Goal: Task Accomplishment & Management: Manage account settings

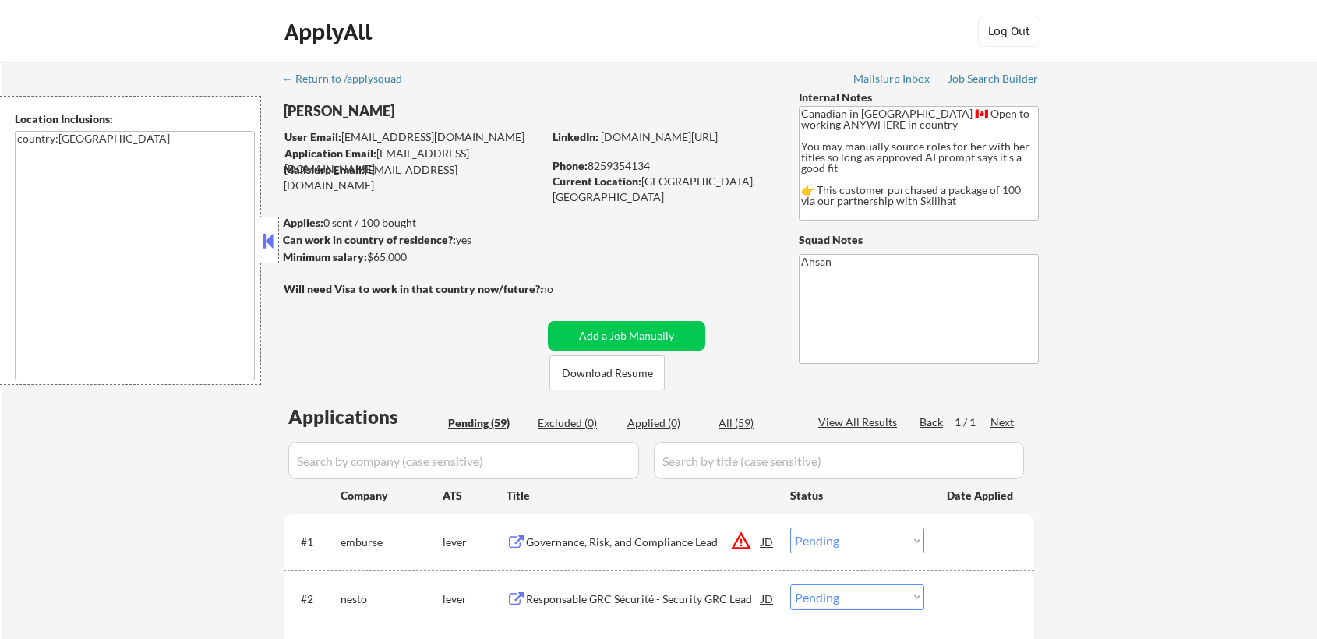
select select ""pending""
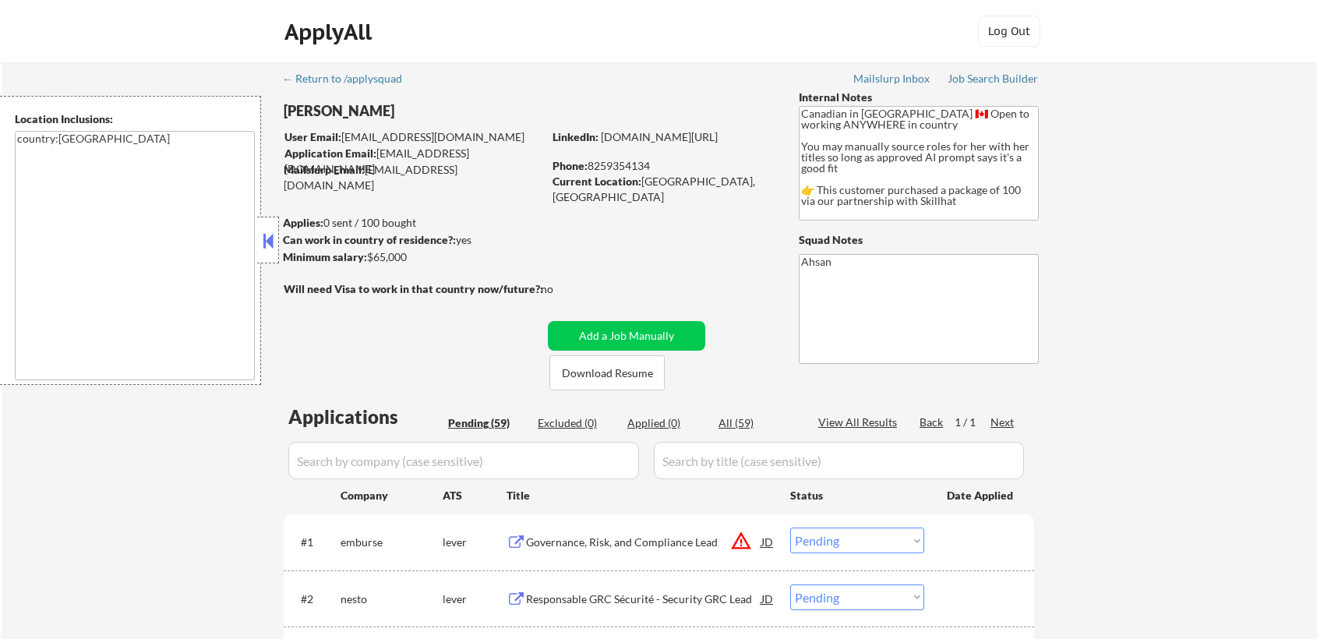
select select ""pending""
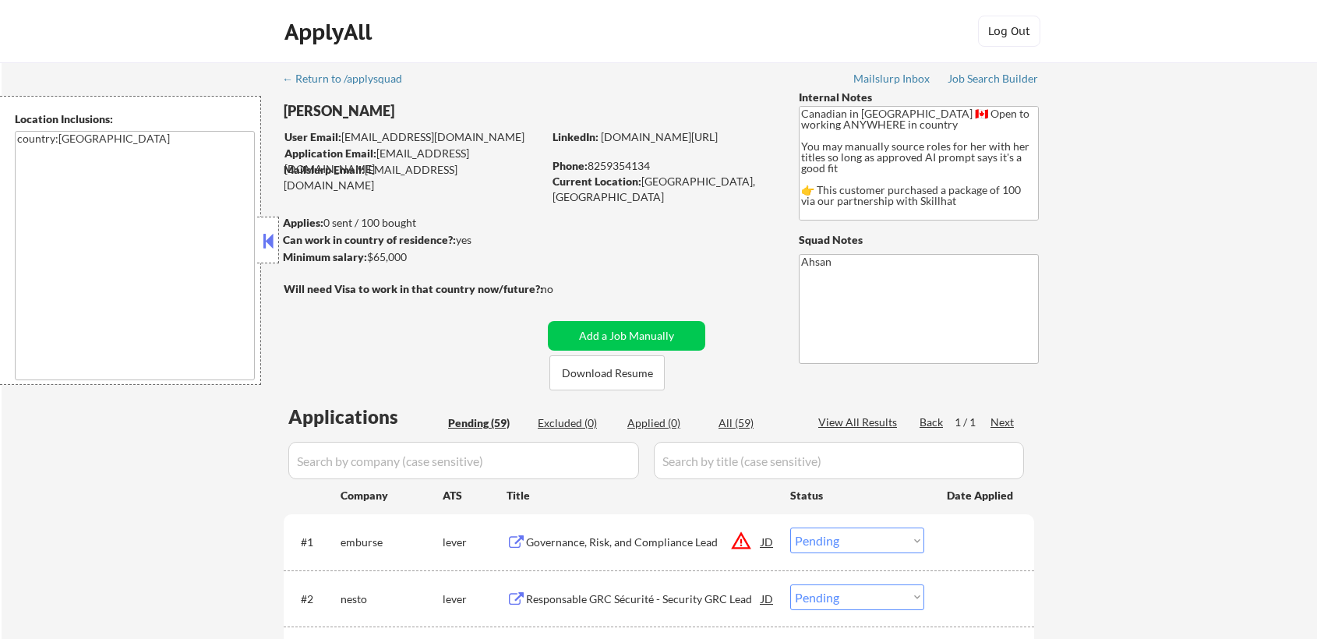
select select ""pending""
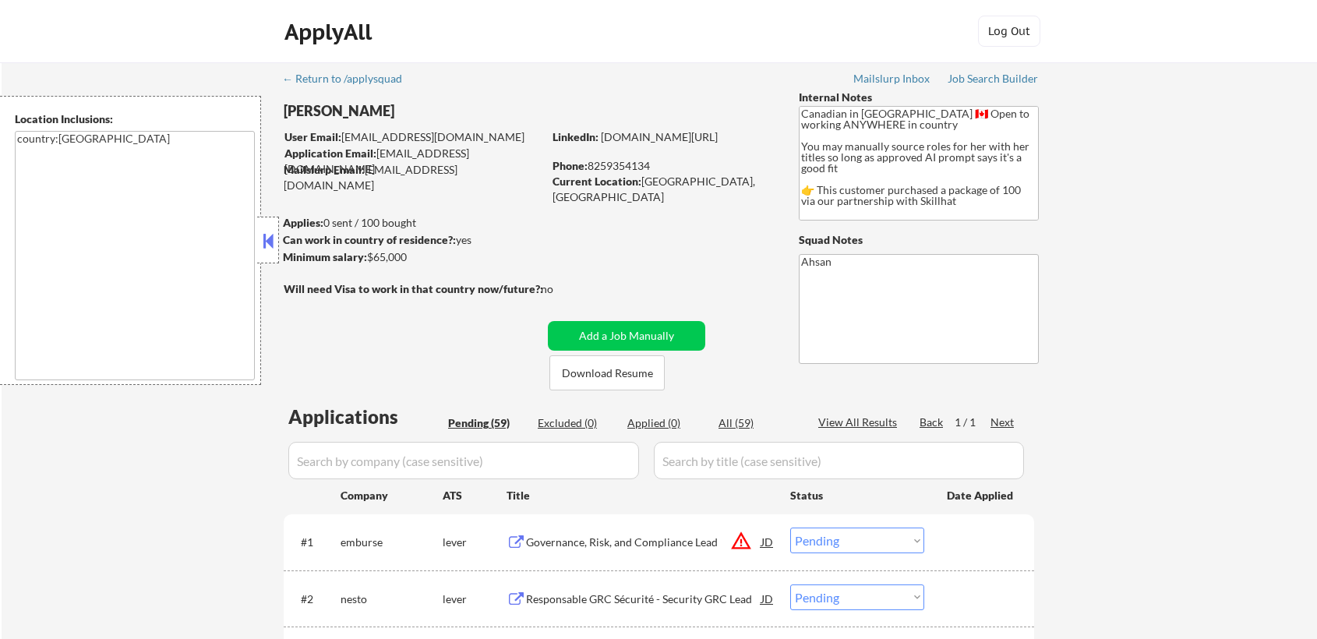
select select ""pending""
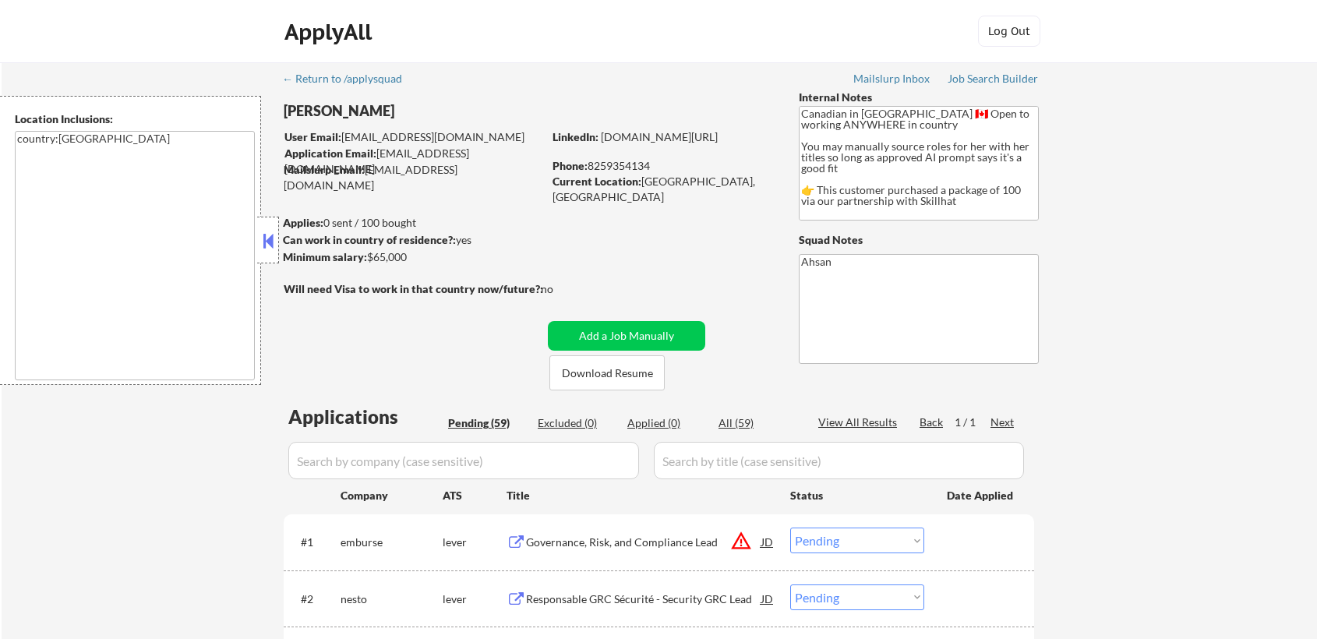
select select ""pending""
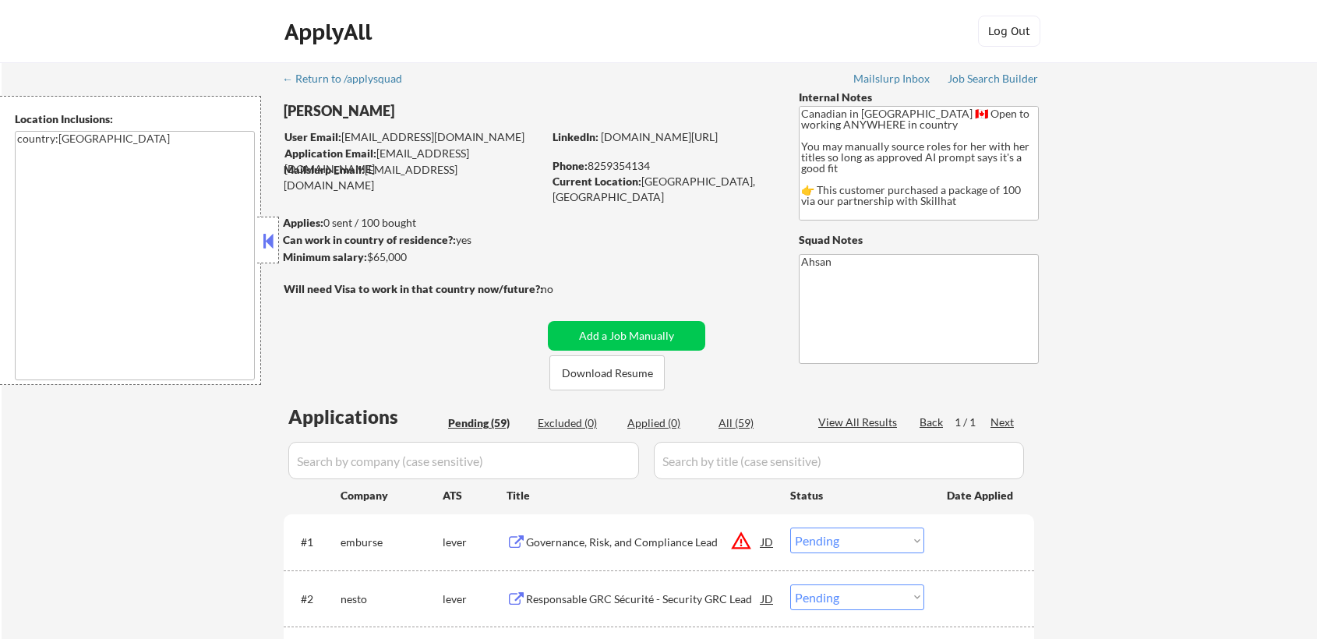
select select ""pending""
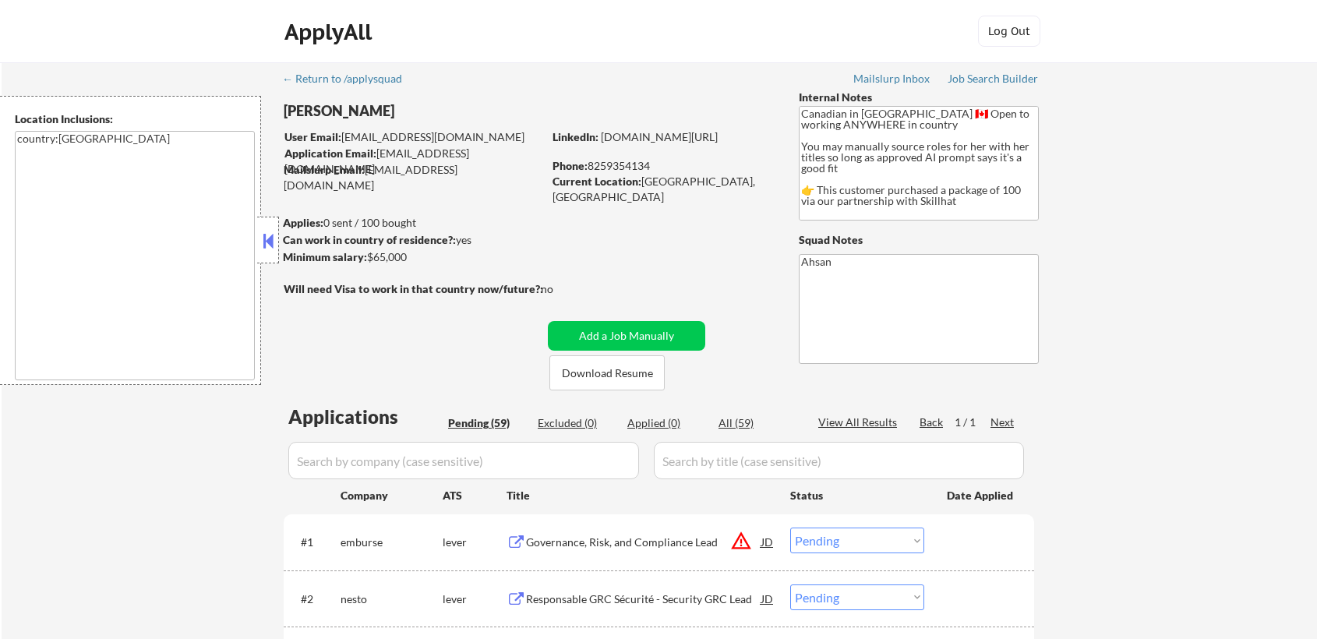
select select ""pending""
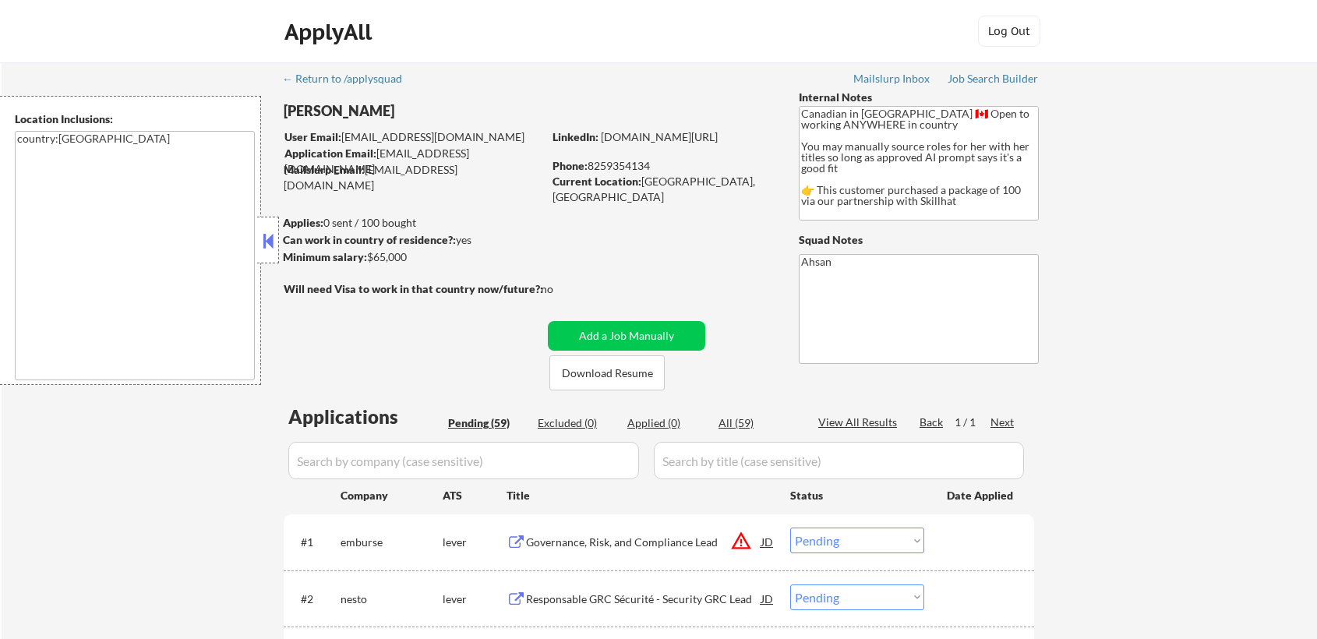
select select ""pending""
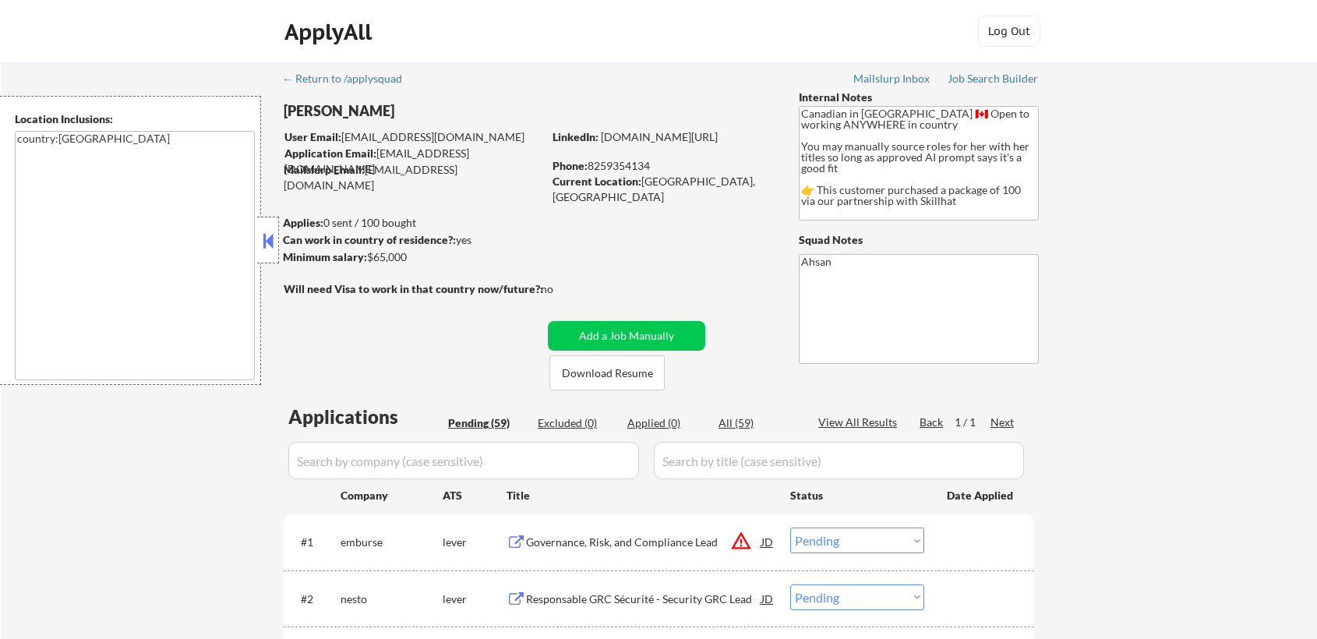
select select ""pending""
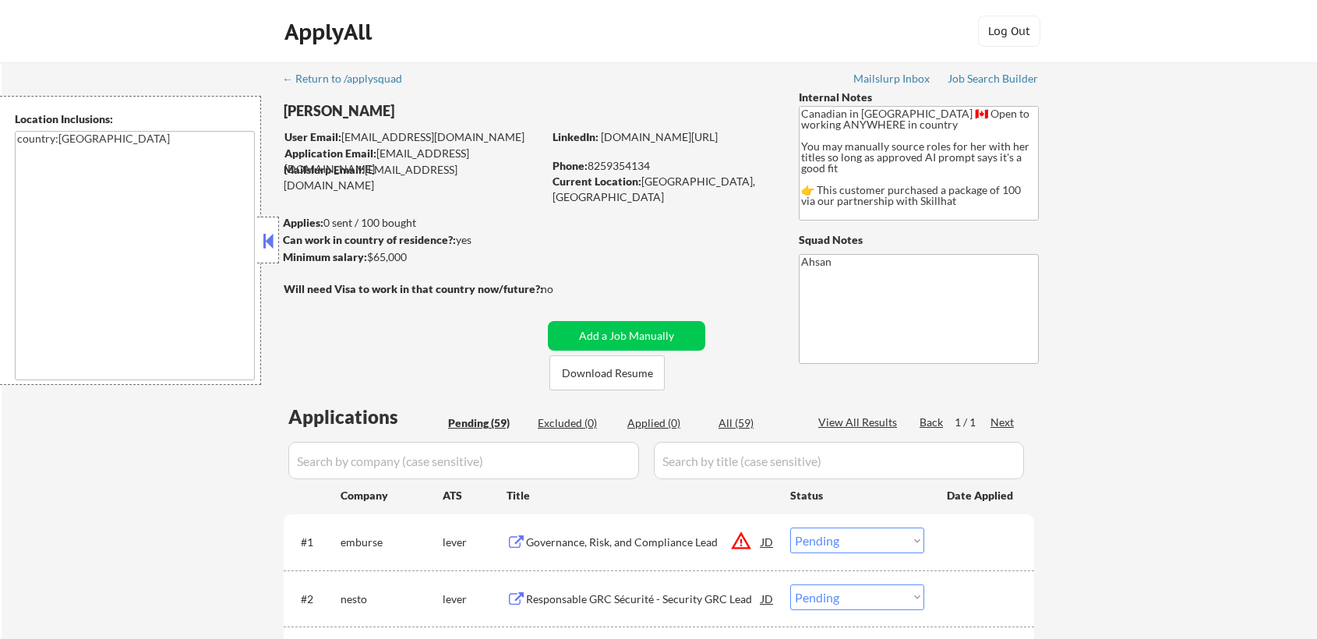
select select ""pending""
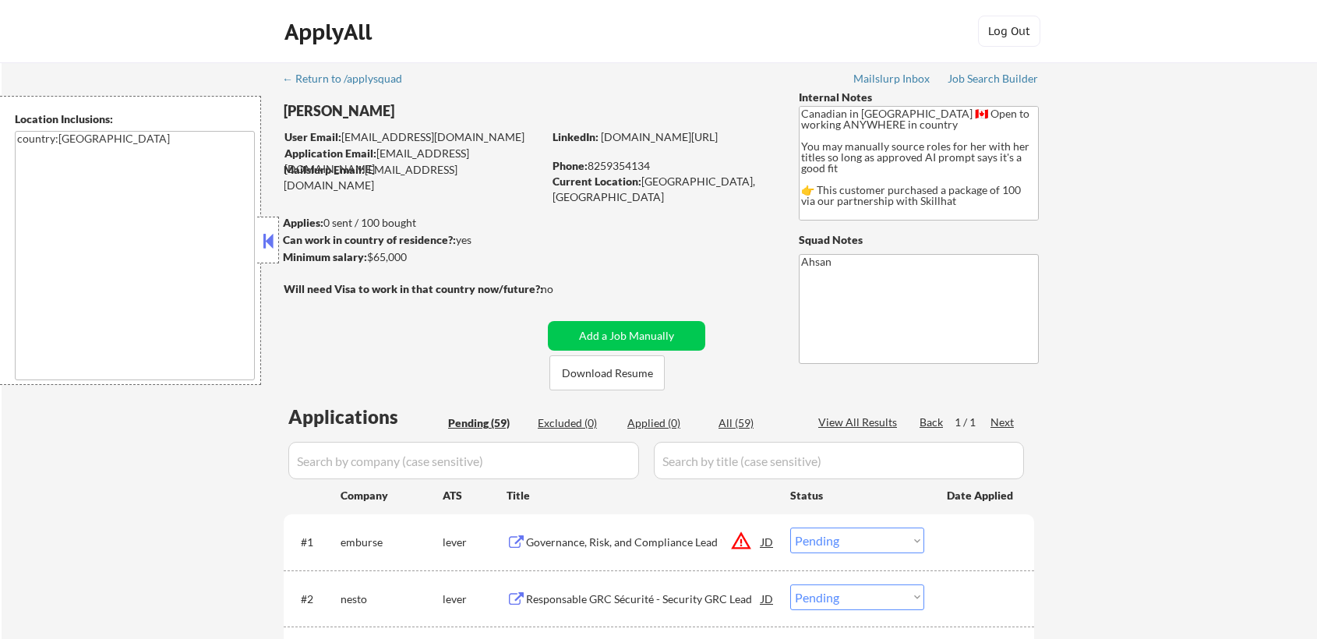
select select ""pending""
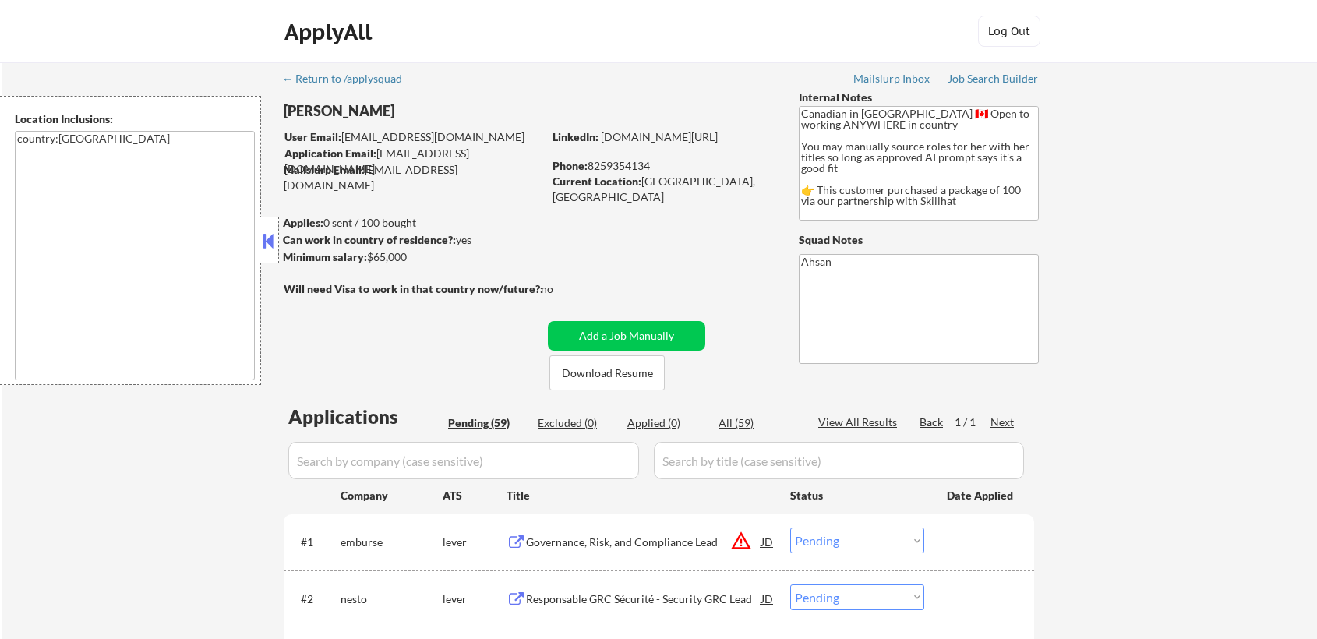
select select ""pending""
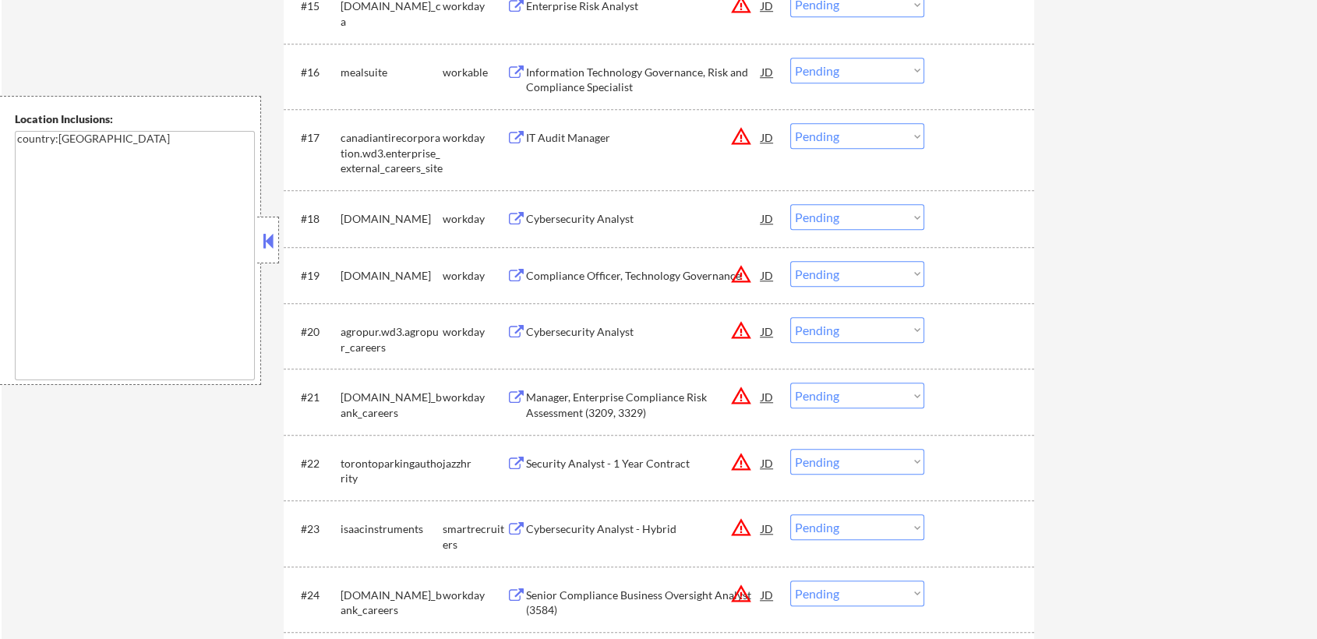
scroll to position [1905, 0]
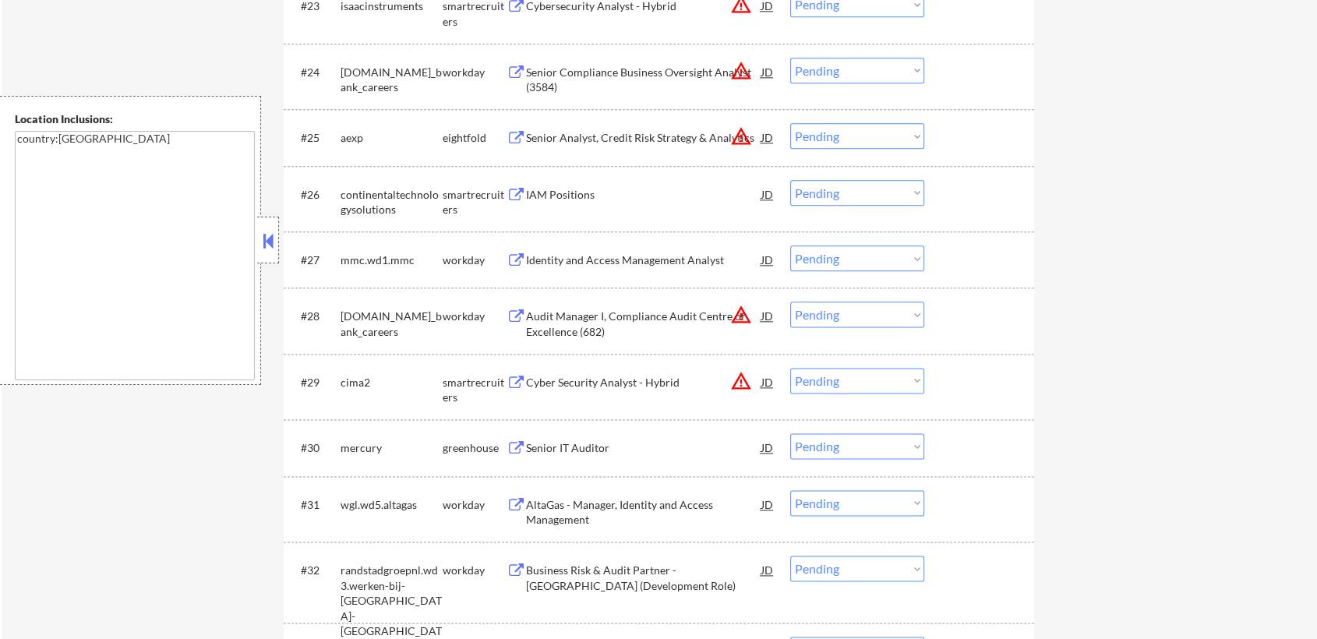
select select ""pending""
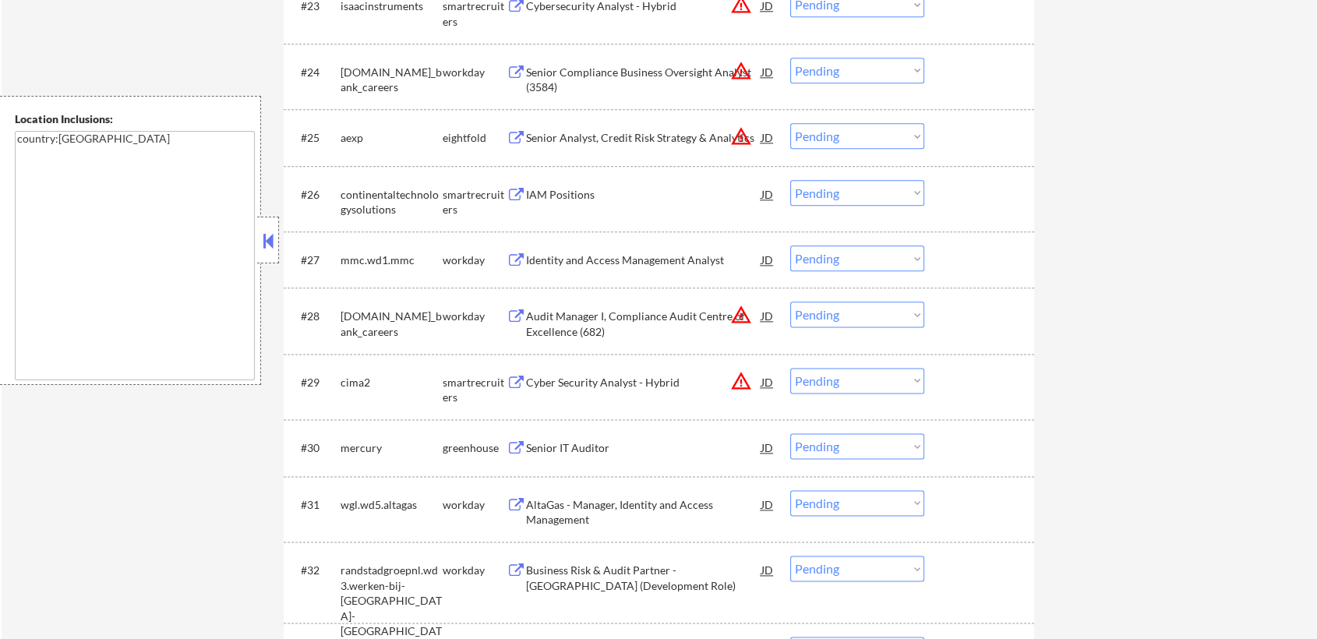
select select ""pending""
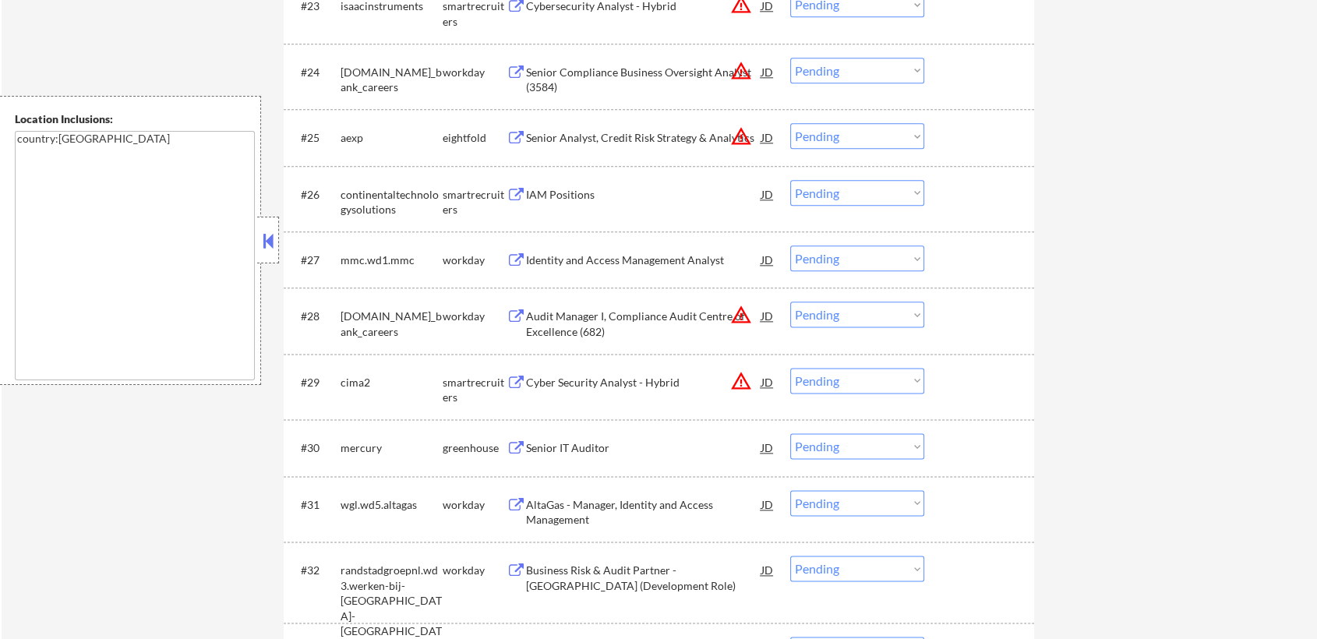
select select ""pending""
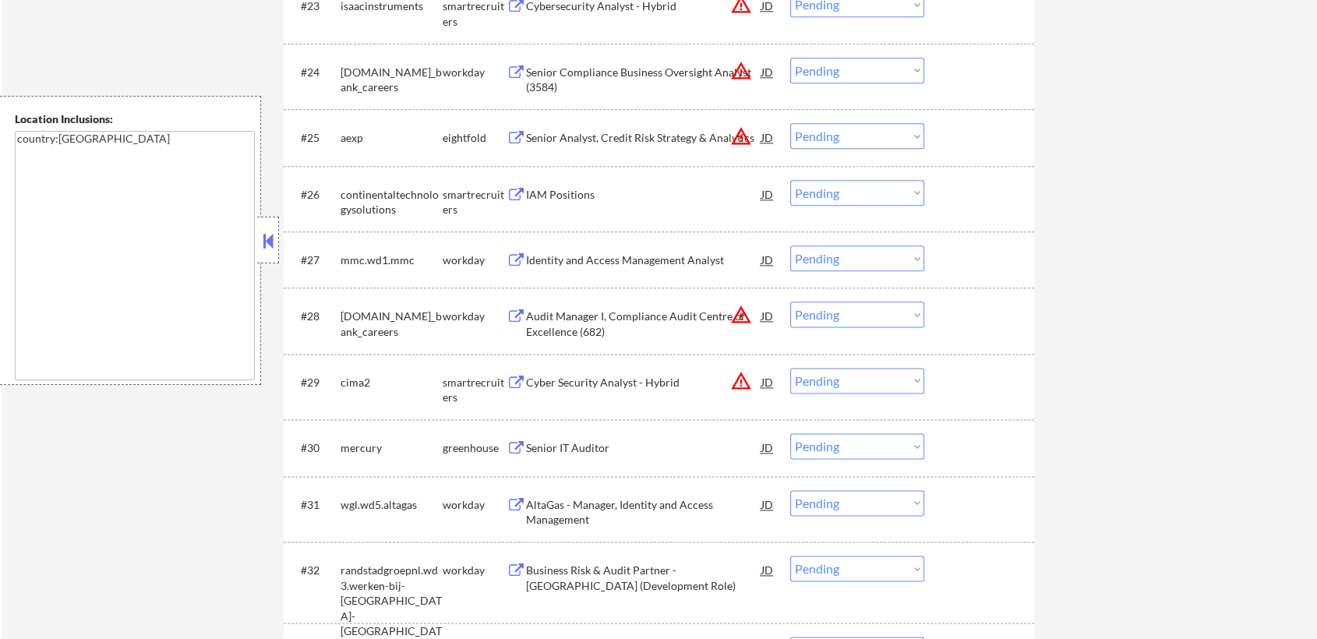
select select ""pending""
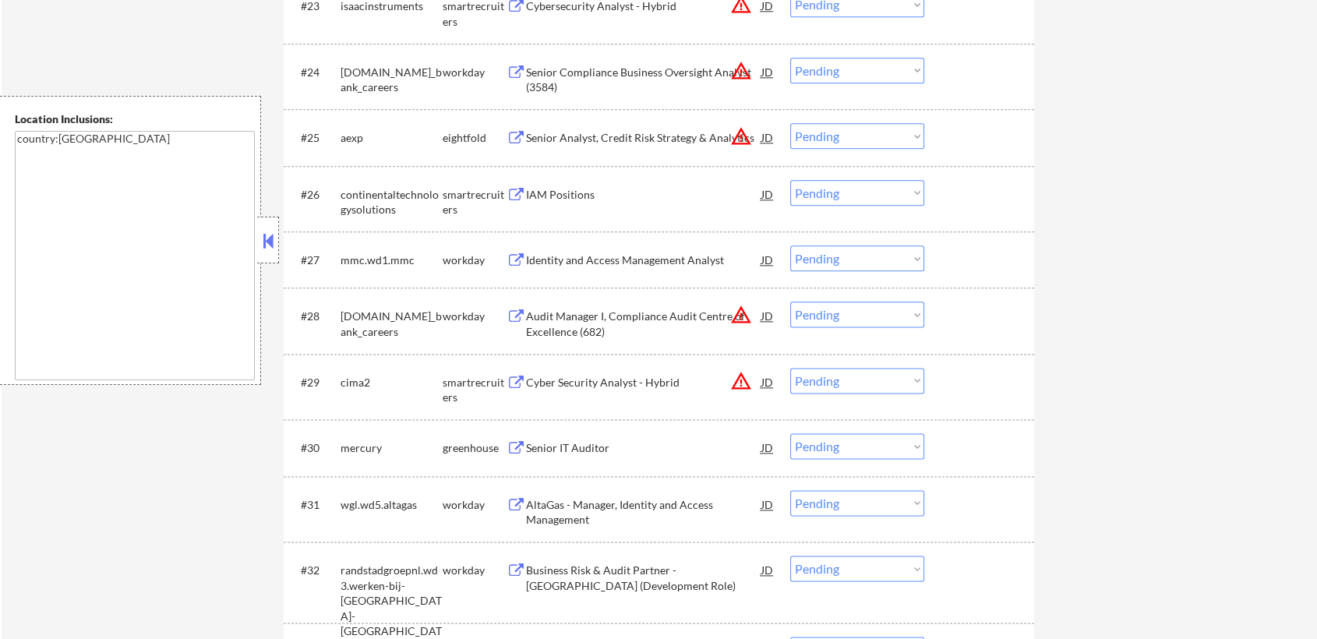
select select ""pending""
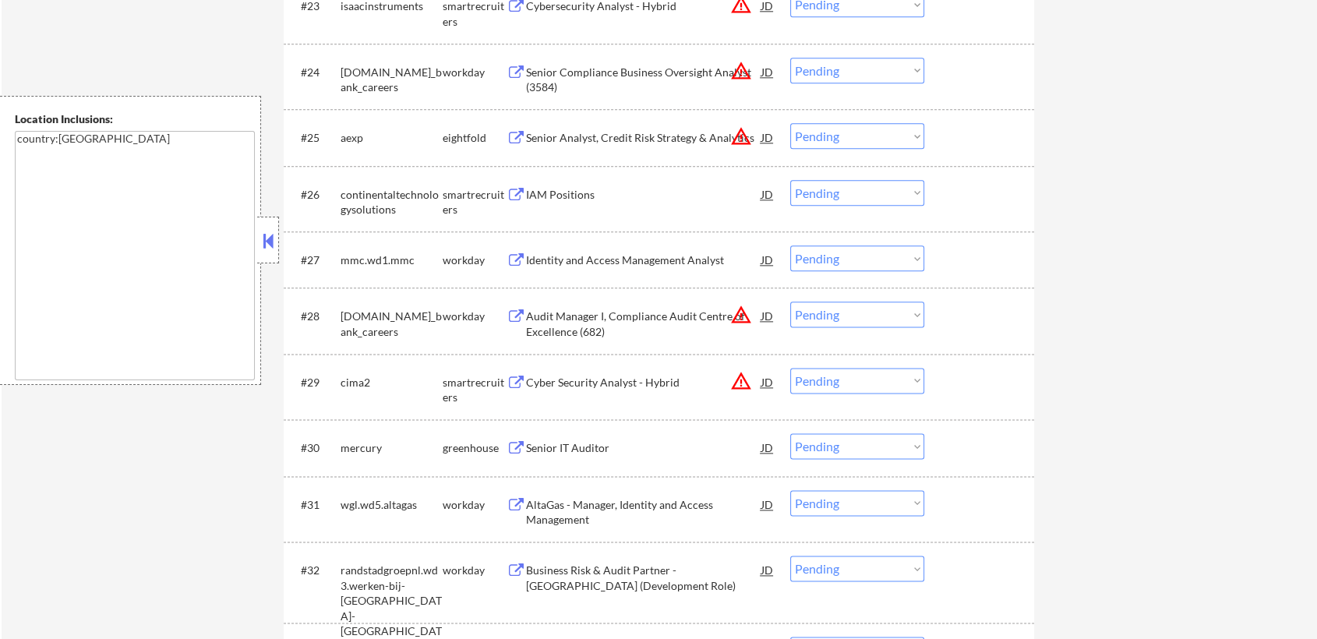
select select ""pending""
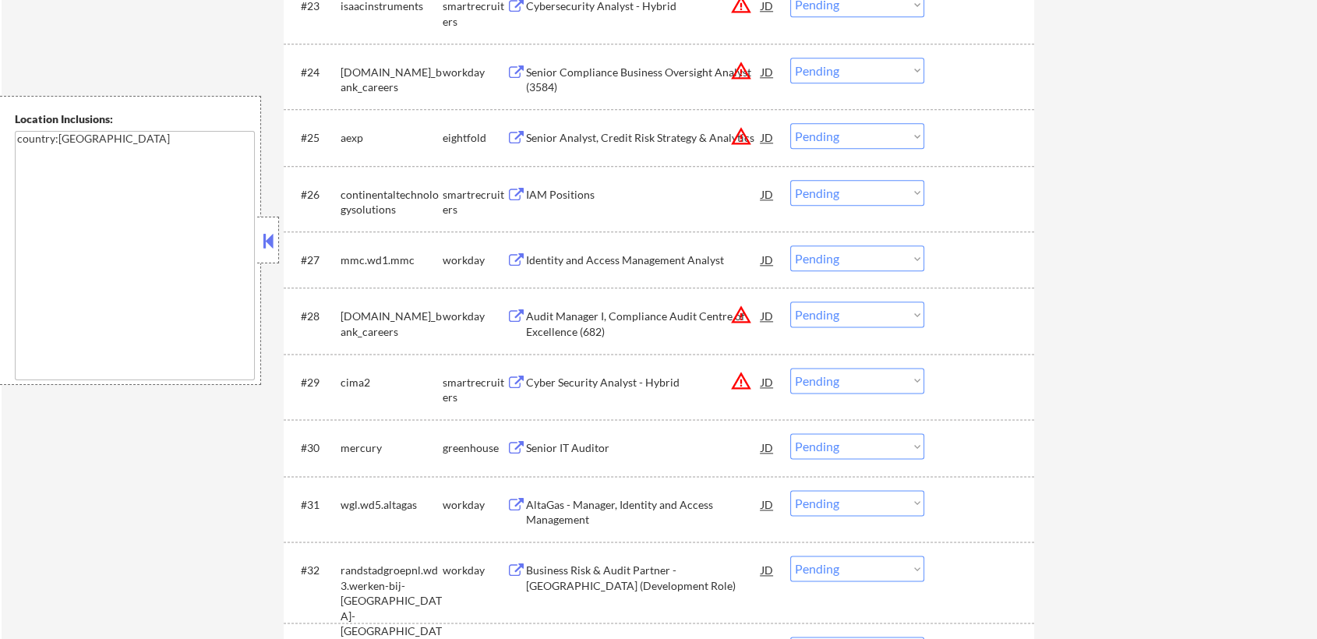
select select ""pending""
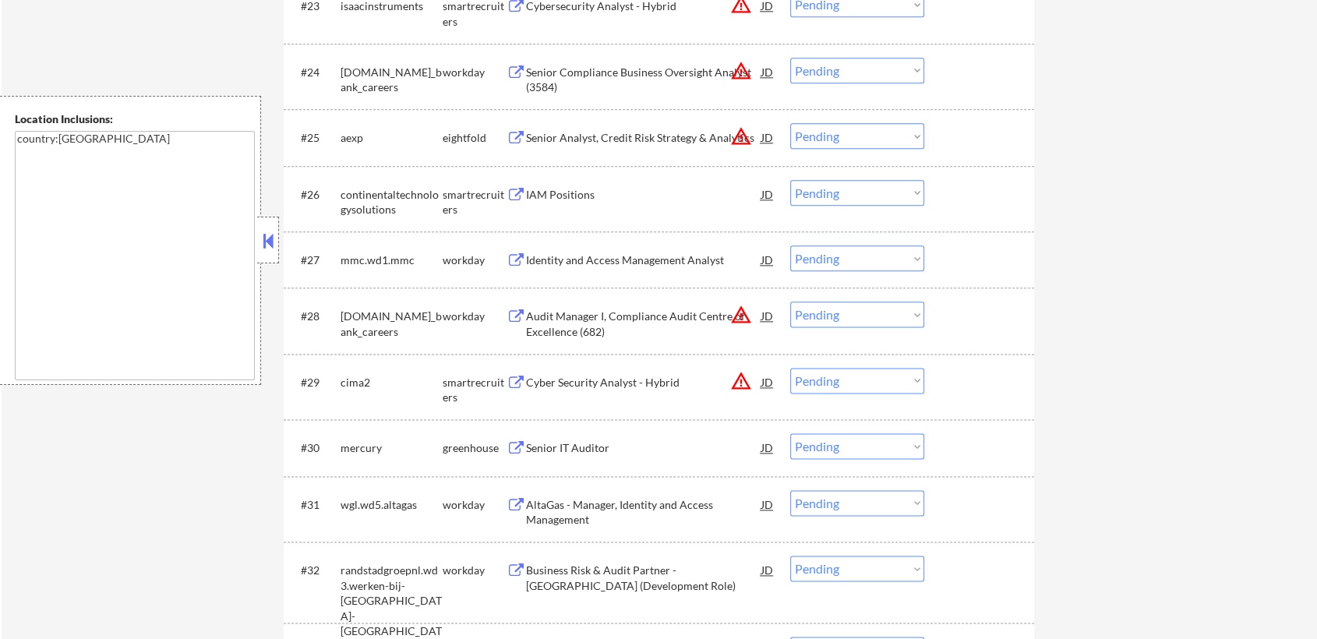
select select ""pending""
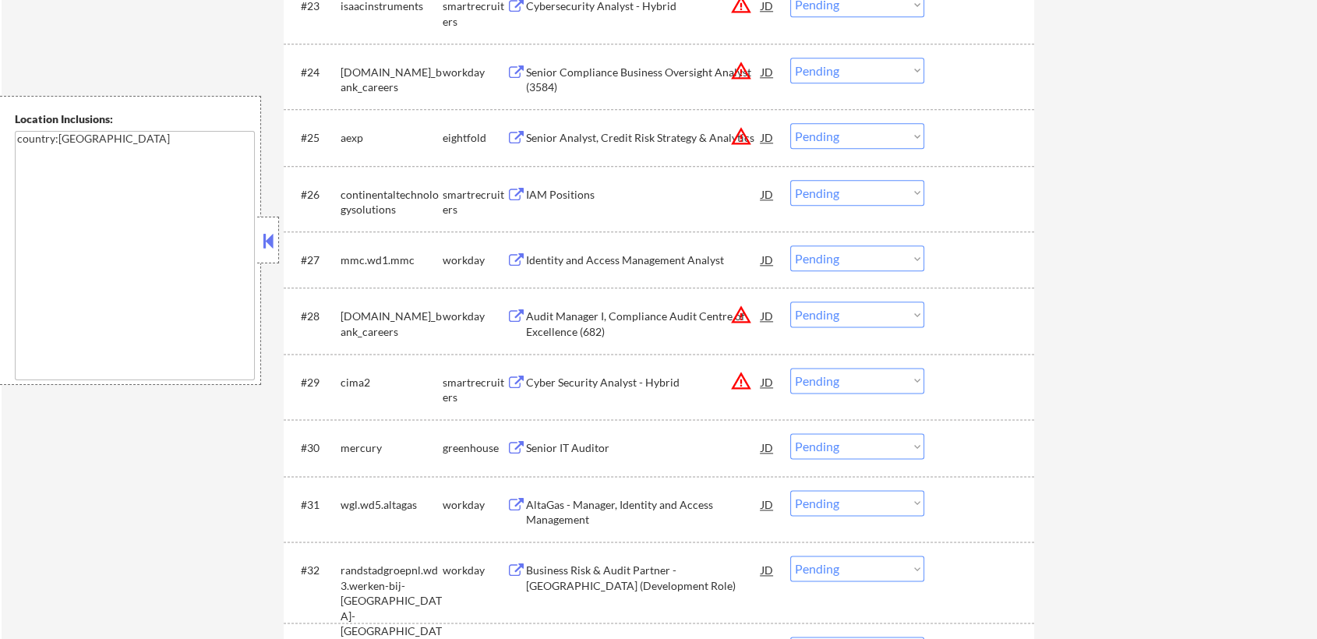
select select ""pending""
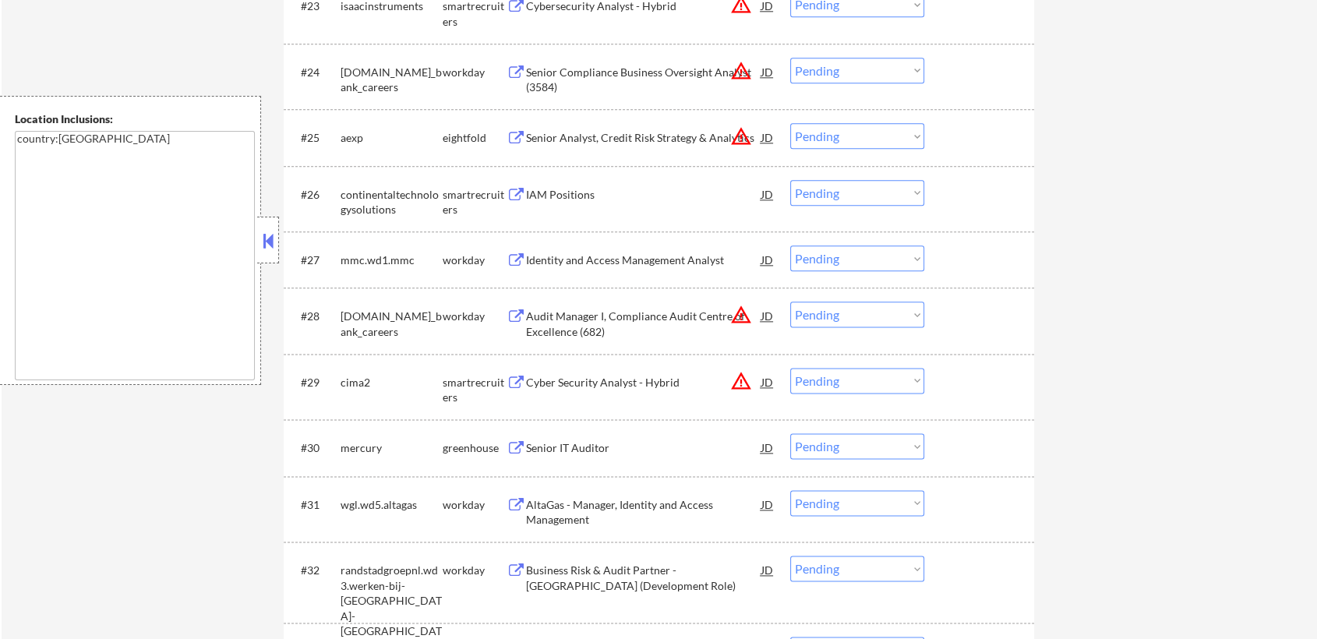
select select ""pending""
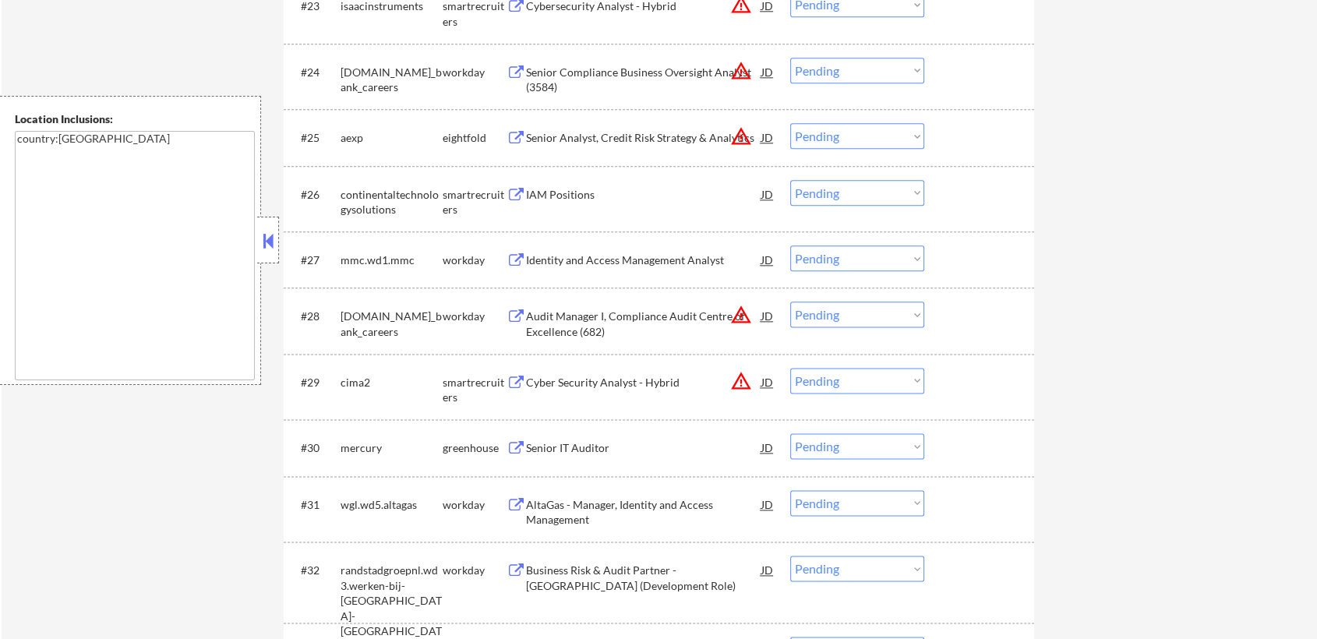
select select ""pending""
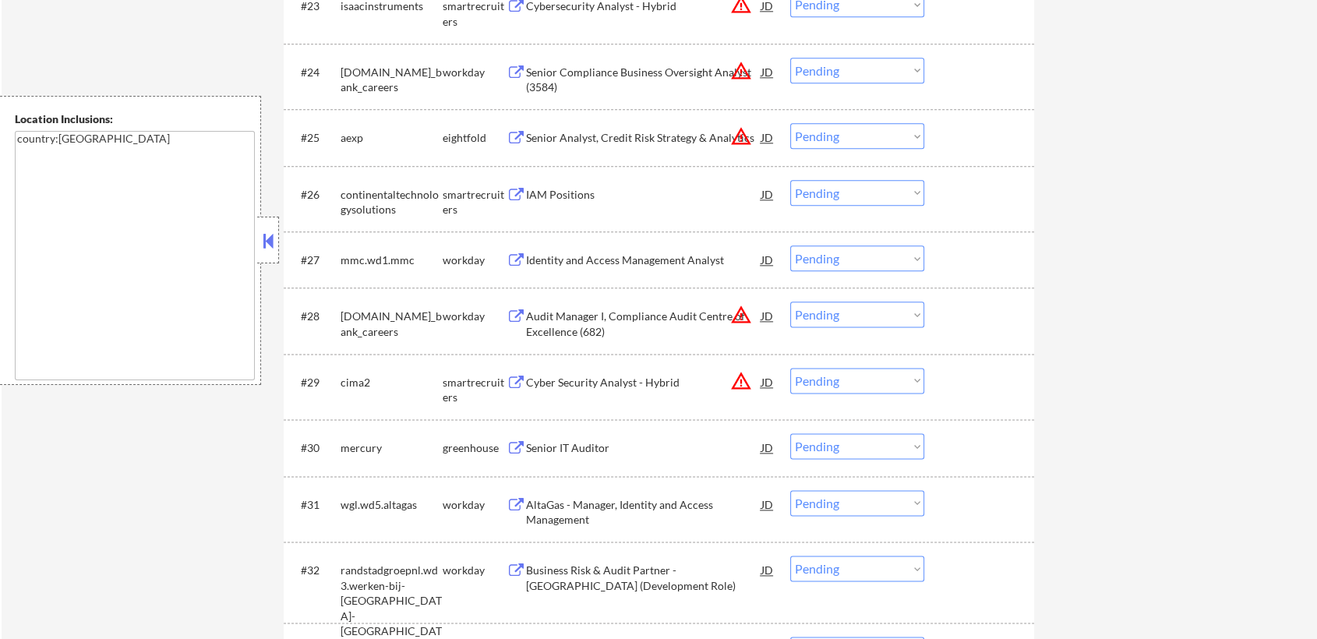
select select ""pending""
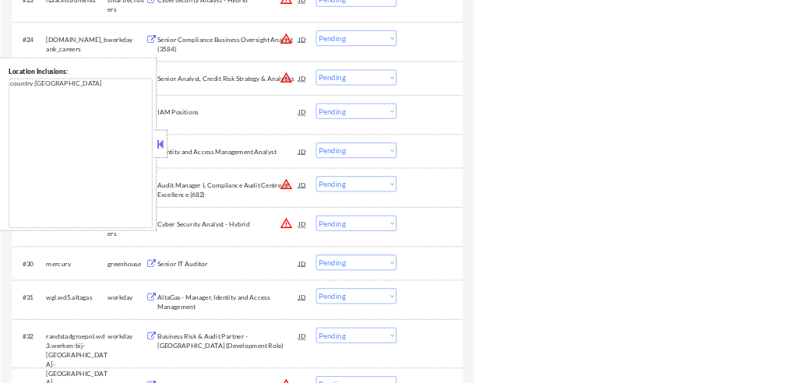
scroll to position [1899, 0]
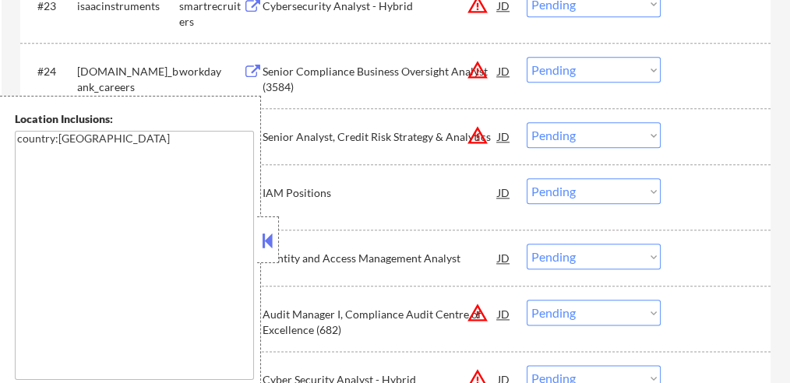
select select ""pending""
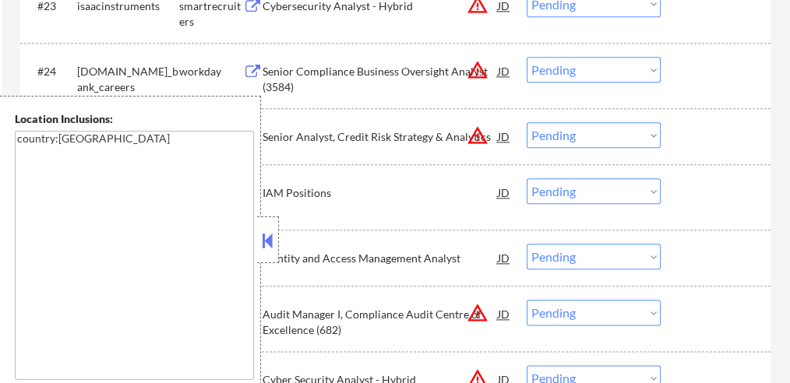
select select ""pending""
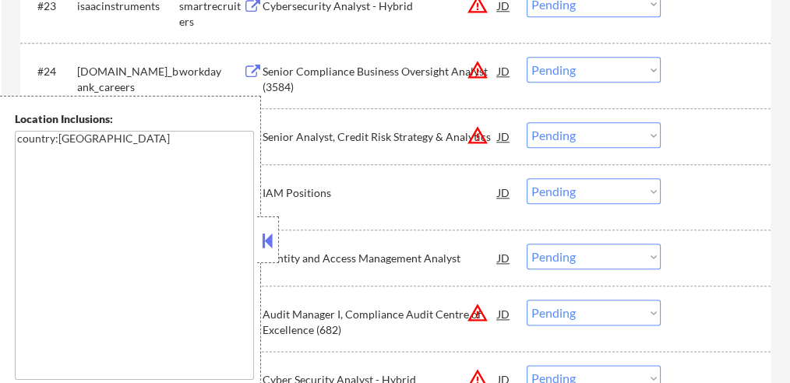
select select ""pending""
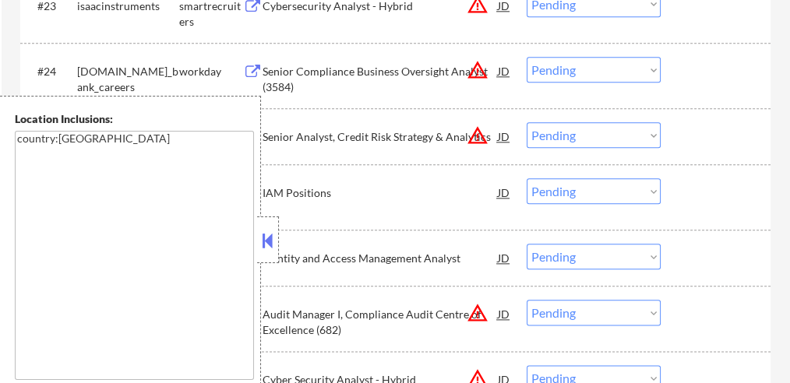
select select ""pending""
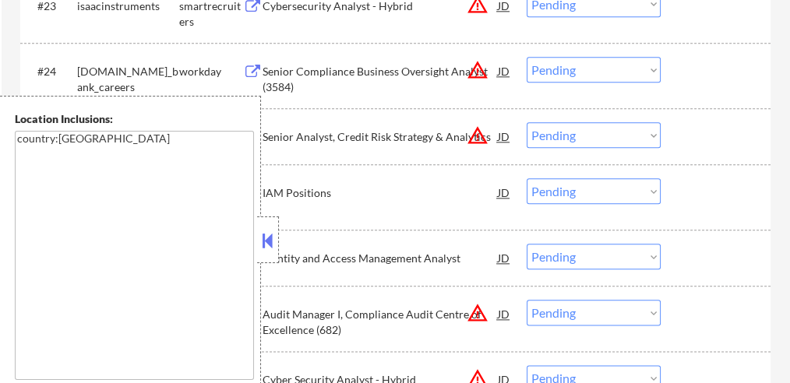
select select ""pending""
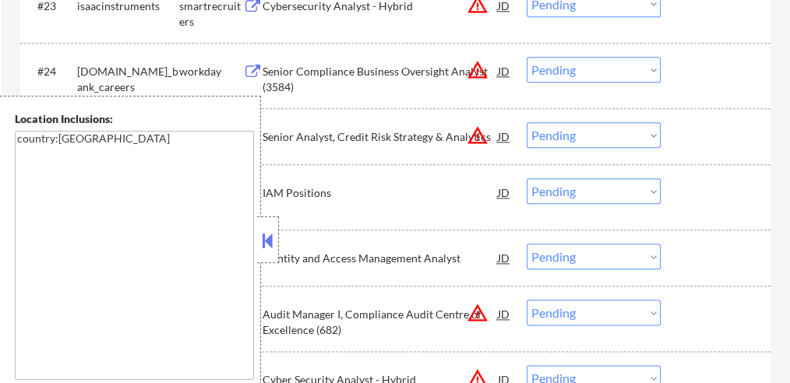
select select ""pending""
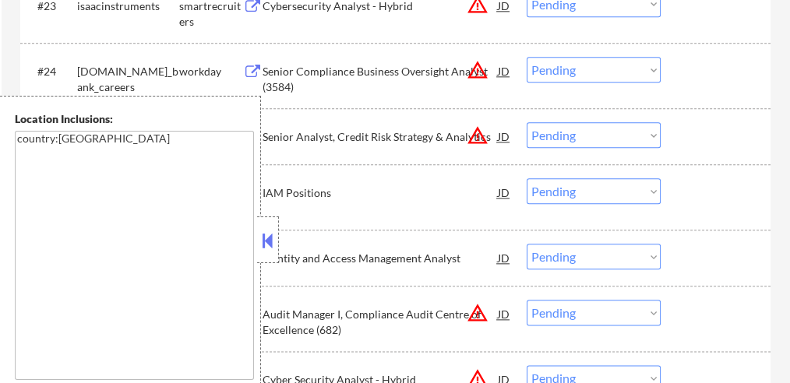
select select ""pending""
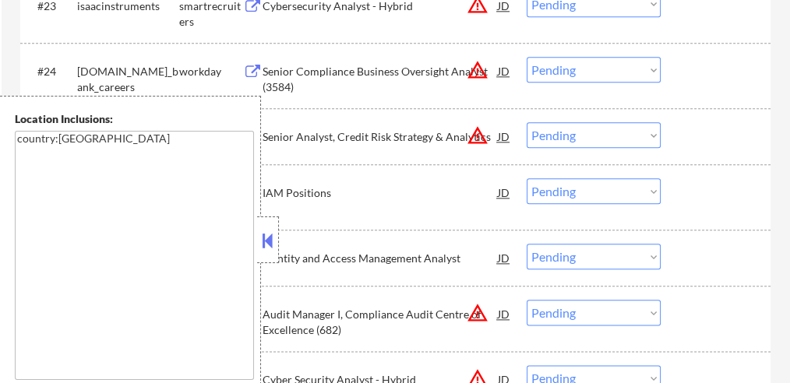
select select ""pending""
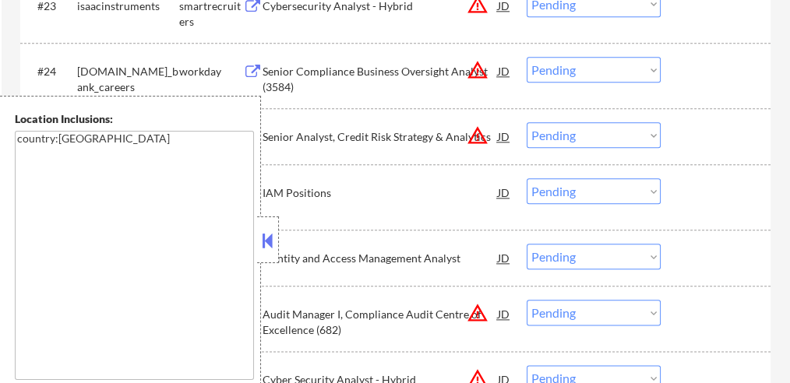
select select ""pending""
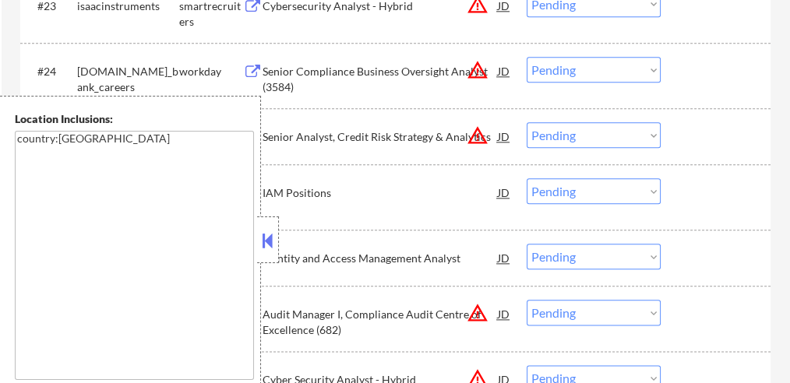
select select ""pending""
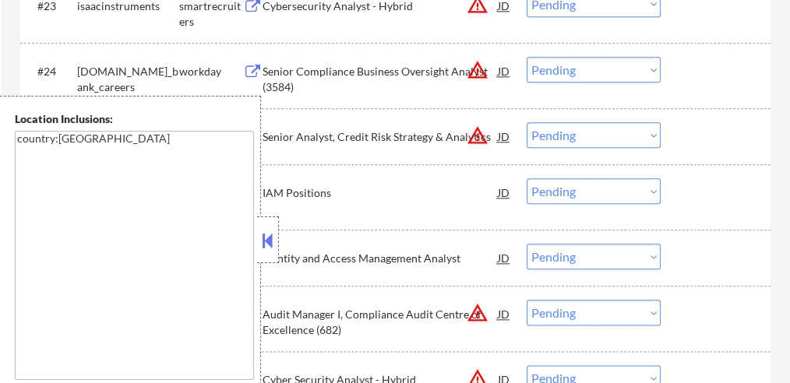
select select ""pending""
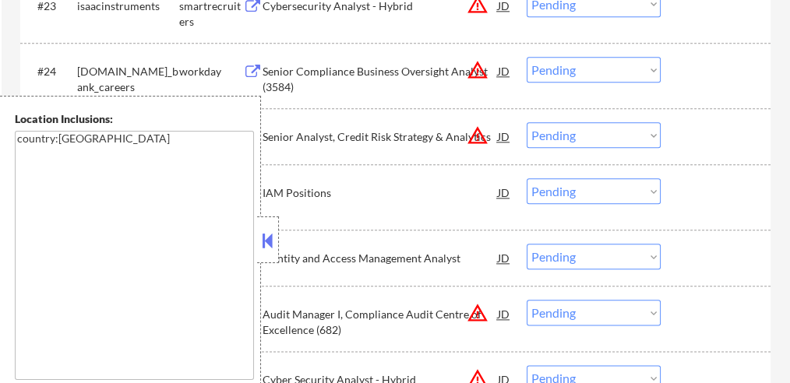
select select ""pending""
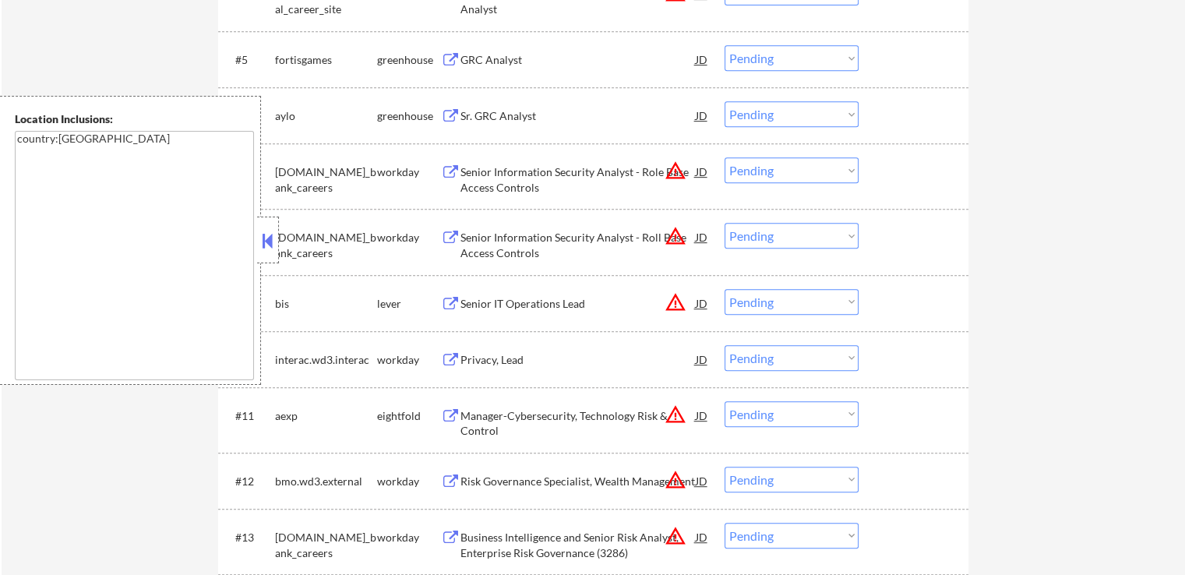
scroll to position [655, 0]
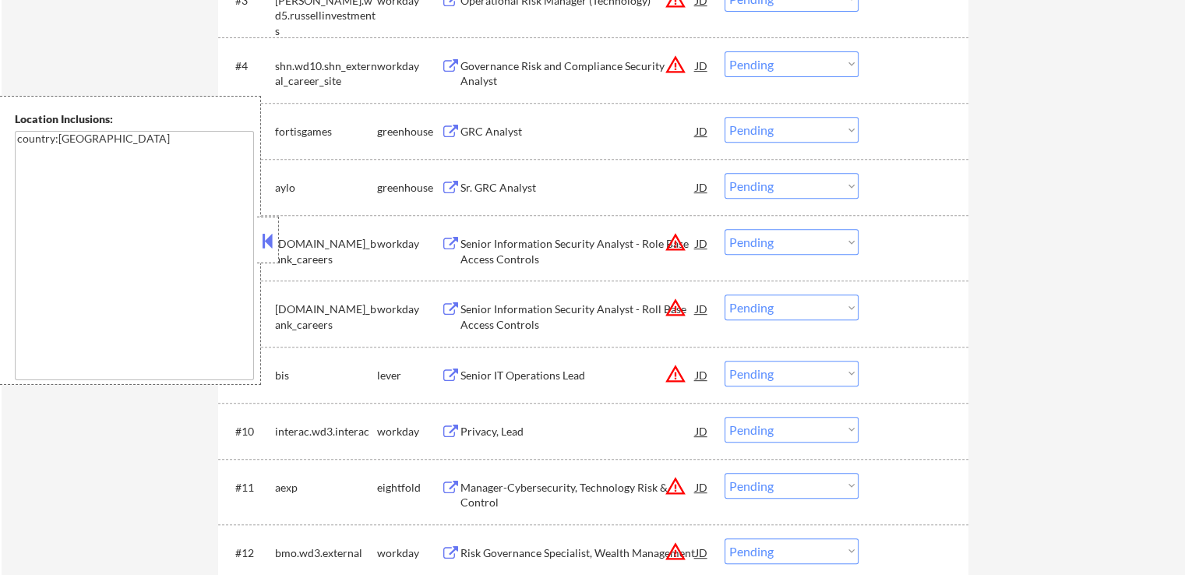
click at [272, 235] on button at bounding box center [268, 240] width 17 height 23
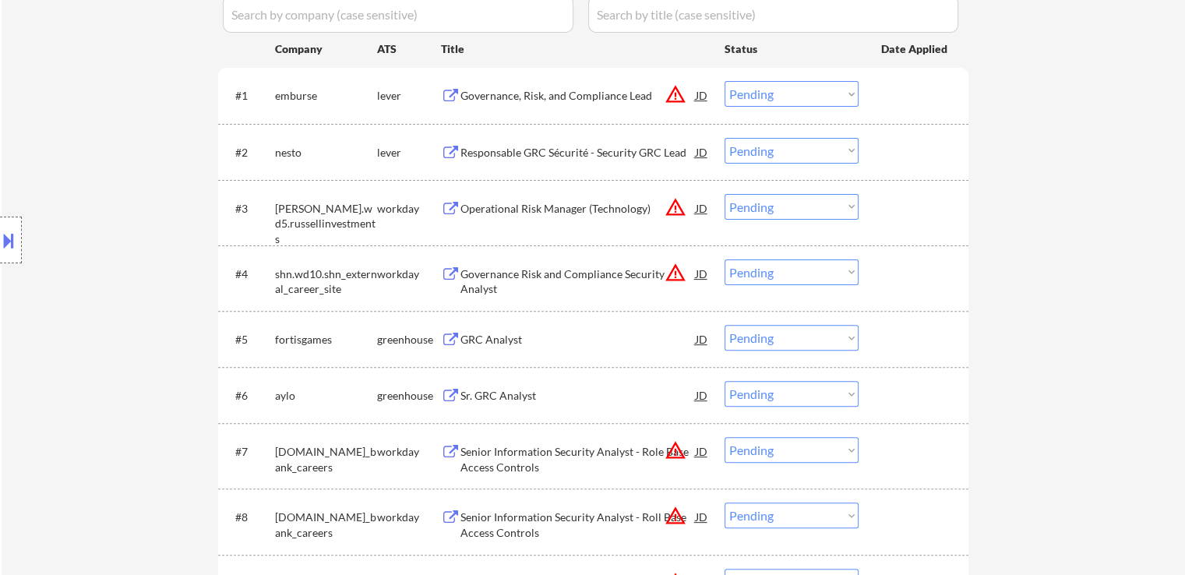
scroll to position [312, 0]
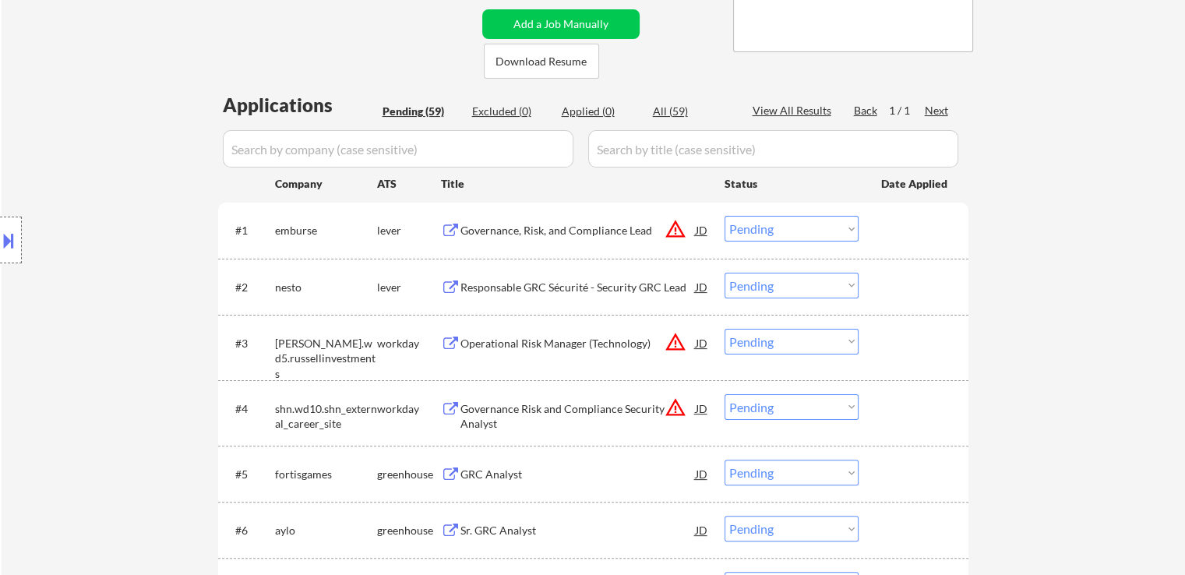
click at [543, 226] on div "Governance, Risk, and Compliance Lead" at bounding box center [578, 231] width 235 height 16
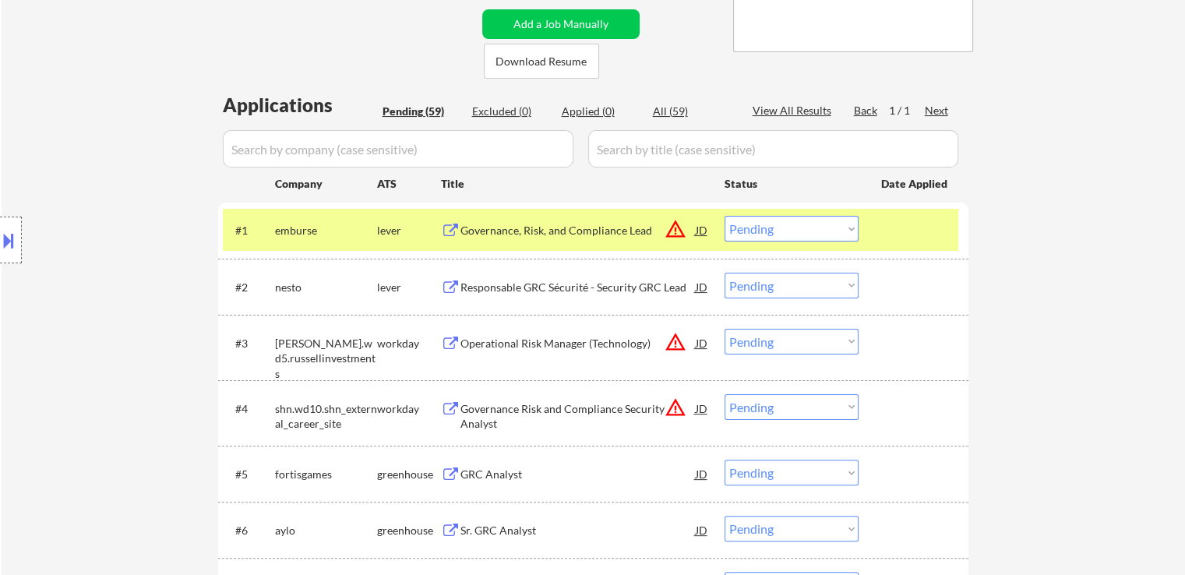
click at [522, 281] on div "Responsable GRC Sécurité - Security GRC Lead" at bounding box center [578, 288] width 235 height 16
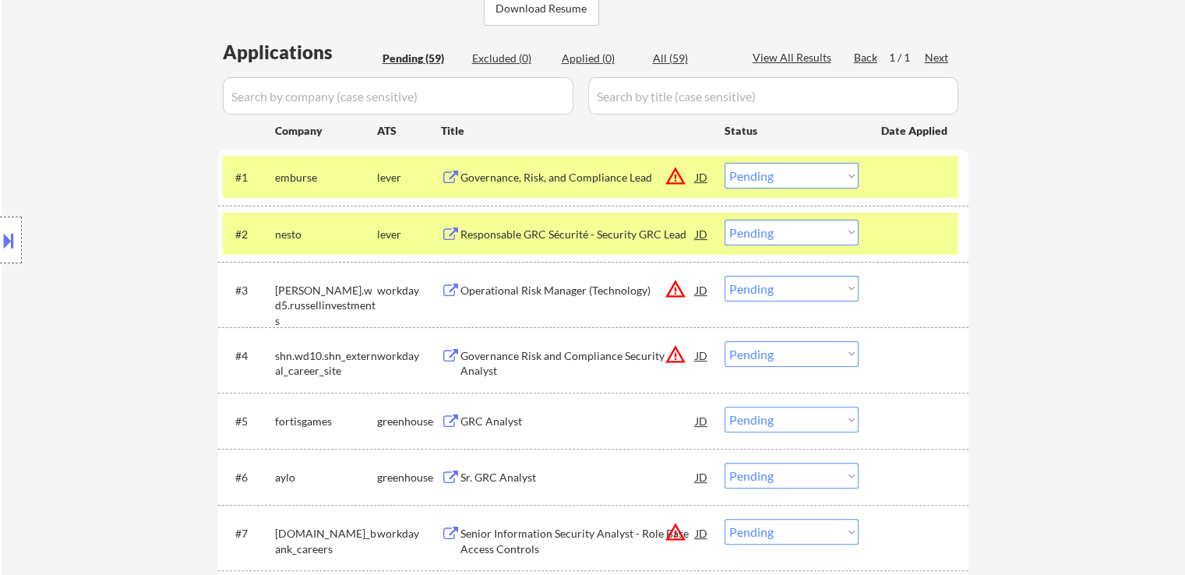
scroll to position [390, 0]
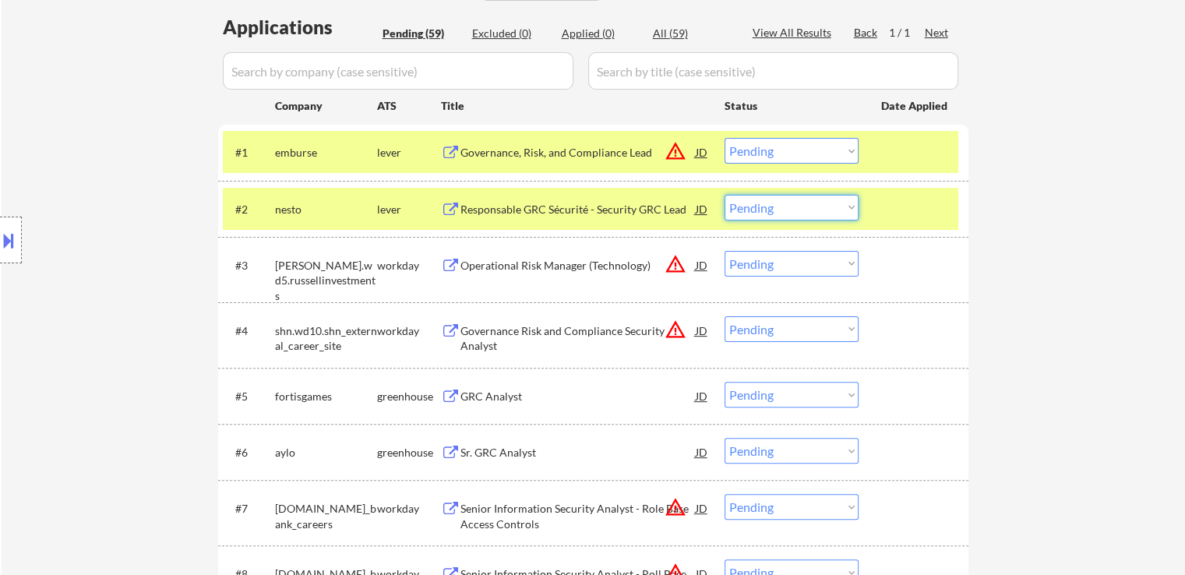
click at [772, 213] on select "Choose an option... Pending Applied Excluded (Questions) Excluded (Expired) Exc…" at bounding box center [792, 208] width 134 height 26
click at [725, 195] on select "Choose an option... Pending Applied Excluded (Questions) Excluded (Expired) Exc…" at bounding box center [792, 208] width 134 height 26
select select ""pending""
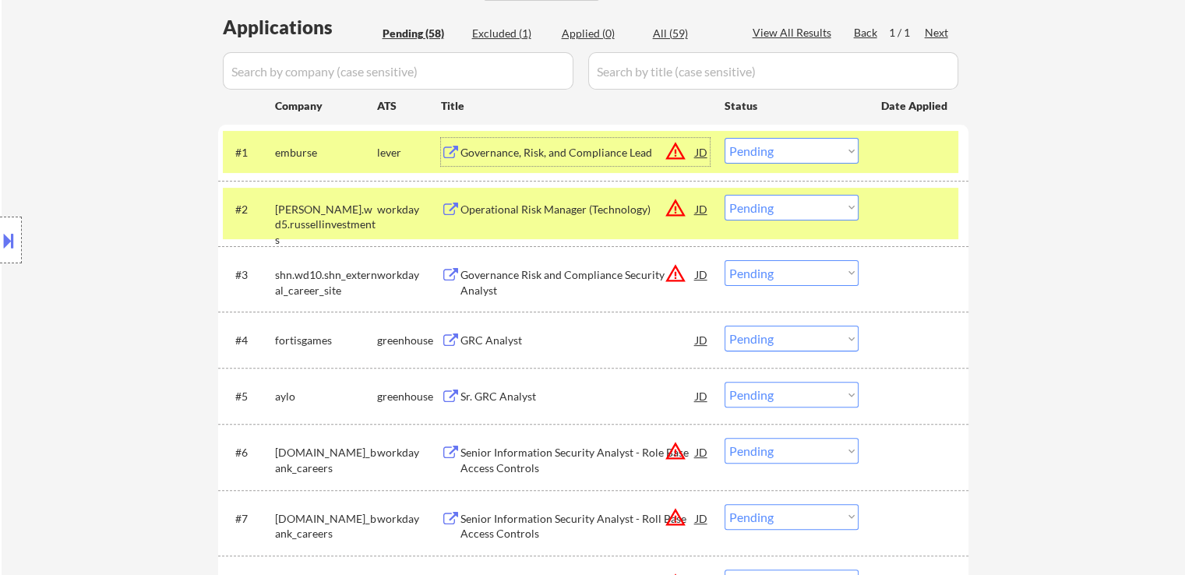
click at [544, 151] on div "Governance, Risk, and Compliance Lead" at bounding box center [578, 153] width 235 height 16
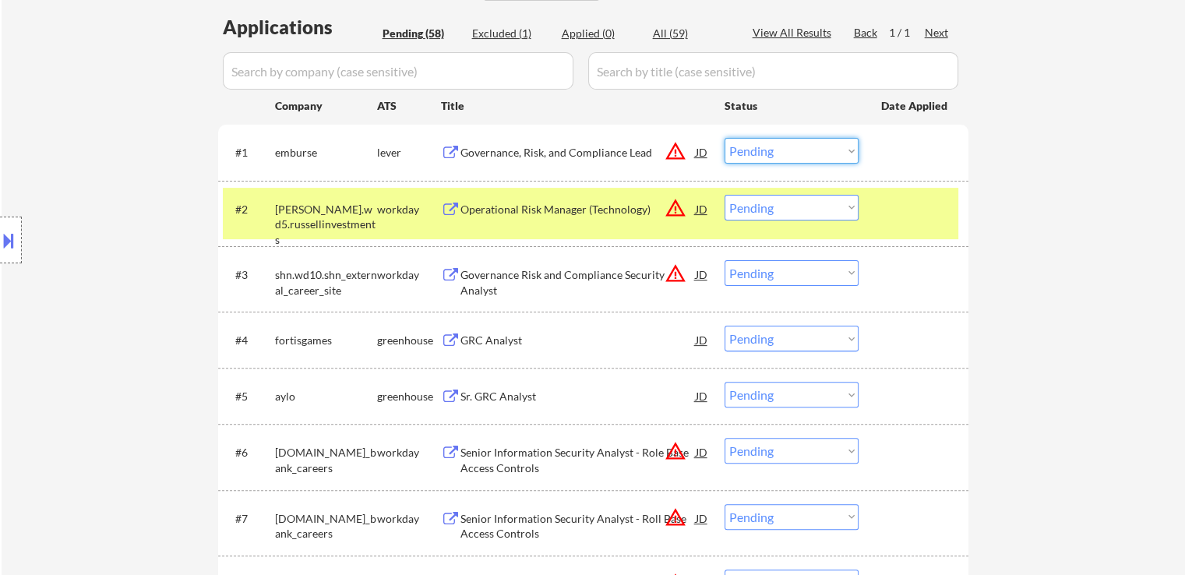
click at [756, 149] on select "Choose an option... Pending Applied Excluded (Questions) Excluded (Expired) Exc…" at bounding box center [792, 151] width 134 height 26
click at [725, 138] on select "Choose an option... Pending Applied Excluded (Questions) Excluded (Expired) Exc…" at bounding box center [792, 151] width 134 height 26
select select ""pending""
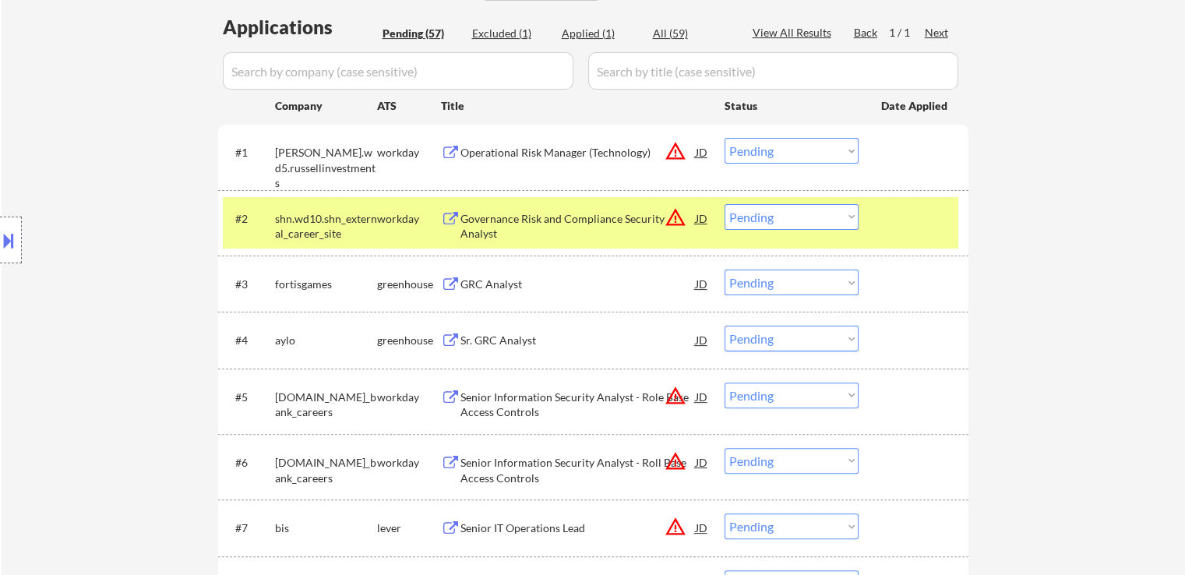
click at [483, 284] on div "GRC Analyst" at bounding box center [578, 285] width 235 height 16
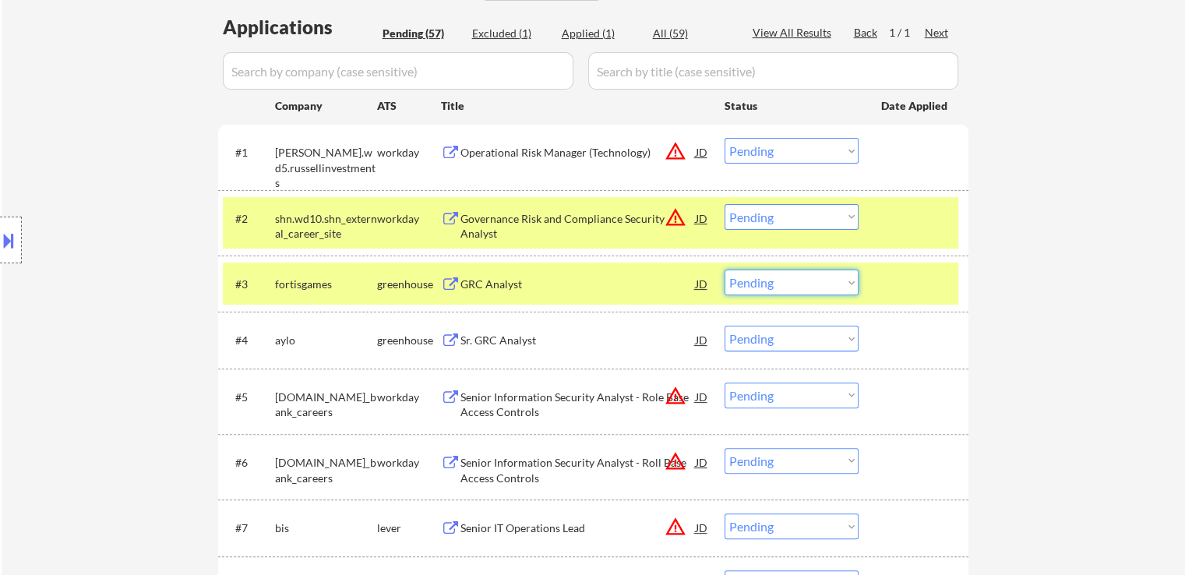
click at [761, 285] on select "Choose an option... Pending Applied Excluded (Questions) Excluded (Expired) Exc…" at bounding box center [792, 283] width 134 height 26
click at [725, 270] on select "Choose an option... Pending Applied Excluded (Questions) Excluded (Expired) Exc…" at bounding box center [792, 283] width 134 height 26
click at [501, 339] on div "Sr. GRC Analyst" at bounding box center [578, 341] width 235 height 16
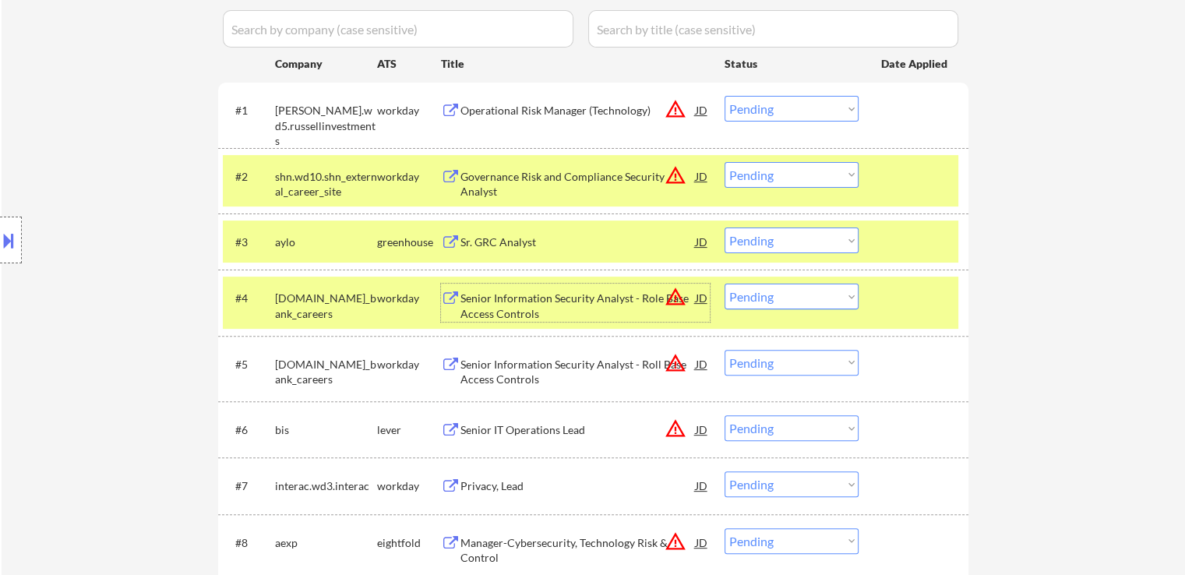
scroll to position [468, 0]
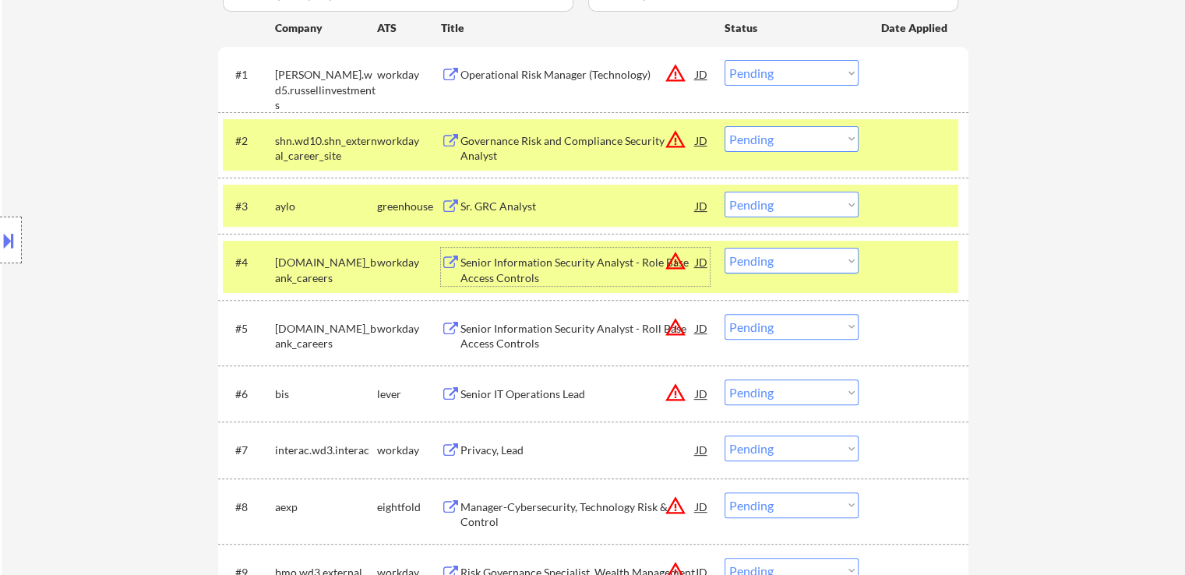
click at [795, 210] on select "Choose an option... Pending Applied Excluded (Questions) Excluded (Expired) Exc…" at bounding box center [792, 205] width 134 height 26
click at [725, 192] on select "Choose an option... Pending Applied Excluded (Questions) Excluded (Expired) Exc…" at bounding box center [792, 205] width 134 height 26
select select ""pending""
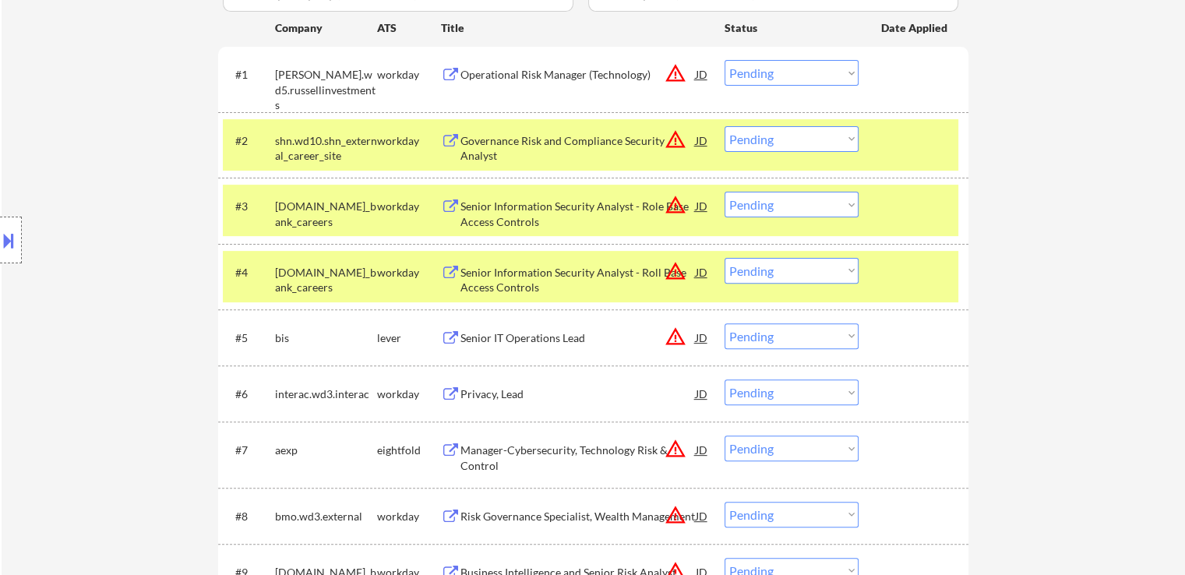
click at [481, 344] on div "Senior IT Operations Lead" at bounding box center [578, 338] width 235 height 16
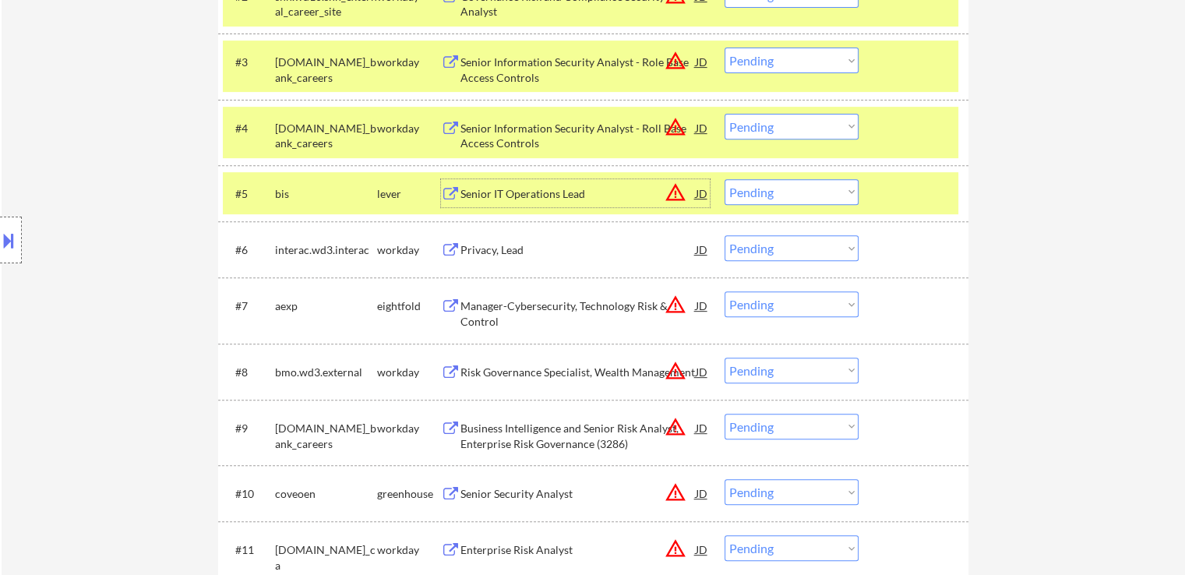
scroll to position [701, 0]
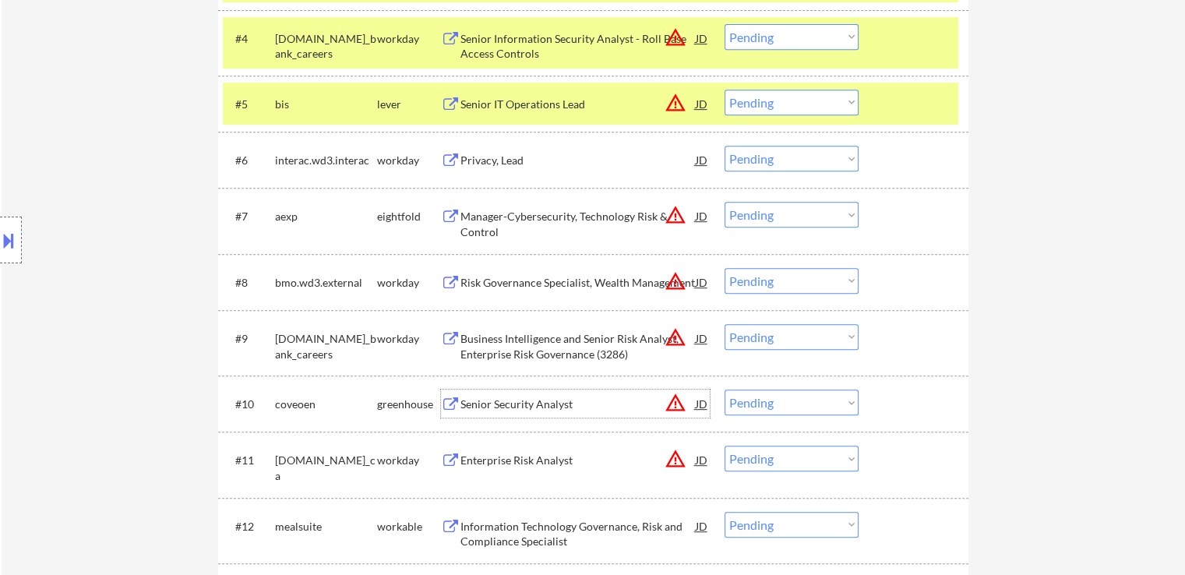
click at [469, 402] on div "Senior Security Analyst" at bounding box center [578, 405] width 235 height 16
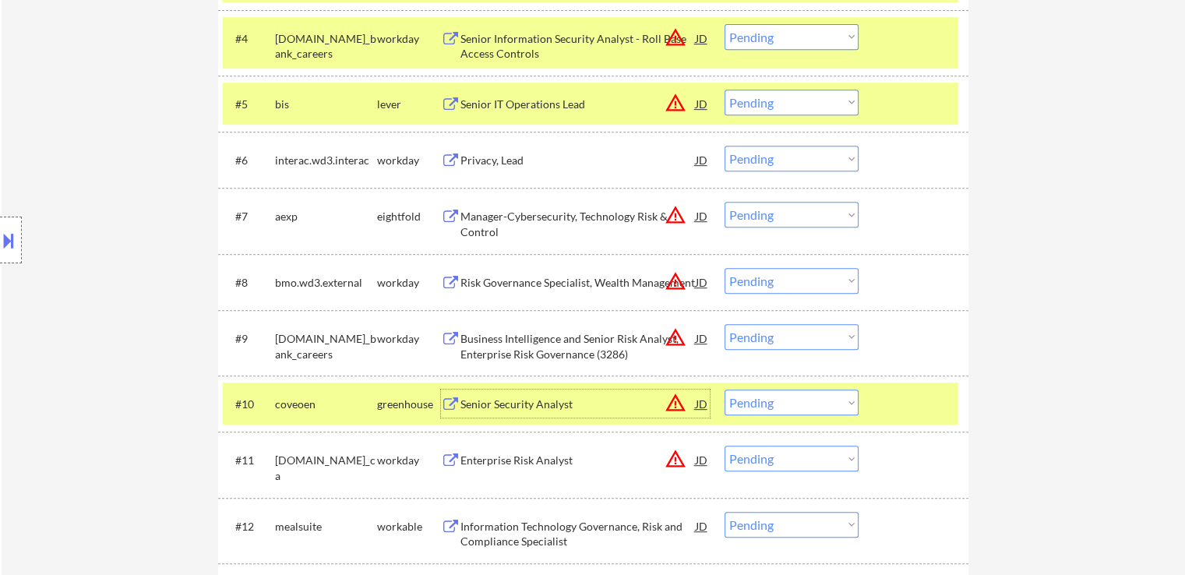
click at [790, 108] on select "Choose an option... Pending Applied Excluded (Questions) Excluded (Expired) Exc…" at bounding box center [792, 103] width 134 height 26
click at [725, 90] on select "Choose an option... Pending Applied Excluded (Questions) Excluded (Expired) Exc…" at bounding box center [792, 103] width 134 height 26
select select ""pending""
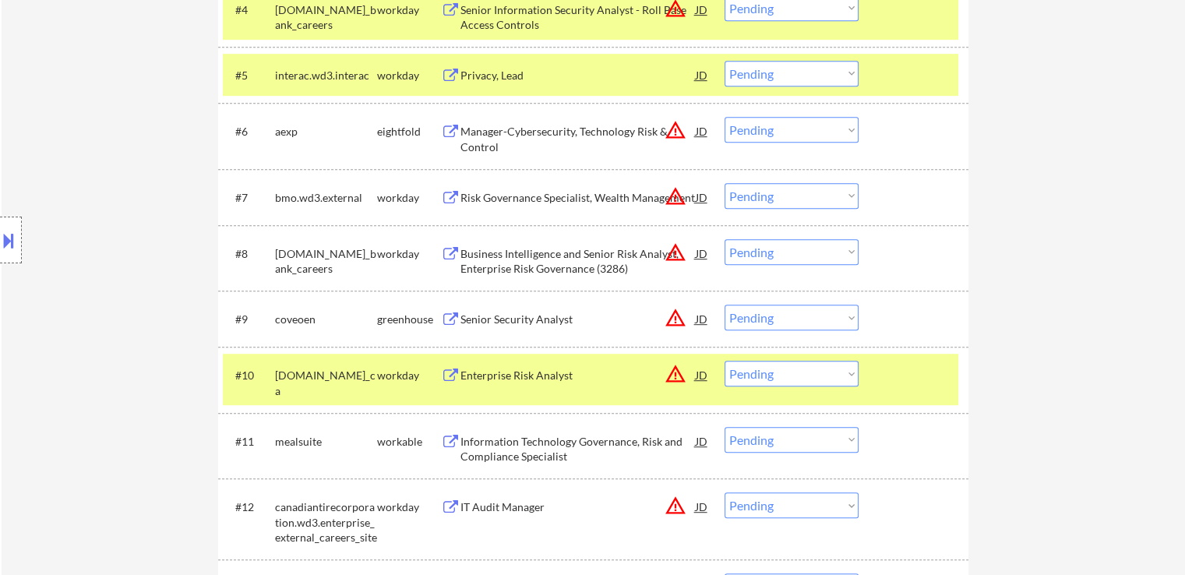
scroll to position [779, 0]
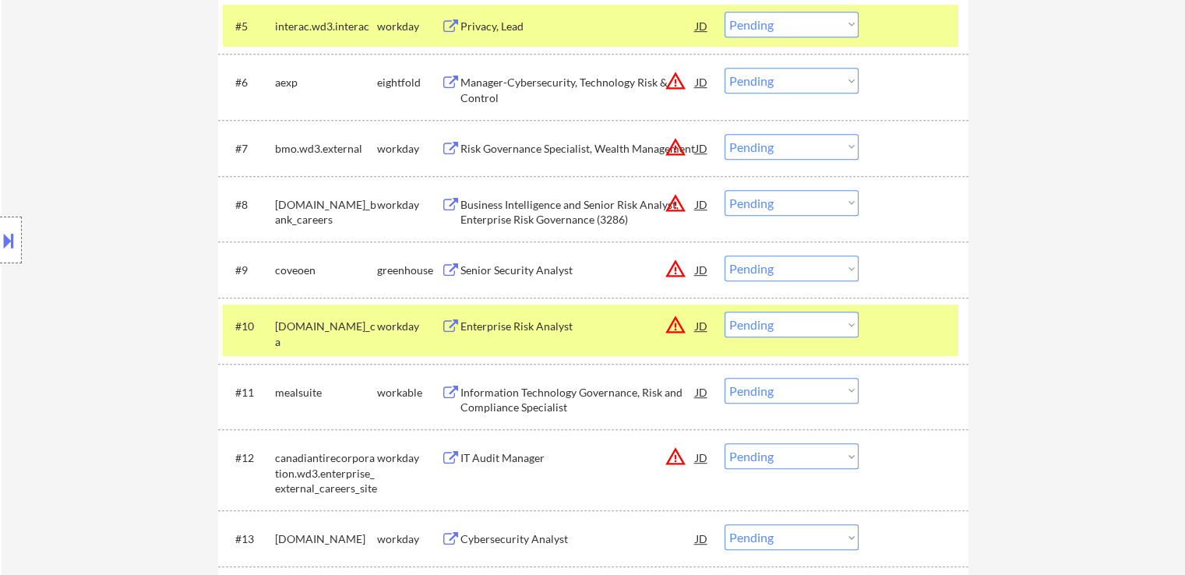
click at [768, 269] on select "Choose an option... Pending Applied Excluded (Questions) Excluded (Expired) Exc…" at bounding box center [792, 269] width 134 height 26
click at [725, 256] on select "Choose an option... Pending Applied Excluded (Questions) Excluded (Expired) Exc…" at bounding box center [792, 269] width 134 height 26
click at [471, 394] on div "Information Technology Governance, Risk and Compliance Specialist" at bounding box center [578, 400] width 235 height 30
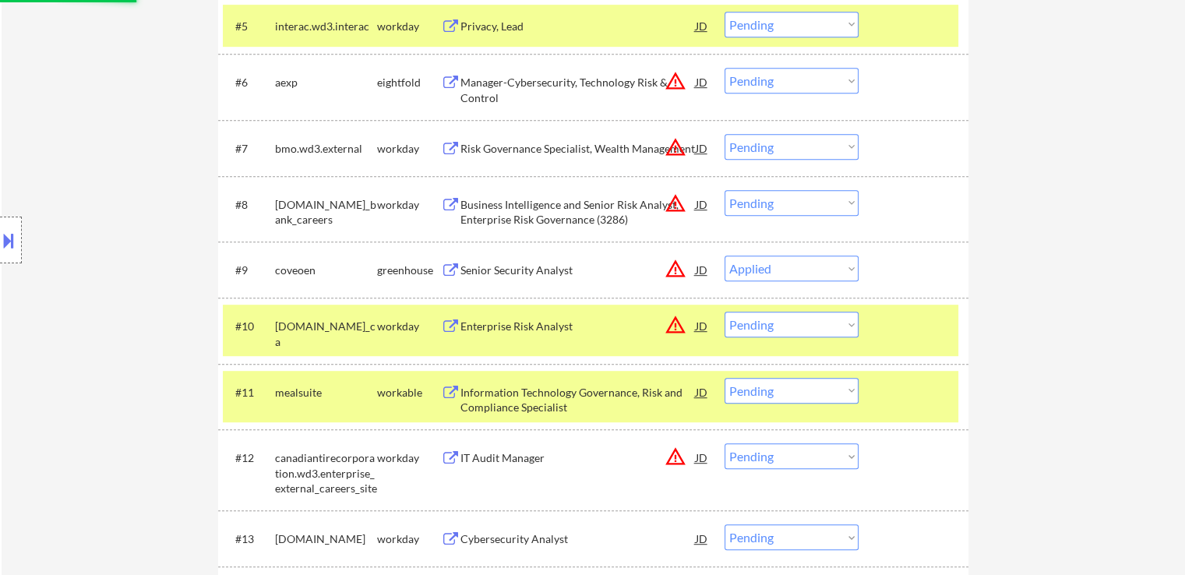
select select ""pending""
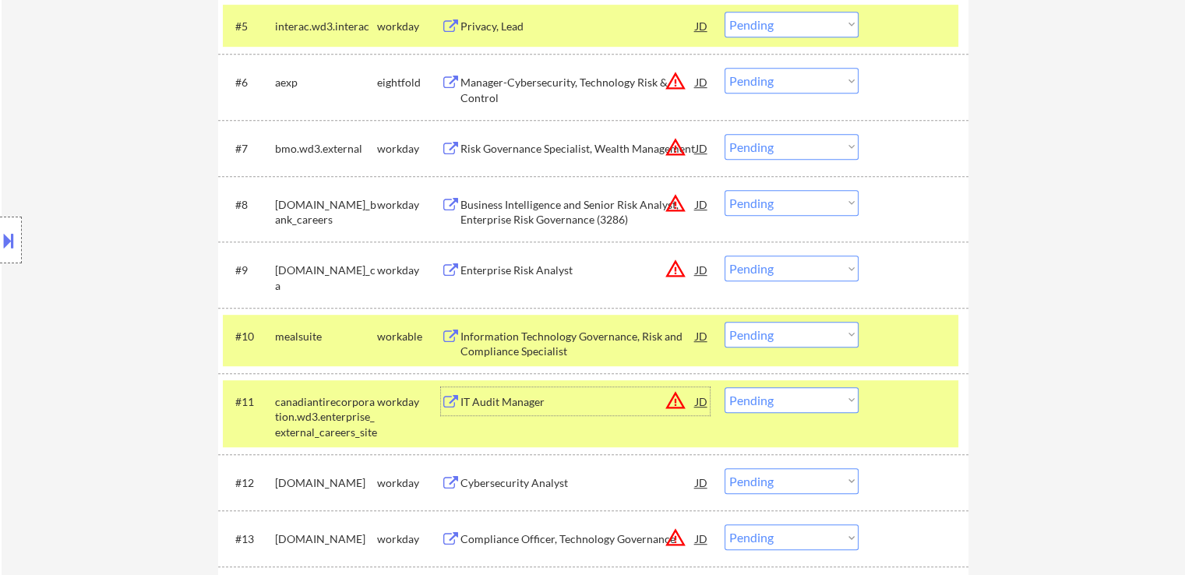
click at [765, 333] on select "Choose an option... Pending Applied Excluded (Questions) Excluded (Expired) Exc…" at bounding box center [792, 335] width 134 height 26
click at [725, 322] on select "Choose an option... Pending Applied Excluded (Questions) Excluded (Expired) Exc…" at bounding box center [792, 335] width 134 height 26
select select ""pending""
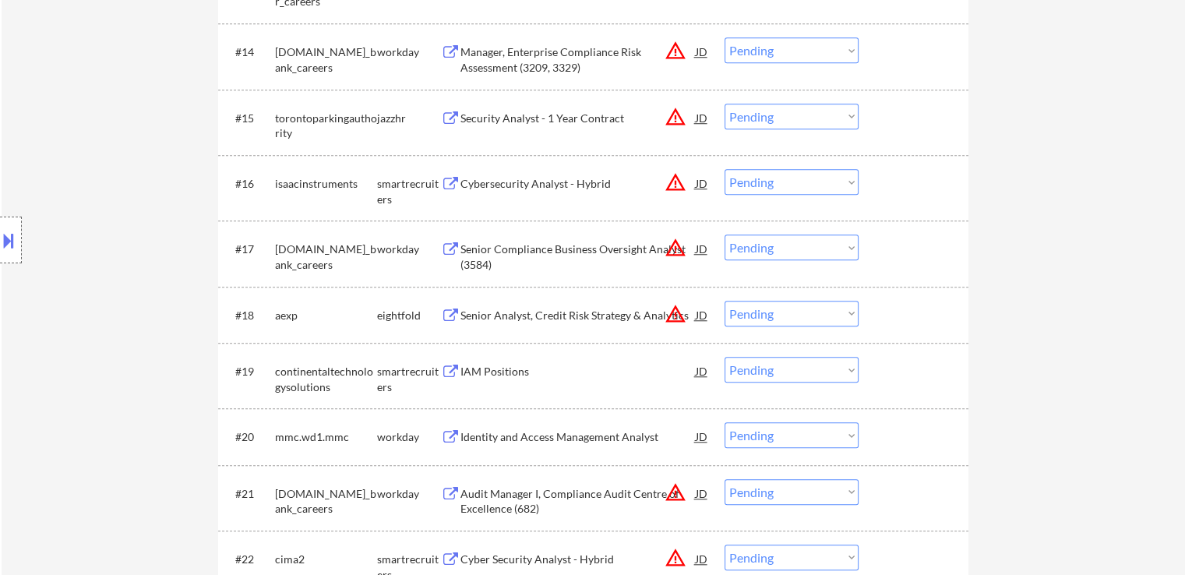
scroll to position [1325, 0]
click at [478, 110] on div "Security Analyst - 1 Year Contract" at bounding box center [578, 116] width 235 height 16
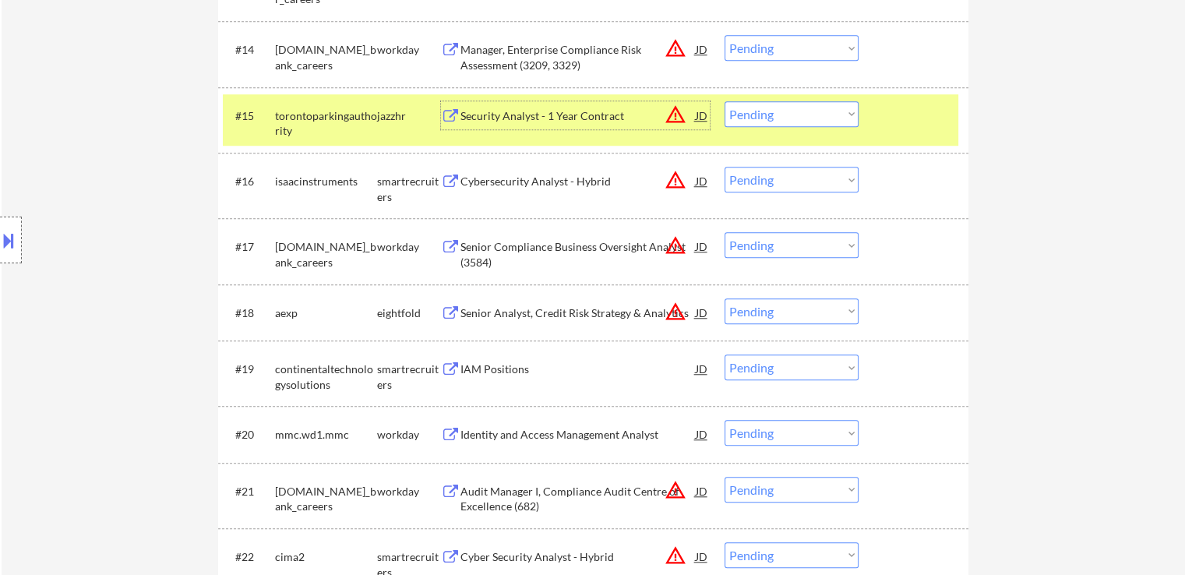
click at [486, 169] on div "Cybersecurity Analyst - Hybrid" at bounding box center [578, 181] width 235 height 28
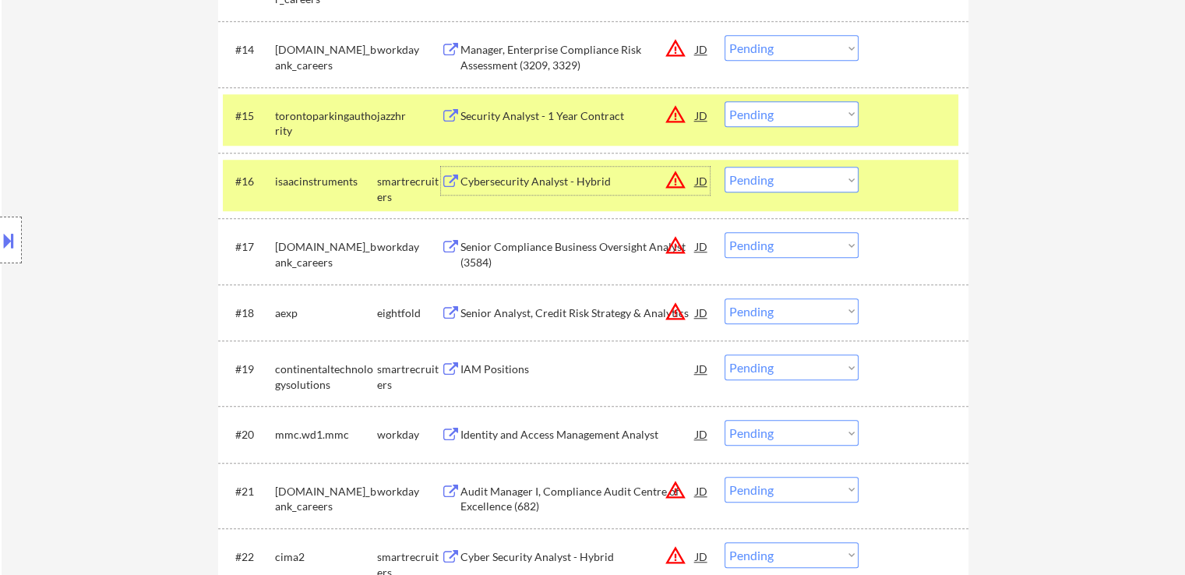
click at [520, 188] on div "Cybersecurity Analyst - Hybrid" at bounding box center [578, 182] width 235 height 16
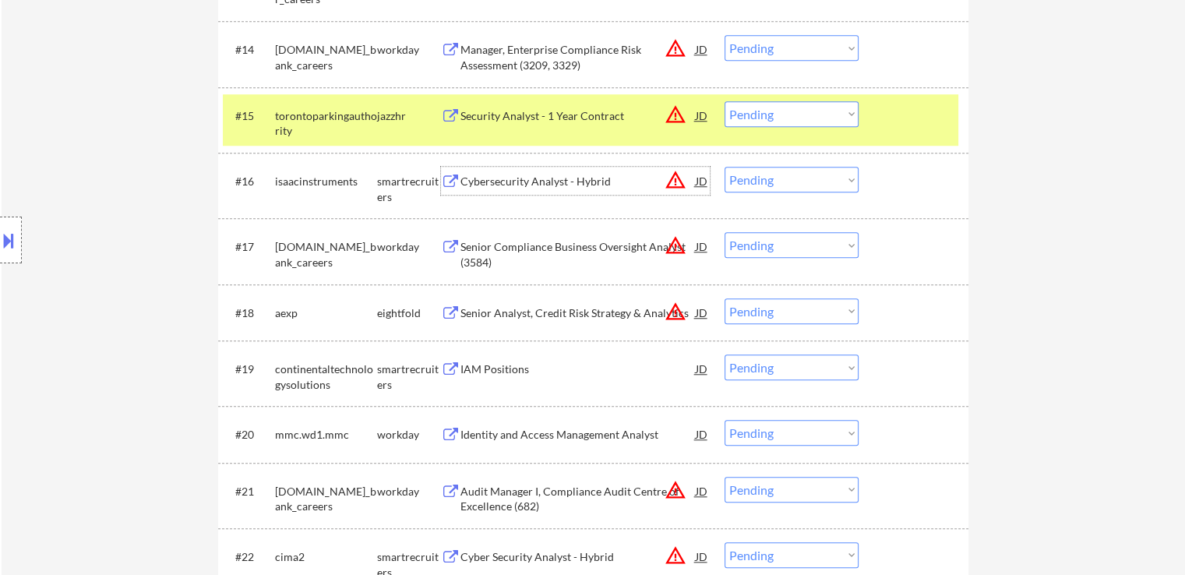
click at [781, 119] on select "Choose an option... Pending Applied Excluded (Questions) Excluded (Expired) Exc…" at bounding box center [792, 114] width 134 height 26
click at [725, 101] on select "Choose an option... Pending Applied Excluded (Questions) Excluded (Expired) Exc…" at bounding box center [792, 114] width 134 height 26
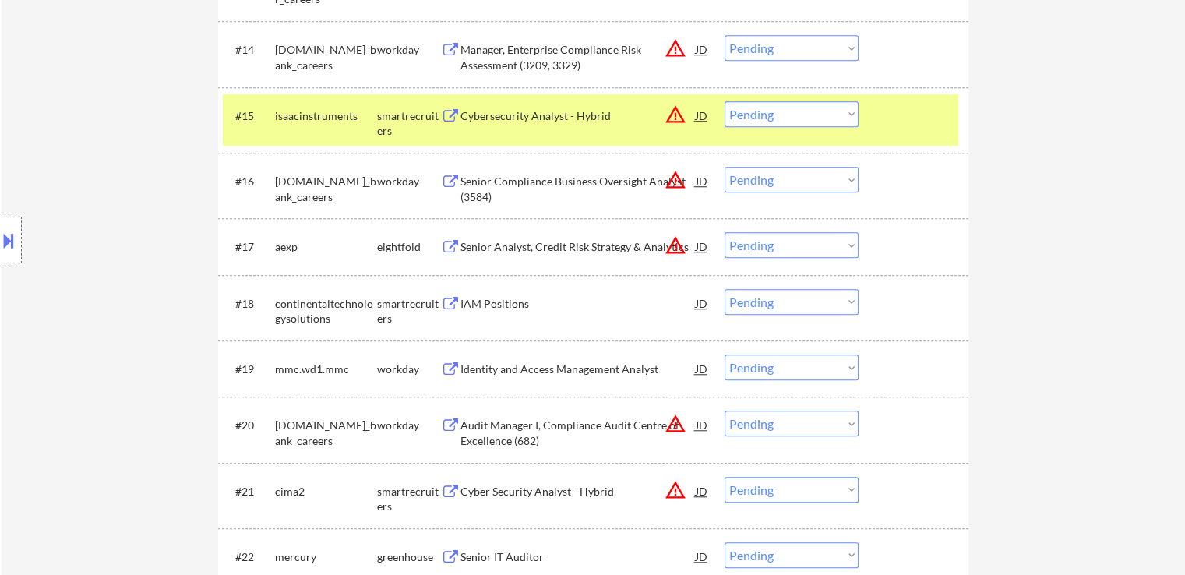
click at [767, 113] on select "Choose an option... Pending Applied Excluded (Questions) Excluded (Expired) Exc…" at bounding box center [792, 114] width 134 height 26
click at [725, 101] on select "Choose an option... Pending Applied Excluded (Questions) Excluded (Expired) Exc…" at bounding box center [792, 114] width 134 height 26
click at [461, 300] on div "IAM Positions" at bounding box center [578, 304] width 235 height 16
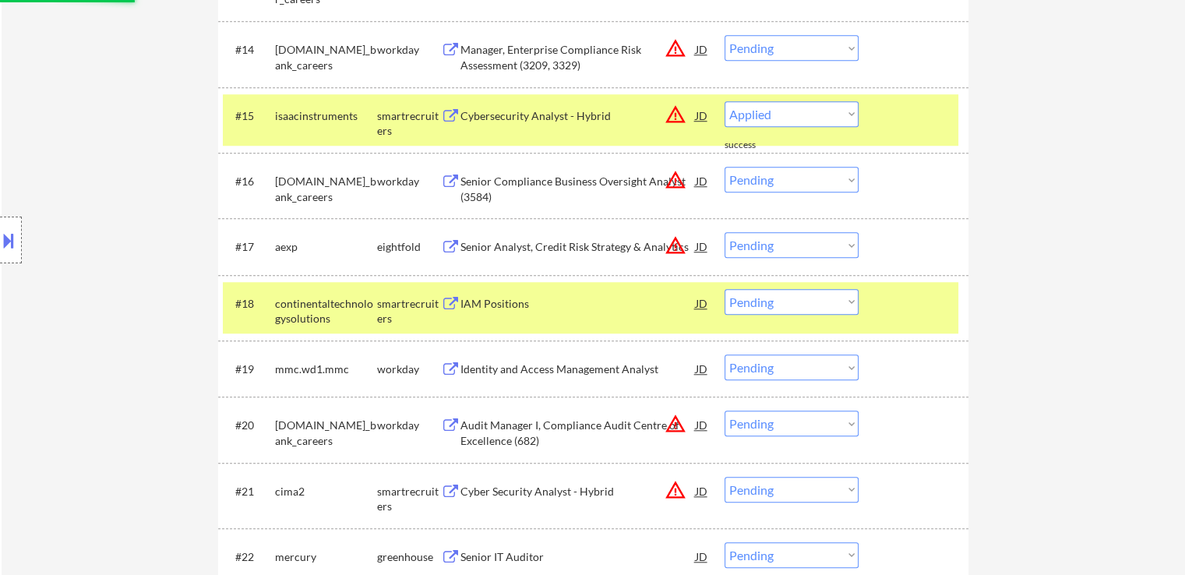
select select ""pending""
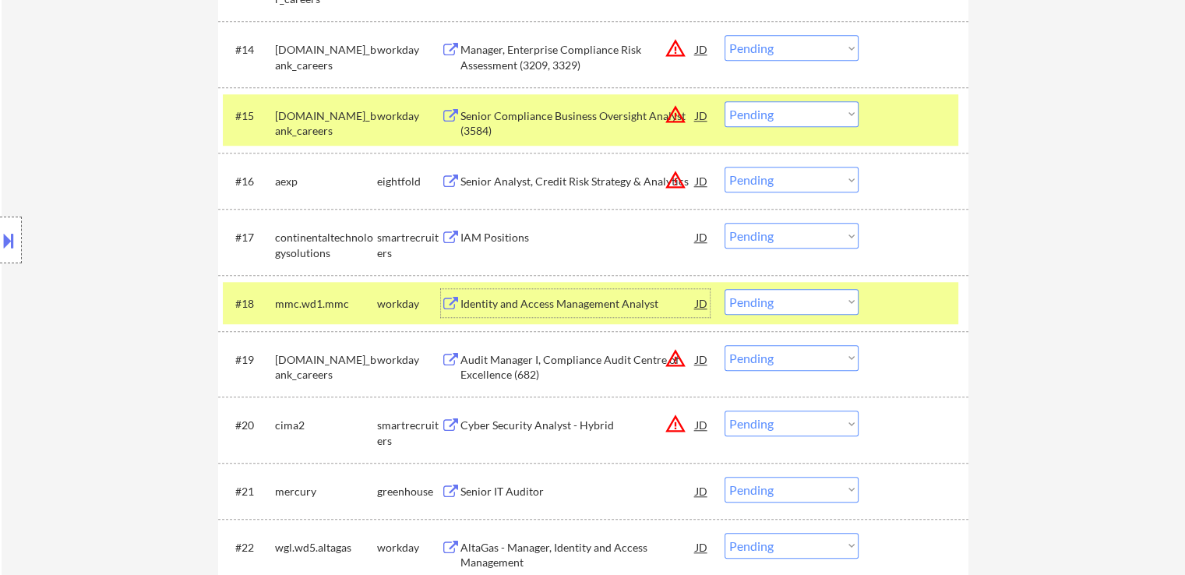
click at [767, 233] on select "Choose an option... Pending Applied Excluded (Questions) Excluded (Expired) Exc…" at bounding box center [792, 236] width 134 height 26
click at [725, 223] on select "Choose an option... Pending Applied Excluded (Questions) Excluded (Expired) Exc…" at bounding box center [792, 236] width 134 height 26
click at [489, 426] on div "Cyber Security Analyst - Hybrid" at bounding box center [578, 426] width 235 height 16
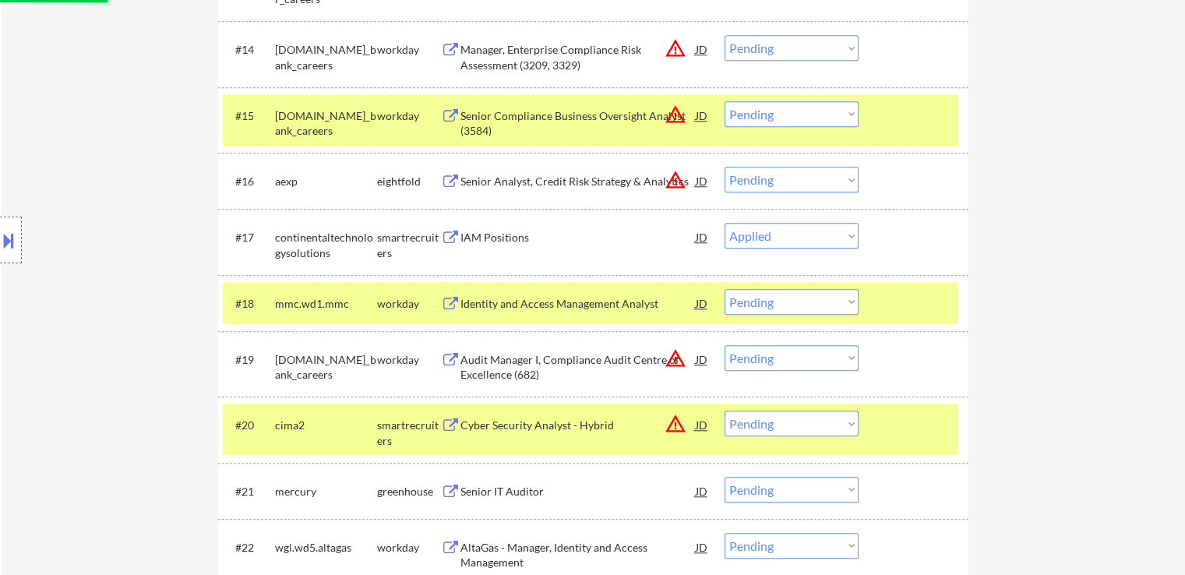
select select ""pending""
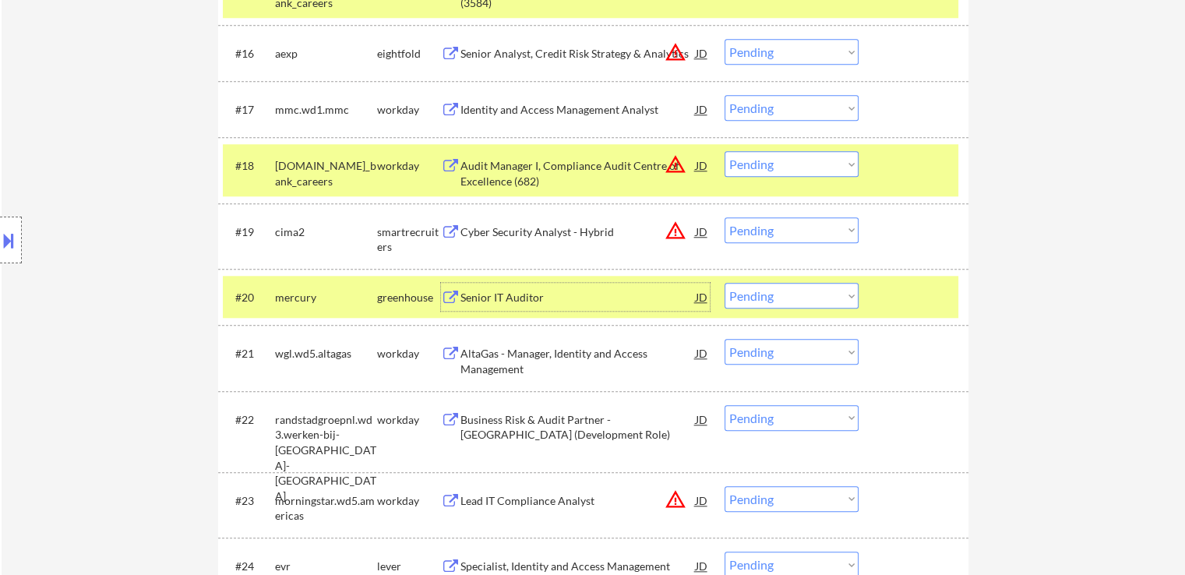
scroll to position [1481, 0]
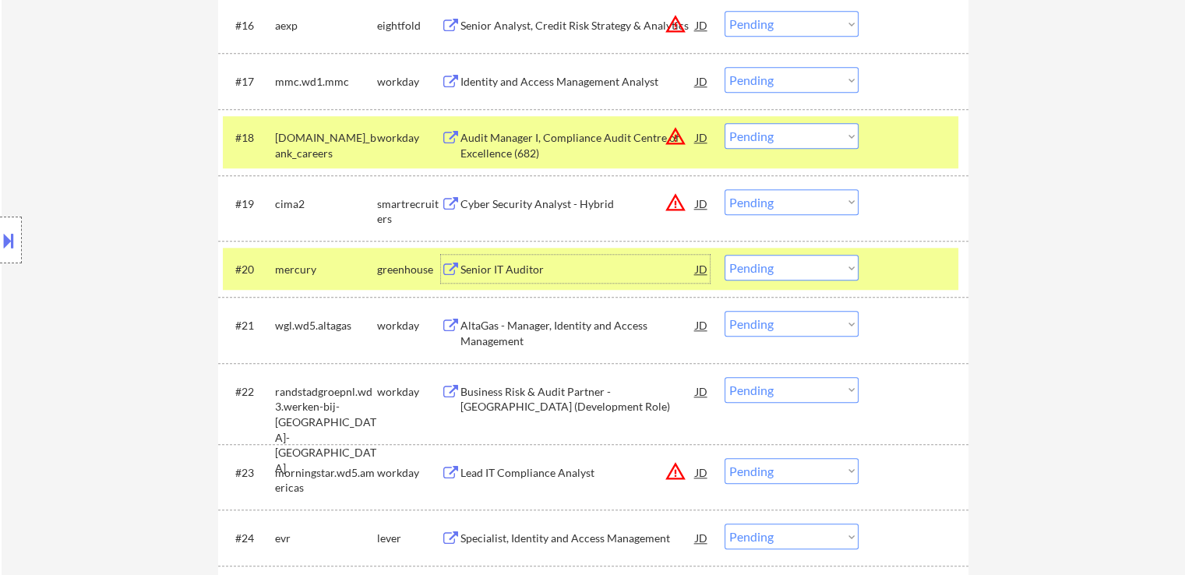
click at [773, 204] on select "Choose an option... Pending Applied Excluded (Questions) Excluded (Expired) Exc…" at bounding box center [792, 202] width 134 height 26
click at [725, 189] on select "Choose an option... Pending Applied Excluded (Questions) Excluded (Expired) Exc…" at bounding box center [792, 202] width 134 height 26
click at [517, 270] on div "Senior IT Auditor" at bounding box center [578, 270] width 235 height 16
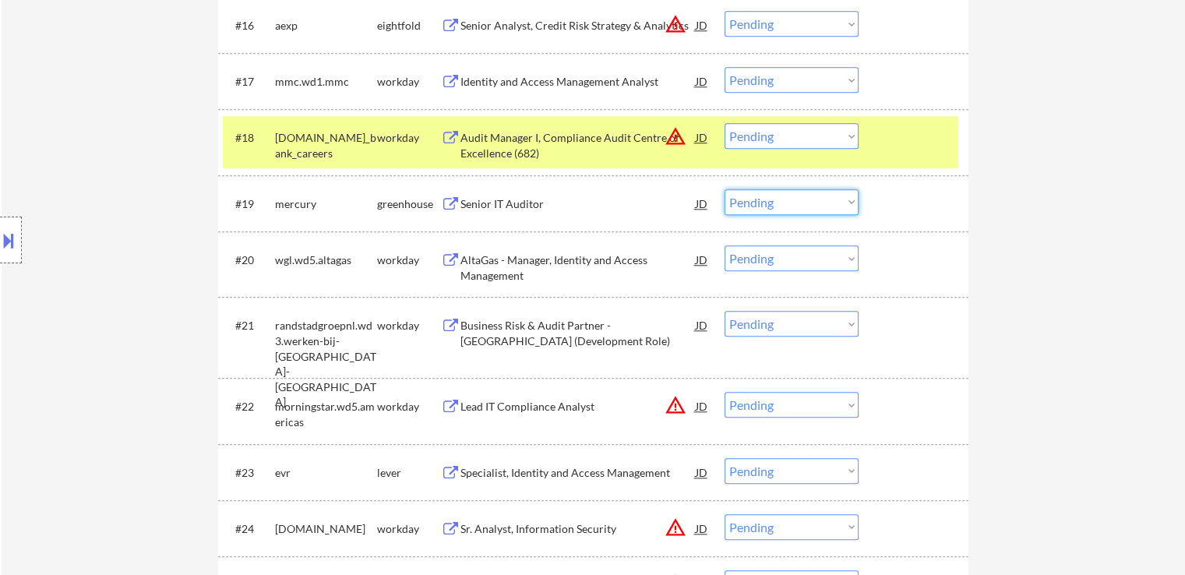
click at [793, 206] on select "Choose an option... Pending Applied Excluded (Questions) Excluded (Expired) Exc…" at bounding box center [792, 202] width 134 height 26
click at [725, 189] on select "Choose an option... Pending Applied Excluded (Questions) Excluded (Expired) Exc…" at bounding box center [792, 202] width 134 height 26
select select ""pending""
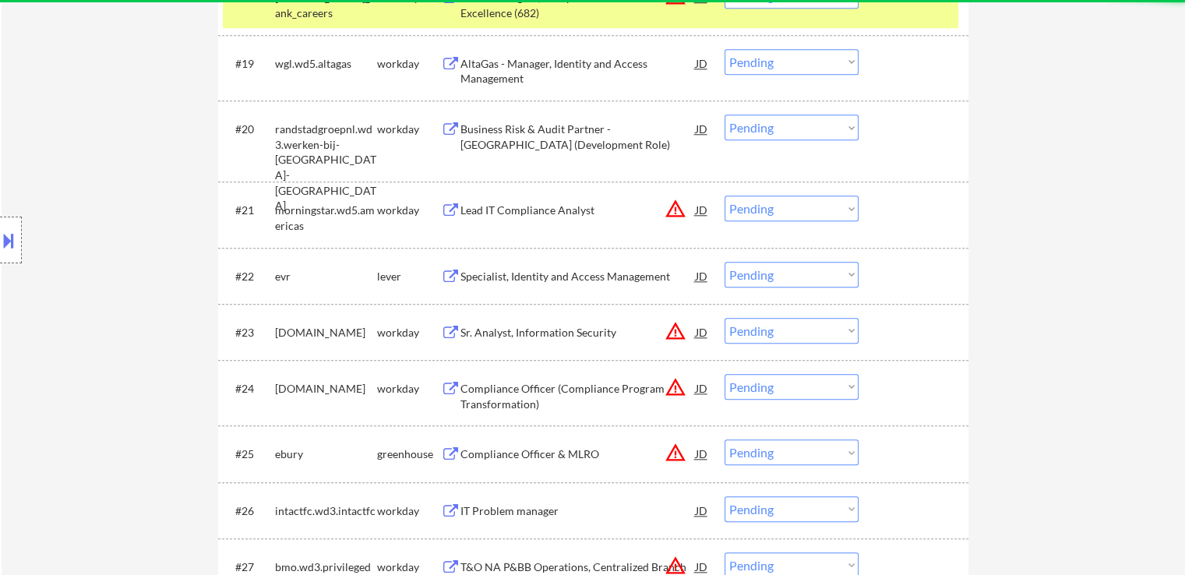
scroll to position [1715, 0]
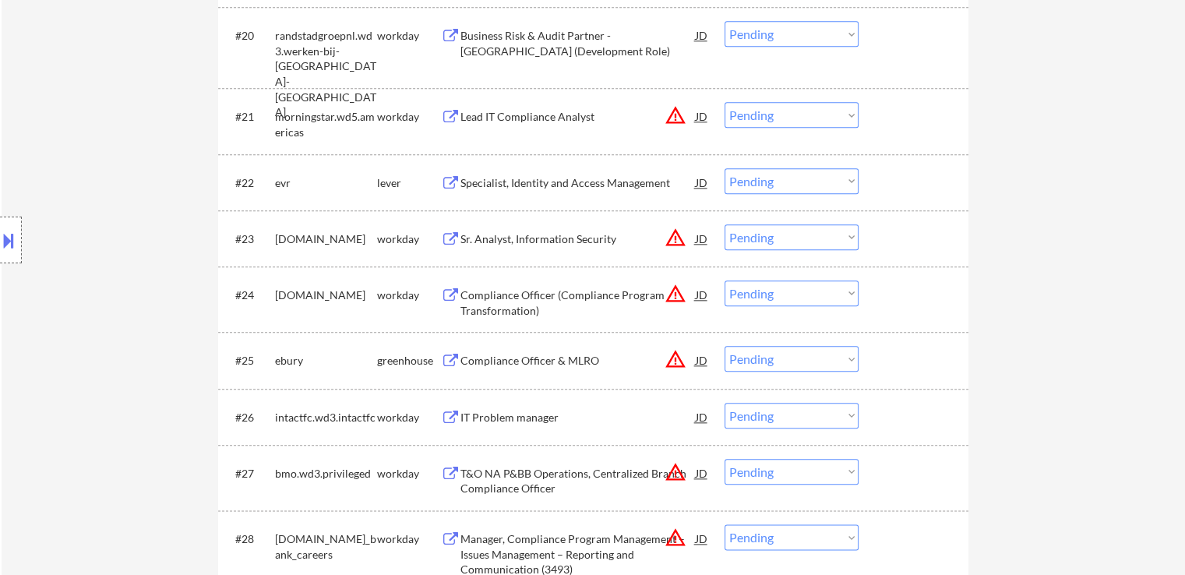
click at [468, 177] on div "Specialist, Identity and Access Management" at bounding box center [578, 183] width 235 height 16
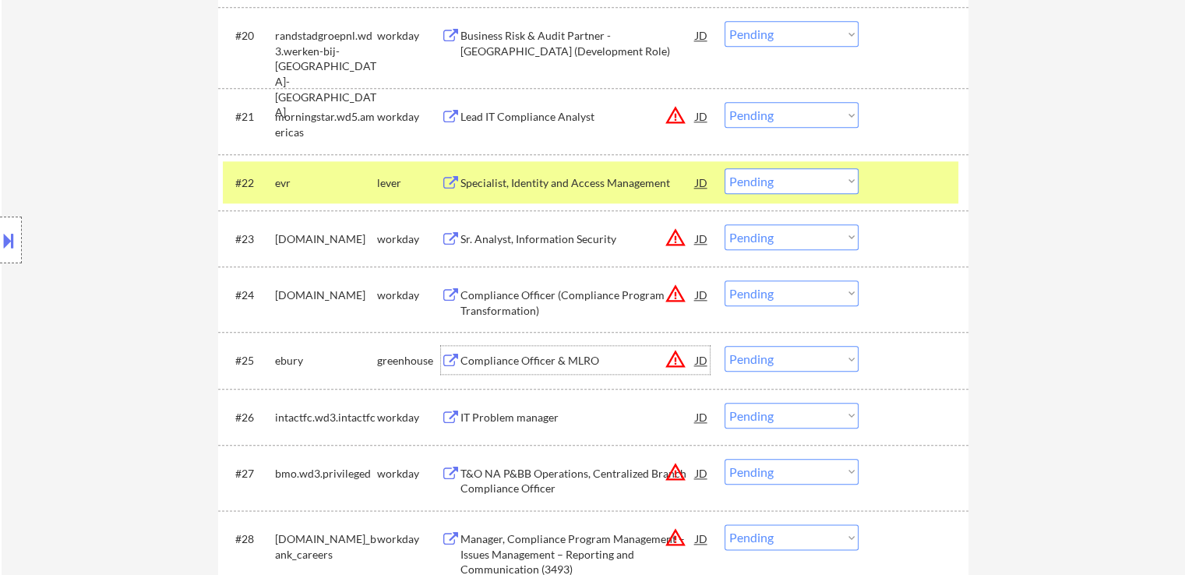
click at [482, 362] on div "Compliance Officer & MLRO" at bounding box center [578, 361] width 235 height 16
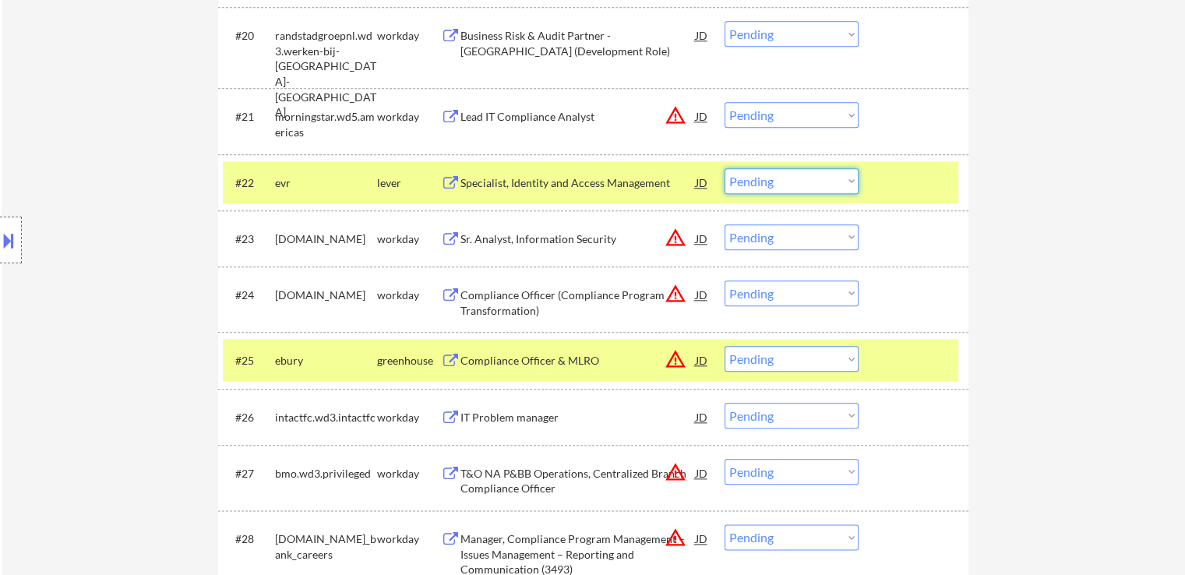
click at [753, 179] on select "Choose an option... Pending Applied Excluded (Questions) Excluded (Expired) Exc…" at bounding box center [792, 181] width 134 height 26
click at [725, 168] on select "Choose an option... Pending Applied Excluded (Questions) Excluded (Expired) Exc…" at bounding box center [792, 181] width 134 height 26
select select ""pending""
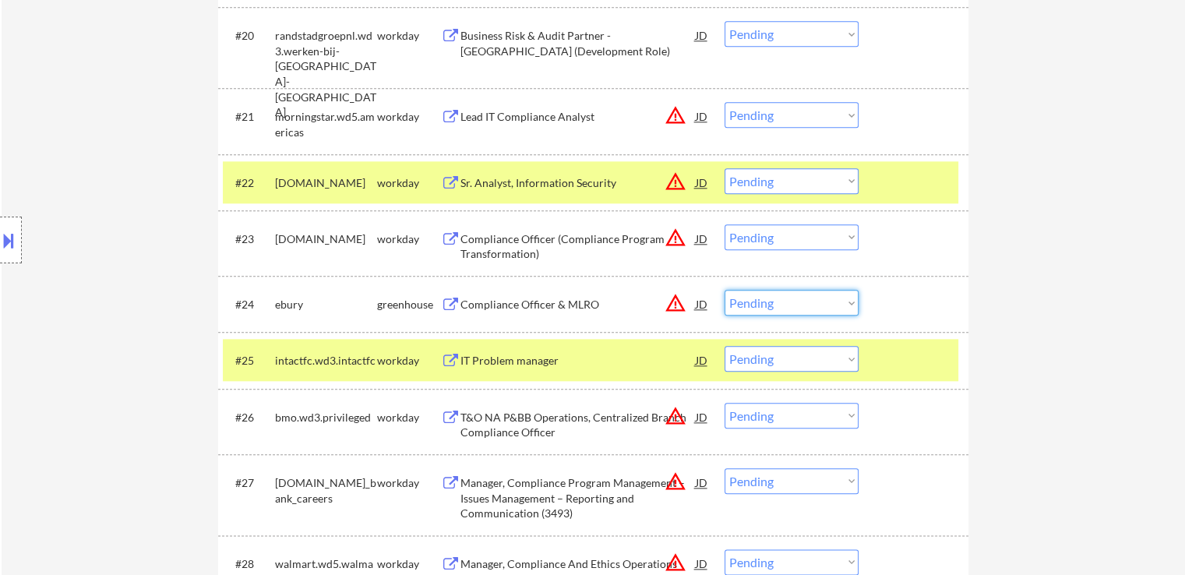
click at [788, 294] on select "Choose an option... Pending Applied Excluded (Questions) Excluded (Expired) Exc…" at bounding box center [792, 303] width 134 height 26
click at [725, 290] on select "Choose an option... Pending Applied Excluded (Questions) Excluded (Expired) Exc…" at bounding box center [792, 303] width 134 height 26
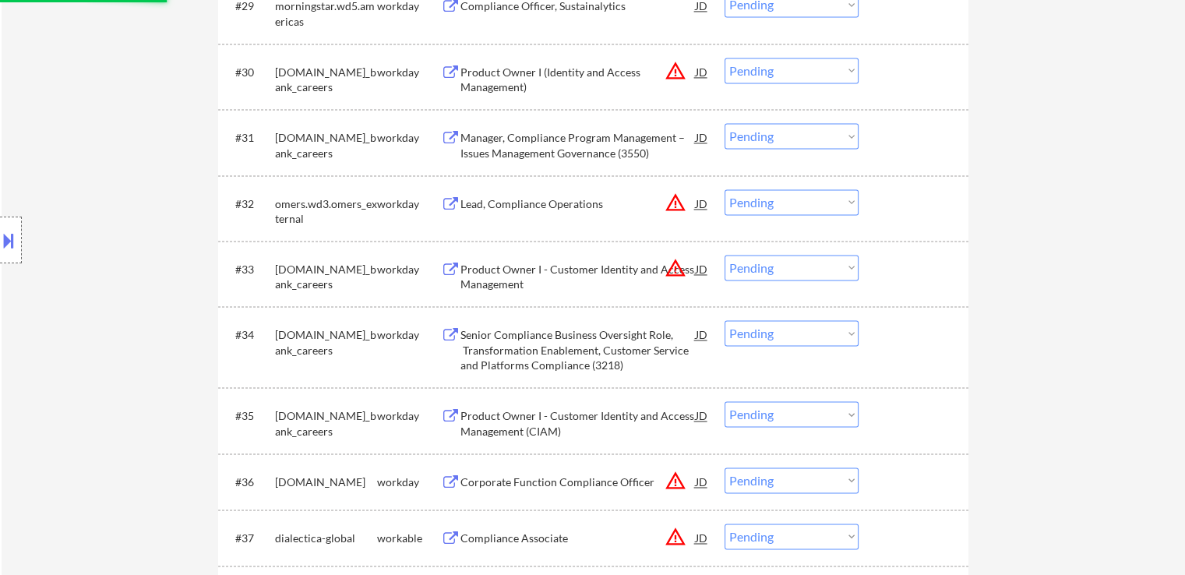
select select ""pending""
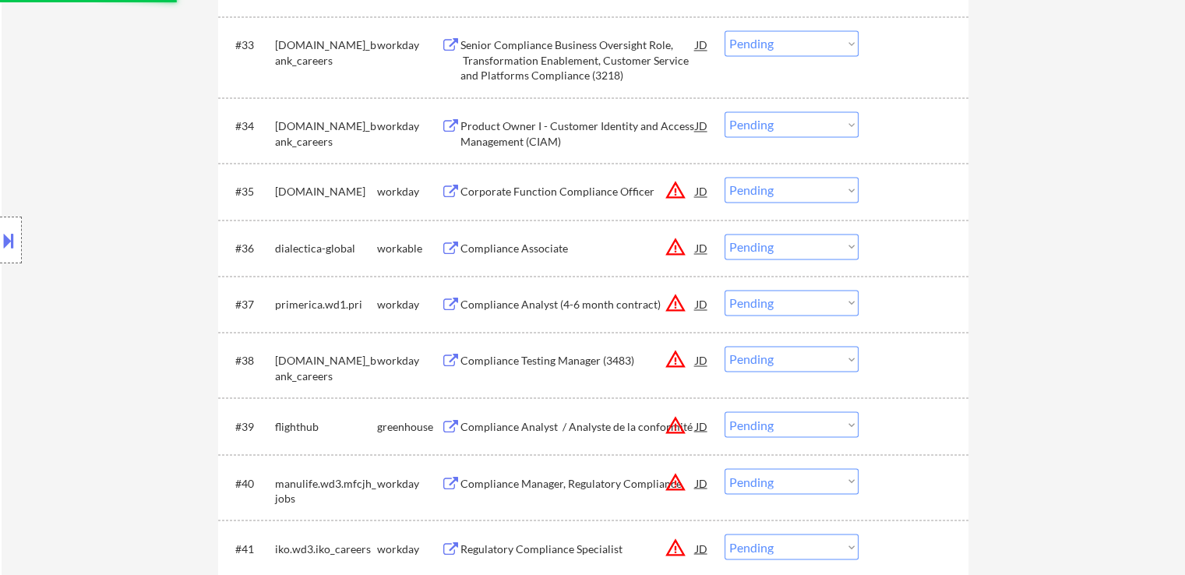
scroll to position [2650, 0]
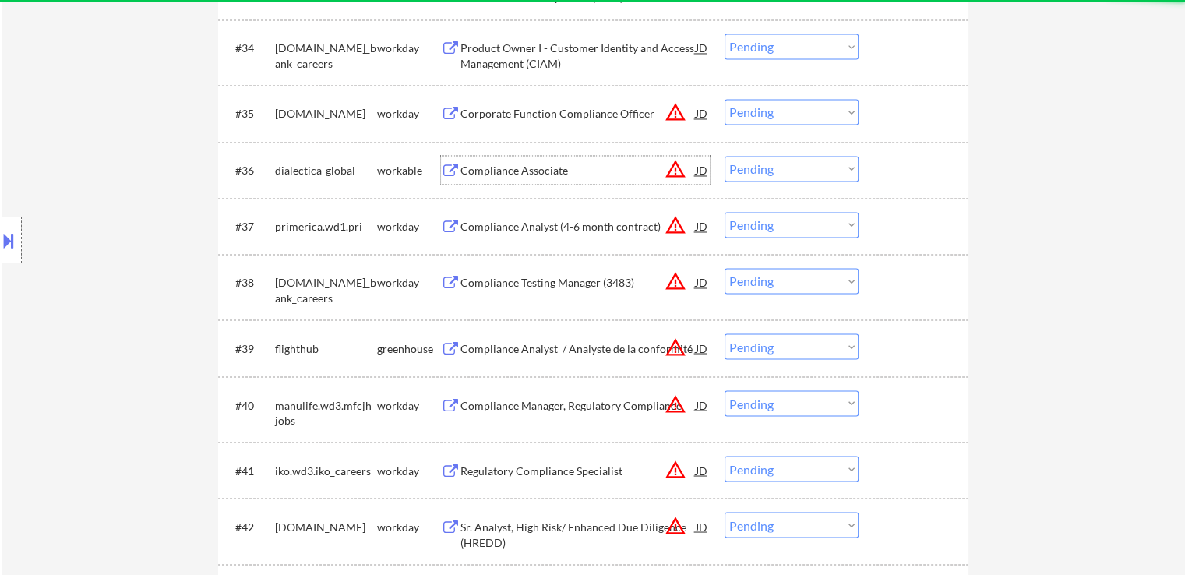
click at [490, 173] on div "Compliance Associate" at bounding box center [578, 171] width 235 height 16
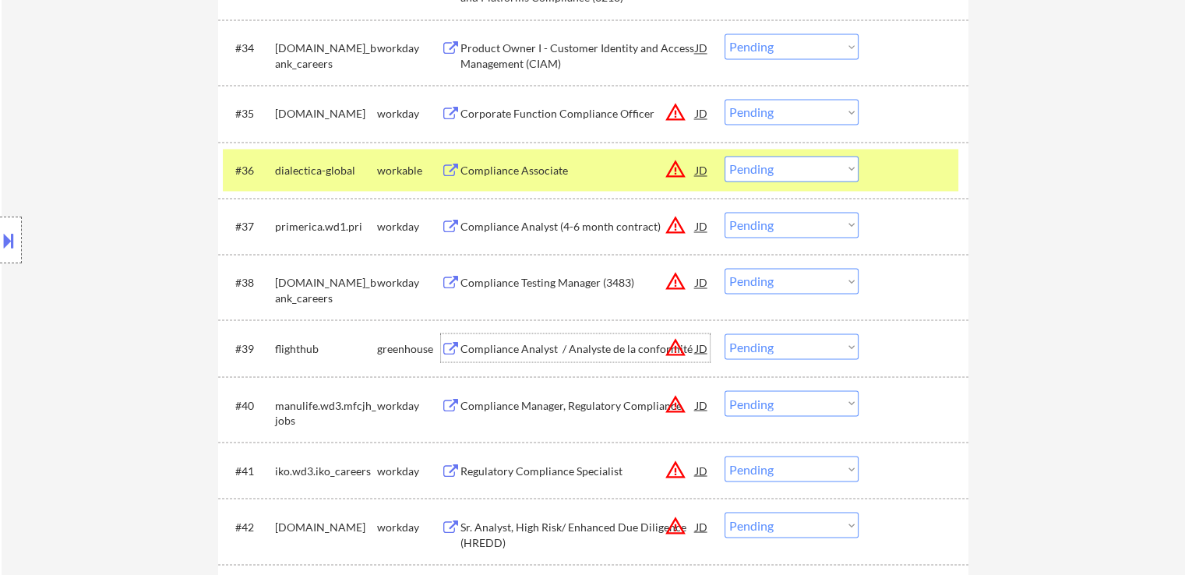
click at [474, 348] on div "Compliance Analyst / Analyste de la conformité" at bounding box center [578, 349] width 235 height 16
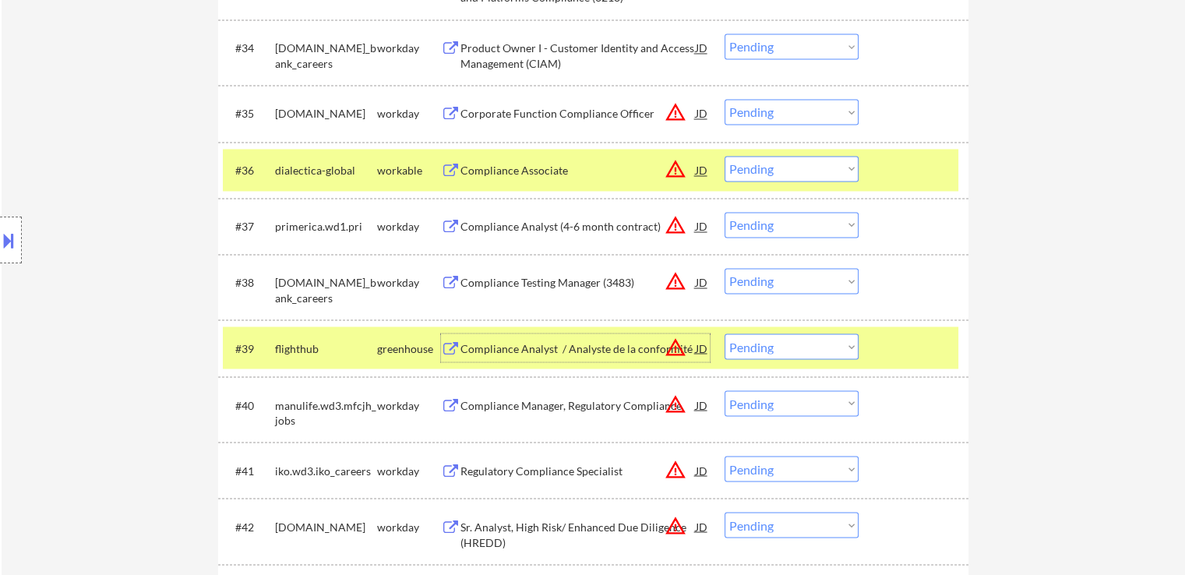
click at [749, 166] on select "Choose an option... Pending Applied Excluded (Questions) Excluded (Expired) Exc…" at bounding box center [792, 169] width 134 height 26
click at [725, 156] on select "Choose an option... Pending Applied Excluded (Questions) Excluded (Expired) Exc…" at bounding box center [792, 169] width 134 height 26
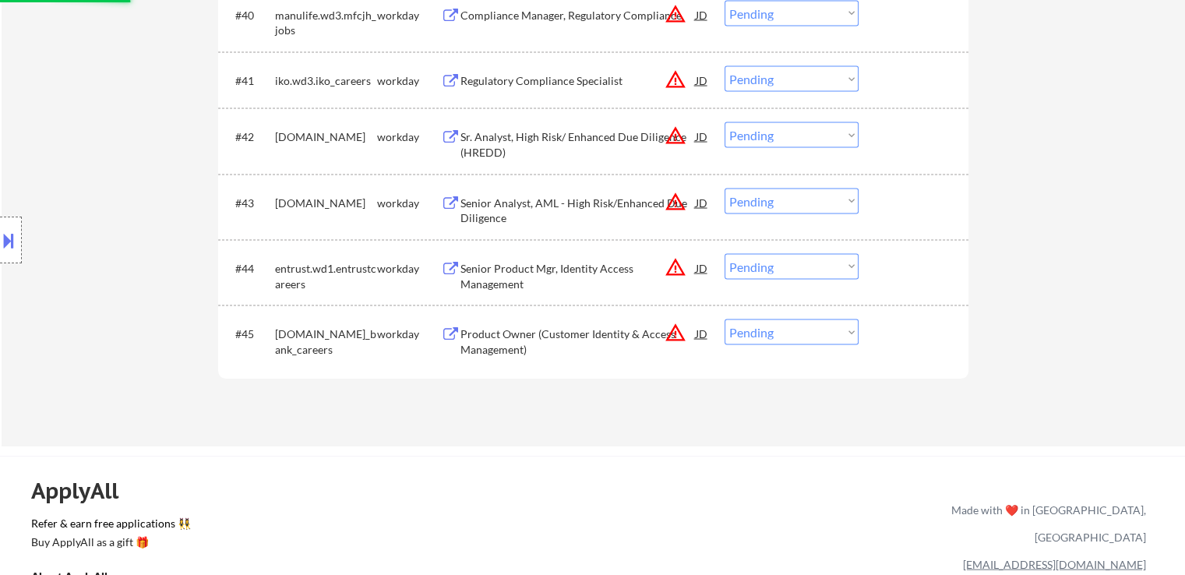
select select ""pending""
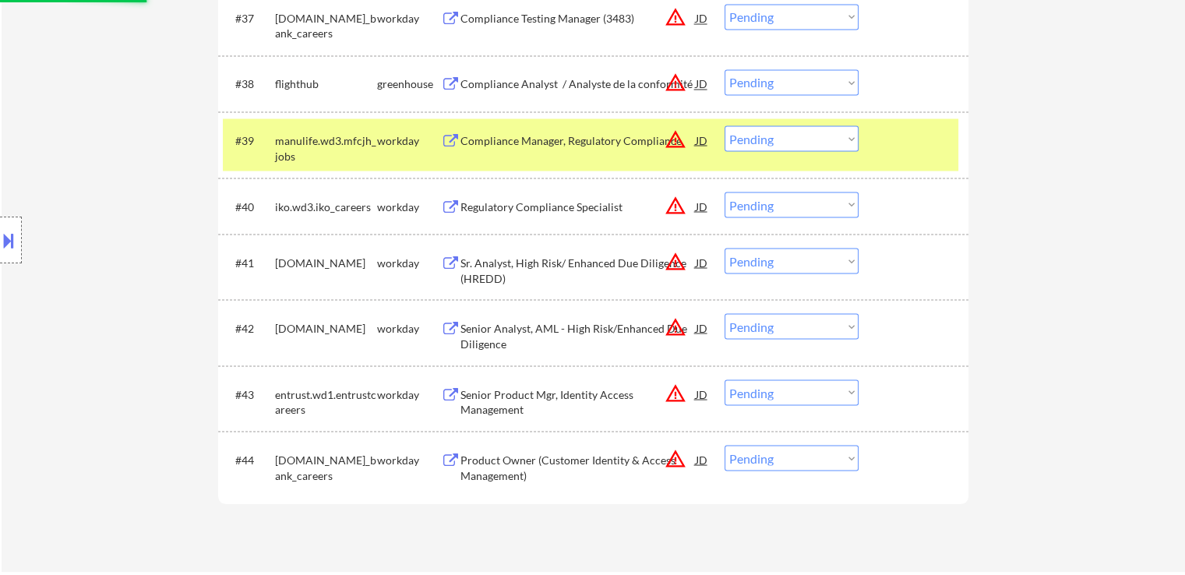
scroll to position [2728, 0]
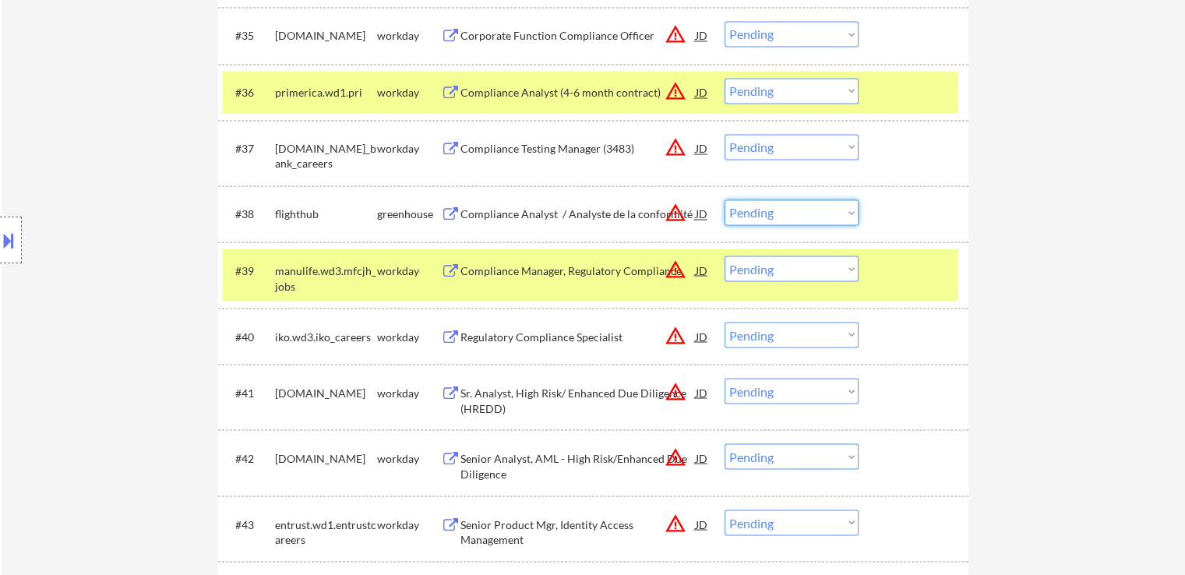
click at [760, 214] on select "Choose an option... Pending Applied Excluded (Questions) Excluded (Expired) Exc…" at bounding box center [792, 213] width 134 height 26
click at [725, 200] on select "Choose an option... Pending Applied Excluded (Questions) Excluded (Expired) Exc…" at bounding box center [792, 213] width 134 height 26
select select ""pending""
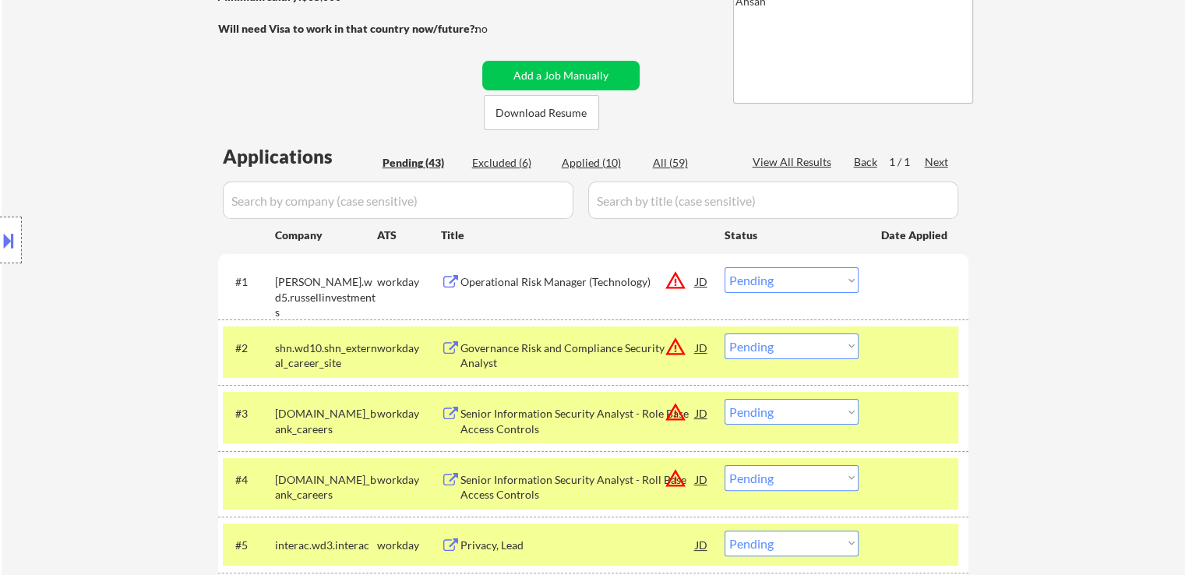
scroll to position [390, 0]
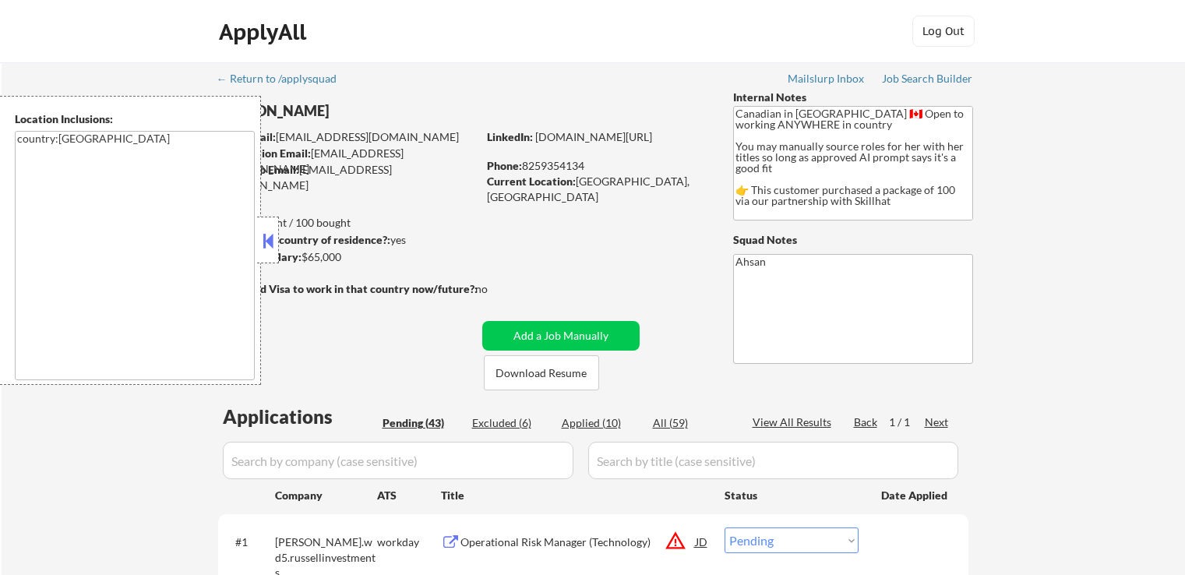
select select ""pending""
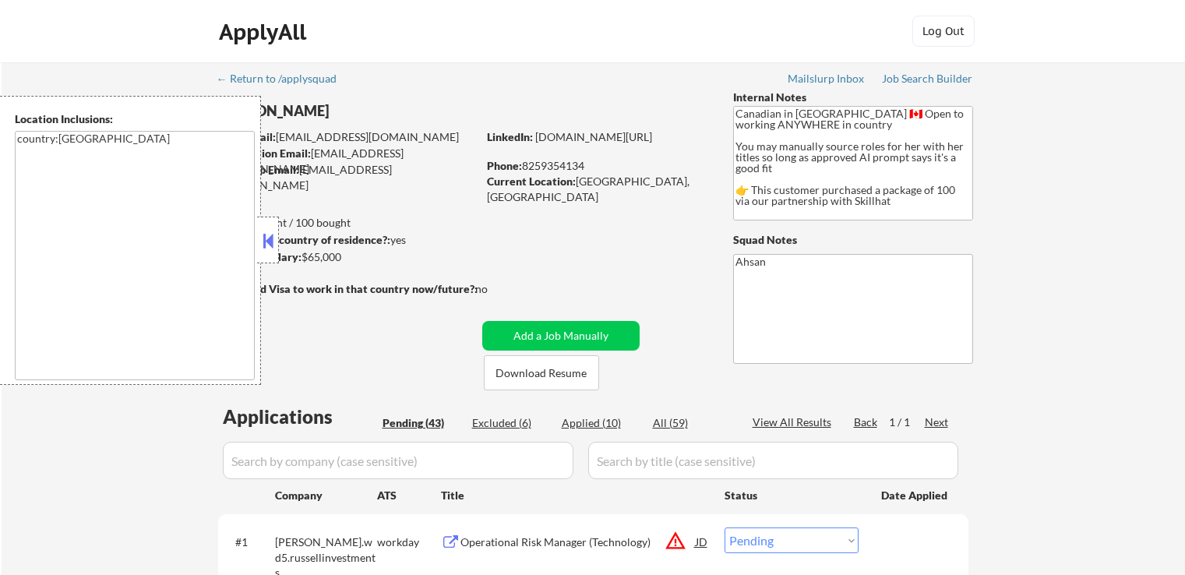
select select ""pending""
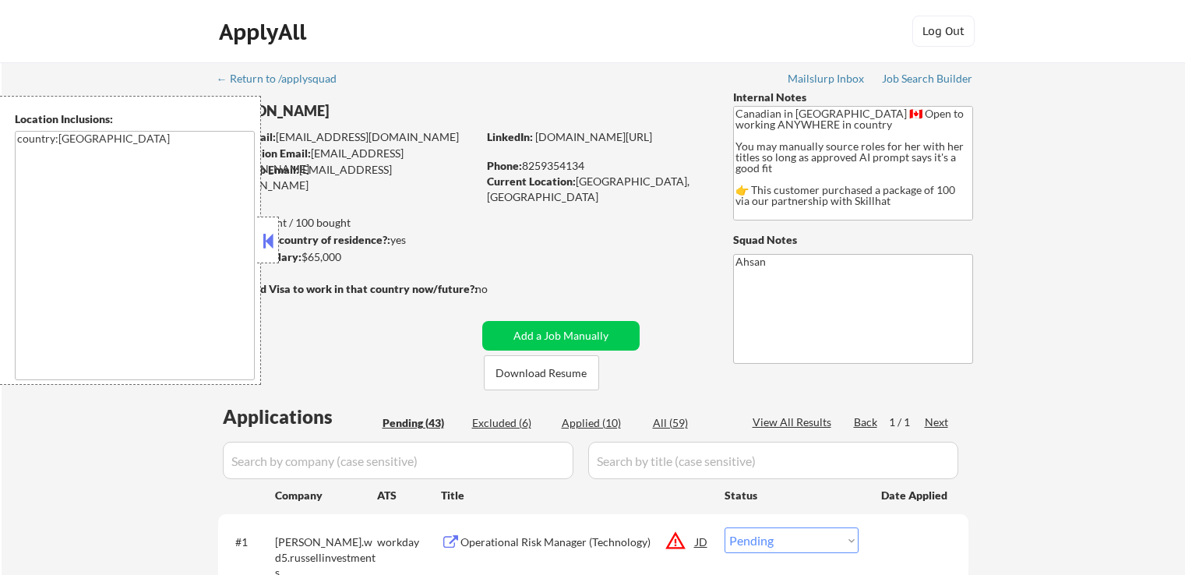
select select ""pending""
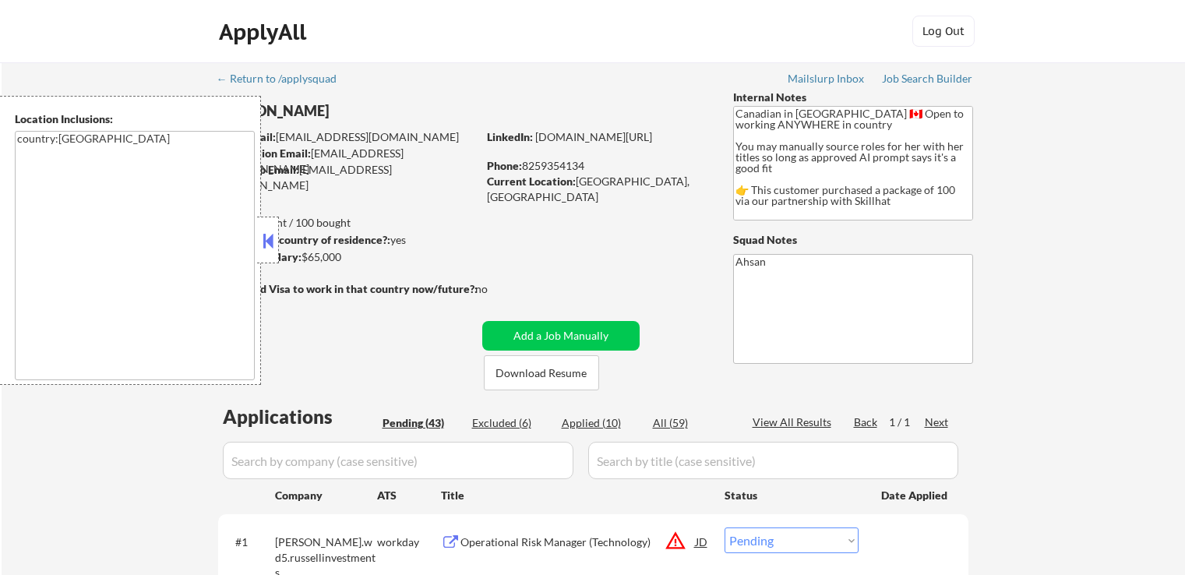
select select ""pending""
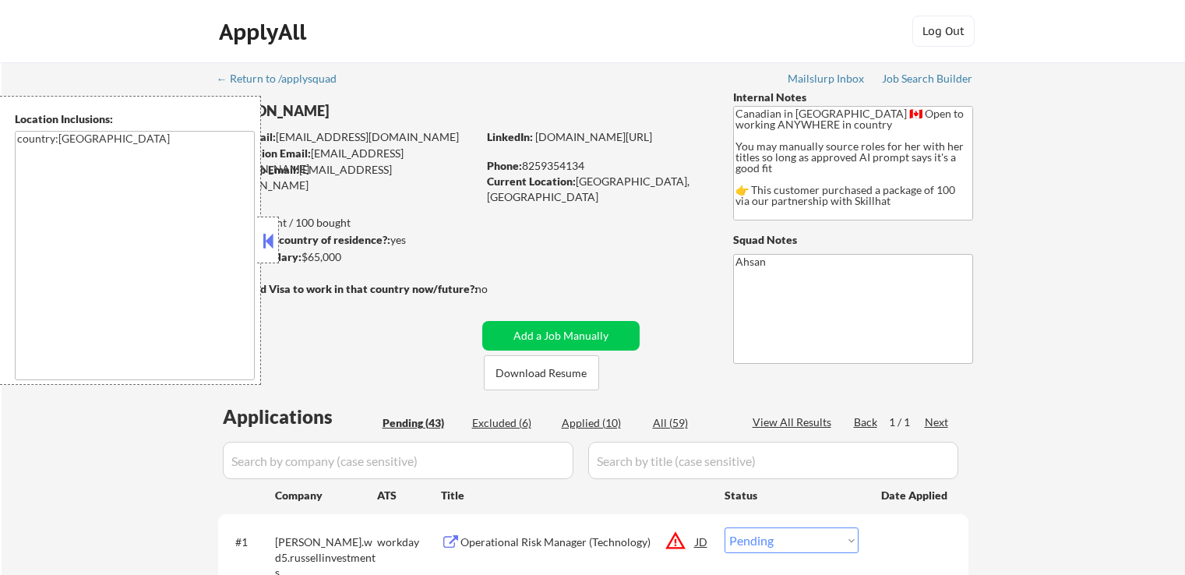
select select ""pending""
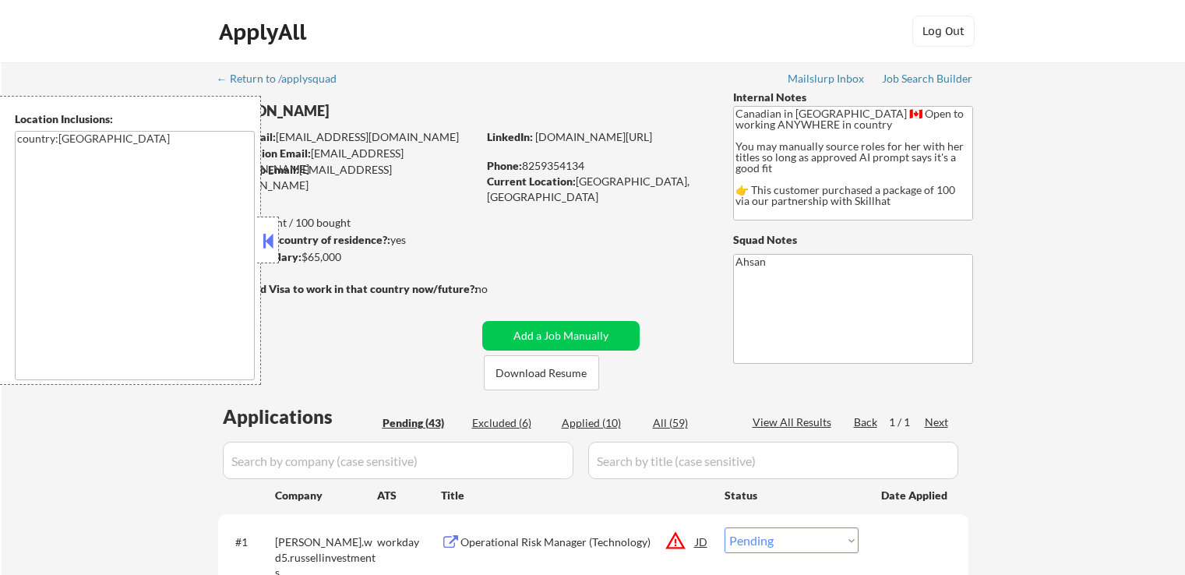
select select ""pending""
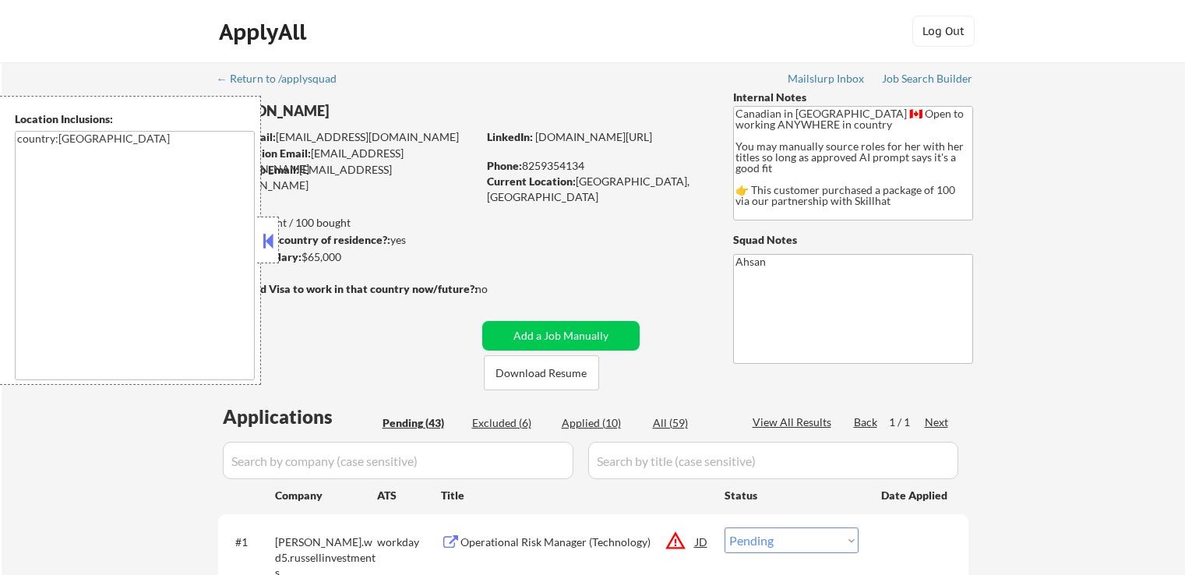
select select ""pending""
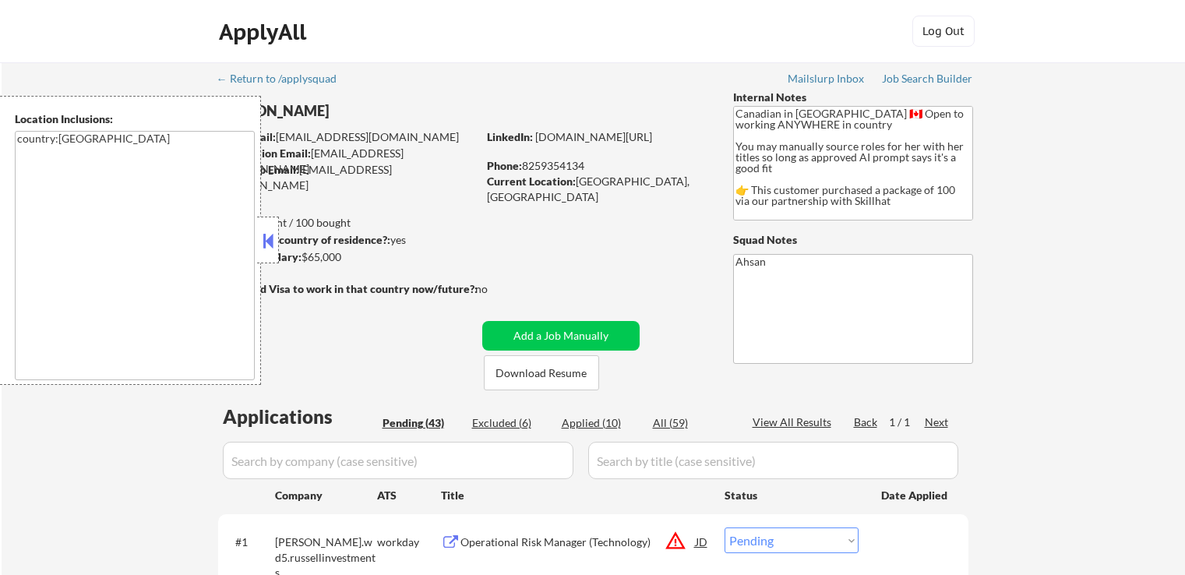
select select ""pending""
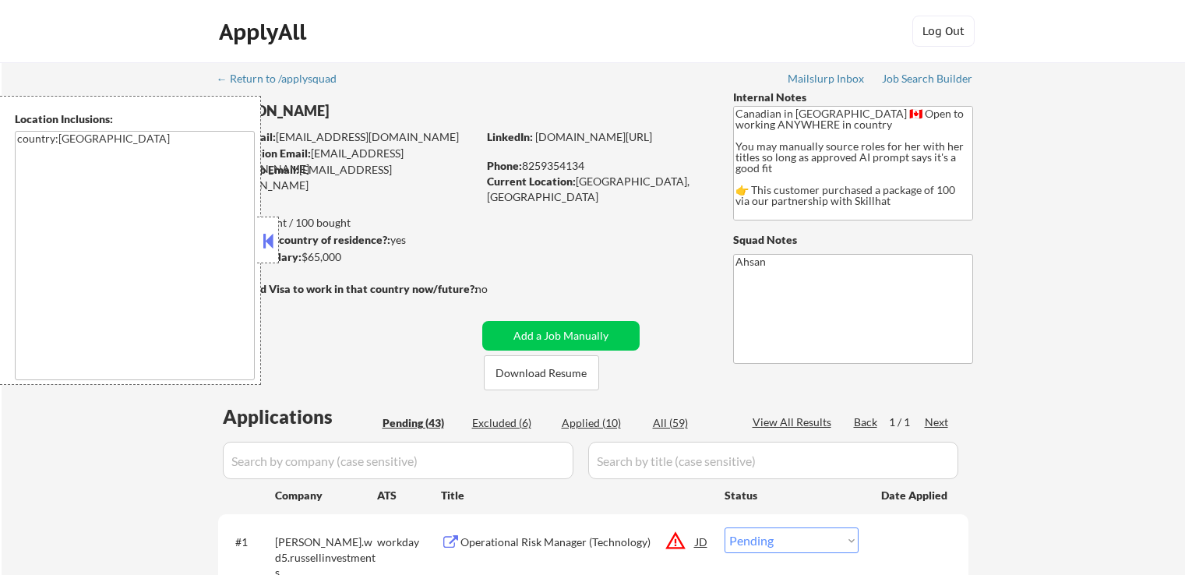
select select ""pending""
click at [274, 238] on button at bounding box center [268, 240] width 17 height 23
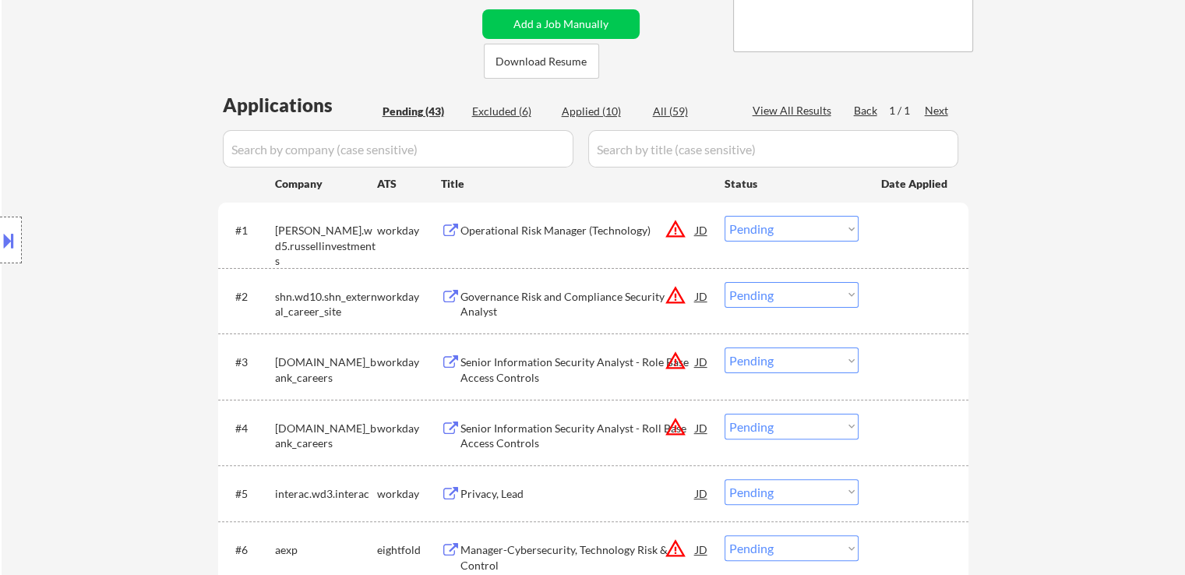
scroll to position [468, 0]
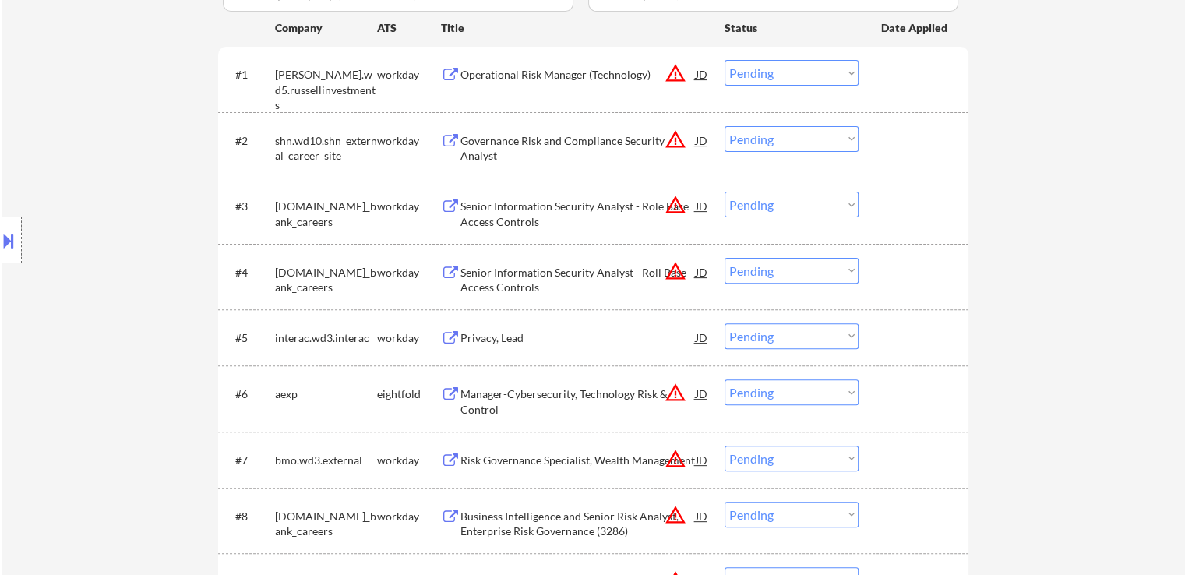
click at [508, 77] on div "Operational Risk Manager (Technology)" at bounding box center [578, 75] width 235 height 16
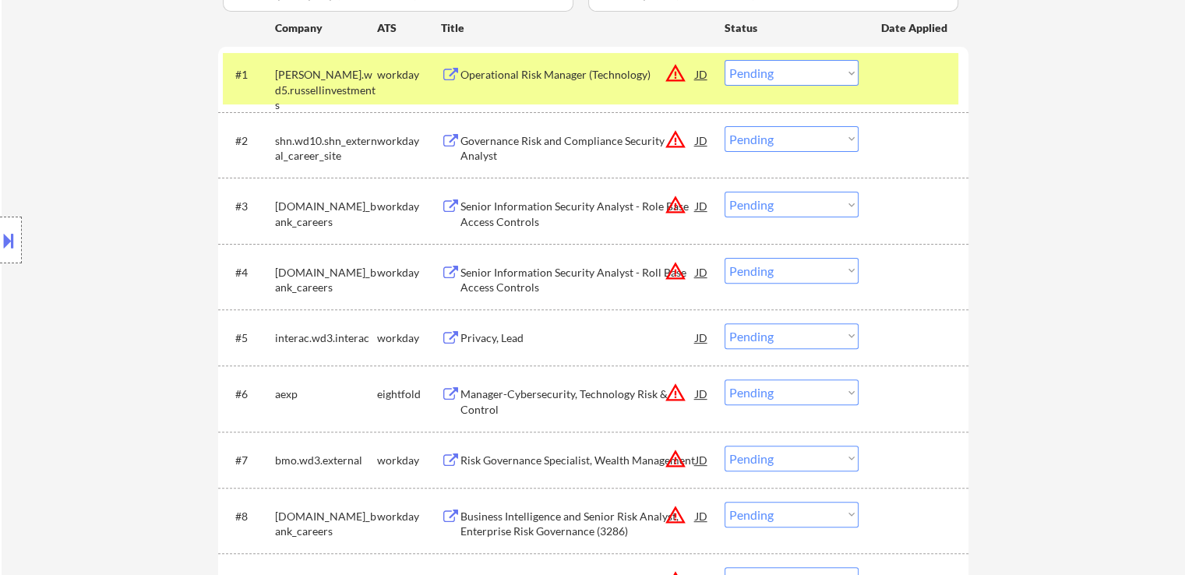
click at [486, 144] on div "Governance Risk and Compliance Security Analyst" at bounding box center [578, 148] width 235 height 30
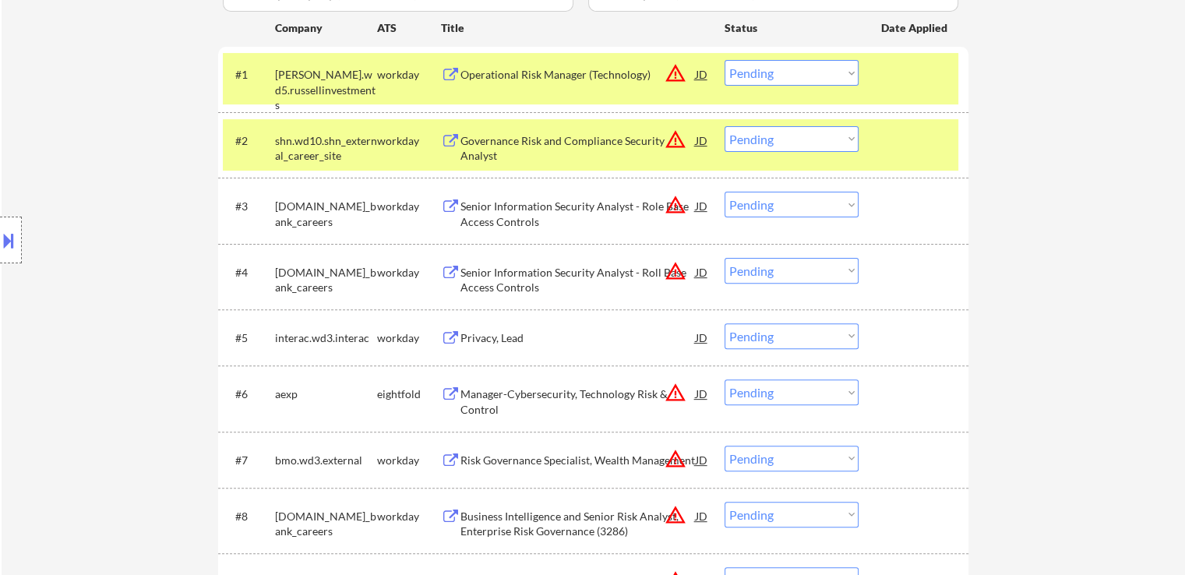
click at [477, 203] on div "Senior Information Security Analyst - Role Base Access Controls" at bounding box center [578, 214] width 235 height 30
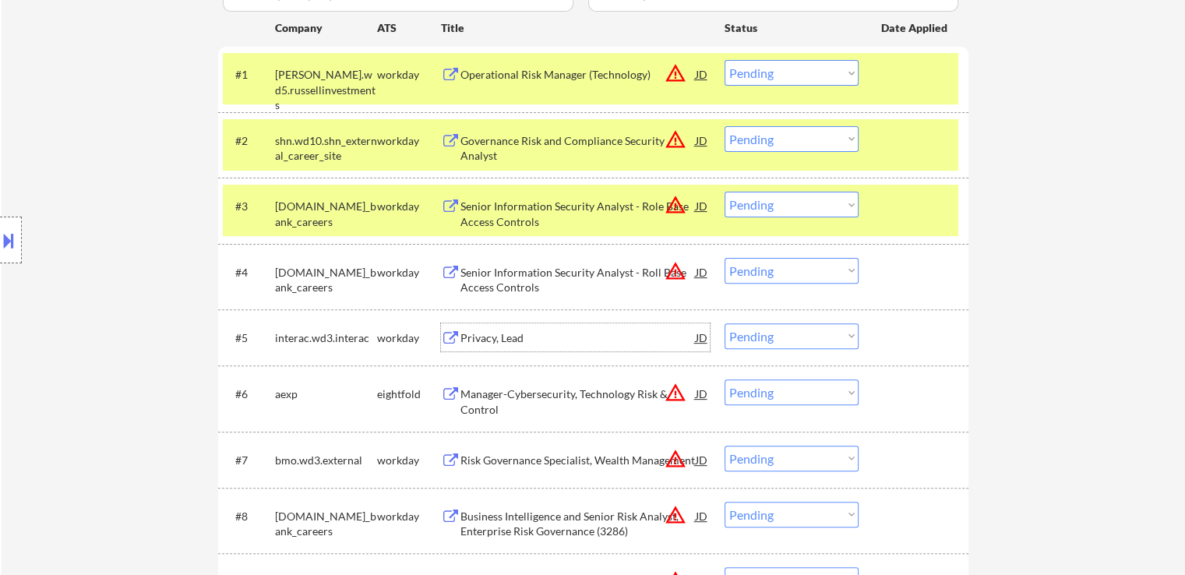
click at [475, 337] on div "Privacy, Lead" at bounding box center [578, 338] width 235 height 16
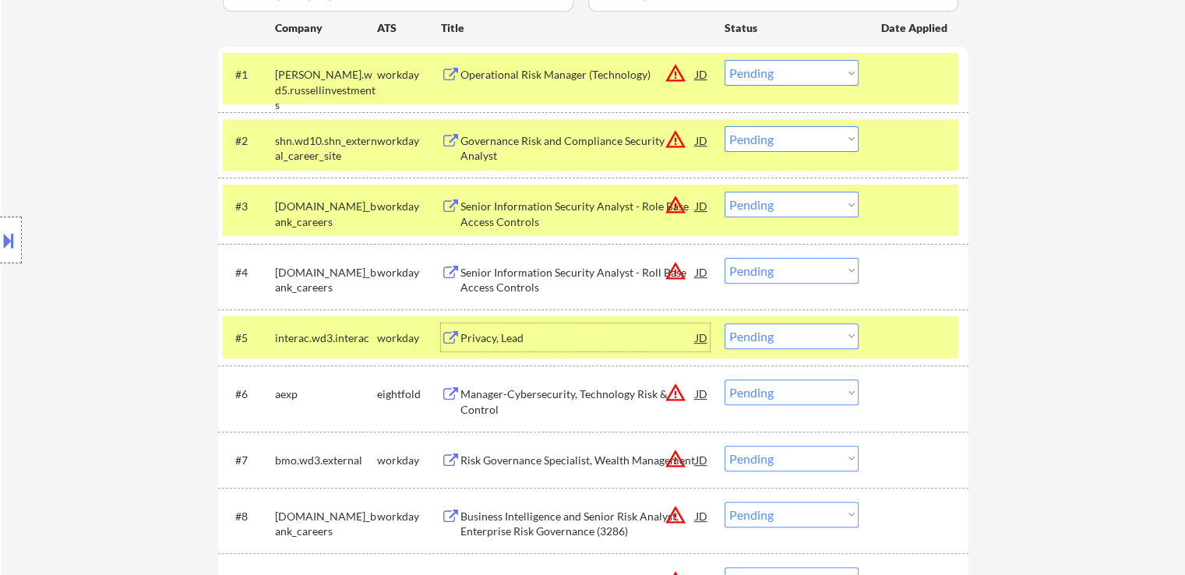
click at [767, 143] on select "Choose an option... Pending Applied Excluded (Questions) Excluded (Expired) Exc…" at bounding box center [792, 139] width 134 height 26
click at [725, 126] on select "Choose an option... Pending Applied Excluded (Questions) Excluded (Expired) Exc…" at bounding box center [792, 139] width 134 height 26
select select ""pending""
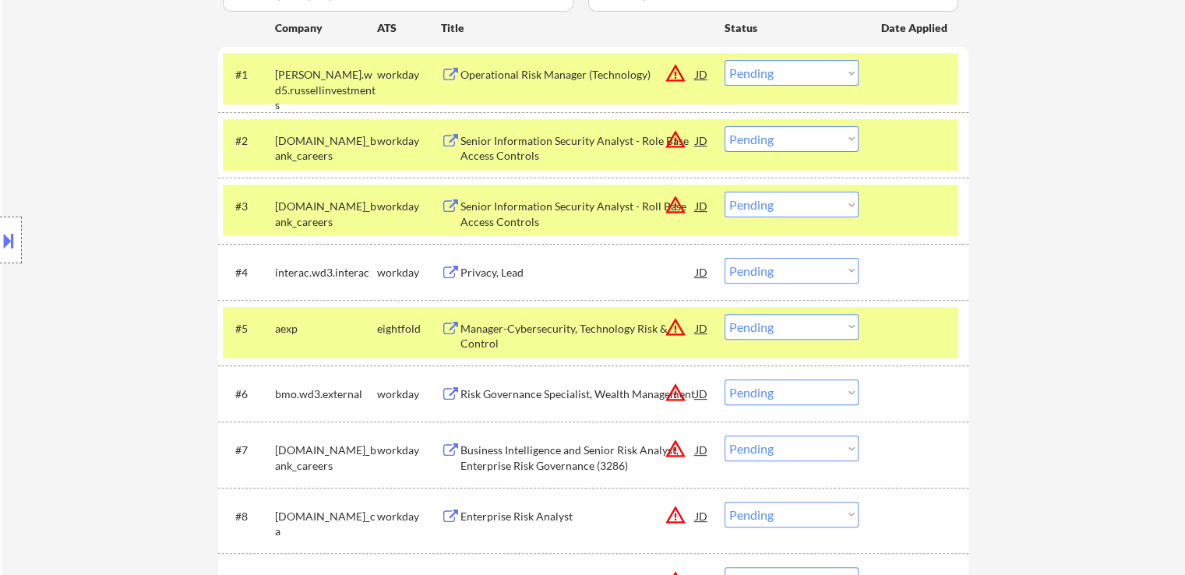
click at [782, 65] on select "Choose an option... Pending Applied Excluded (Questions) Excluded (Expired) Exc…" at bounding box center [792, 73] width 134 height 26
click at [725, 60] on select "Choose an option... Pending Applied Excluded (Questions) Excluded (Expired) Exc…" at bounding box center [792, 73] width 134 height 26
select select ""pending""
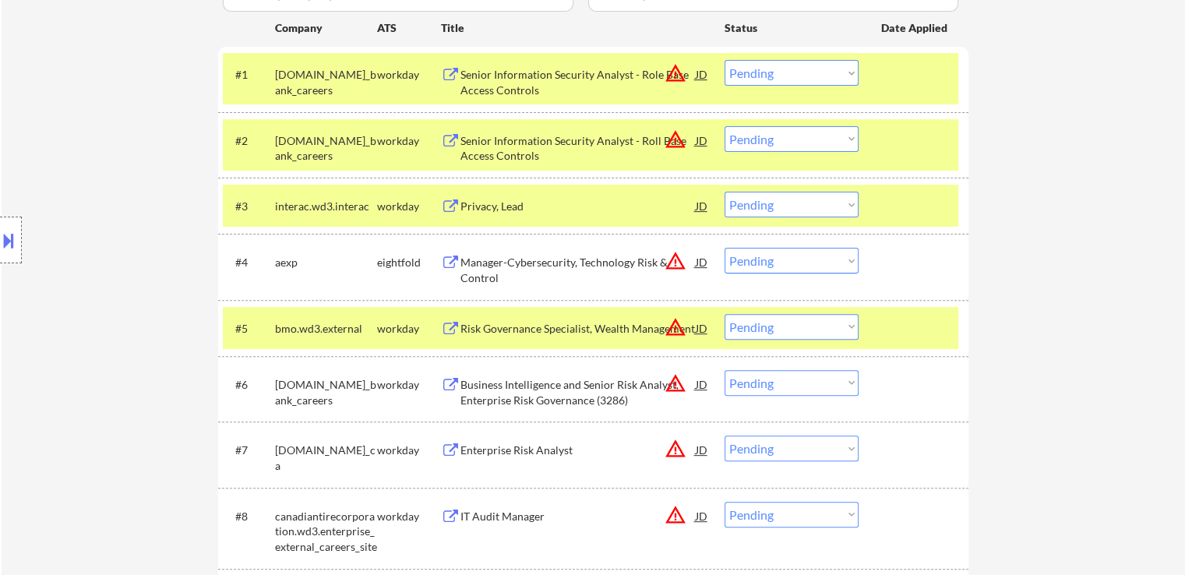
click at [776, 196] on select "Choose an option... Pending Applied Excluded (Questions) Excluded (Expired) Exc…" at bounding box center [792, 205] width 134 height 26
click at [725, 192] on select "Choose an option... Pending Applied Excluded (Questions) Excluded (Expired) Exc…" at bounding box center [792, 205] width 134 height 26
click at [810, 205] on select "Choose an option... Pending Applied Excluded (Questions) Excluded (Expired) Exc…" at bounding box center [792, 205] width 134 height 26
click at [725, 192] on select "Choose an option... Pending Applied Excluded (Questions) Excluded (Expired) Exc…" at bounding box center [792, 205] width 134 height 26
select select ""pending""
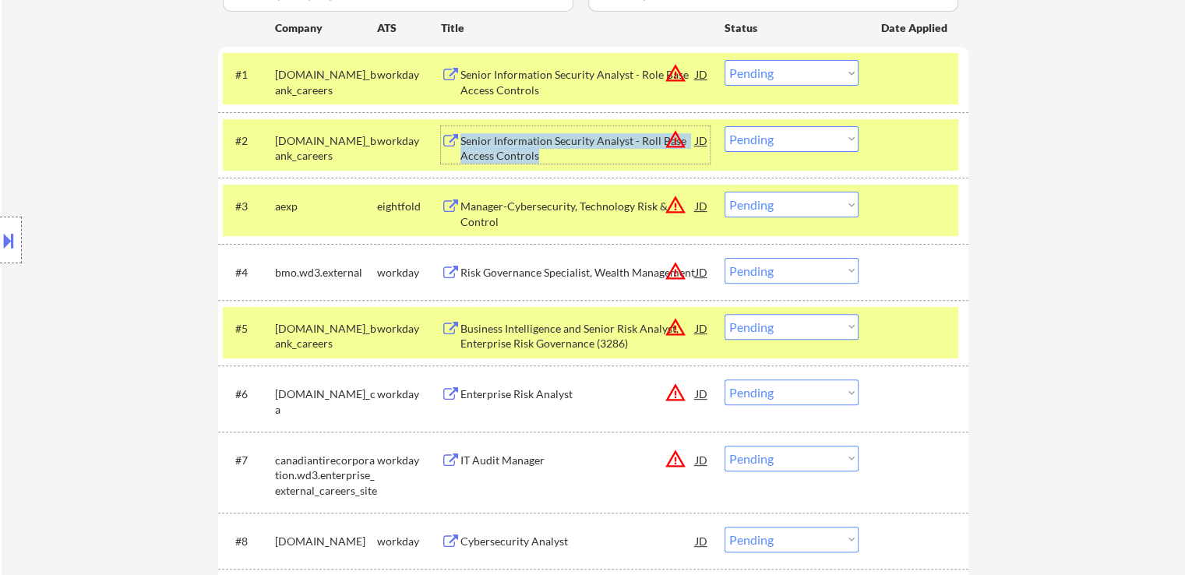
copy div "Senior Information Security Analyst - Roll Base Access Controls"
drag, startPoint x: 547, startPoint y: 158, endPoint x: 461, endPoint y: 141, distance: 87.4
click at [461, 141] on div "Senior Information Security Analyst - Roll Base Access Controls" at bounding box center [578, 148] width 235 height 30
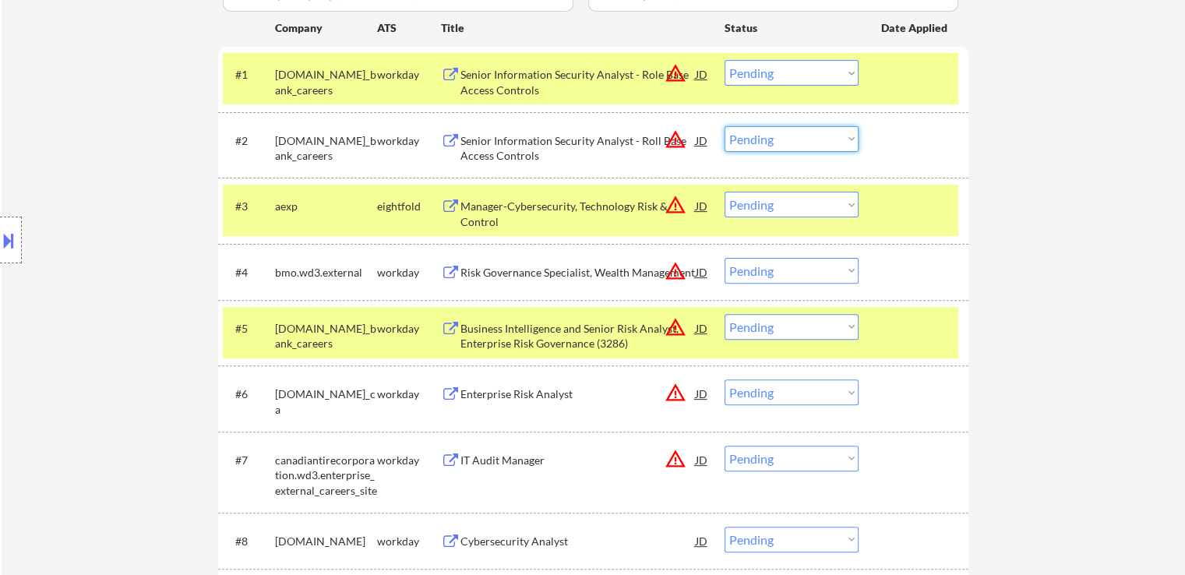
click at [781, 128] on select "Choose an option... Pending Applied Excluded (Questions) Excluded (Expired) Exc…" at bounding box center [792, 139] width 134 height 26
click at [725, 126] on select "Choose an option... Pending Applied Excluded (Questions) Excluded (Expired) Exc…" at bounding box center [792, 139] width 134 height 26
select select ""pending""
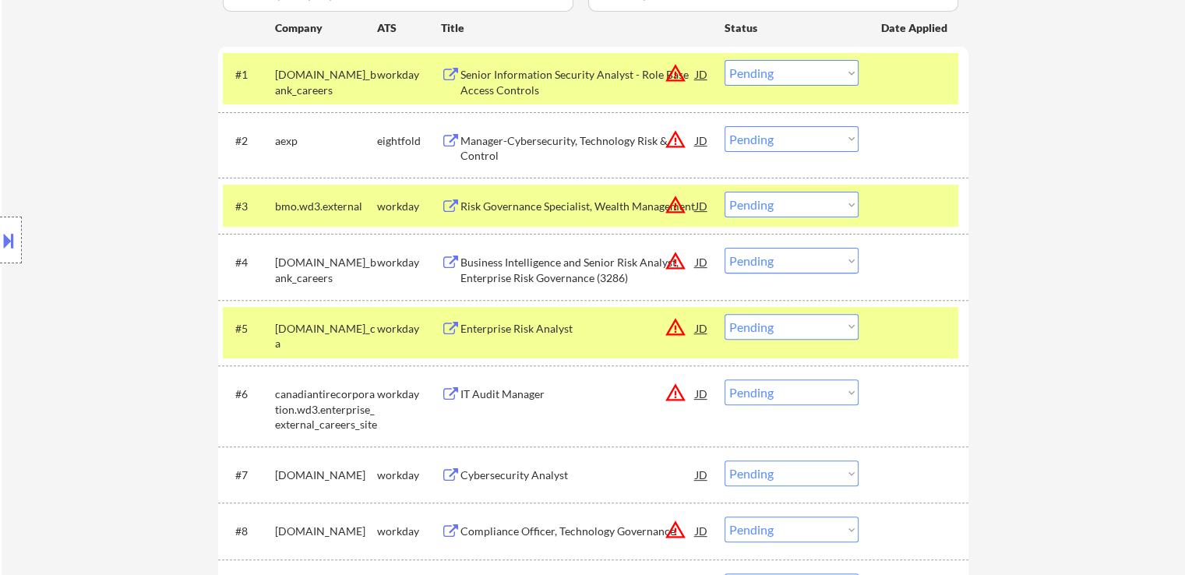
click at [786, 256] on select "Choose an option... Pending Applied Excluded (Questions) Excluded (Expired) Exc…" at bounding box center [792, 261] width 134 height 26
click at [725, 248] on select "Choose an option... Pending Applied Excluded (Questions) Excluded (Expired) Exc…" at bounding box center [792, 261] width 134 height 26
select select ""pending""
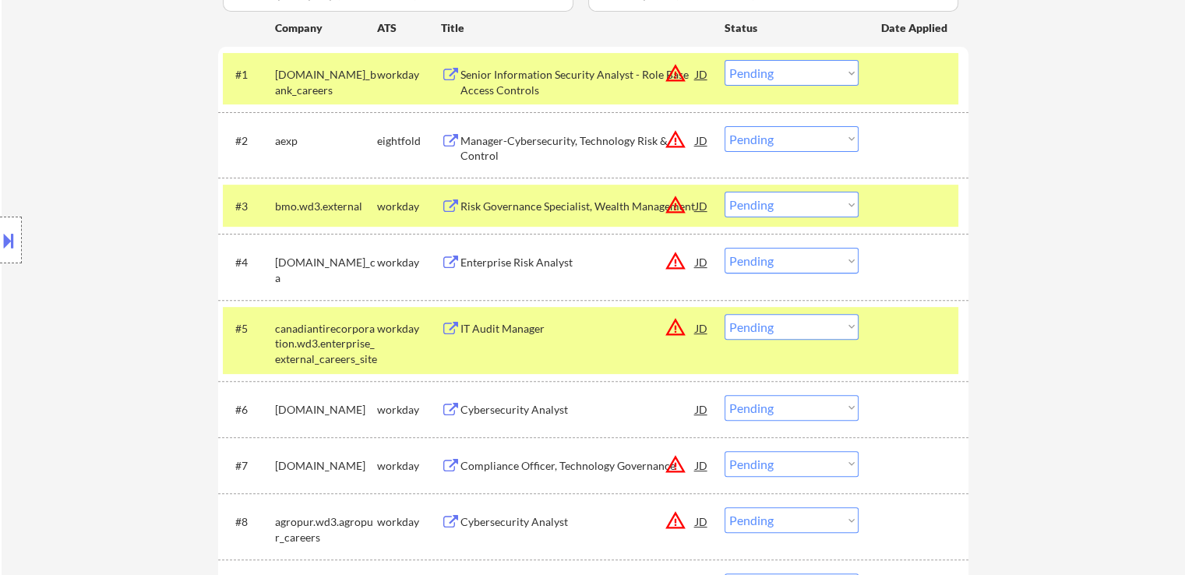
scroll to position [234, 0]
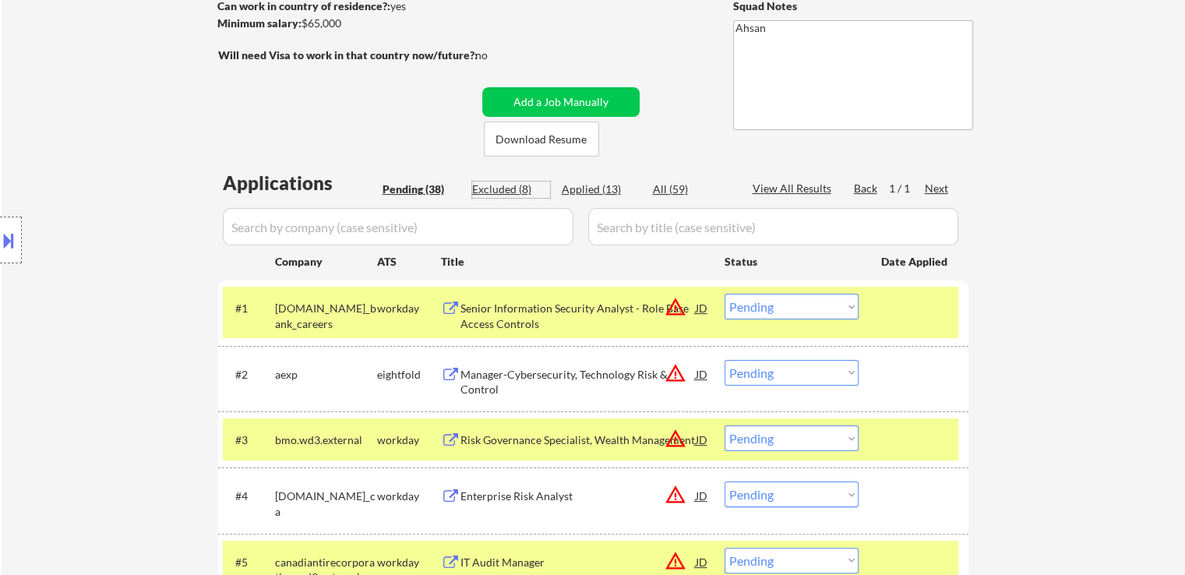
click at [502, 193] on div "Excluded (8)" at bounding box center [511, 190] width 78 height 16
select select ""excluded__expired_""
select select ""excluded__other_""
select select ""excluded""
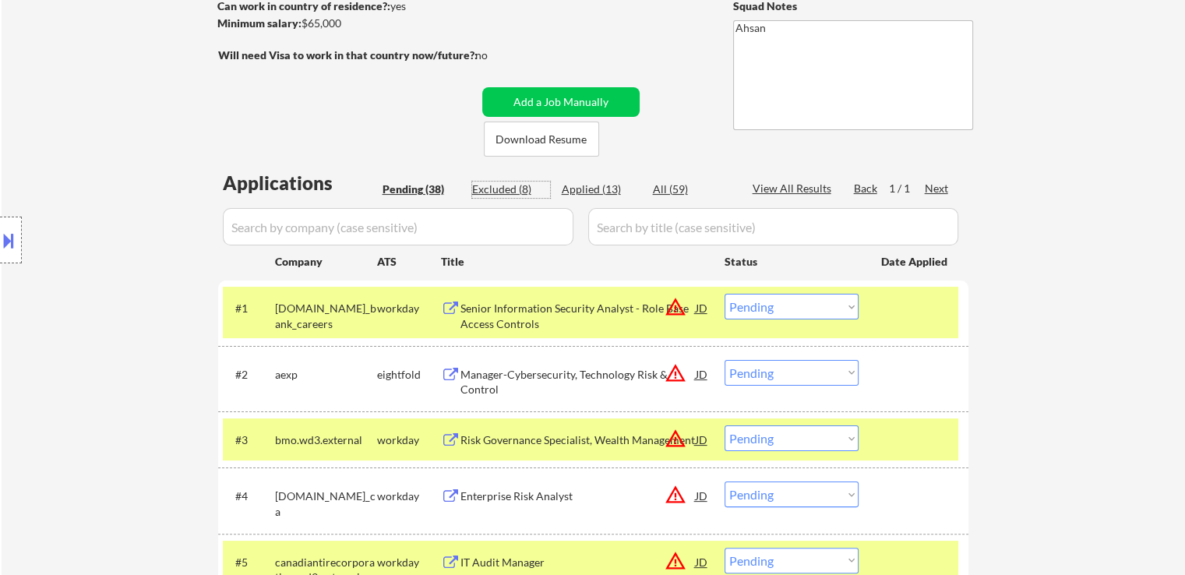
select select ""excluded__expired_""
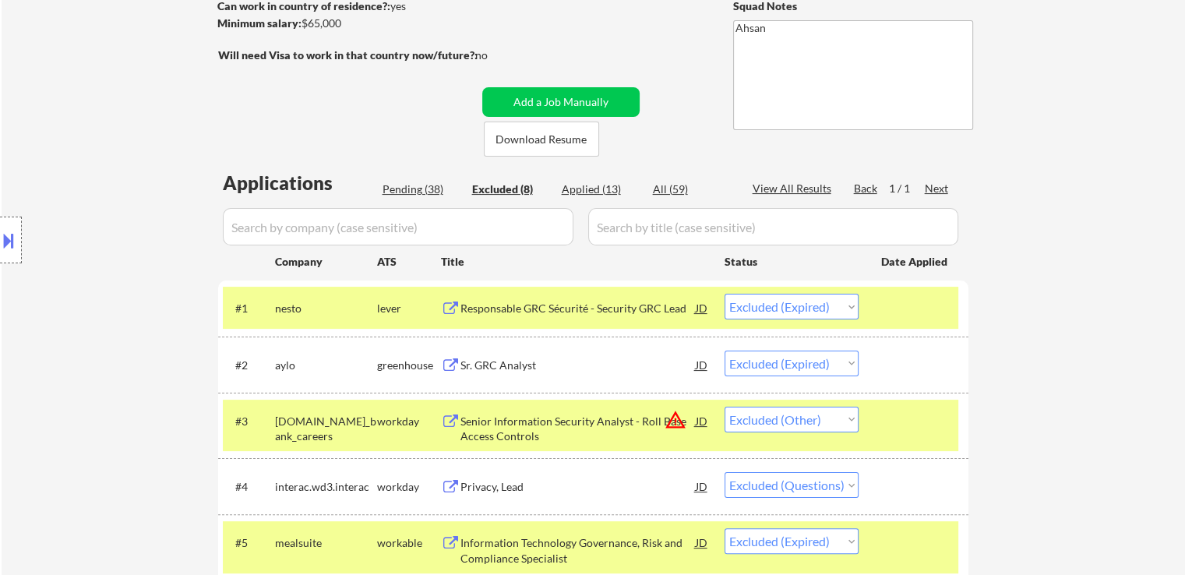
click at [598, 192] on div "Applied (13)" at bounding box center [601, 190] width 78 height 16
select select ""applied""
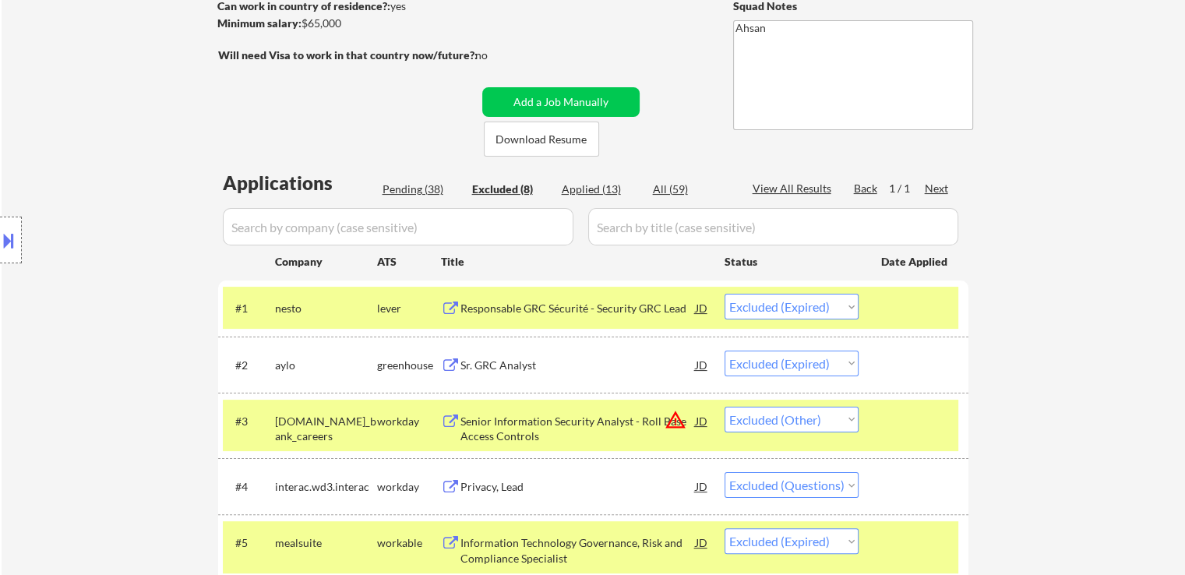
select select ""applied""
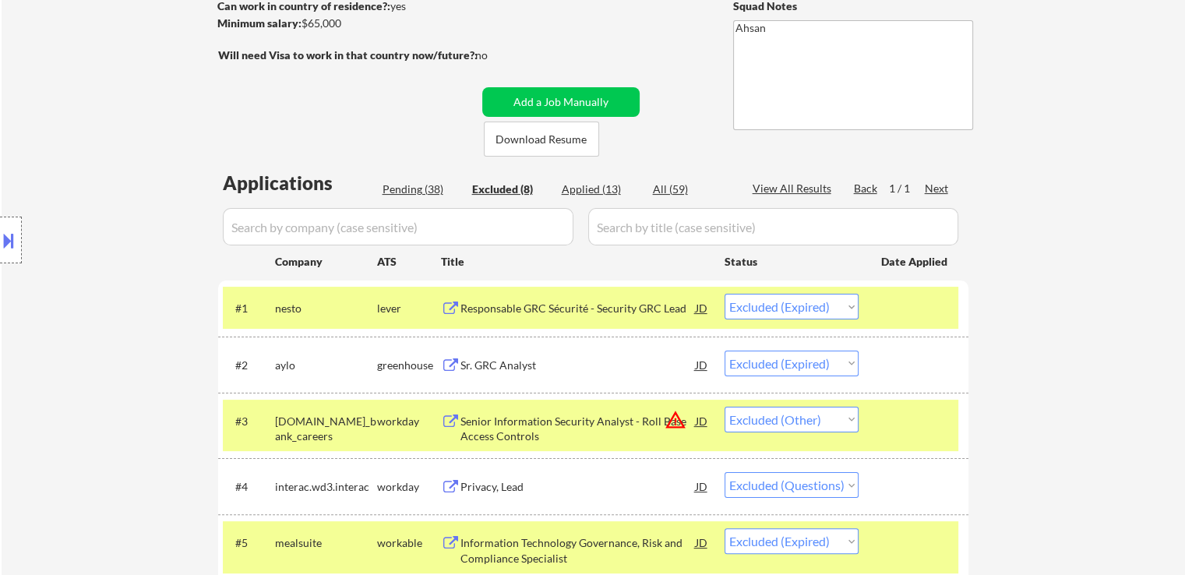
select select ""applied""
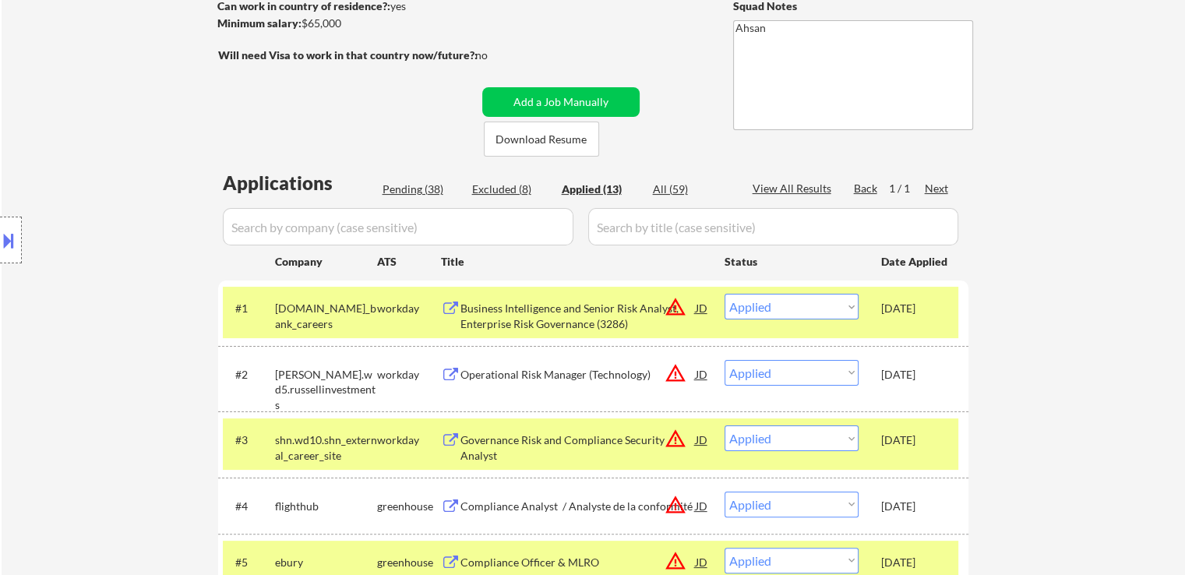
click at [586, 307] on div "Business Intelligence and Senior Risk Analyst, Enterprise Risk Governance (3286)" at bounding box center [578, 316] width 235 height 30
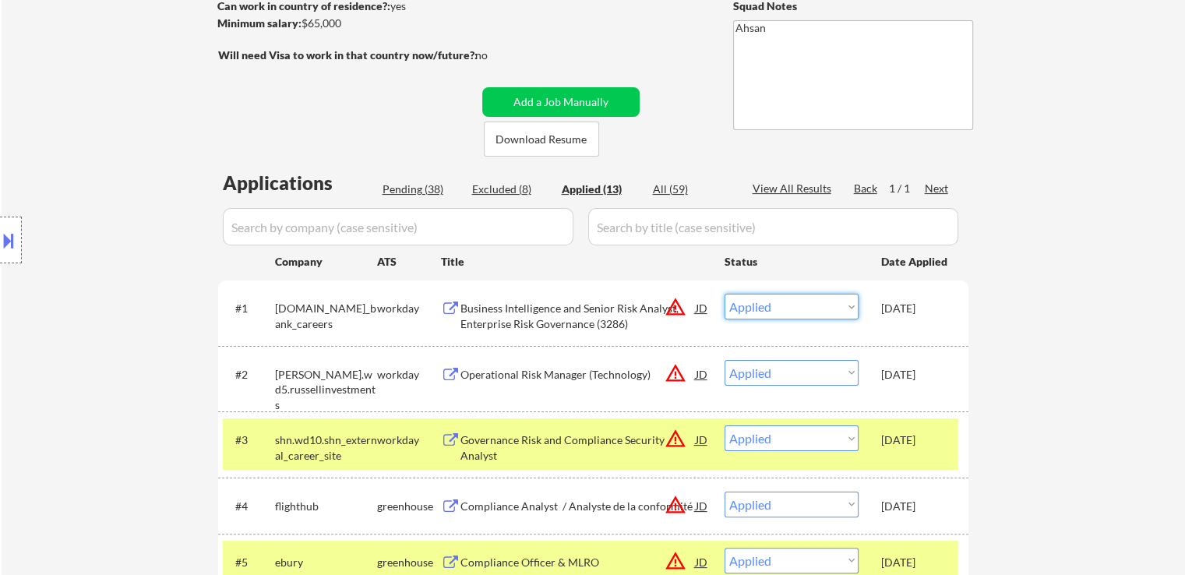
click at [845, 306] on select "Choose an option... Pending Applied Excluded (Questions) Excluded (Expired) Exc…" at bounding box center [792, 307] width 134 height 26
click at [725, 294] on select "Choose an option... Pending Applied Excluded (Questions) Excluded (Expired) Exc…" at bounding box center [792, 307] width 134 height 26
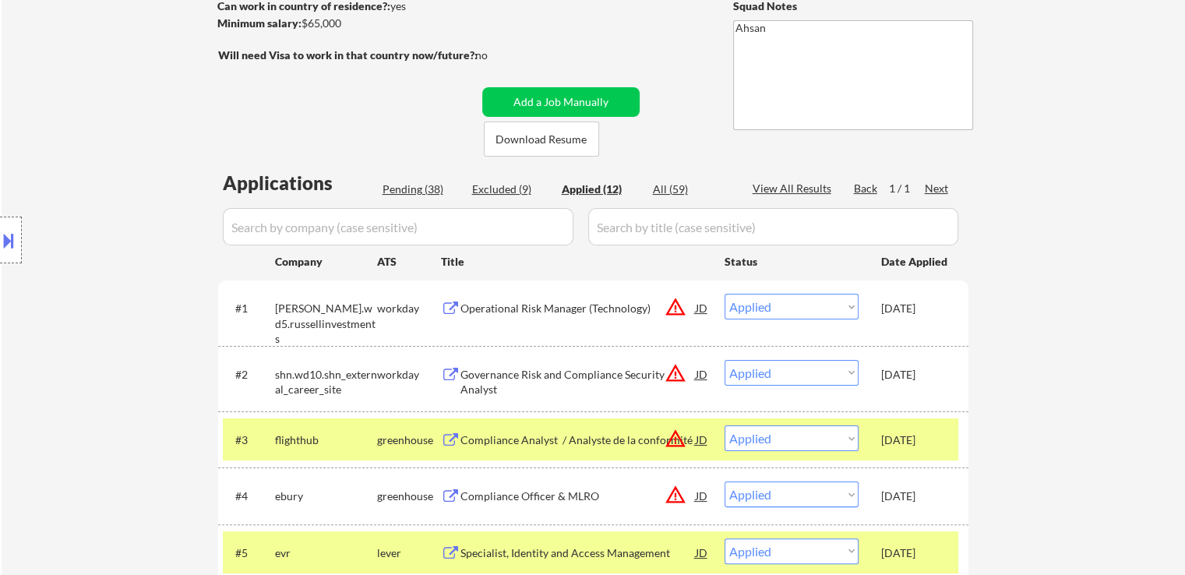
click at [421, 191] on div "Pending (38)" at bounding box center [422, 190] width 78 height 16
select select ""pending""
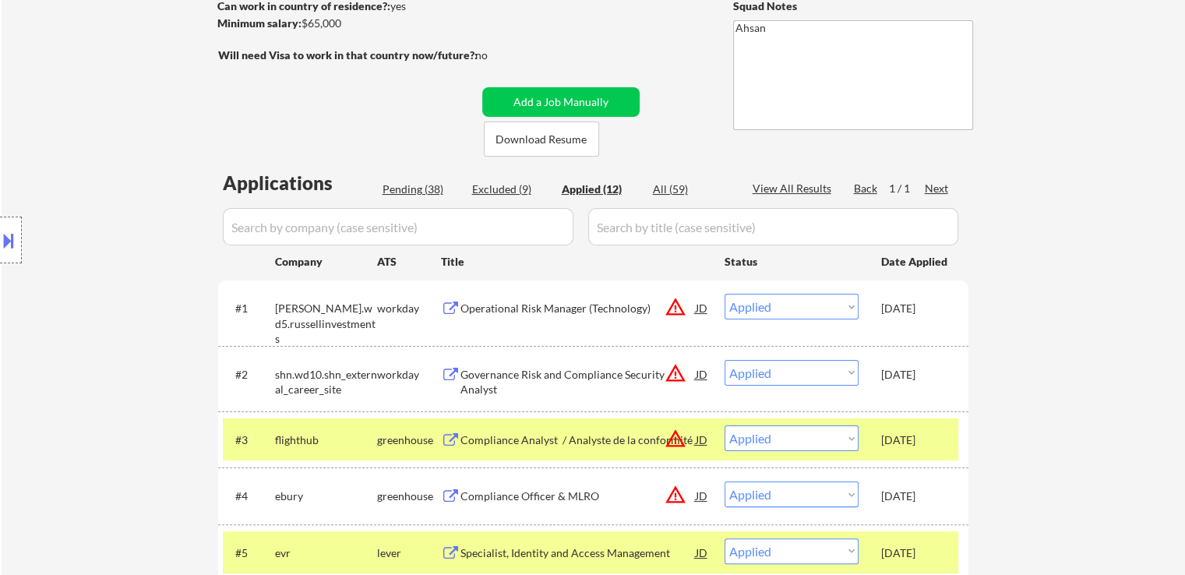
select select ""pending""
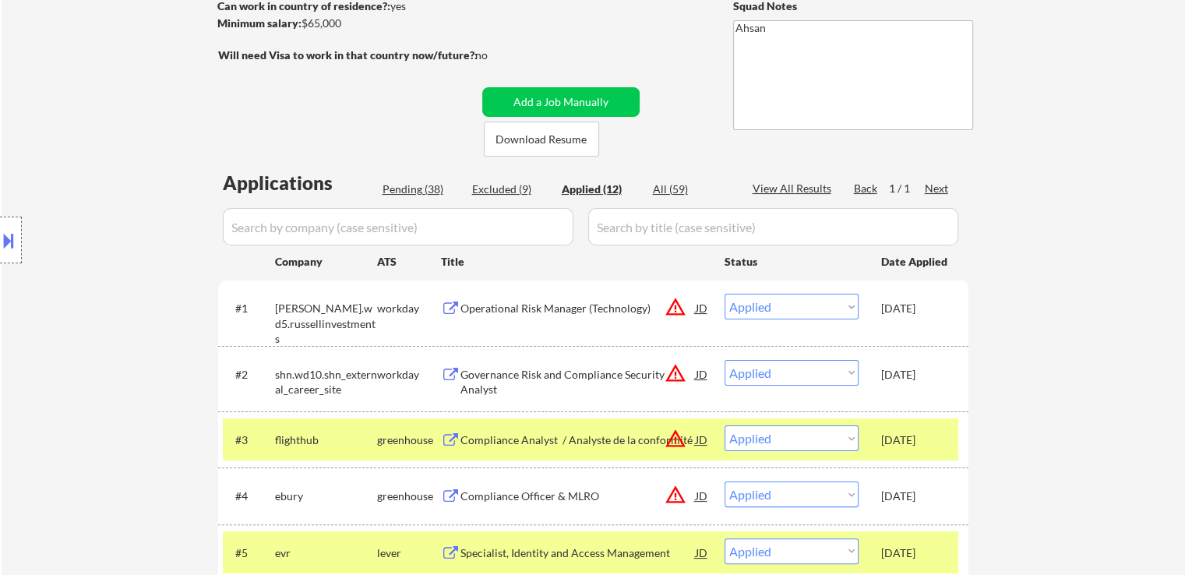
select select ""pending""
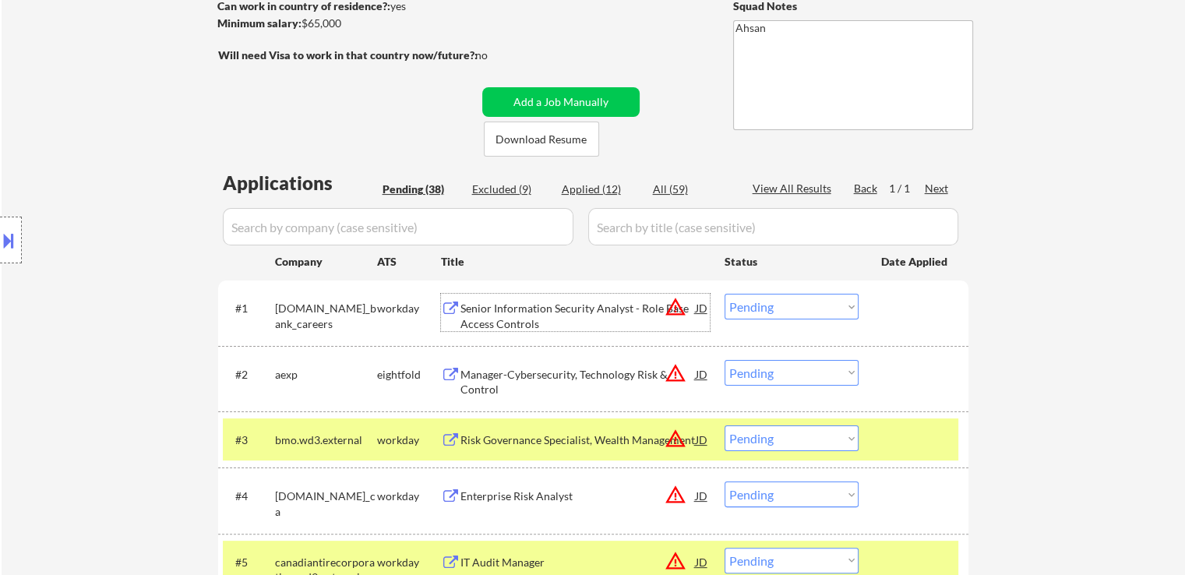
click at [627, 308] on div "Senior Information Security Analyst - Role Base Access Controls" at bounding box center [578, 316] width 235 height 30
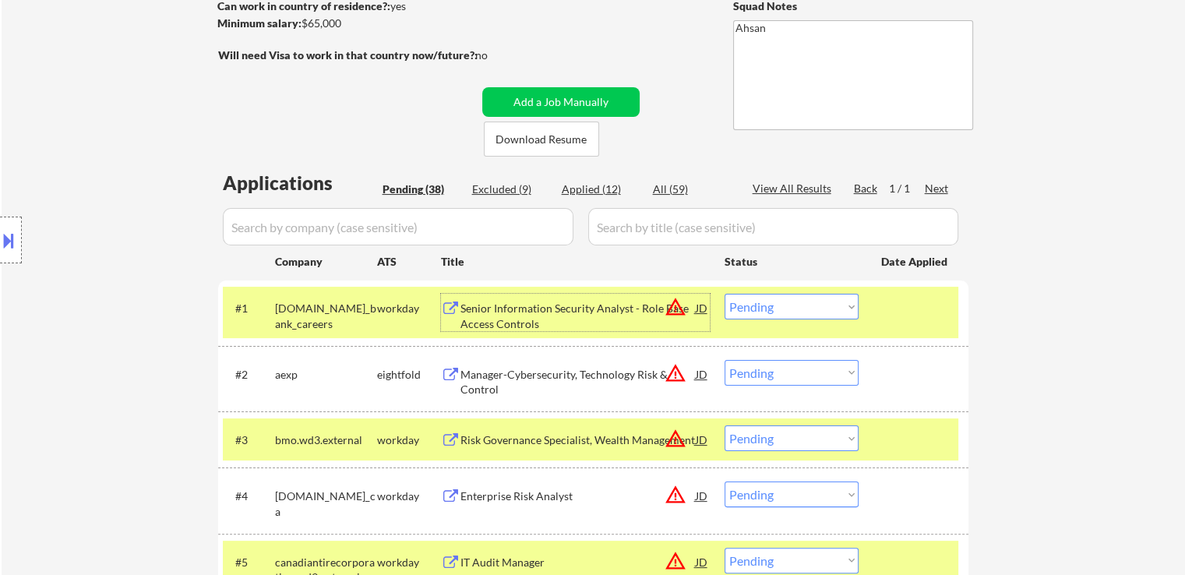
click at [778, 308] on select "Choose an option... Pending Applied Excluded (Questions) Excluded (Expired) Exc…" at bounding box center [792, 307] width 134 height 26
click at [725, 294] on select "Choose an option... Pending Applied Excluded (Questions) Excluded (Expired) Exc…" at bounding box center [792, 307] width 134 height 26
click at [485, 437] on div "Risk Governance Specialist, Wealth Management" at bounding box center [578, 441] width 235 height 16
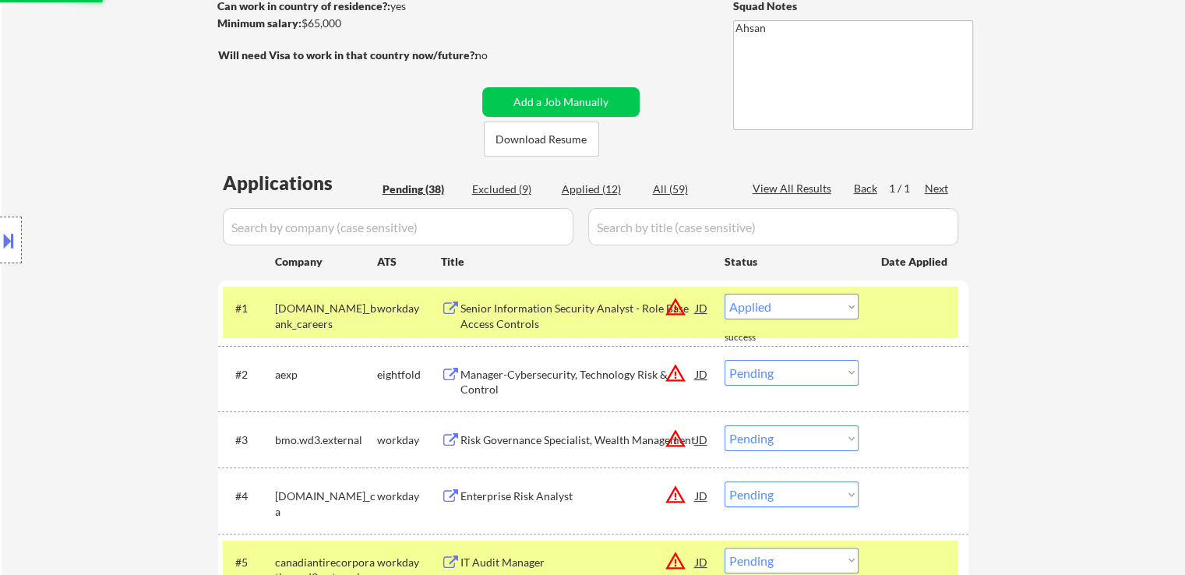
select select ""pending""
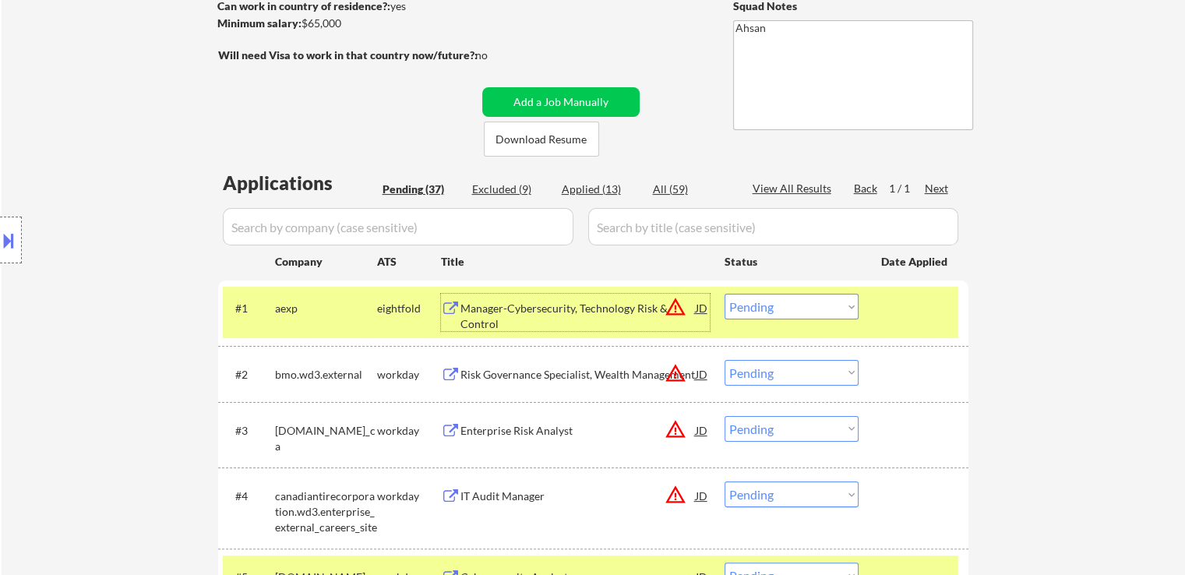
click at [465, 312] on div "Manager-Cybersecurity, Technology Risk & Control" at bounding box center [578, 316] width 235 height 30
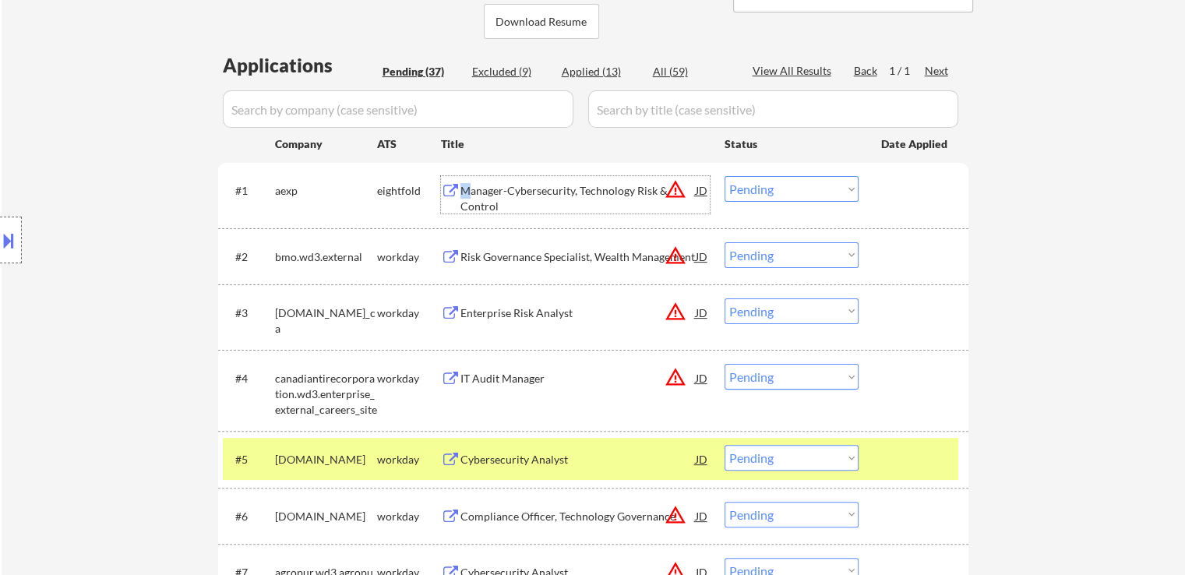
scroll to position [390, 0]
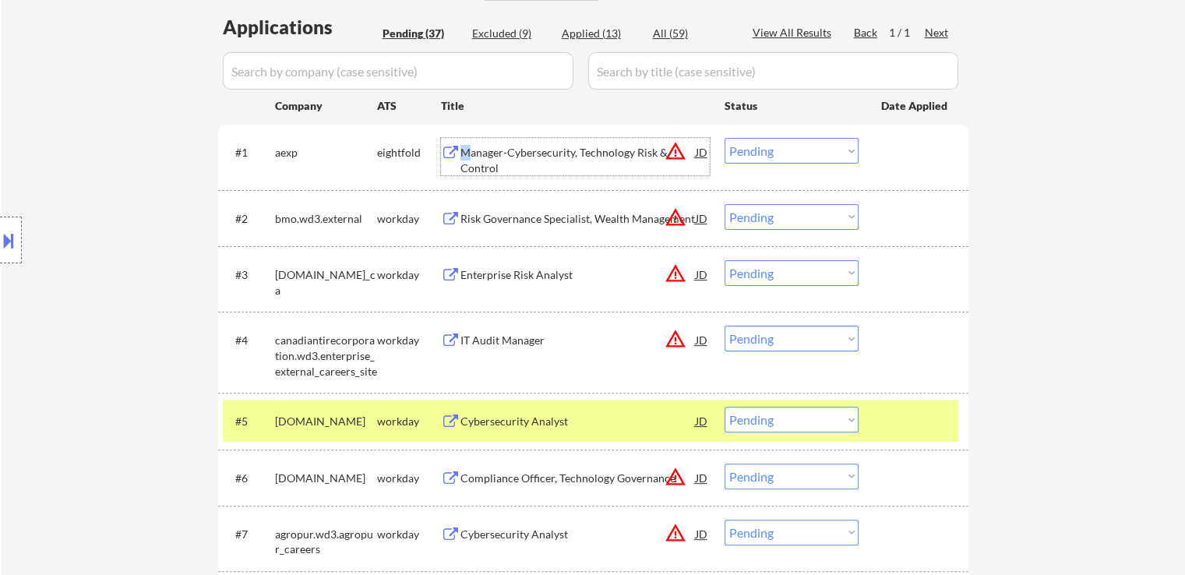
drag, startPoint x: 747, startPoint y: 210, endPoint x: 762, endPoint y: 227, distance: 23.2
click at [747, 210] on select "Choose an option... Pending Applied Excluded (Questions) Excluded (Expired) Exc…" at bounding box center [792, 217] width 134 height 26
click at [725, 204] on select "Choose an option... Pending Applied Excluded (Questions) Excluded (Expired) Exc…" at bounding box center [792, 217] width 134 height 26
select select ""pending""
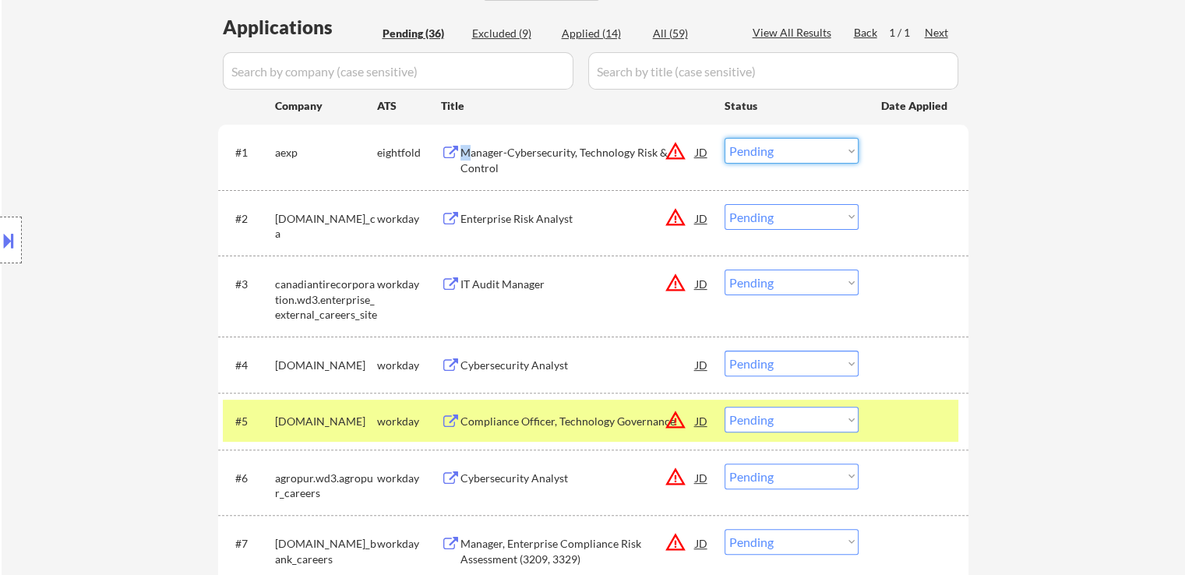
click at [777, 147] on select "Choose an option... Pending Applied Excluded (Questions) Excluded (Expired) Exc…" at bounding box center [792, 151] width 134 height 26
click at [725, 138] on select "Choose an option... Pending Applied Excluded (Questions) Excluded (Expired) Exc…" at bounding box center [792, 151] width 134 height 26
click at [460, 221] on button at bounding box center [450, 219] width 19 height 15
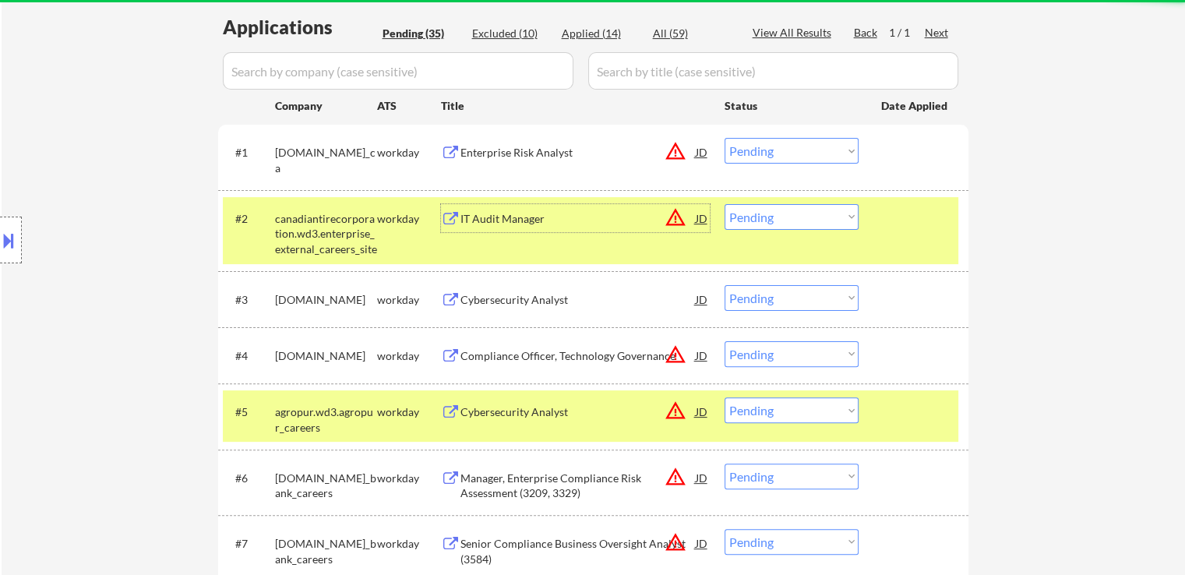
click at [462, 226] on div "IT Audit Manager" at bounding box center [578, 218] width 235 height 28
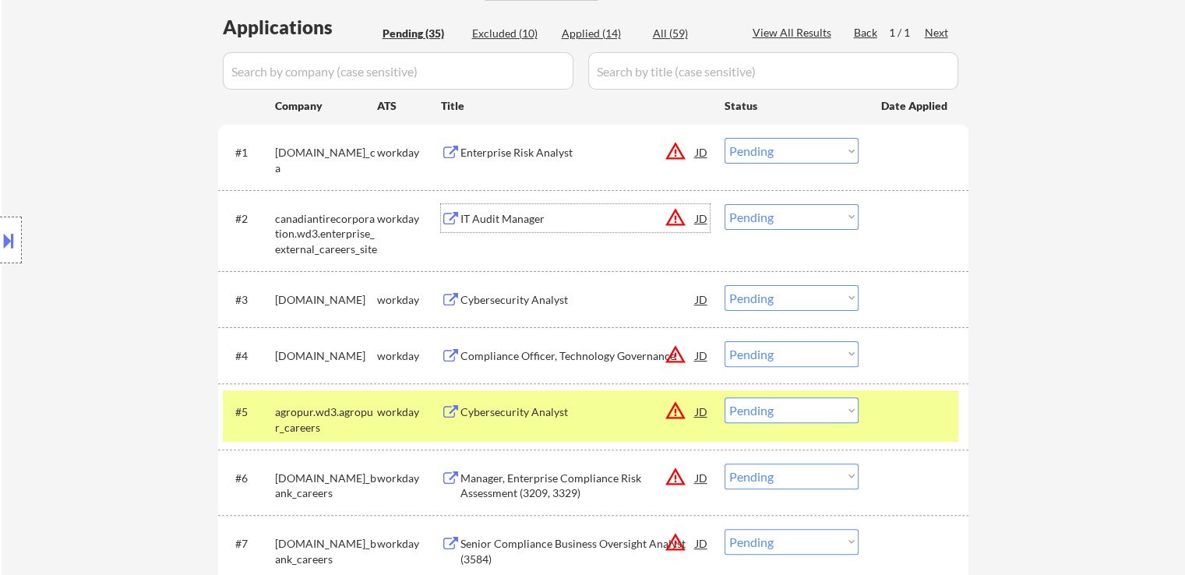
click at [767, 154] on select "Choose an option... Pending Applied Excluded (Questions) Excluded (Expired) Exc…" at bounding box center [792, 151] width 134 height 26
click at [725, 138] on select "Choose an option... Pending Applied Excluded (Questions) Excluded (Expired) Exc…" at bounding box center [792, 151] width 134 height 26
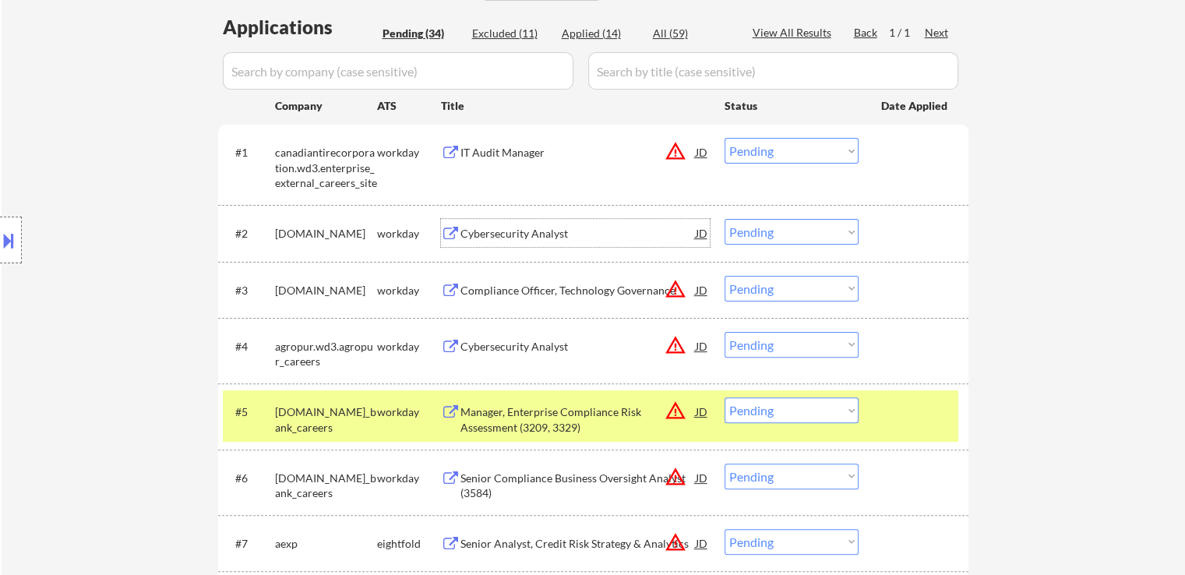
click at [496, 240] on div "Cybersecurity Analyst" at bounding box center [578, 234] width 235 height 16
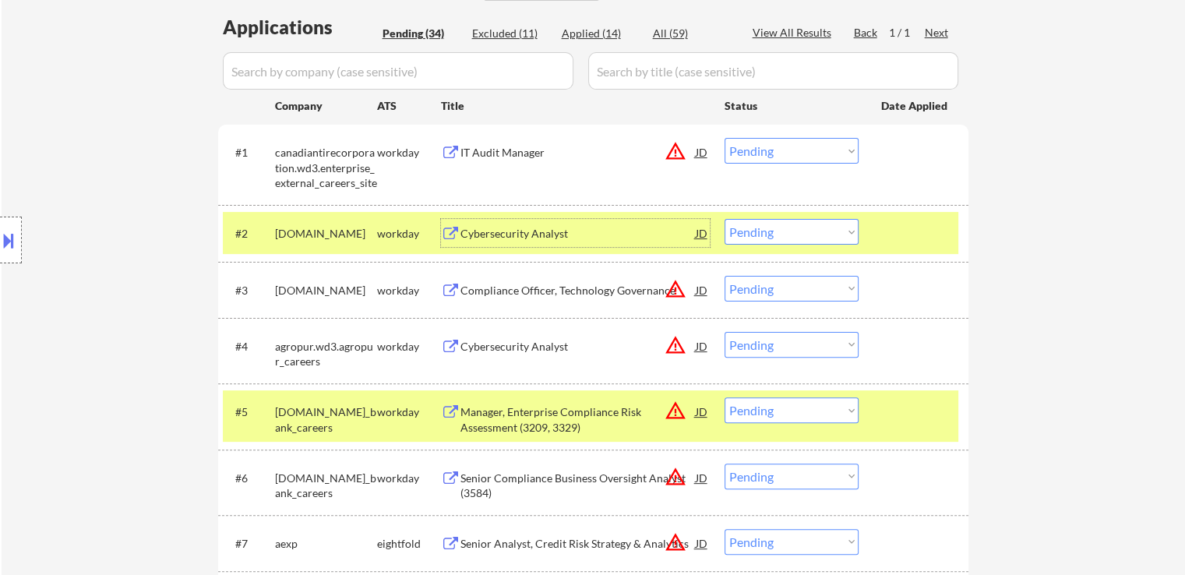
click at [786, 144] on select "Choose an option... Pending Applied Excluded (Questions) Excluded (Expired) Exc…" at bounding box center [792, 151] width 134 height 26
click at [725, 138] on select "Choose an option... Pending Applied Excluded (Questions) Excluded (Expired) Exc…" at bounding box center [792, 151] width 134 height 26
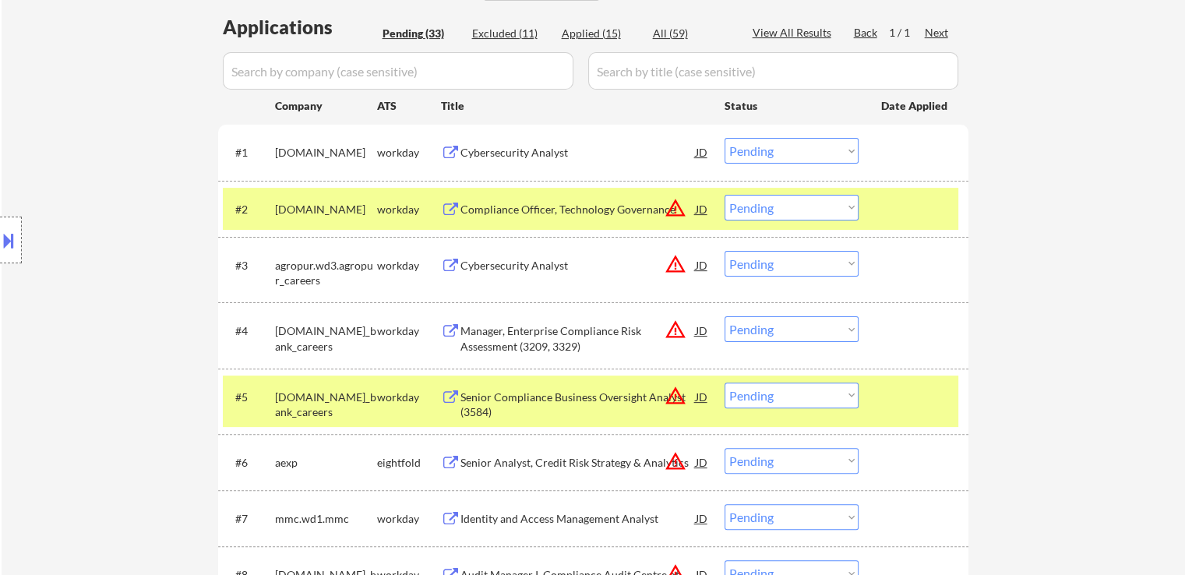
click at [471, 266] on div "Cybersecurity Analyst" at bounding box center [578, 266] width 235 height 16
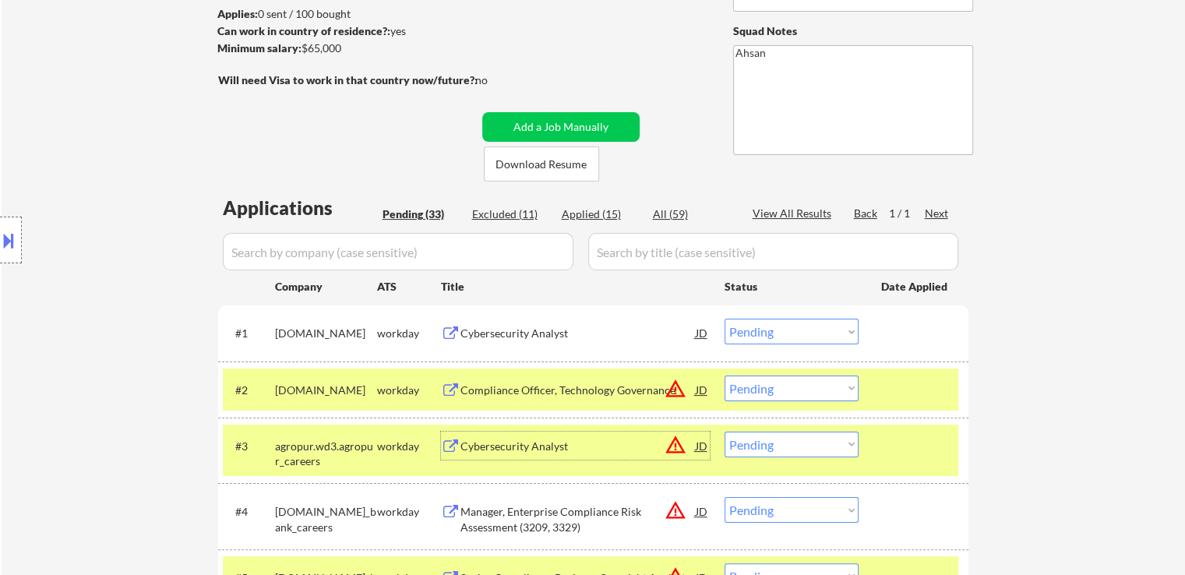
scroll to position [312, 0]
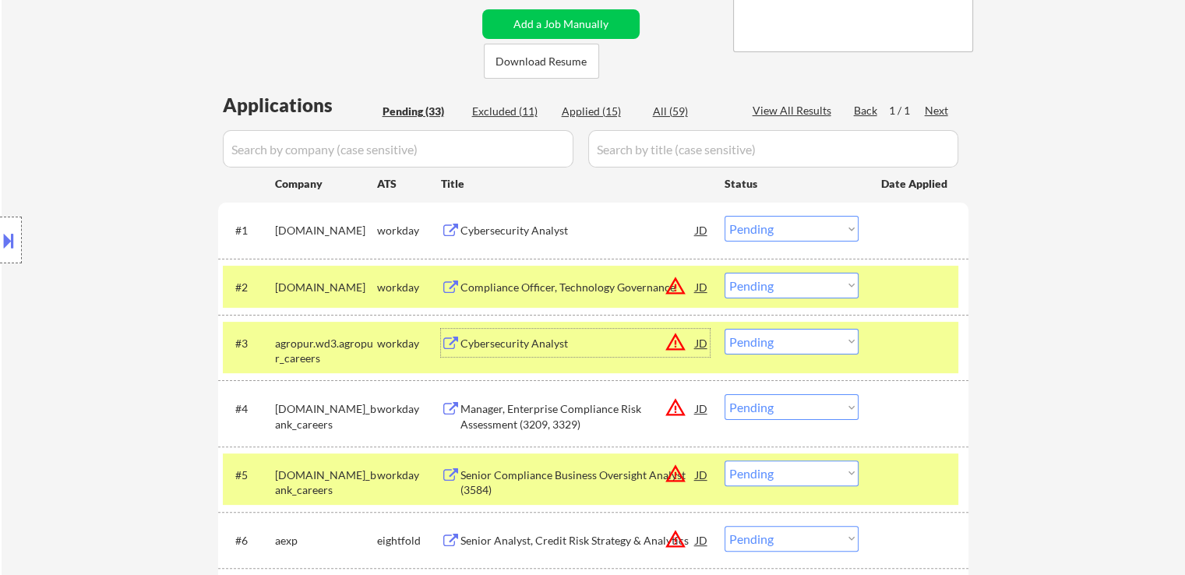
drag, startPoint x: 759, startPoint y: 223, endPoint x: 767, endPoint y: 238, distance: 16.7
click at [759, 223] on select "Choose an option... Pending Applied Excluded (Questions) Excluded (Expired) Exc…" at bounding box center [792, 229] width 134 height 26
click at [725, 216] on select "Choose an option... Pending Applied Excluded (Questions) Excluded (Expired) Exc…" at bounding box center [792, 229] width 134 height 26
select select ""pending""
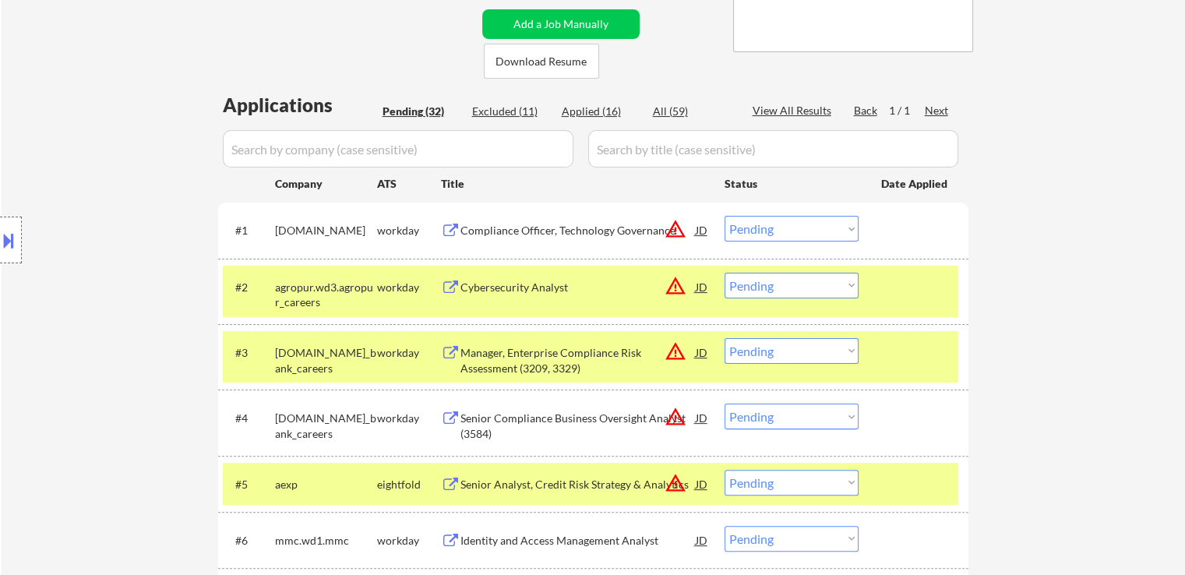
click at [737, 285] on select "Choose an option... Pending Applied Excluded (Questions) Excluded (Expired) Exc…" at bounding box center [792, 286] width 134 height 26
click at [725, 273] on select "Choose an option... Pending Applied Excluded (Questions) Excluded (Expired) Exc…" at bounding box center [792, 286] width 134 height 26
click at [452, 230] on button at bounding box center [450, 231] width 19 height 15
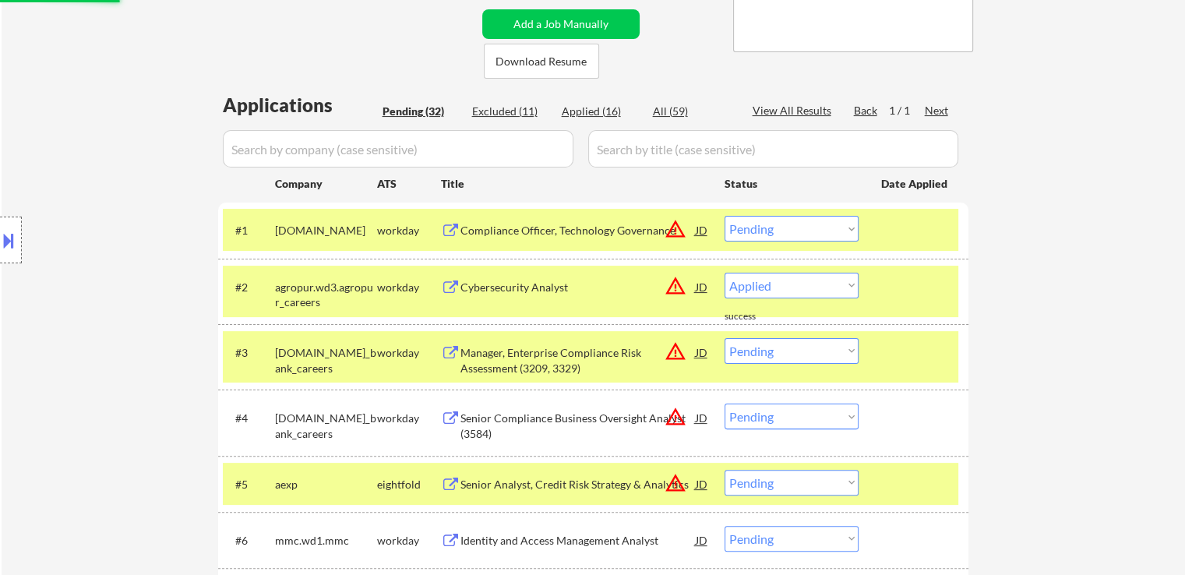
select select ""pending""
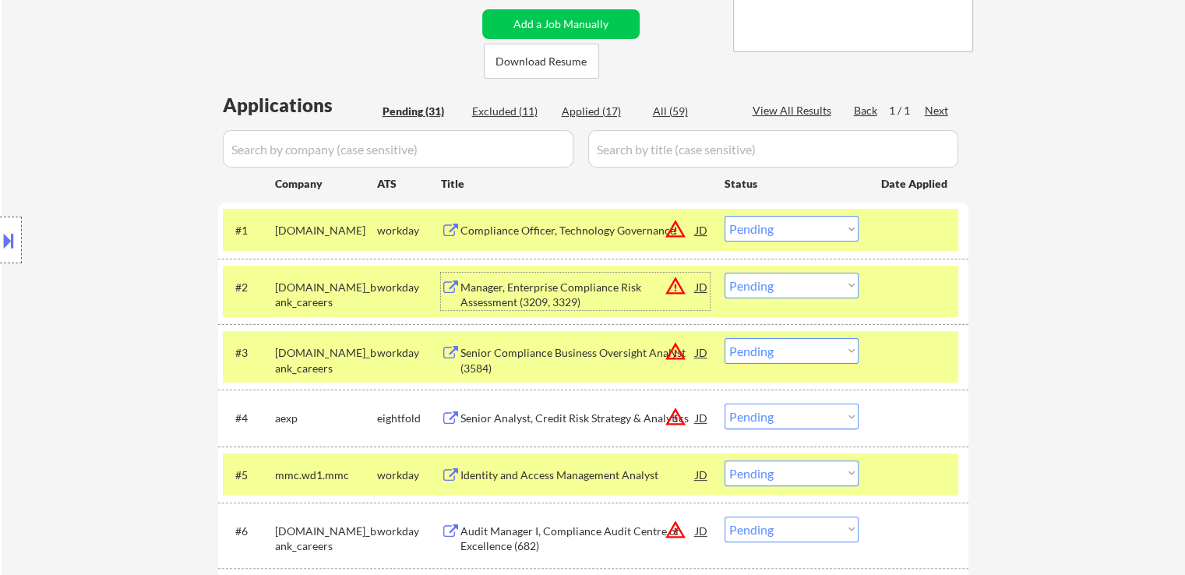
click at [488, 298] on div "Manager, Enterprise Compliance Risk Assessment (3209, 3329)" at bounding box center [578, 295] width 235 height 30
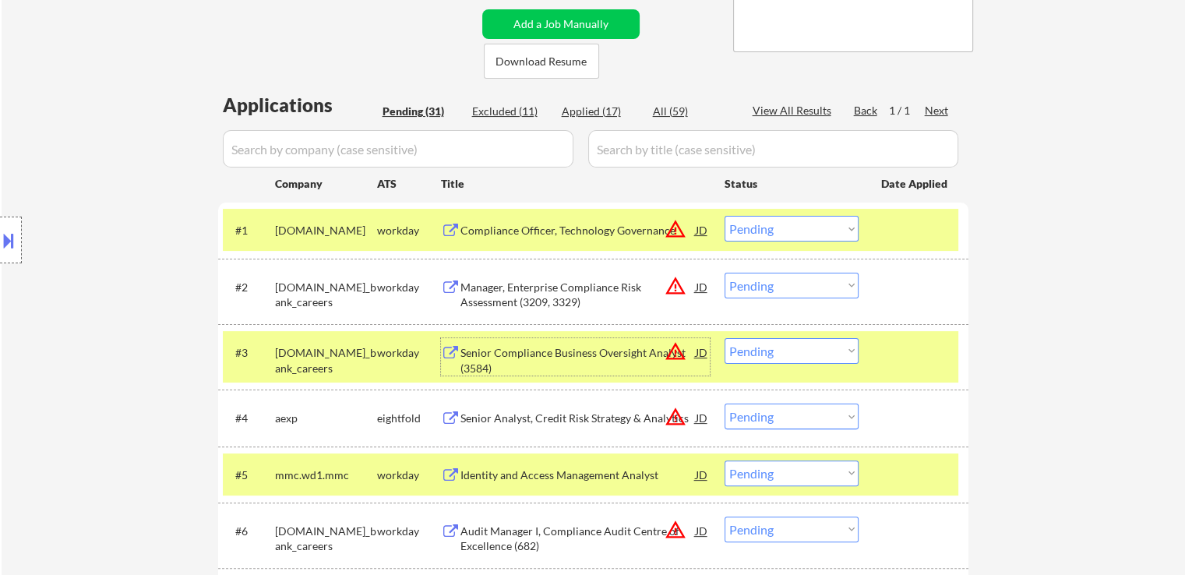
click at [482, 355] on div "Senior Compliance Business Oversight Analyst (3584)" at bounding box center [578, 360] width 235 height 30
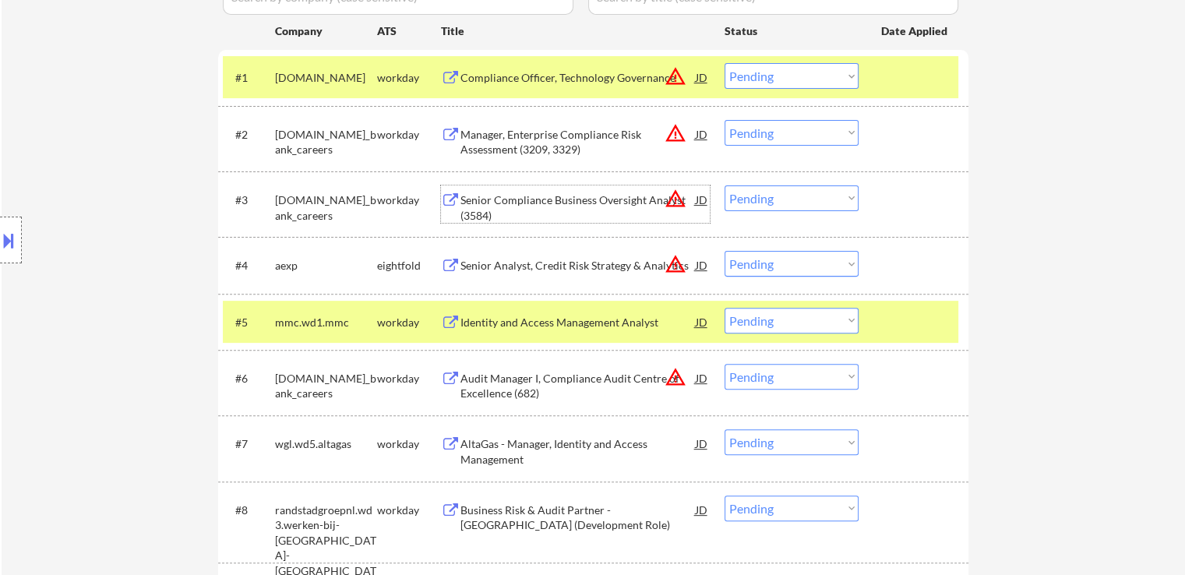
scroll to position [468, 0]
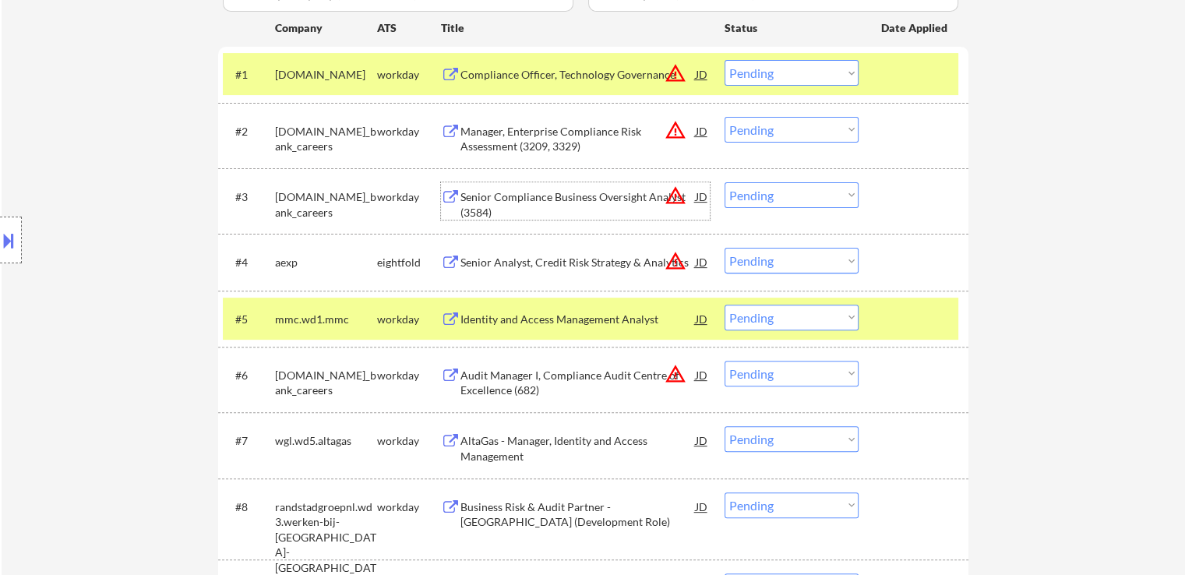
click at [527, 193] on div "Senior Compliance Business Oversight Analyst (3584)" at bounding box center [578, 204] width 235 height 30
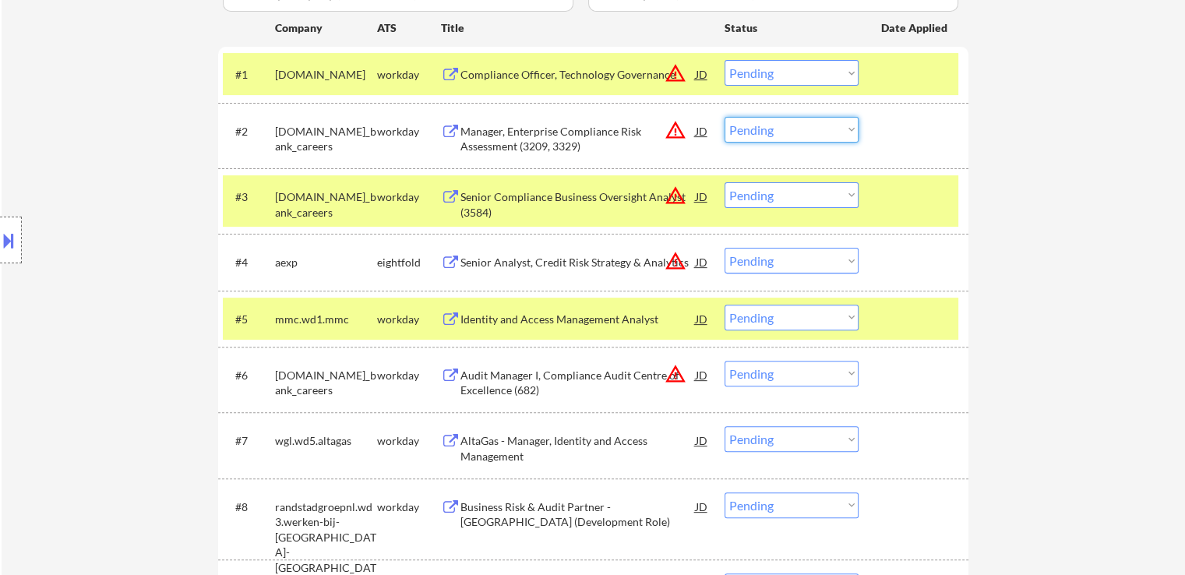
click at [767, 129] on select "Choose an option... Pending Applied Excluded (Questions) Excluded (Expired) Exc…" at bounding box center [792, 130] width 134 height 26
select select ""excluded__expired_""
click at [725, 117] on select "Choose an option... Pending Applied Excluded (Questions) Excluded (Expired) Exc…" at bounding box center [792, 130] width 134 height 26
click at [767, 74] on select "Choose an option... Pending Applied Excluded (Questions) Excluded (Expired) Exc…" at bounding box center [792, 73] width 134 height 26
click at [725, 60] on select "Choose an option... Pending Applied Excluded (Questions) Excluded (Expired) Exc…" at bounding box center [792, 73] width 134 height 26
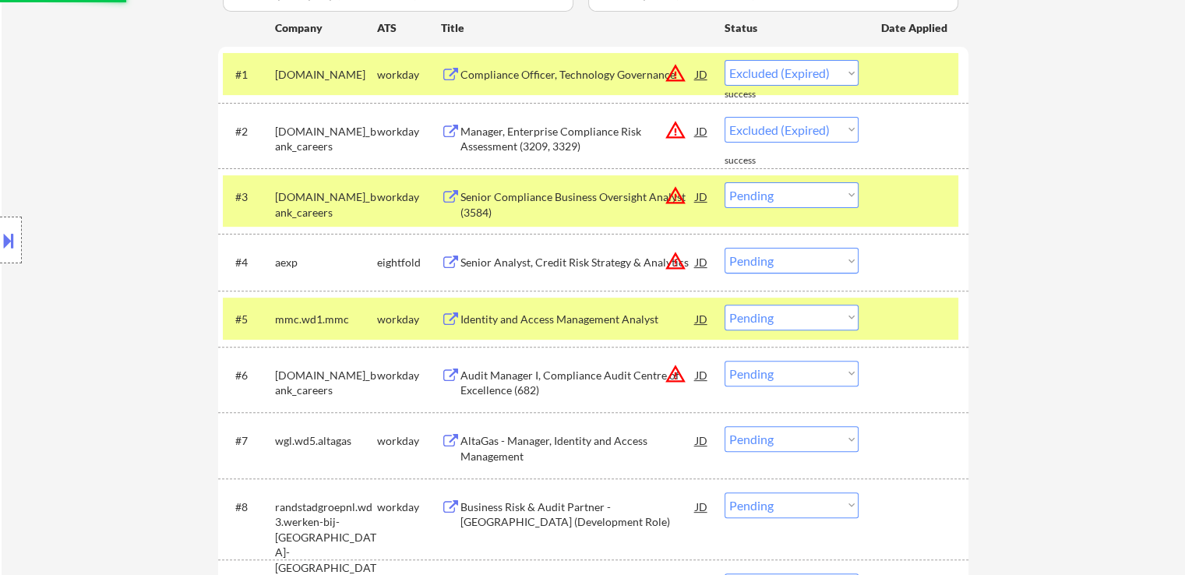
select select ""pending""
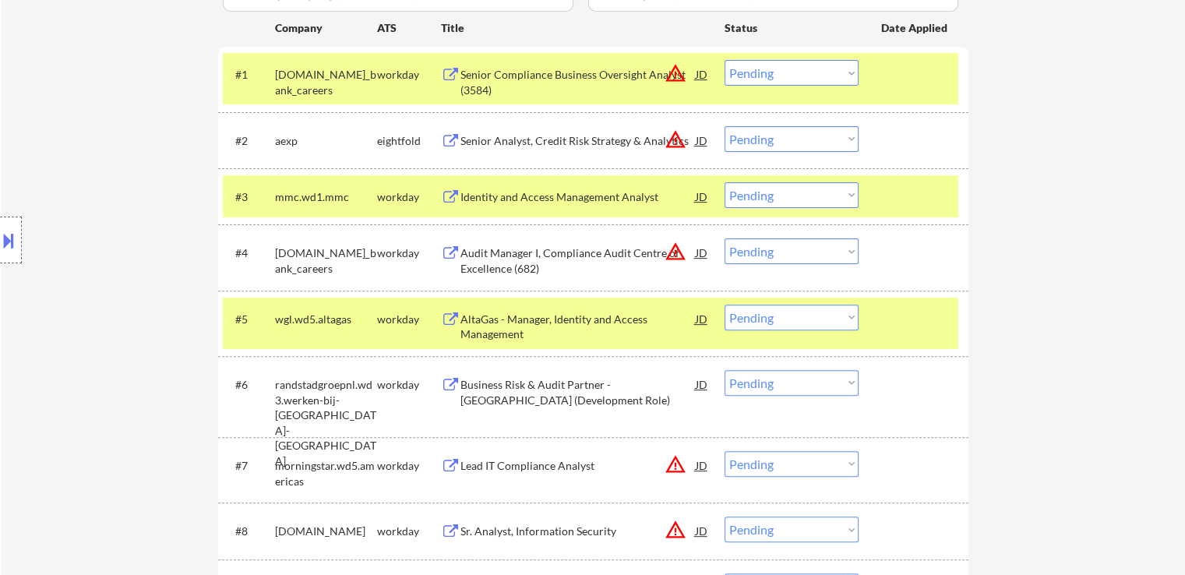
click at [467, 141] on div "Senior Analyst, Credit Risk Strategy & Analytics" at bounding box center [578, 141] width 235 height 16
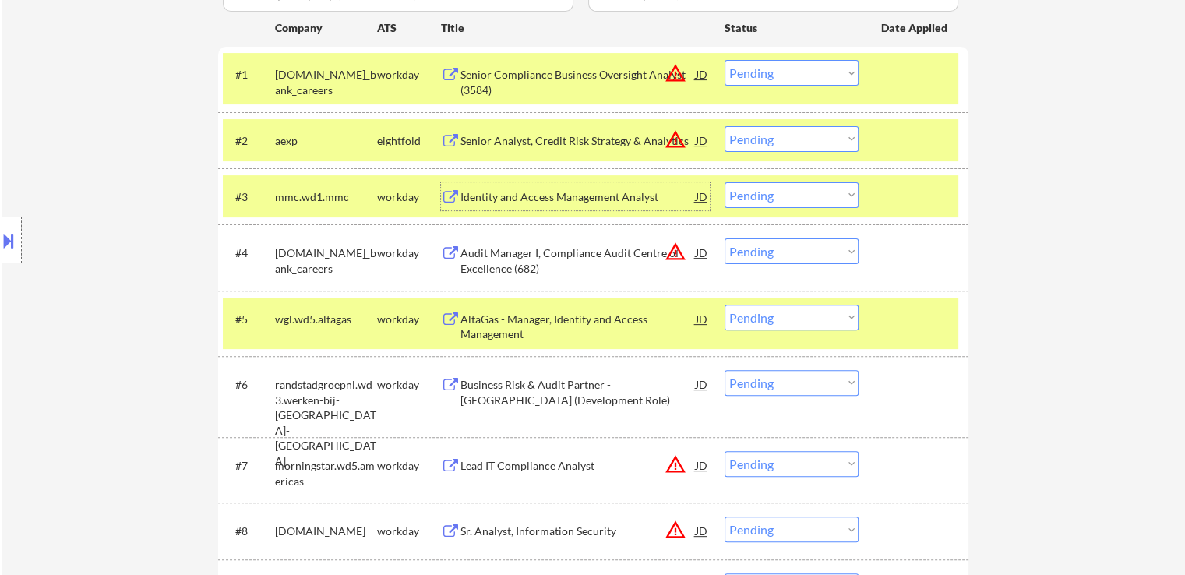
click at [474, 197] on div "Identity and Access Management Analyst" at bounding box center [578, 197] width 235 height 16
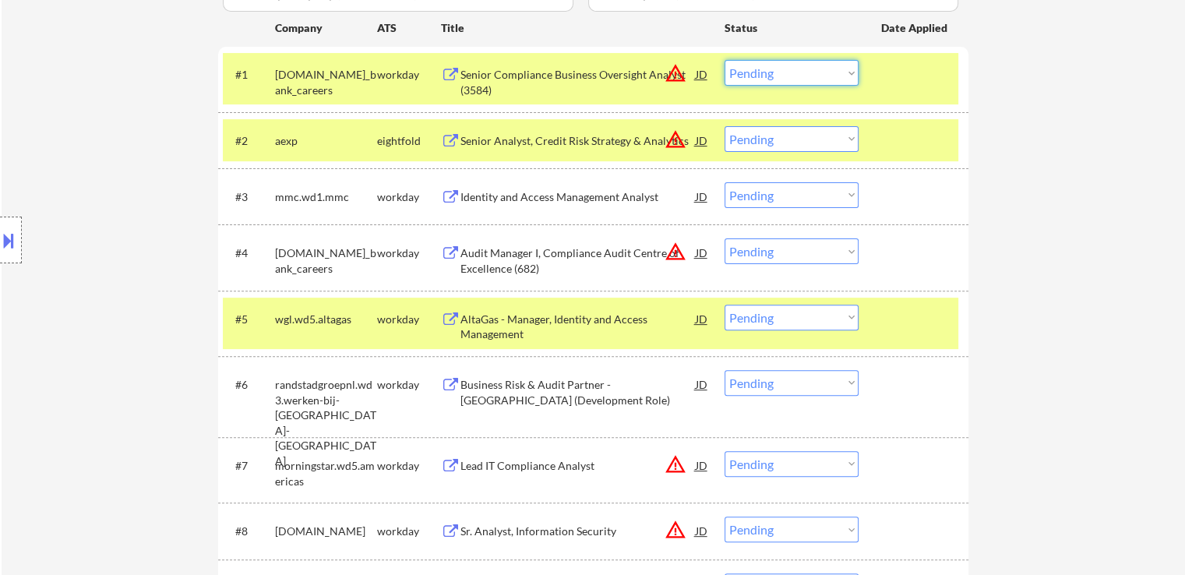
click at [776, 67] on select "Choose an option... Pending Applied Excluded (Questions) Excluded (Expired) Exc…" at bounding box center [792, 73] width 134 height 26
click at [725, 60] on select "Choose an option... Pending Applied Excluded (Questions) Excluded (Expired) Exc…" at bounding box center [792, 73] width 134 height 26
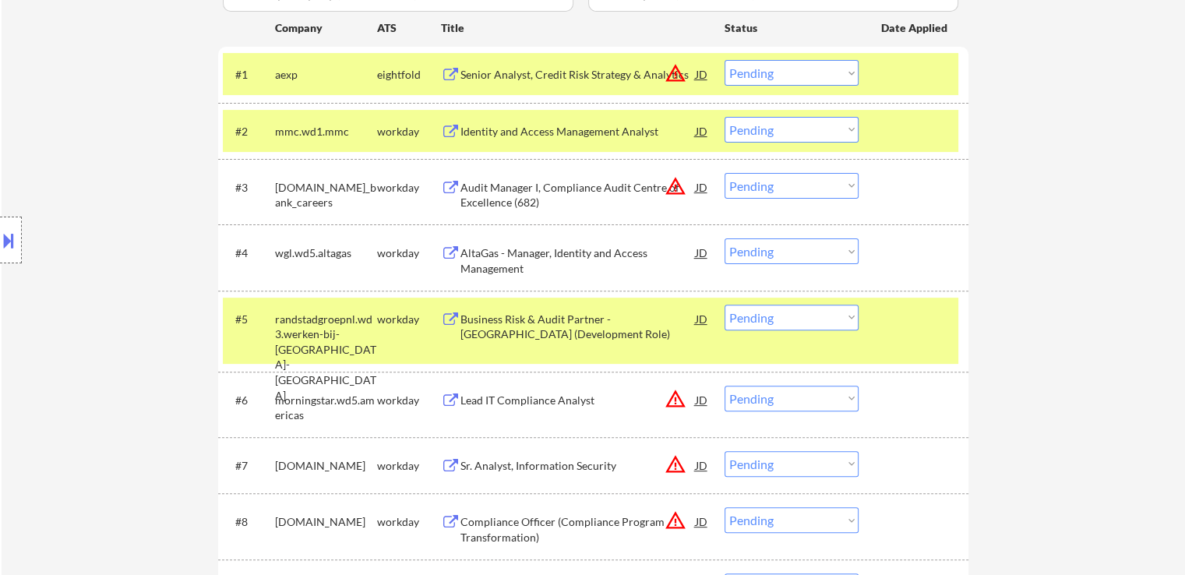
click at [785, 72] on select "Choose an option... Pending Applied Excluded (Questions) Excluded (Expired) Exc…" at bounding box center [792, 73] width 134 height 26
click at [725, 60] on select "Choose an option... Pending Applied Excluded (Questions) Excluded (Expired) Exc…" at bounding box center [792, 73] width 134 height 26
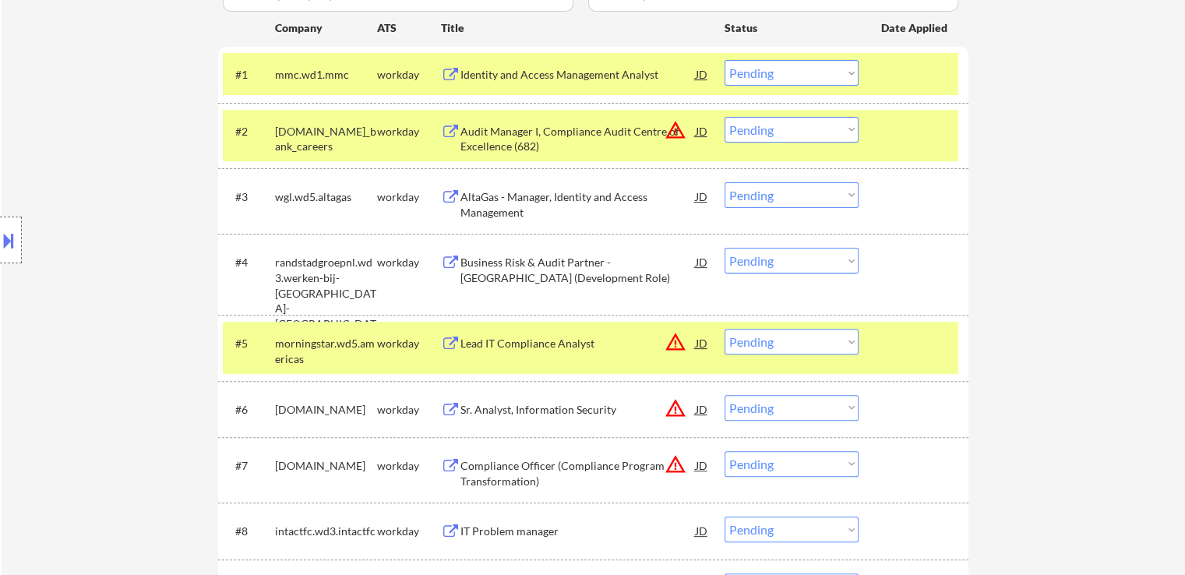
click at [779, 57] on div "#1 mmc.wd1.mmc workday Identity and Access Management Analyst JD warning_amber …" at bounding box center [591, 74] width 736 height 42
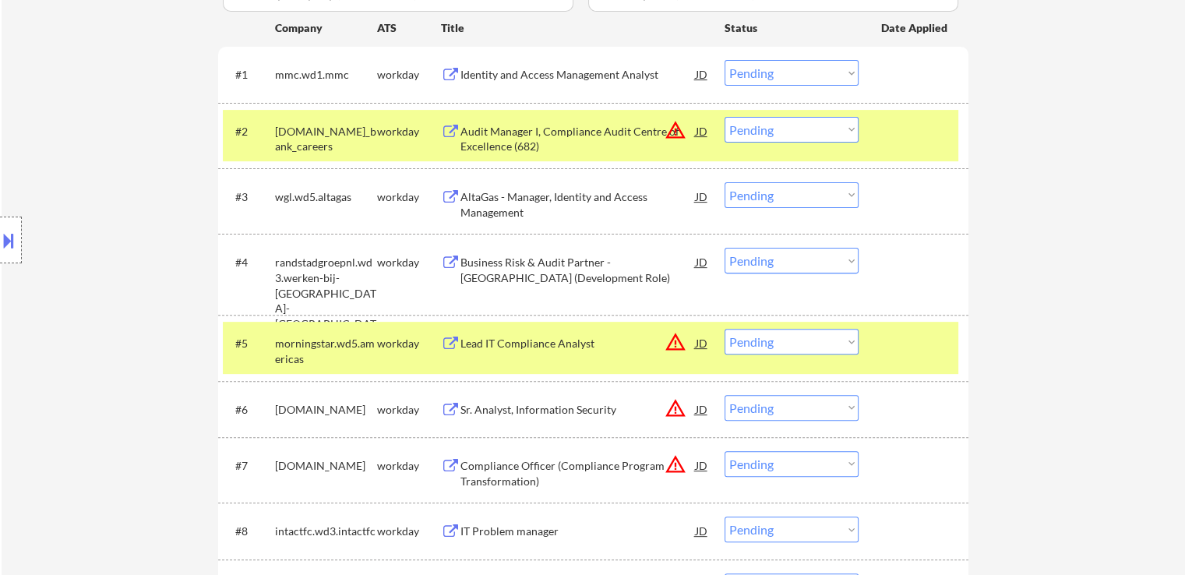
click at [783, 72] on select "Choose an option... Pending Applied Excluded (Questions) Excluded (Expired) Exc…" at bounding box center [792, 73] width 134 height 26
click at [725, 60] on select "Choose an option... Pending Applied Excluded (Questions) Excluded (Expired) Exc…" at bounding box center [792, 73] width 134 height 26
click at [485, 149] on div "Audit Manager I, Compliance Audit Centre of Excellence (682)" at bounding box center [578, 139] width 235 height 30
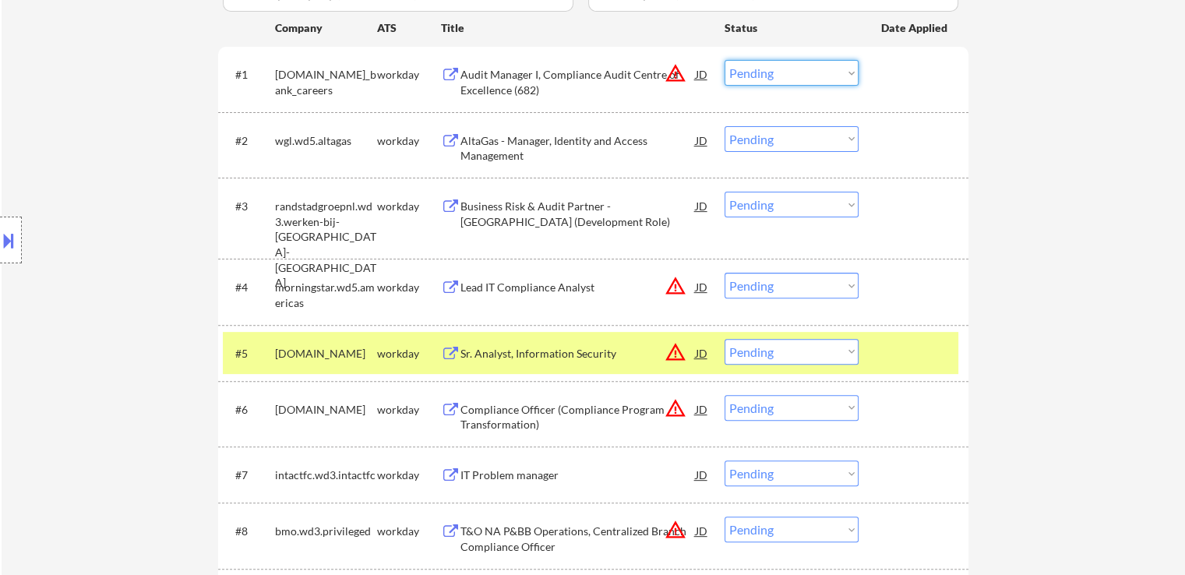
click at [752, 72] on select "Choose an option... Pending Applied Excluded (Questions) Excluded (Expired) Exc…" at bounding box center [792, 73] width 134 height 26
click at [725, 60] on select "Choose an option... Pending Applied Excluded (Questions) Excluded (Expired) Exc…" at bounding box center [792, 73] width 134 height 26
click at [535, 147] on div "AltaGas - Manager, Identity and Access Management" at bounding box center [578, 148] width 235 height 30
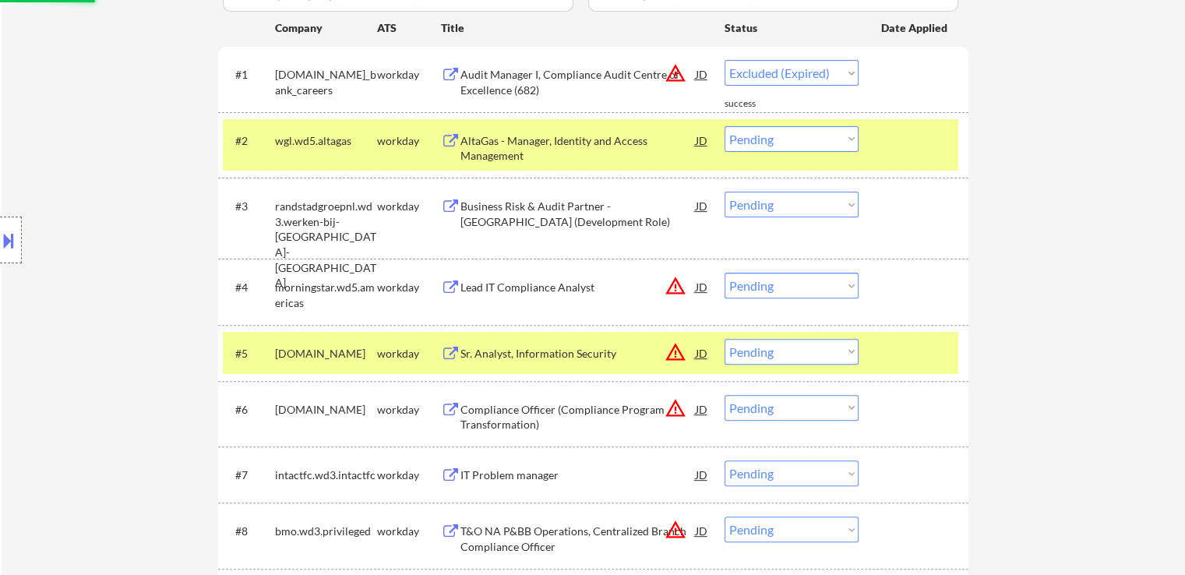
select select ""pending""
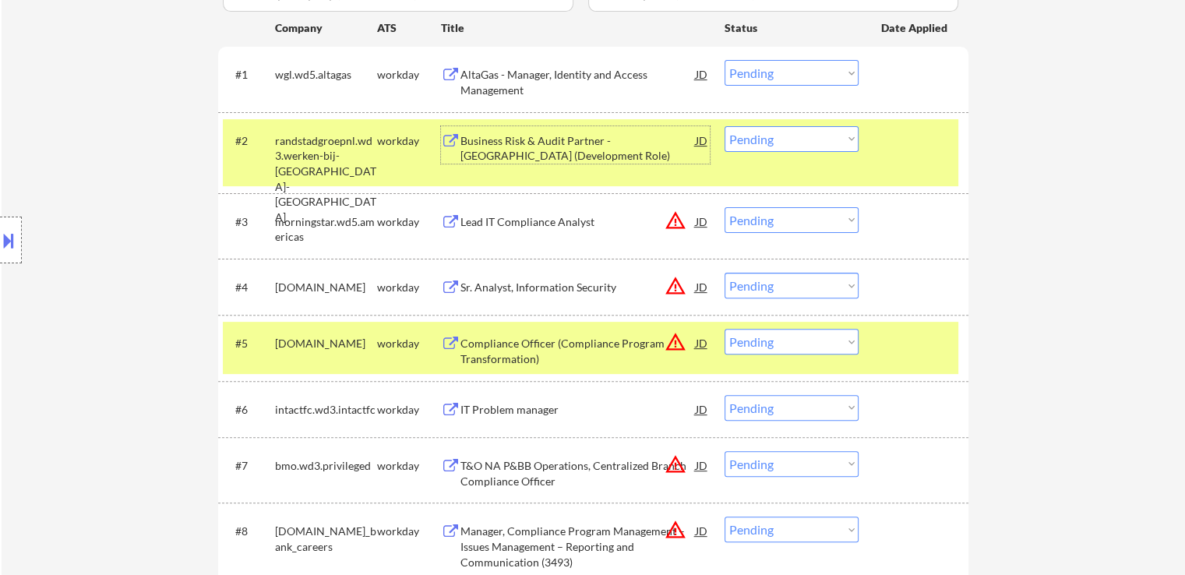
click at [473, 144] on div "Business Risk & Audit Partner - [GEOGRAPHIC_DATA] (Development Role)" at bounding box center [578, 148] width 235 height 30
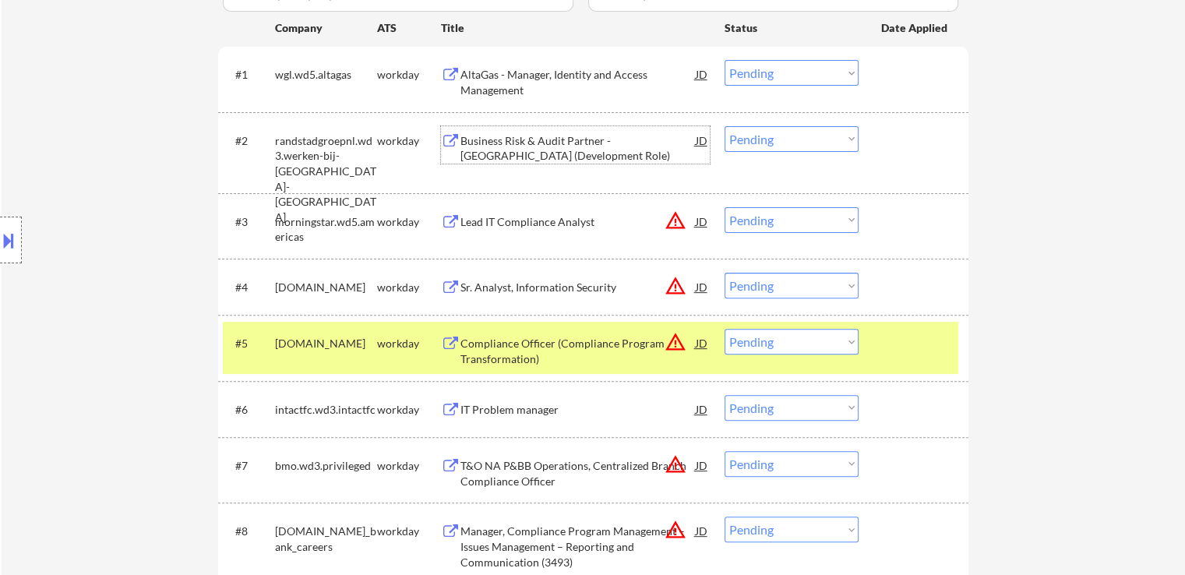
click at [462, 231] on div "Lead IT Compliance Analyst" at bounding box center [578, 221] width 235 height 28
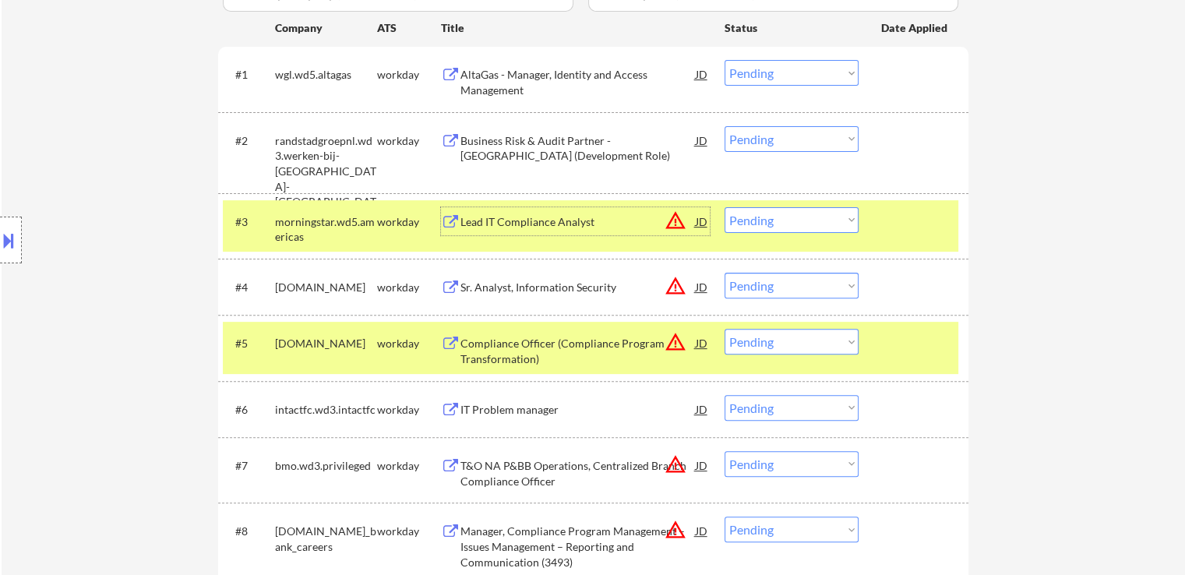
click at [804, 221] on select "Choose an option... Pending Applied Excluded (Questions) Excluded (Expired) Exc…" at bounding box center [792, 220] width 134 height 26
click at [725, 207] on select "Choose an option... Pending Applied Excluded (Questions) Excluded (Expired) Exc…" at bounding box center [792, 220] width 134 height 26
drag, startPoint x: 1030, startPoint y: 192, endPoint x: 1040, endPoint y: 192, distance: 9.4
select select ""pending""
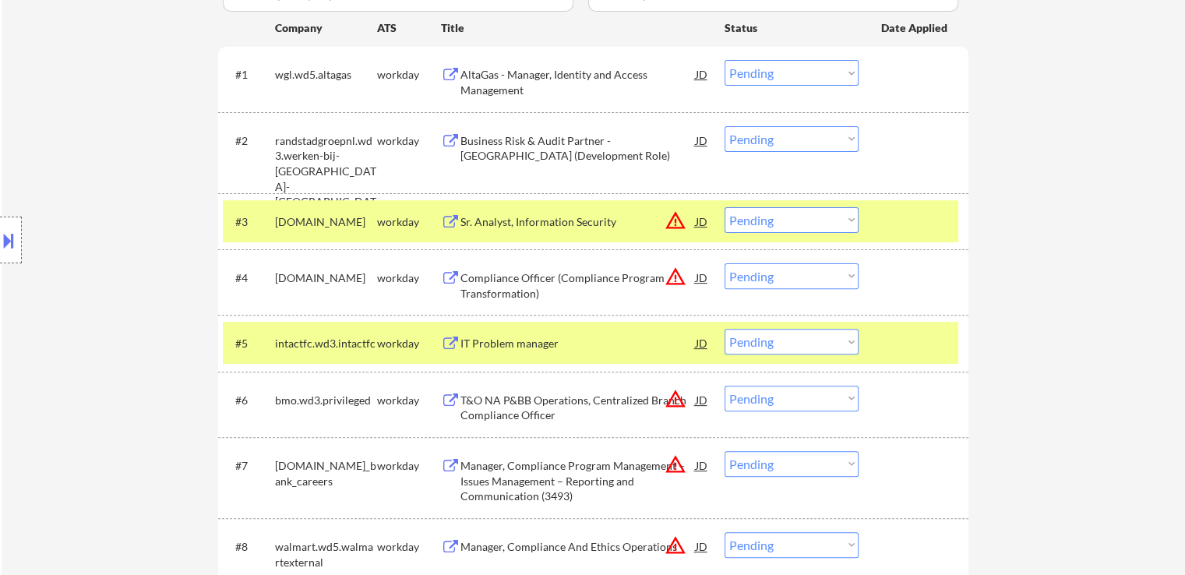
click at [741, 138] on select "Choose an option... Pending Applied Excluded (Questions) Excluded (Expired) Exc…" at bounding box center [792, 139] width 134 height 26
click at [725, 126] on select "Choose an option... Pending Applied Excluded (Questions) Excluded (Expired) Exc…" at bounding box center [792, 139] width 134 height 26
select select ""pending""
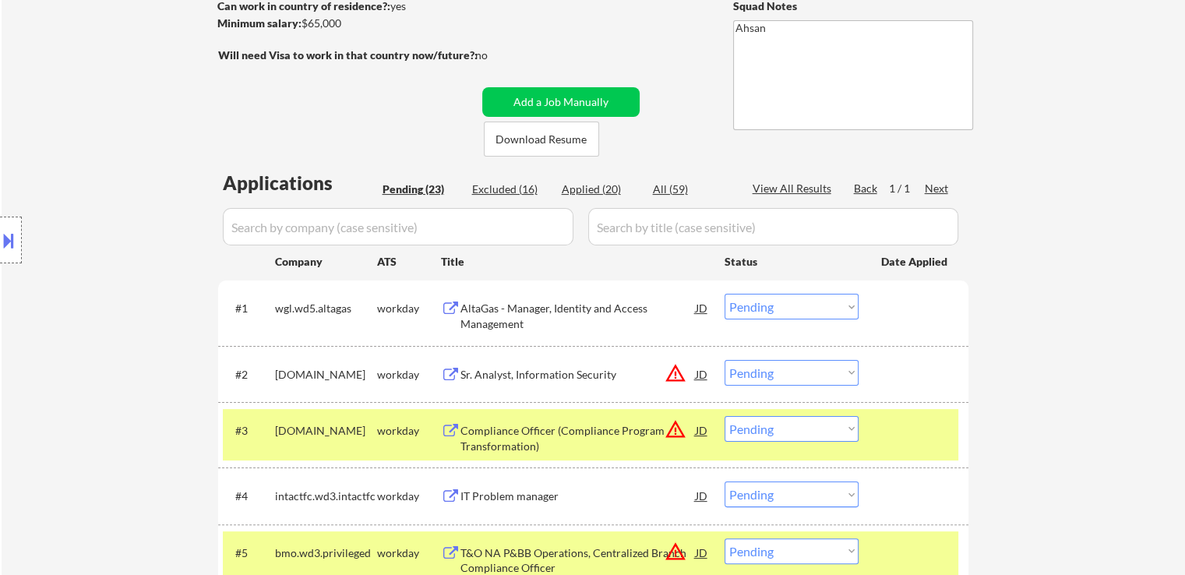
scroll to position [312, 0]
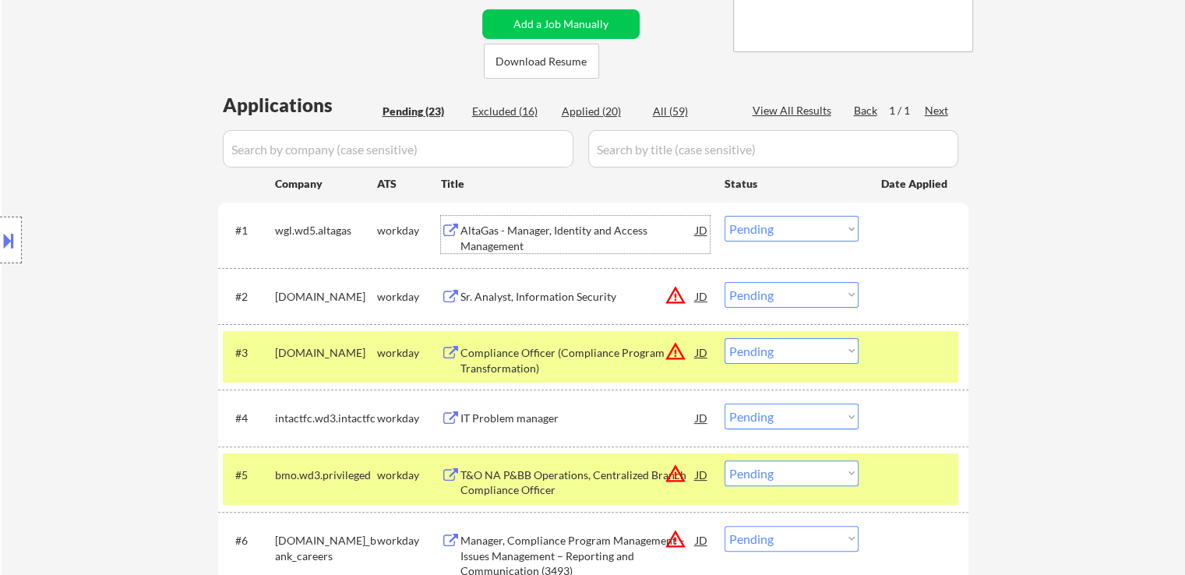
click at [515, 232] on div "AltaGas - Manager, Identity and Access Management" at bounding box center [578, 238] width 235 height 30
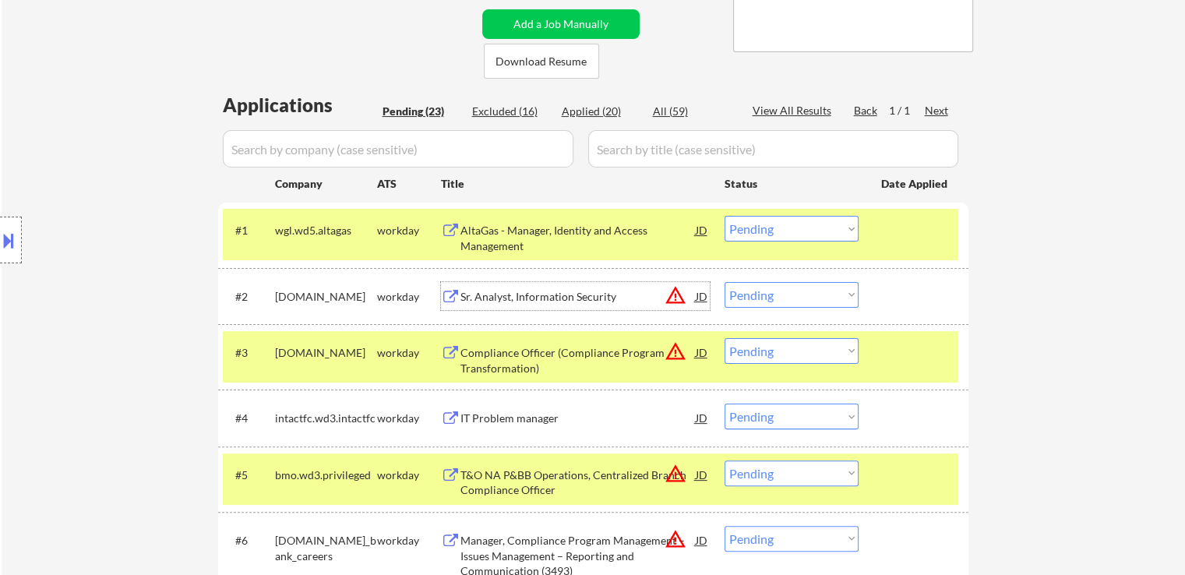
click at [471, 294] on div "Sr. Analyst, Information Security" at bounding box center [578, 297] width 235 height 16
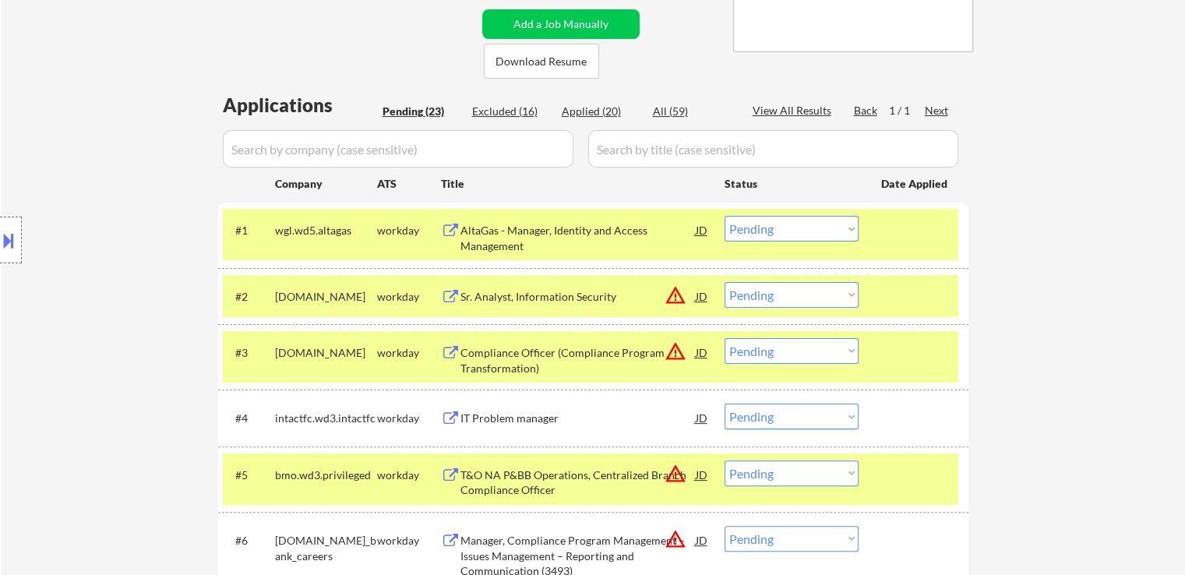
click at [468, 355] on div "Compliance Officer (Compliance Program Transformation)" at bounding box center [578, 360] width 235 height 30
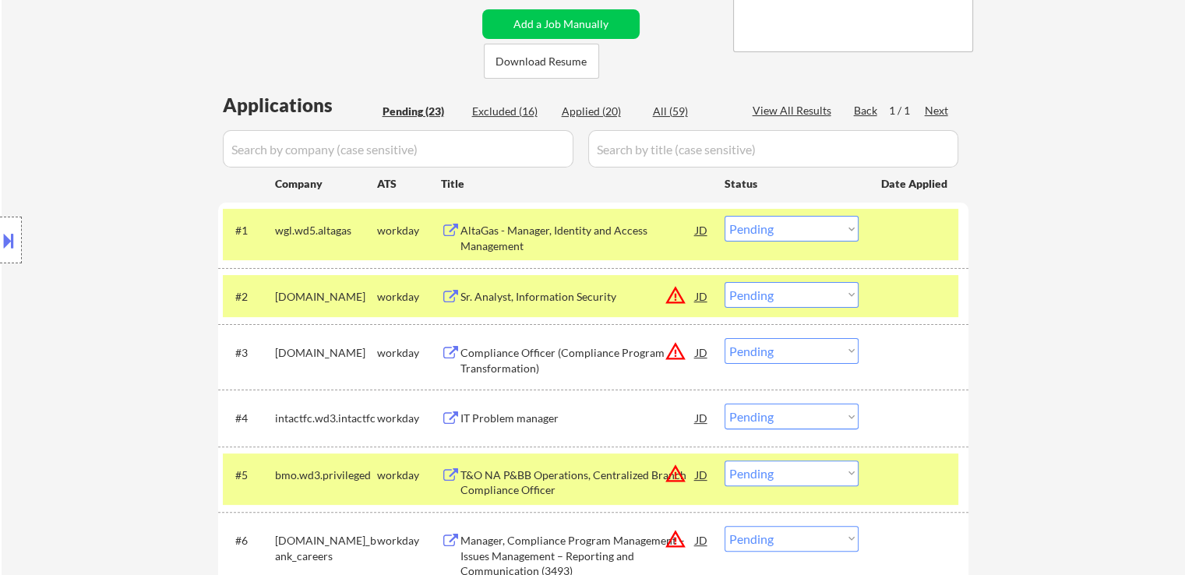
click at [471, 417] on div "IT Problem manager" at bounding box center [578, 419] width 235 height 16
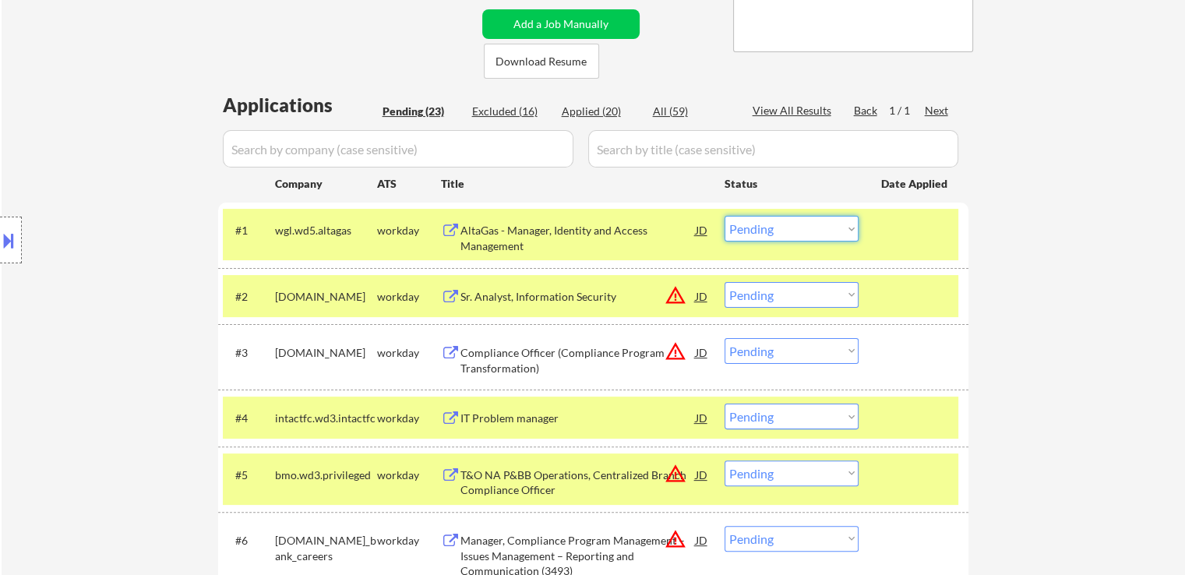
click at [783, 228] on select "Choose an option... Pending Applied Excluded (Questions) Excluded (Expired) Exc…" at bounding box center [792, 229] width 134 height 26
click at [725, 216] on select "Choose an option... Pending Applied Excluded (Questions) Excluded (Expired) Exc…" at bounding box center [792, 229] width 134 height 26
select select ""pending""
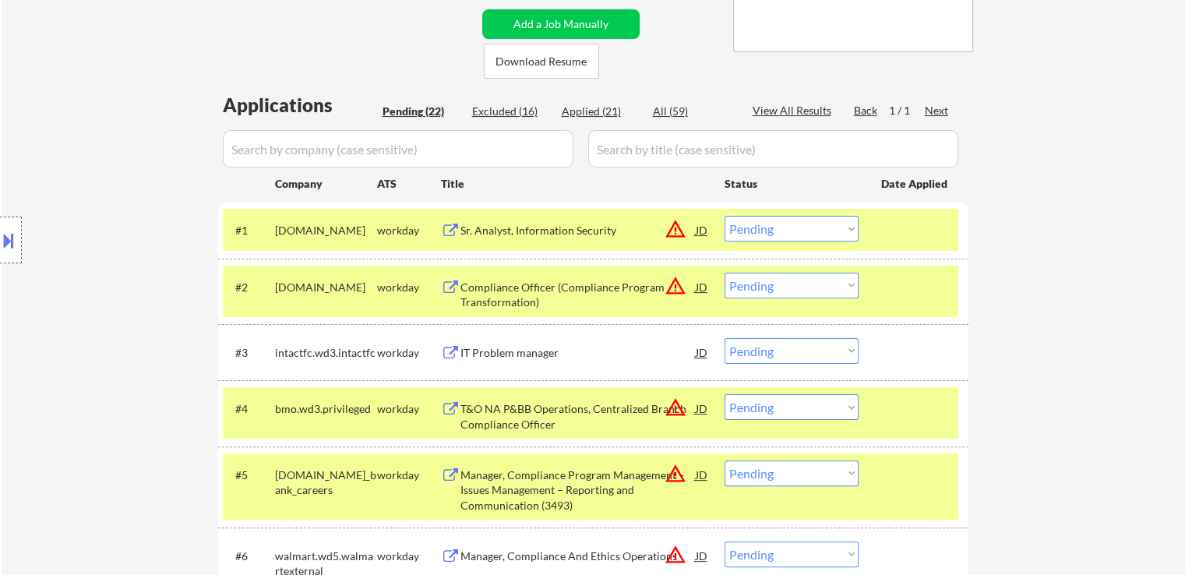
click at [531, 223] on div "Sr. Analyst, Information Security" at bounding box center [578, 231] width 235 height 16
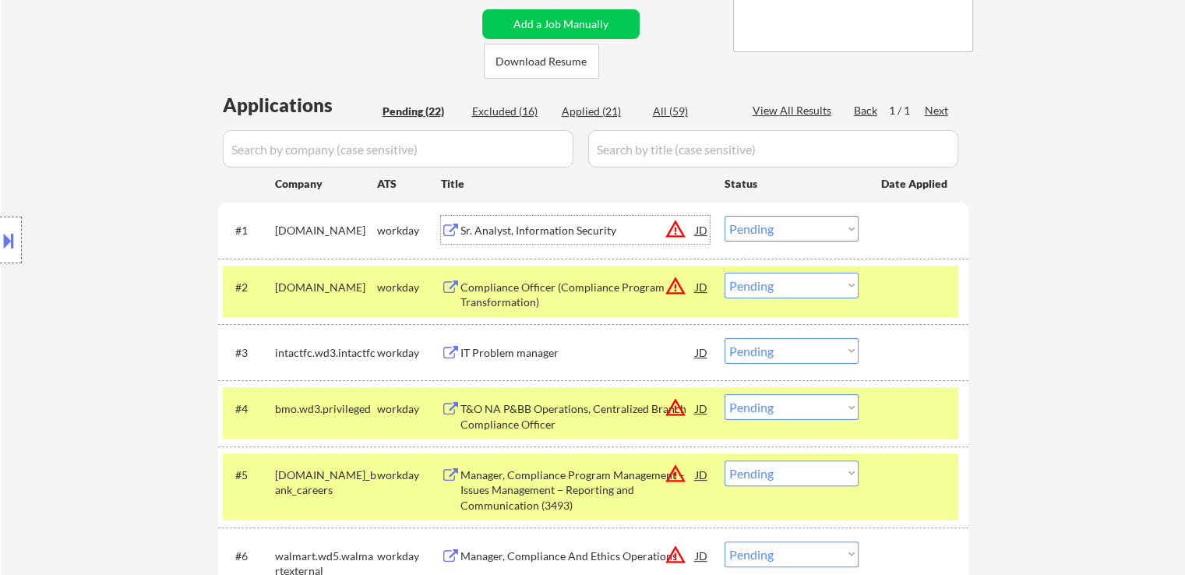
drag, startPoint x: 798, startPoint y: 280, endPoint x: 803, endPoint y: 296, distance: 17.0
click at [798, 281] on select "Choose an option... Pending Applied Excluded (Questions) Excluded (Expired) Exc…" at bounding box center [792, 286] width 134 height 26
click at [725, 273] on select "Choose an option... Pending Applied Excluded (Questions) Excluded (Expired) Exc…" at bounding box center [792, 286] width 134 height 26
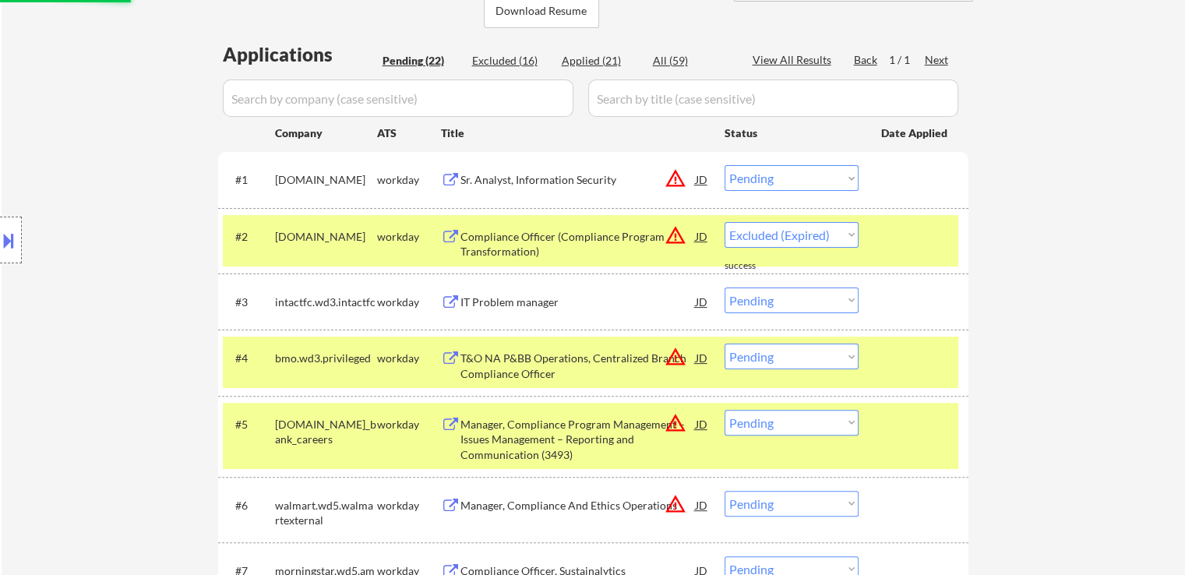
scroll to position [390, 0]
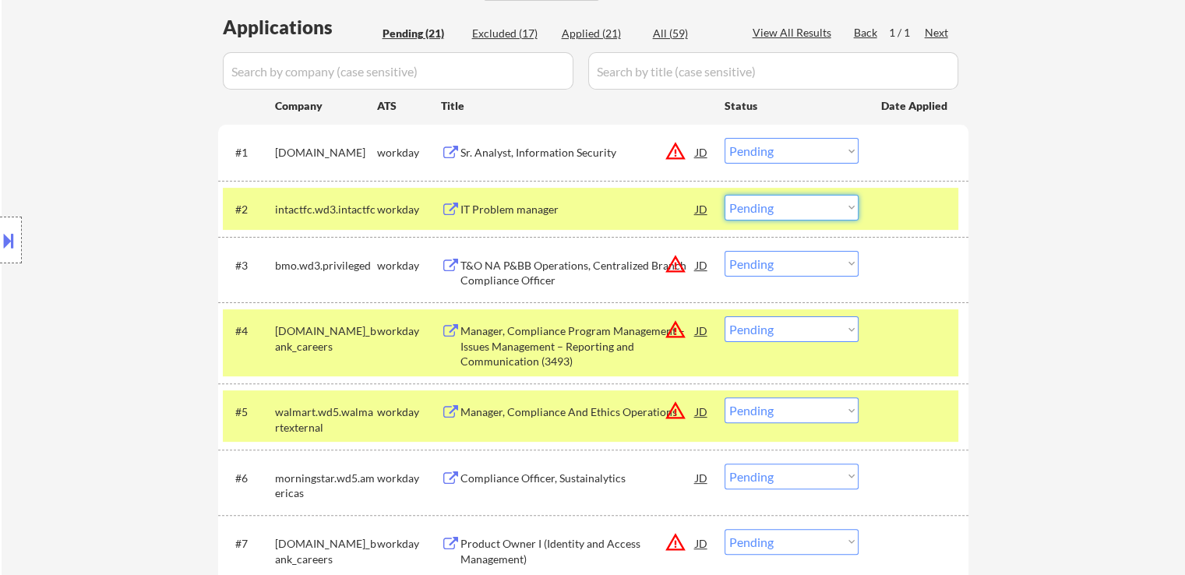
click at [775, 207] on select "Choose an option... Pending Applied Excluded (Questions) Excluded (Expired) Exc…" at bounding box center [792, 208] width 134 height 26
click at [725, 195] on select "Choose an option... Pending Applied Excluded (Questions) Excluded (Expired) Exc…" at bounding box center [792, 208] width 134 height 26
click at [467, 269] on div "T&O NA P&BB Operations, Centralized Branch Compliance Officer" at bounding box center [578, 273] width 235 height 30
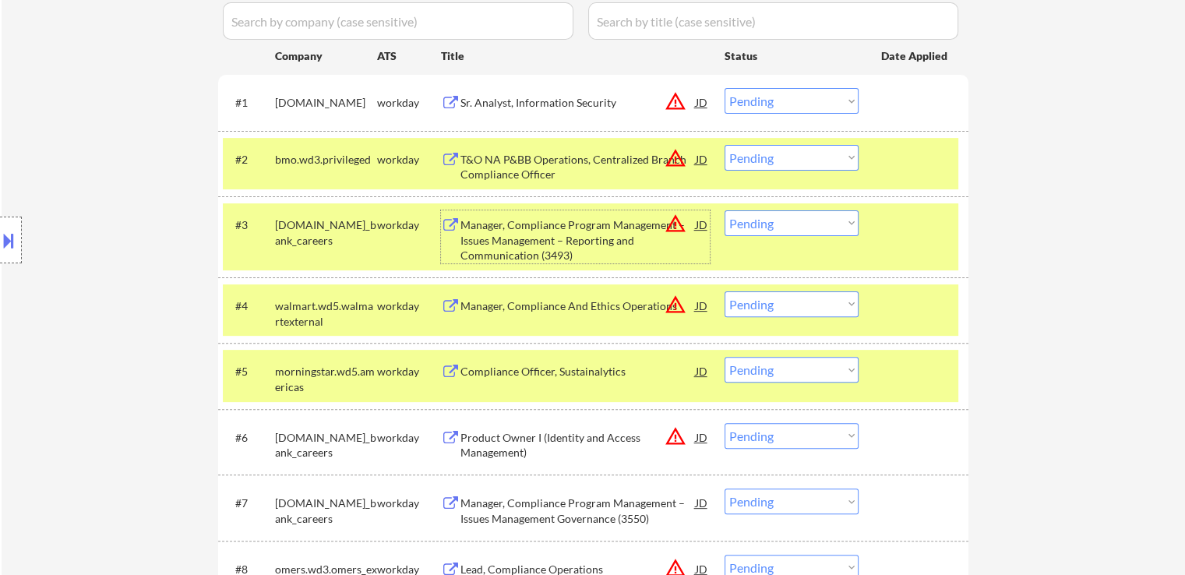
scroll to position [468, 0]
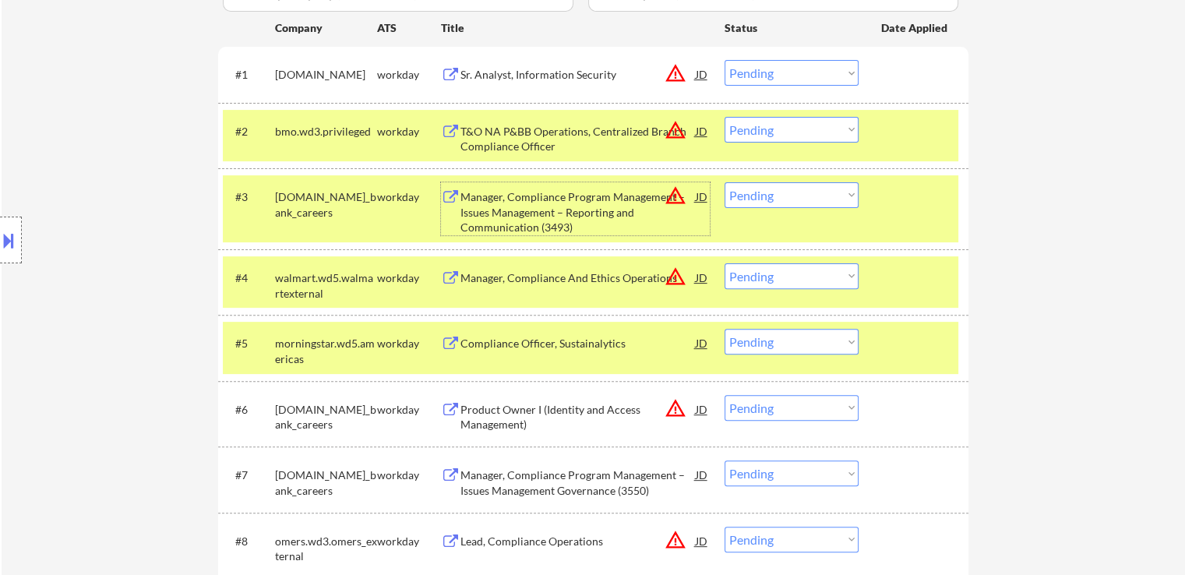
click at [734, 132] on select "Choose an option... Pending Applied Excluded (Questions) Excluded (Expired) Exc…" at bounding box center [792, 130] width 134 height 26
click at [725, 117] on select "Choose an option... Pending Applied Excluded (Questions) Excluded (Expired) Exc…" at bounding box center [792, 130] width 134 height 26
click at [543, 203] on div "Manager, Compliance Program Management – Issues Management – Reporting and Comm…" at bounding box center [578, 212] width 235 height 46
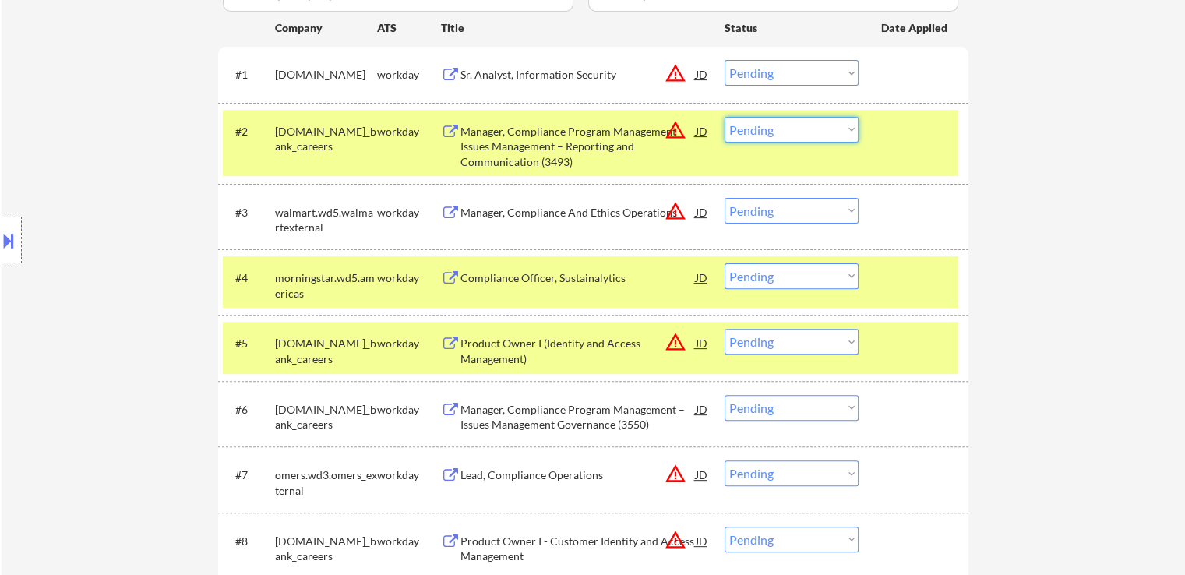
click at [767, 125] on select "Choose an option... Pending Applied Excluded (Questions) Excluded (Expired) Exc…" at bounding box center [792, 130] width 134 height 26
click at [725, 117] on select "Choose an option... Pending Applied Excluded (Questions) Excluded (Expired) Exc…" at bounding box center [792, 130] width 134 height 26
click at [567, 207] on div "Manager, Compliance And Ethics Operations" at bounding box center [578, 213] width 235 height 16
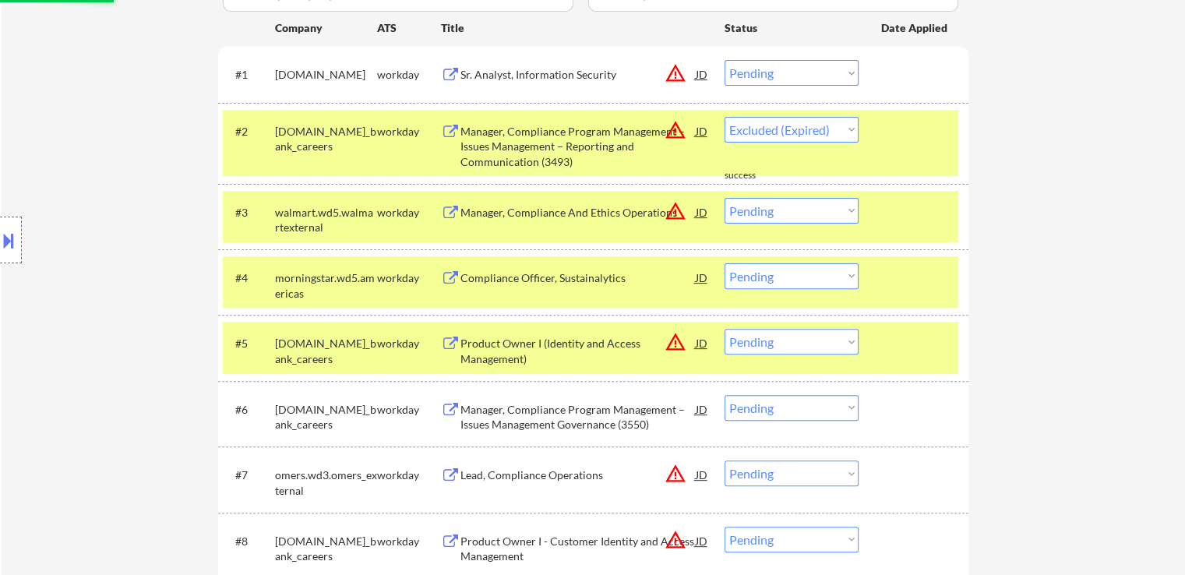
select select ""pending""
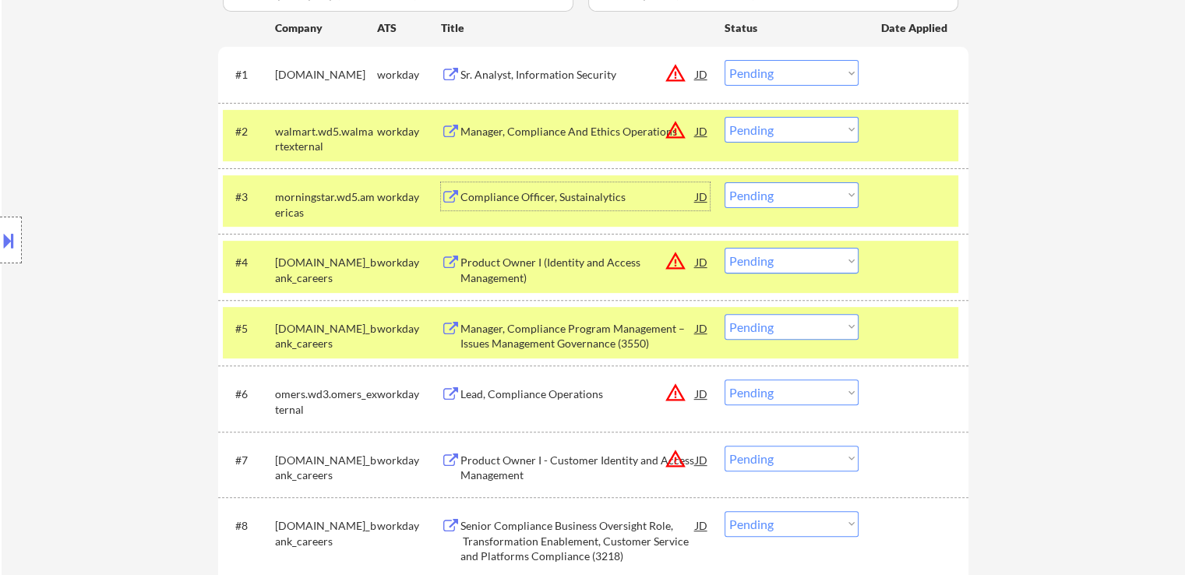
drag, startPoint x: 762, startPoint y: 76, endPoint x: 768, endPoint y: 82, distance: 8.3
click at [762, 76] on select "Choose an option... Pending Applied Excluded (Questions) Excluded (Expired) Exc…" at bounding box center [792, 73] width 134 height 26
click at [725, 60] on select "Choose an option... Pending Applied Excluded (Questions) Excluded (Expired) Exc…" at bounding box center [792, 73] width 134 height 26
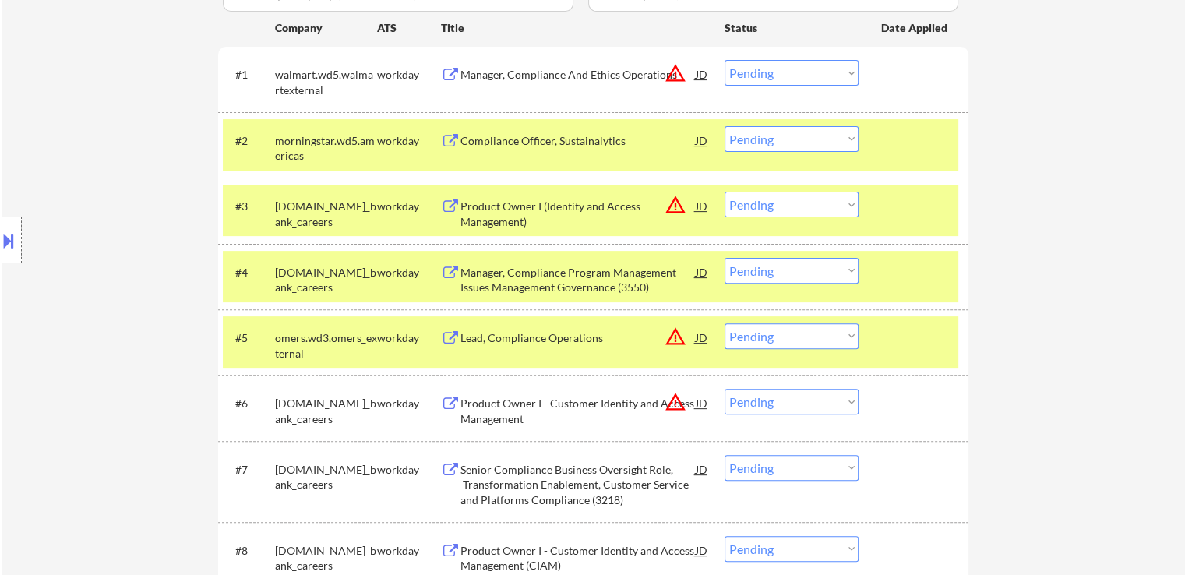
click at [929, 141] on div at bounding box center [915, 140] width 69 height 28
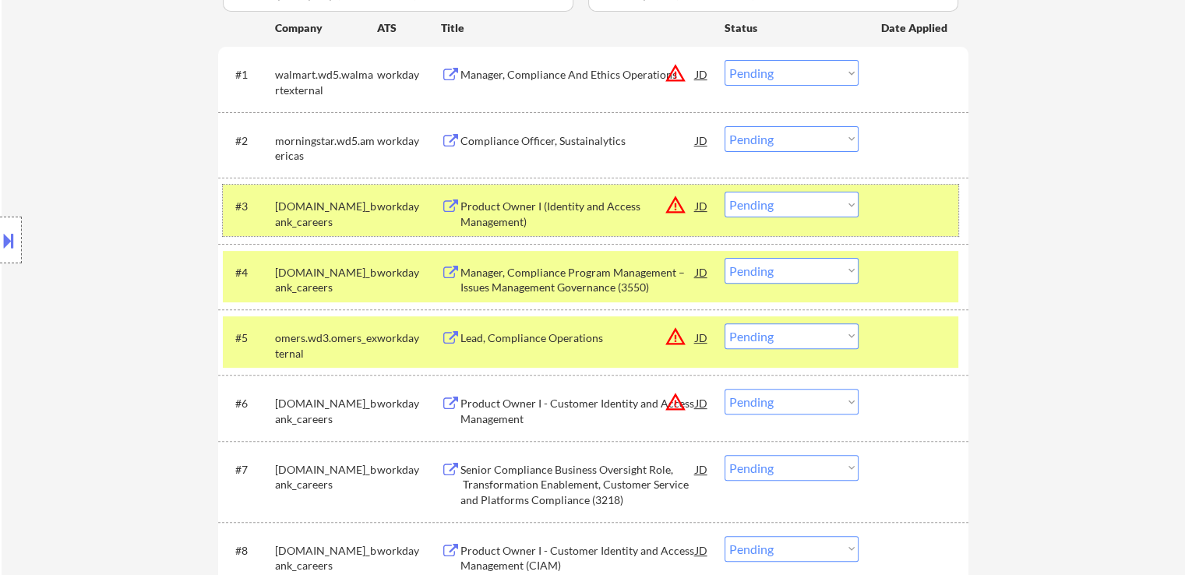
click at [913, 209] on div at bounding box center [915, 206] width 69 height 28
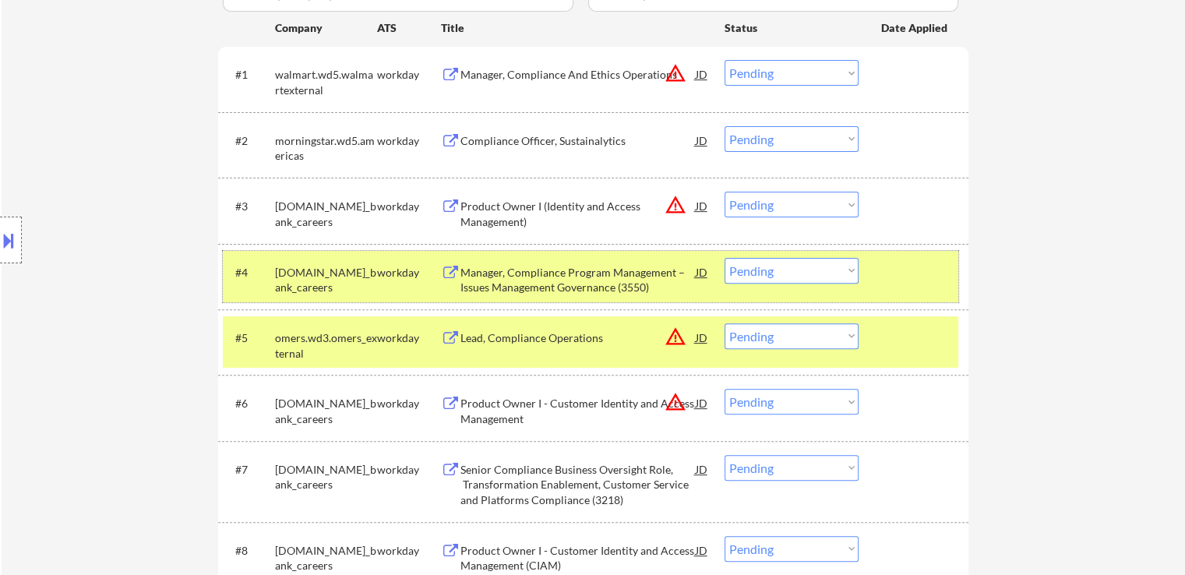
click at [929, 275] on div at bounding box center [915, 272] width 69 height 28
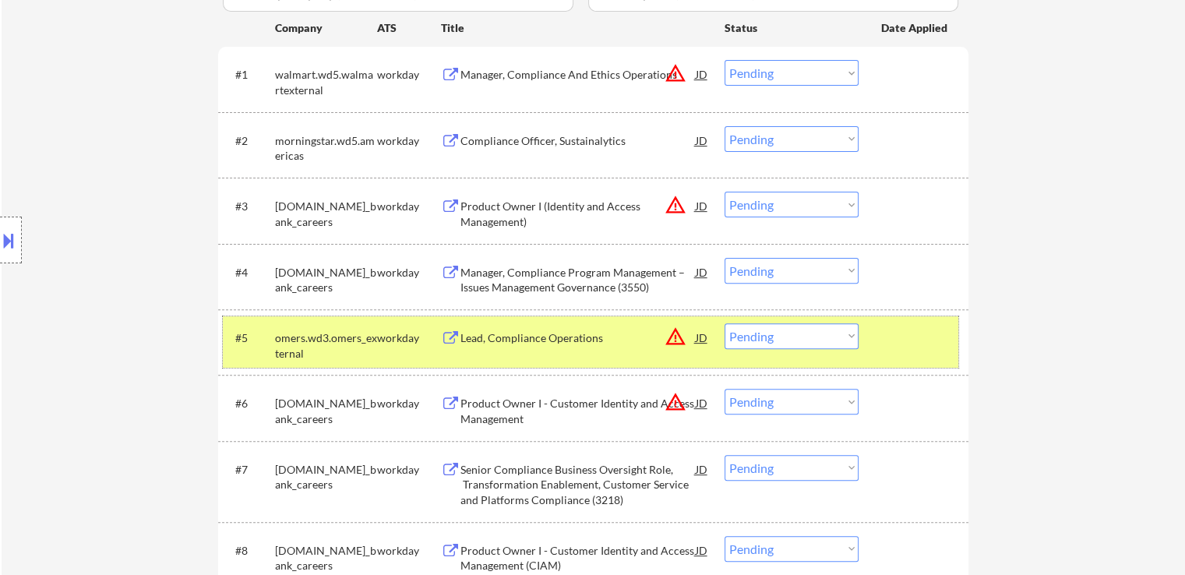
click at [924, 321] on div "#5 omers.wd3.omers_external workday Lead, Compliance Operations JD warning_ambe…" at bounding box center [591, 341] width 736 height 51
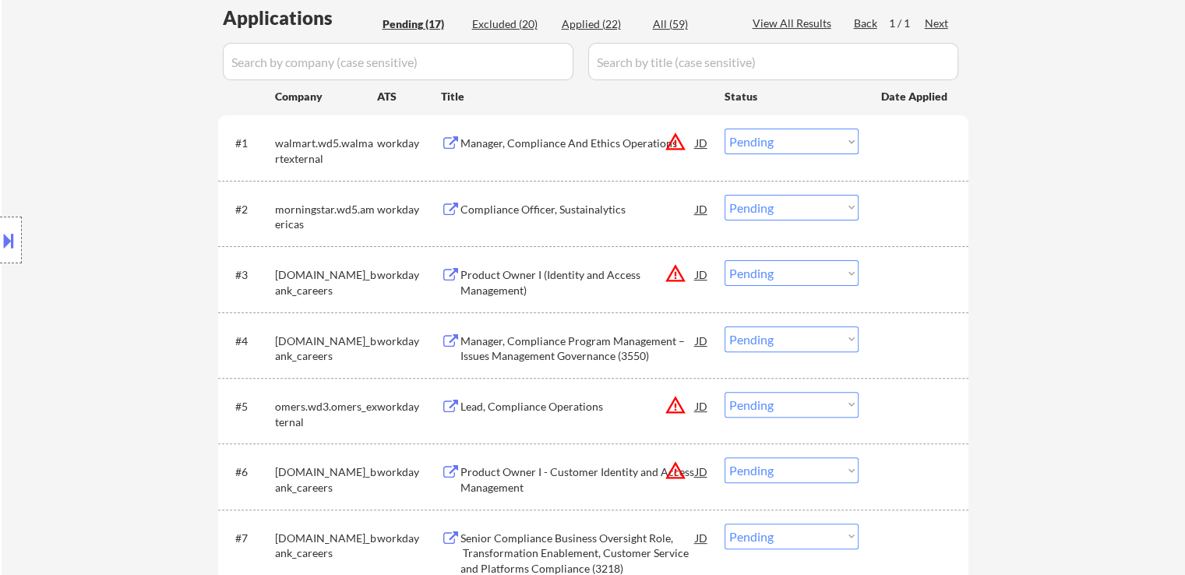
scroll to position [390, 0]
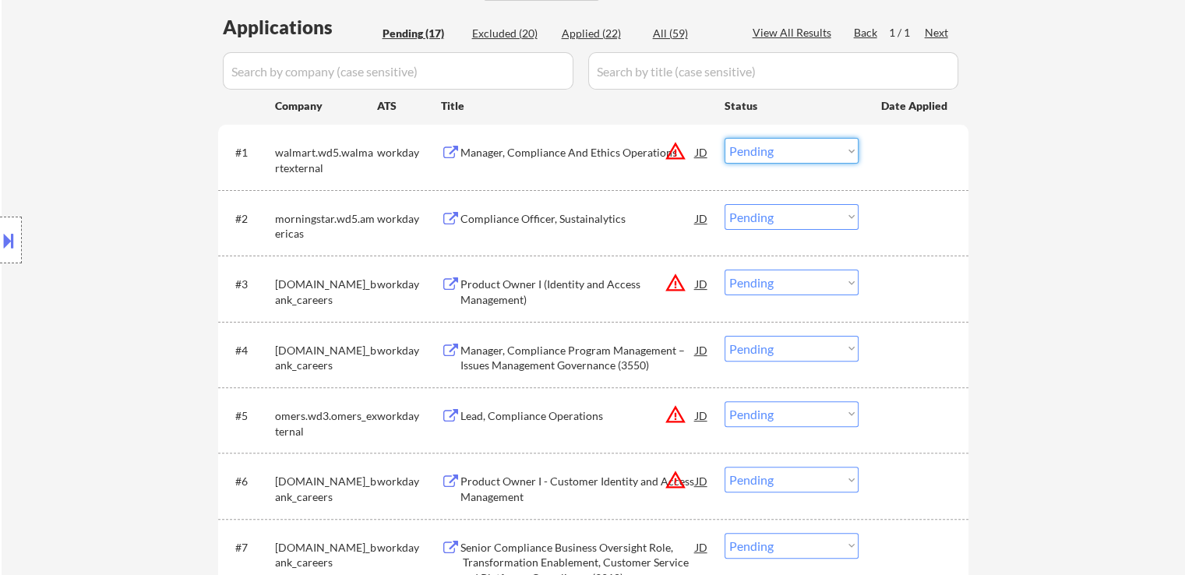
click at [775, 146] on select "Choose an option... Pending Applied Excluded (Questions) Excluded (Expired) Exc…" at bounding box center [792, 151] width 134 height 26
click at [725, 138] on select "Choose an option... Pending Applied Excluded (Questions) Excluded (Expired) Exc…" at bounding box center [792, 151] width 134 height 26
select select ""pending""
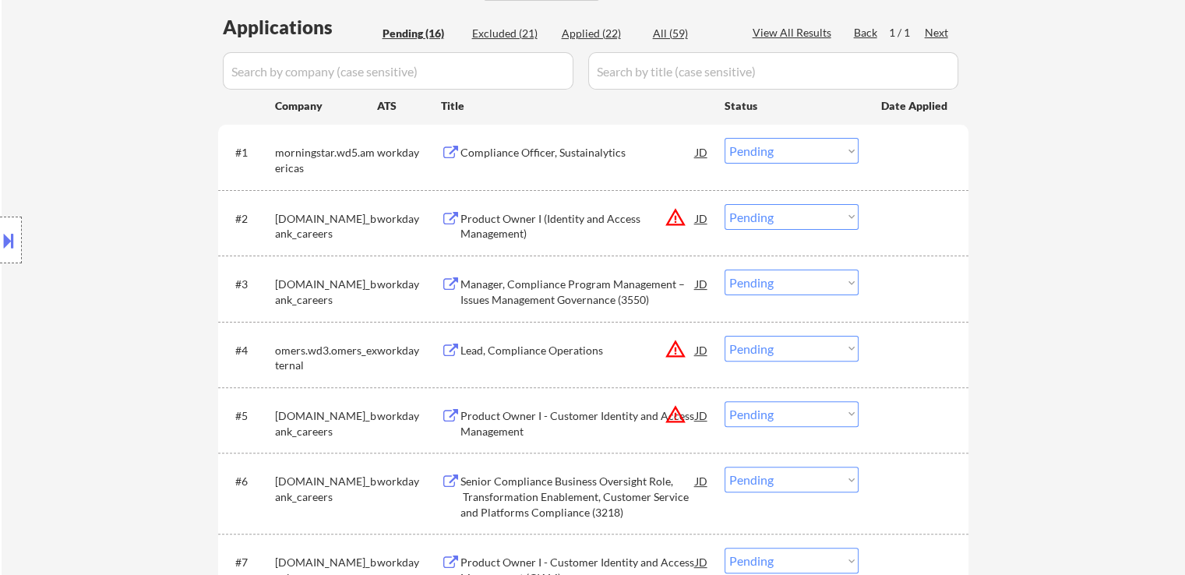
click at [479, 152] on div "Compliance Officer, Sustainalytics" at bounding box center [578, 153] width 235 height 16
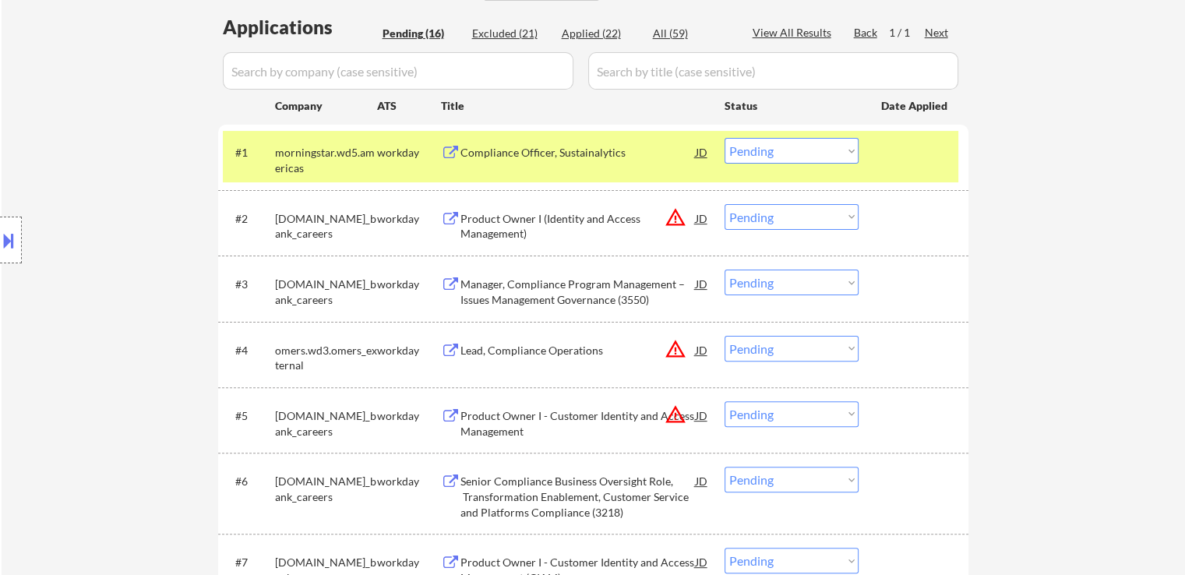
click at [479, 226] on div "Product Owner I (Identity and Access Management)" at bounding box center [578, 226] width 235 height 30
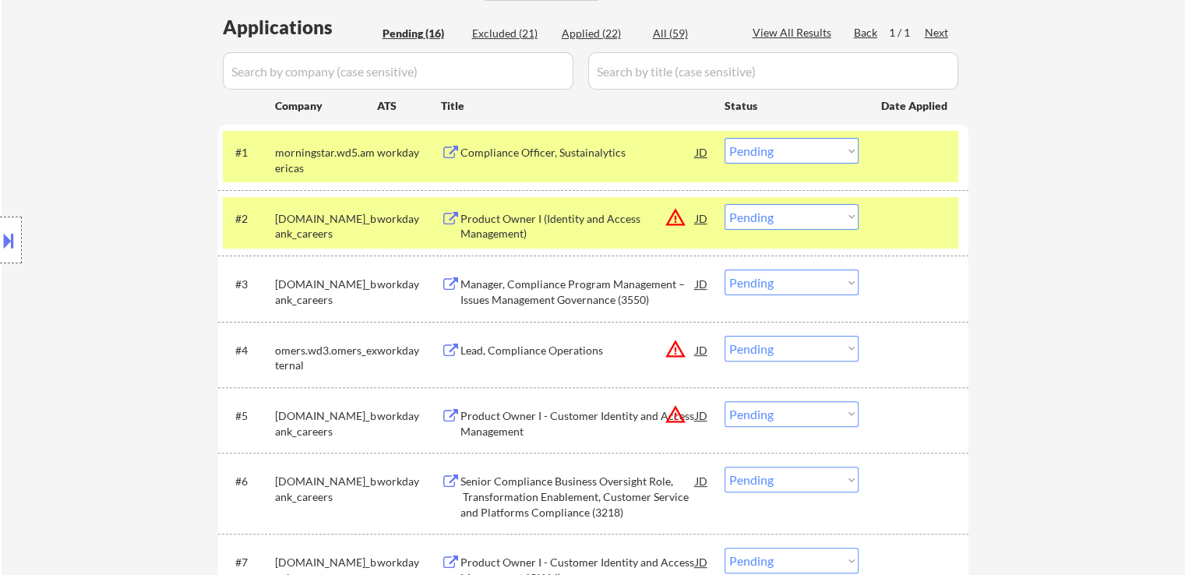
click at [468, 290] on div "Manager, Compliance Program Management – Issues Management Governance (3550)" at bounding box center [578, 292] width 235 height 30
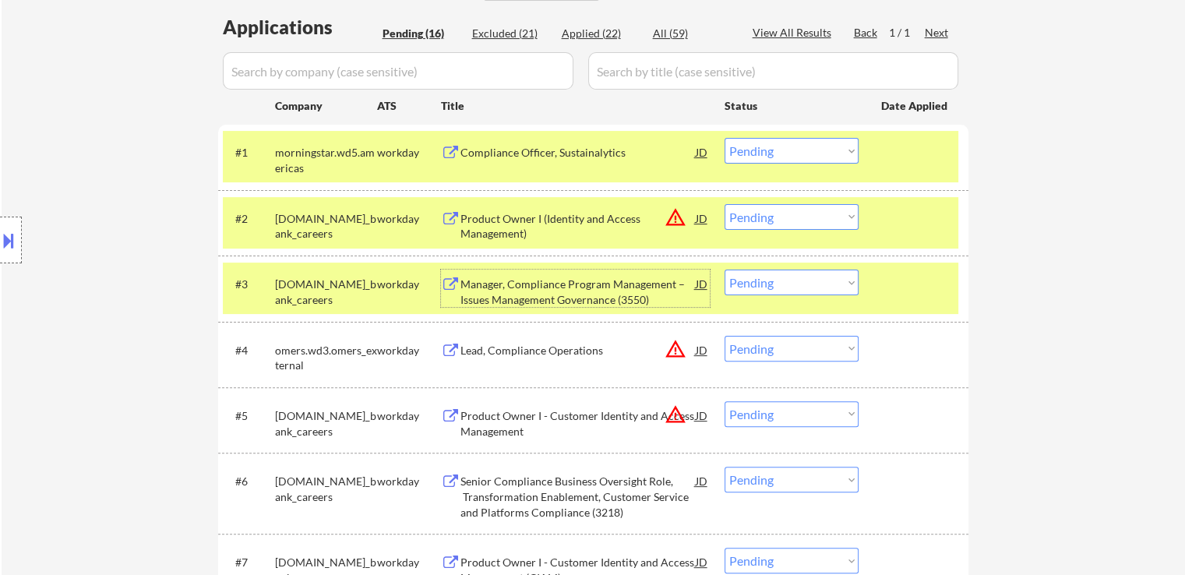
click at [608, 224] on div "Product Owner I (Identity and Access Management)" at bounding box center [578, 226] width 235 height 30
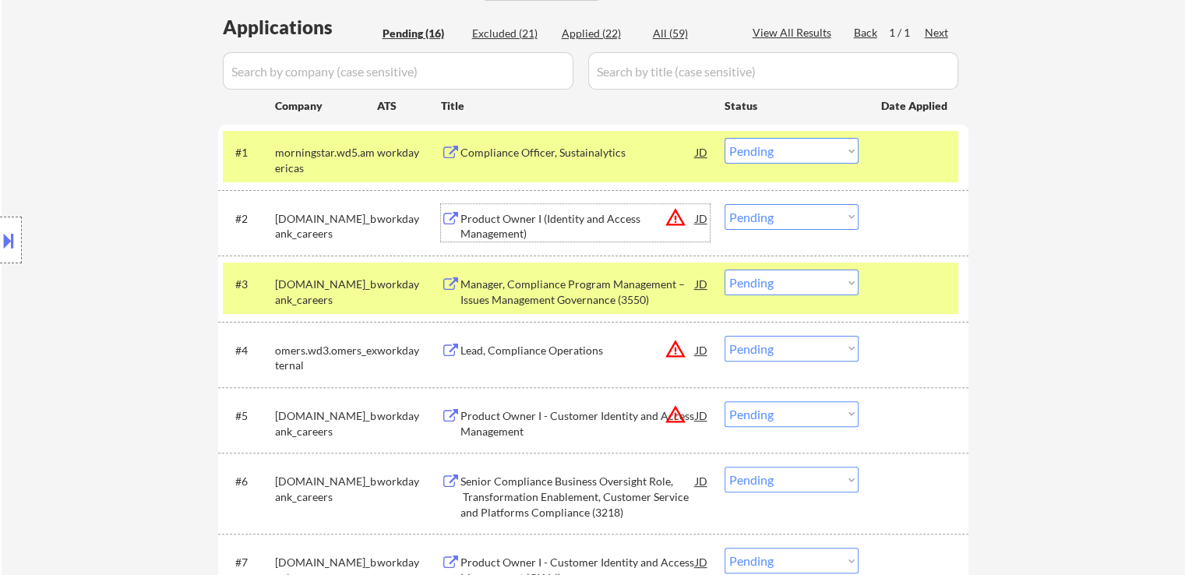
click at [802, 222] on select "Choose an option... Pending Applied Excluded (Questions) Excluded (Expired) Exc…" at bounding box center [792, 217] width 134 height 26
click at [725, 204] on select "Choose an option... Pending Applied Excluded (Questions) Excluded (Expired) Exc…" at bounding box center [792, 217] width 134 height 26
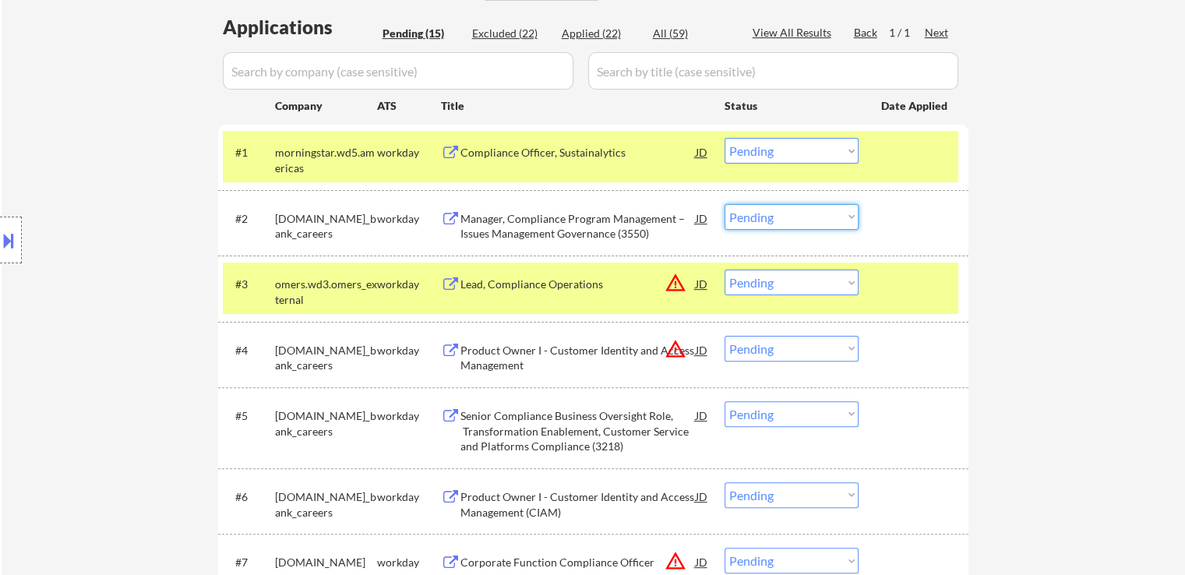
click at [776, 214] on select "Choose an option... Pending Applied Excluded (Questions) Excluded (Expired) Exc…" at bounding box center [792, 217] width 134 height 26
click at [725, 204] on select "Choose an option... Pending Applied Excluded (Questions) Excluded (Expired) Exc…" at bounding box center [792, 217] width 134 height 26
select select ""pending""
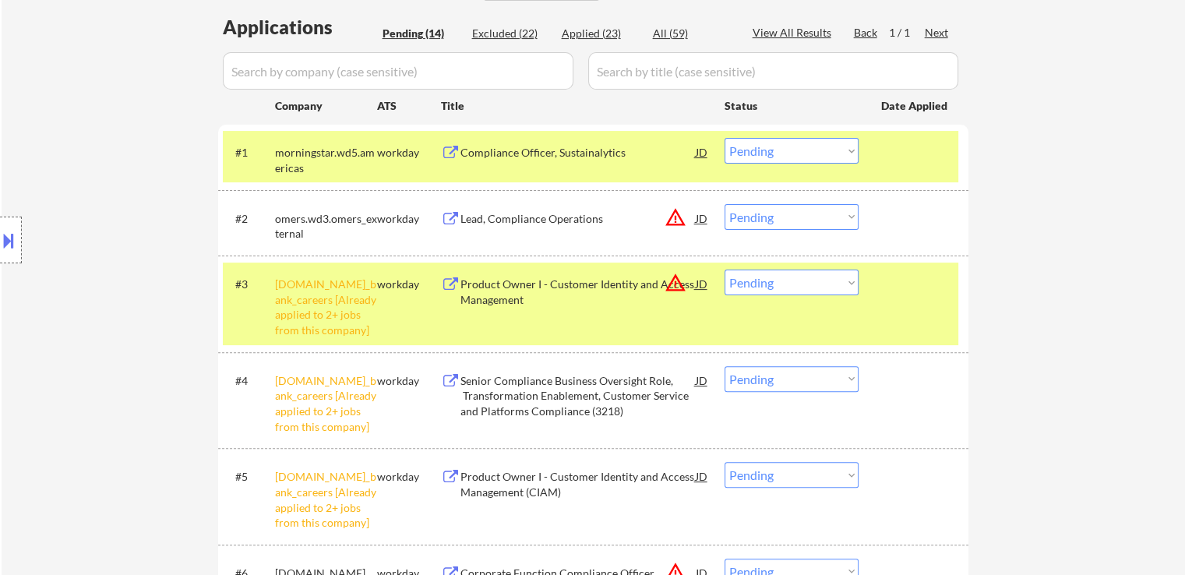
click at [966, 274] on div "#3 [DOMAIN_NAME]_bank_careers [Already applied to 2+ jobs from this company] wo…" at bounding box center [593, 304] width 750 height 97
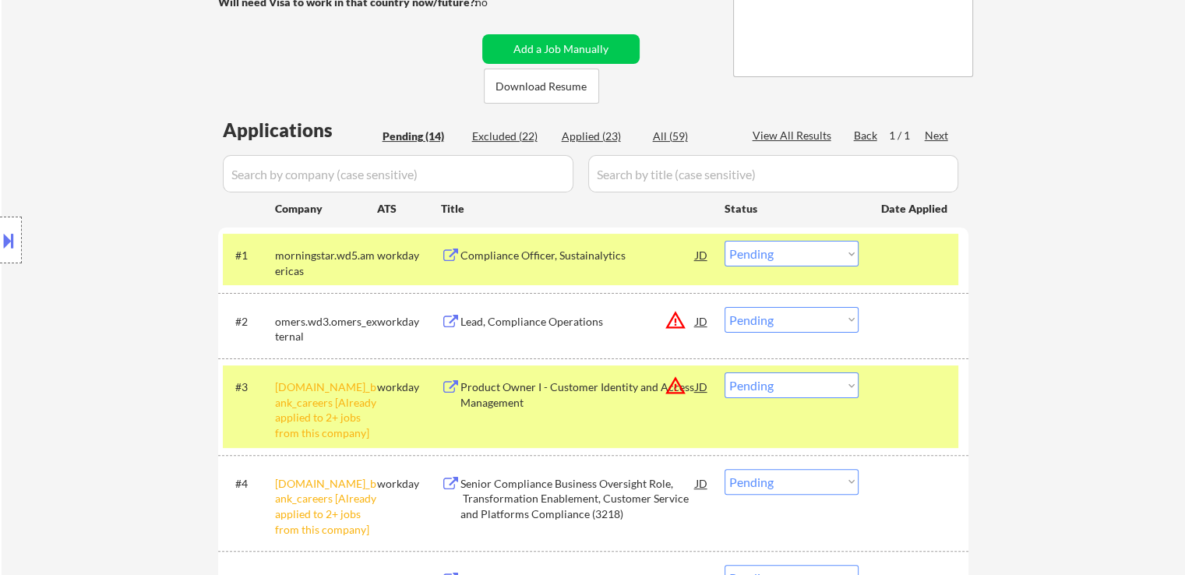
scroll to position [156, 0]
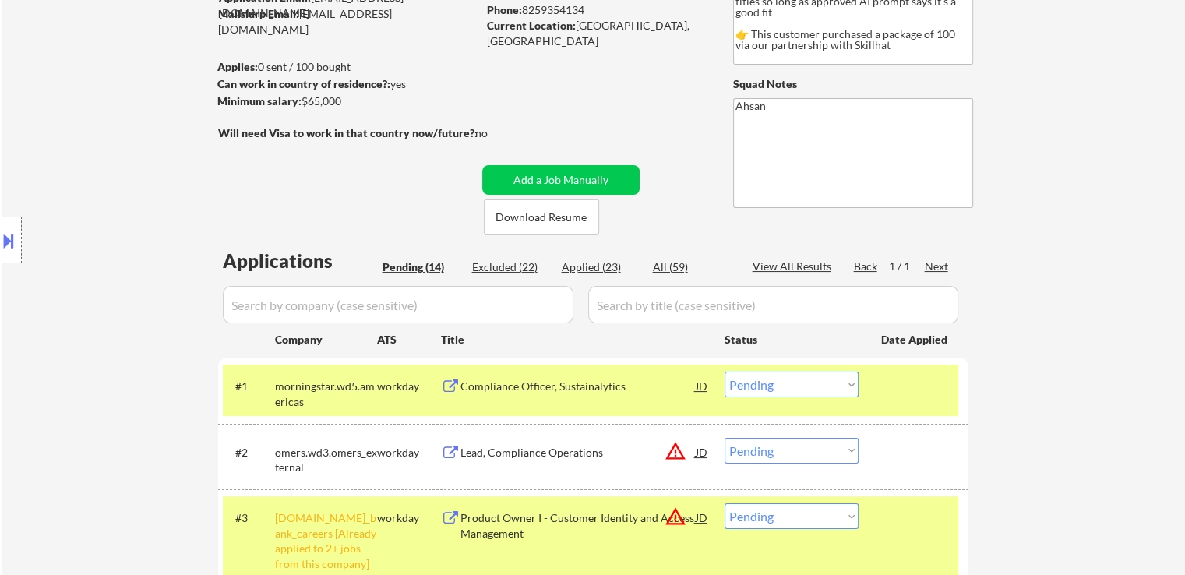
click at [597, 263] on div "Applied (23)" at bounding box center [601, 268] width 78 height 16
select select ""applied""
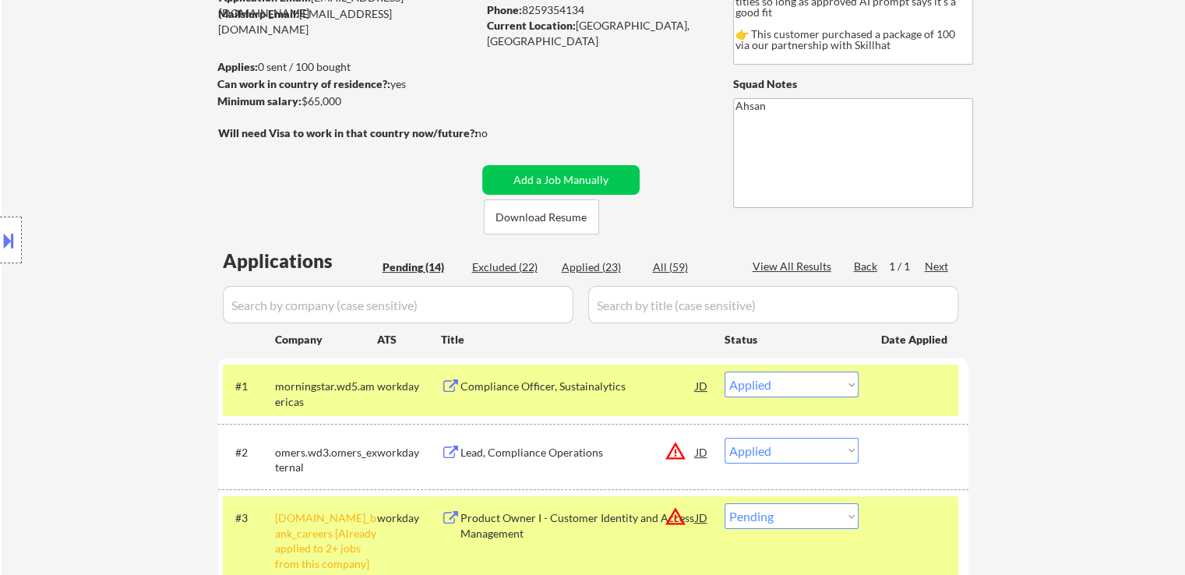
select select ""applied""
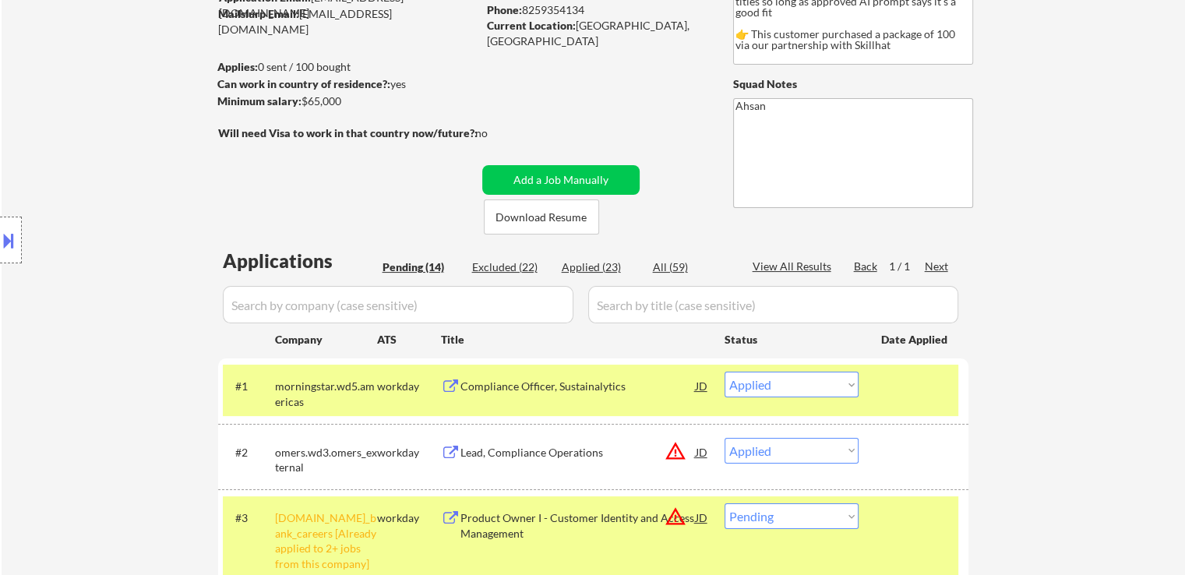
select select ""applied""
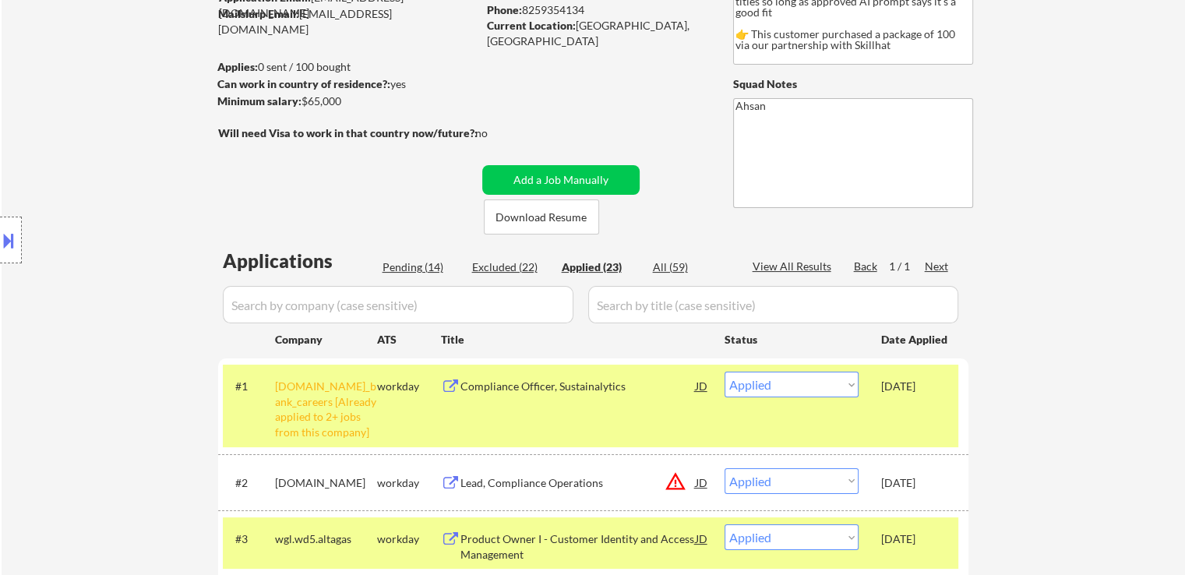
select select ""applied""
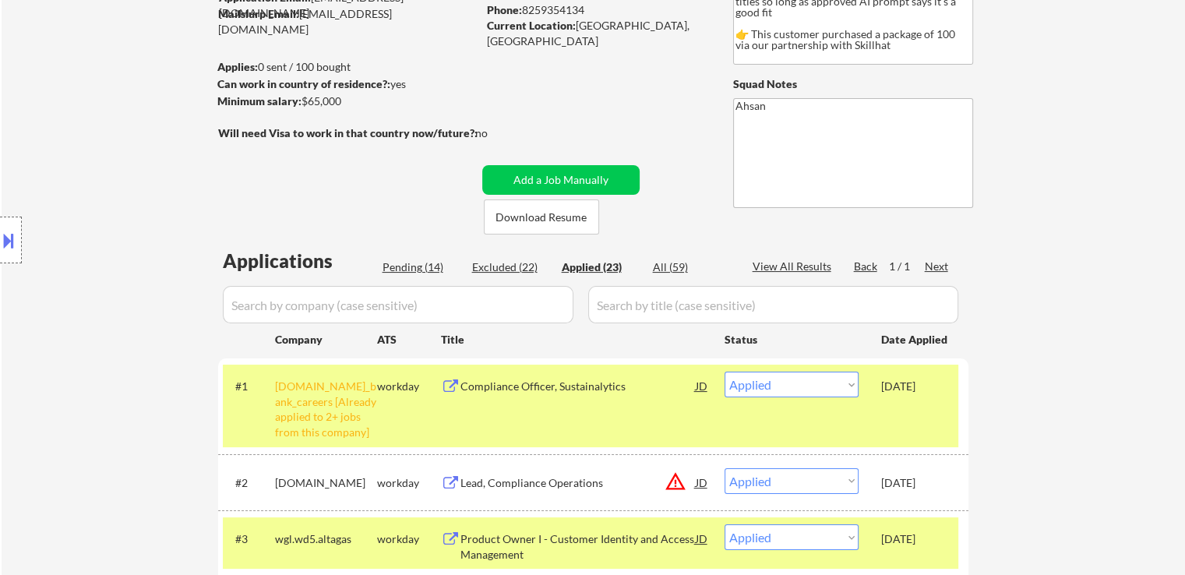
select select ""applied""
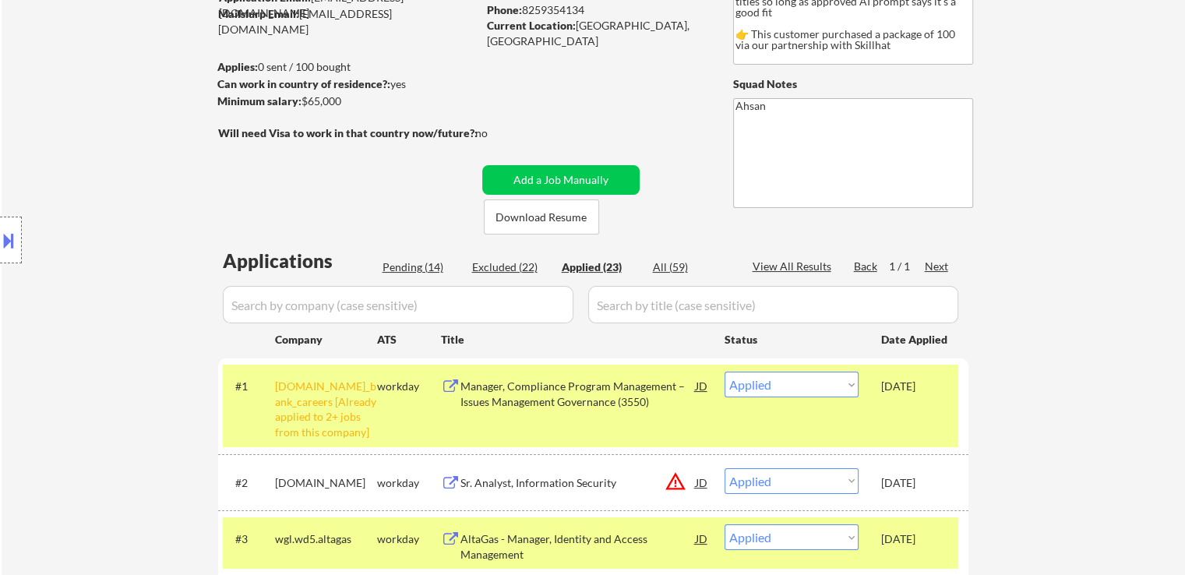
click at [447, 263] on div "Pending (14)" at bounding box center [422, 268] width 78 height 16
select select ""pending""
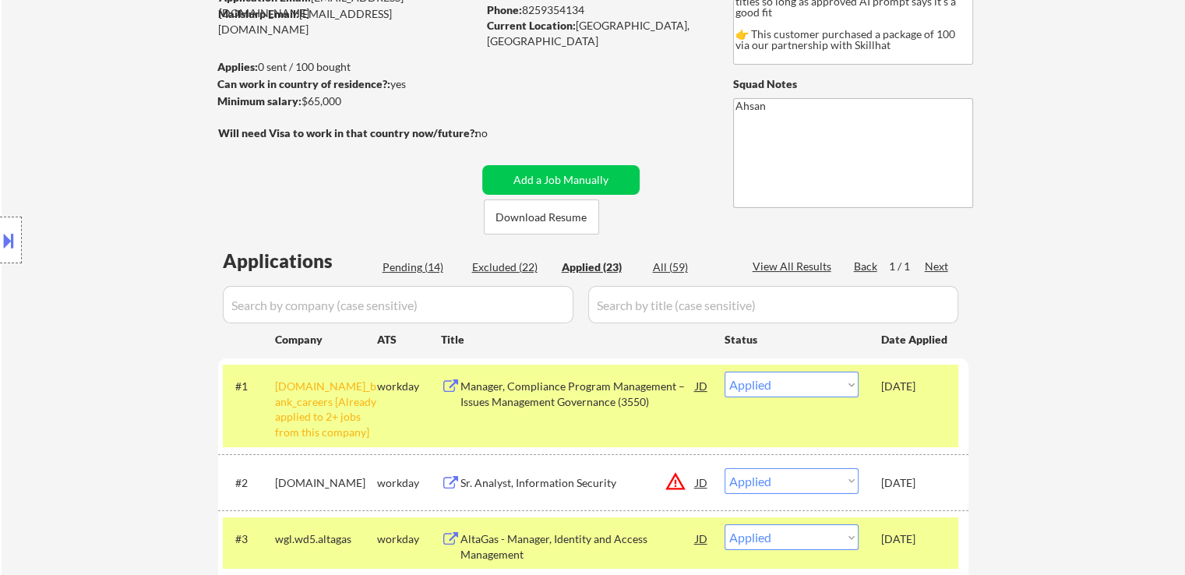
select select ""pending""
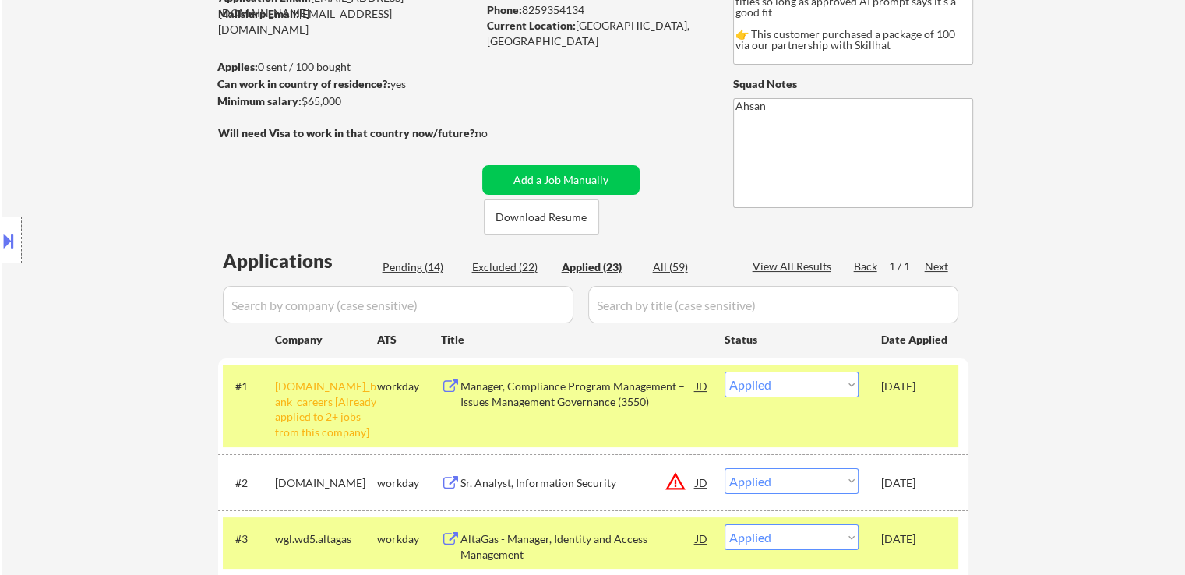
select select ""pending""
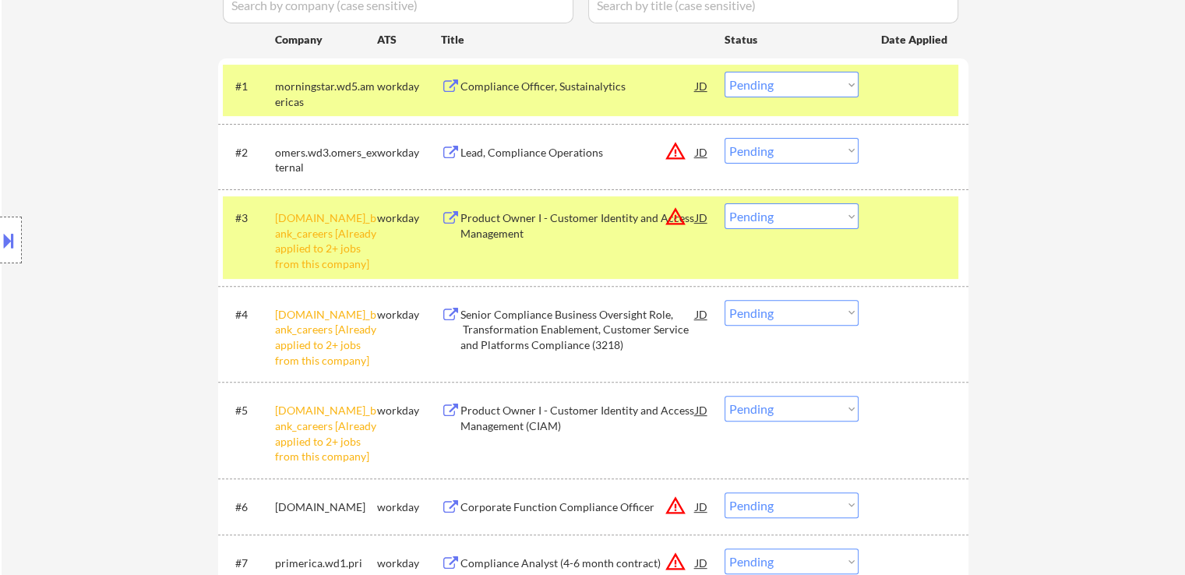
scroll to position [546, 0]
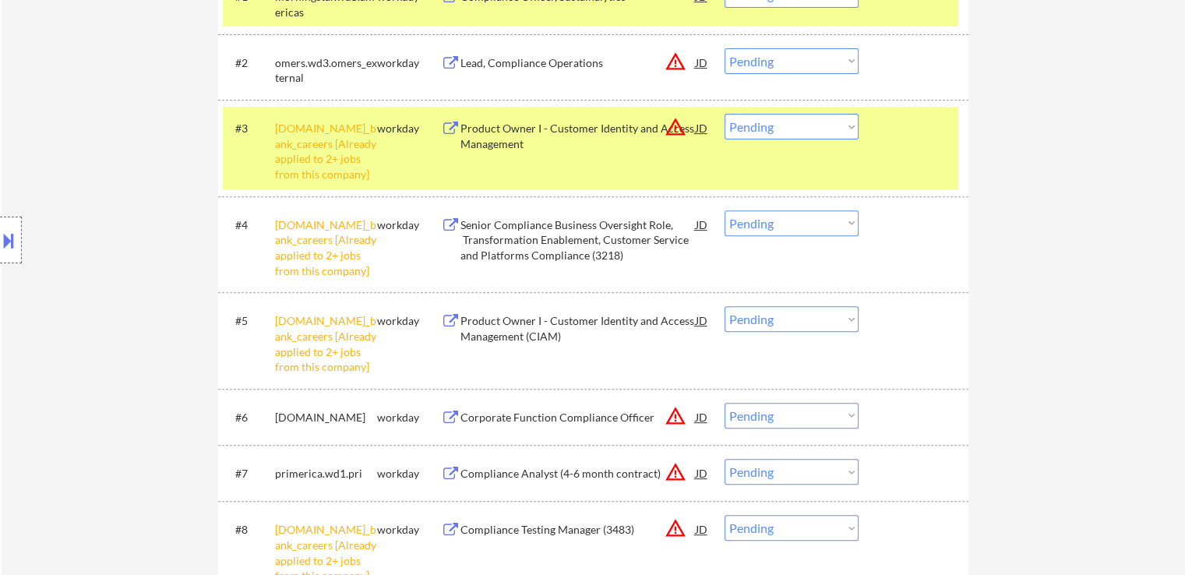
click at [760, 132] on select "Choose an option... Pending Applied Excluded (Questions) Excluded (Expired) Exc…" at bounding box center [792, 127] width 134 height 26
click at [725, 114] on select "Choose an option... Pending Applied Excluded (Questions) Excluded (Expired) Exc…" at bounding box center [792, 127] width 134 height 26
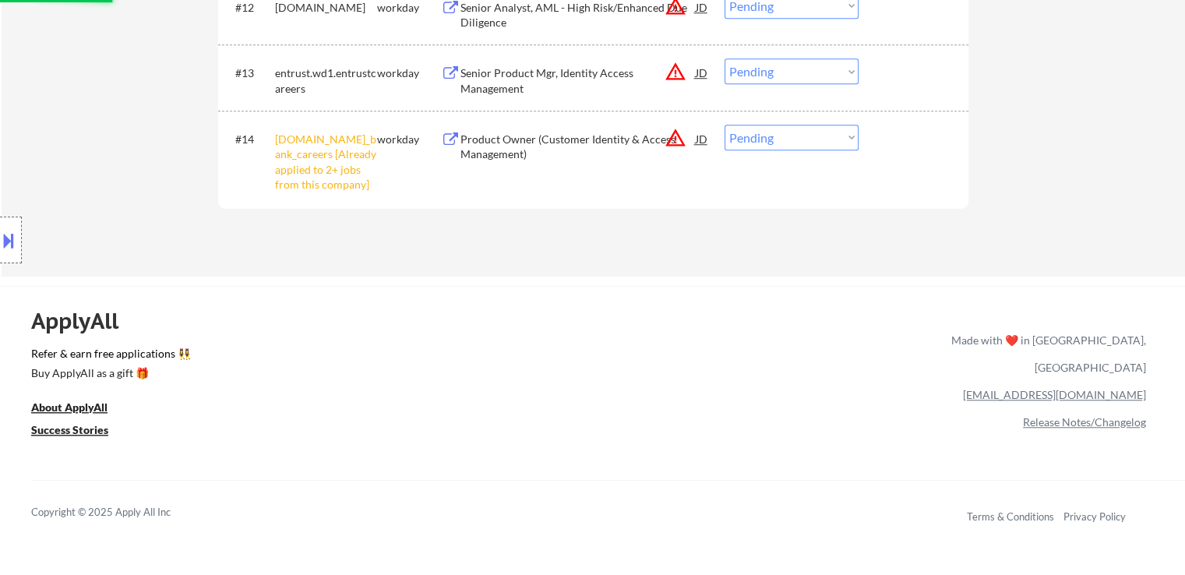
scroll to position [1325, 0]
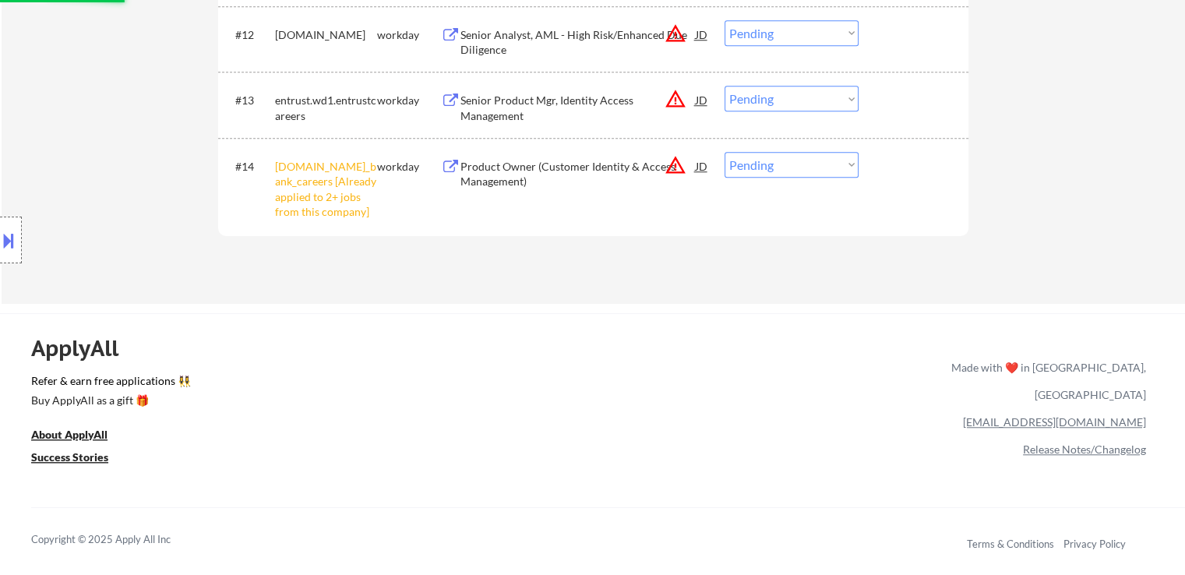
select select ""pending""
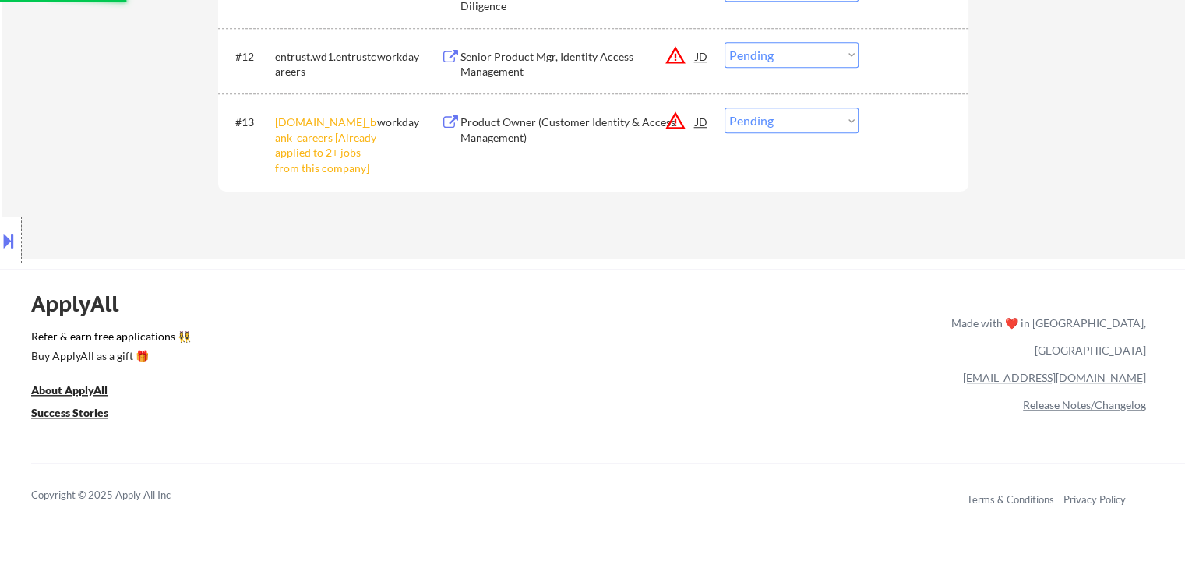
scroll to position [1247, 0]
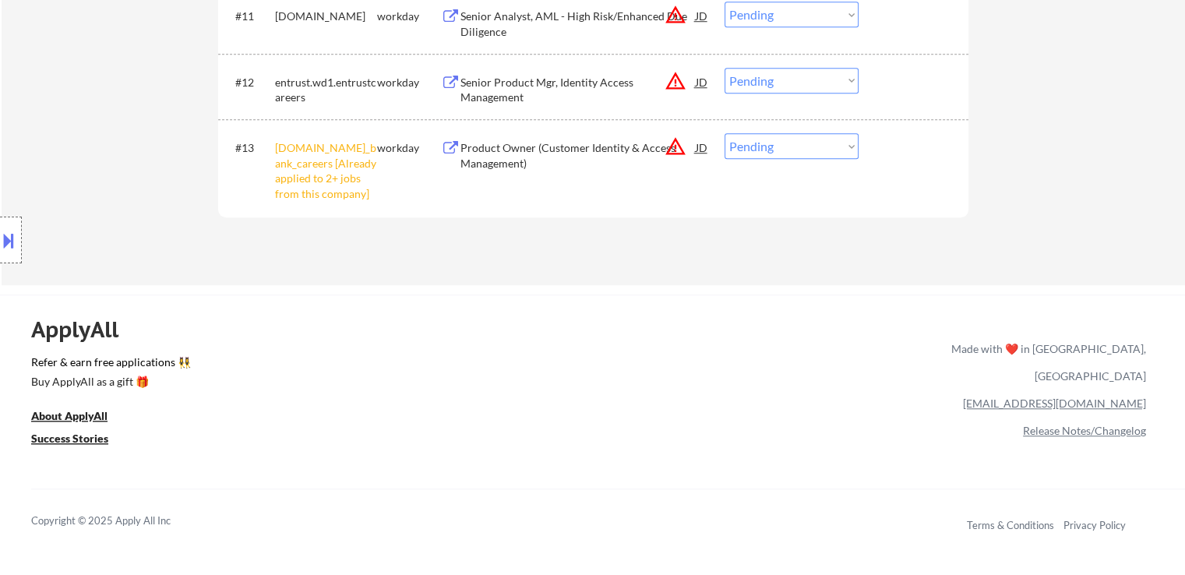
click at [786, 137] on select "Choose an option... Pending Applied Excluded (Questions) Excluded (Expired) Exc…" at bounding box center [792, 146] width 134 height 26
select select ""excluded__other_""
click at [725, 133] on select "Choose an option... Pending Applied Excluded (Questions) Excluded (Expired) Exc…" at bounding box center [792, 146] width 134 height 26
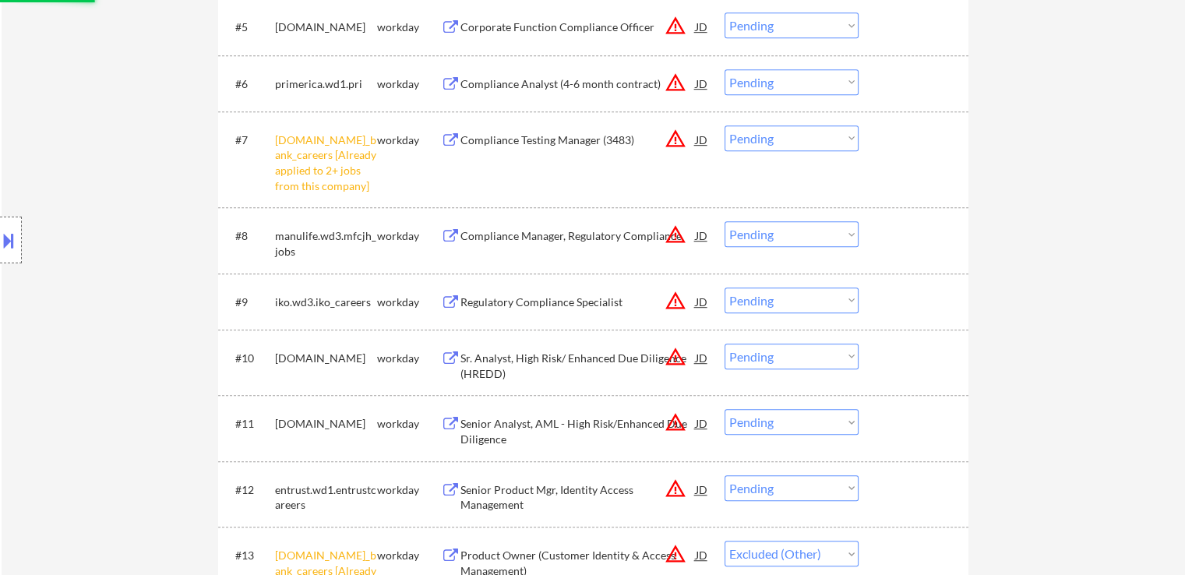
scroll to position [779, 0]
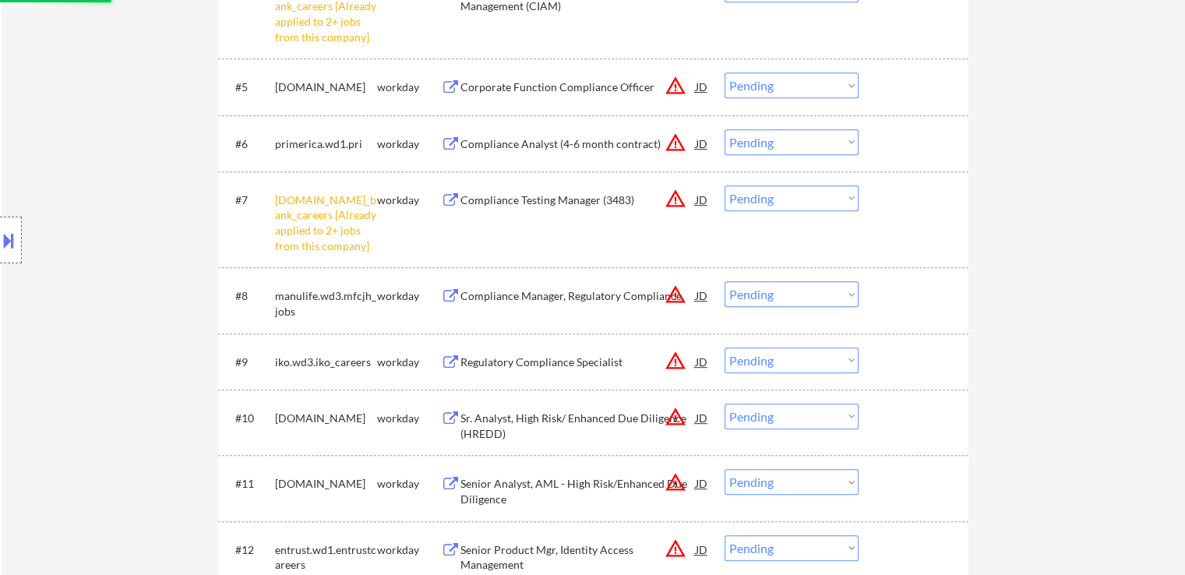
click at [782, 191] on select "Choose an option... Pending Applied Excluded (Questions) Excluded (Expired) Exc…" at bounding box center [792, 198] width 134 height 26
click at [725, 185] on select "Choose an option... Pending Applied Excluded (Questions) Excluded (Expired) Exc…" at bounding box center [792, 198] width 134 height 26
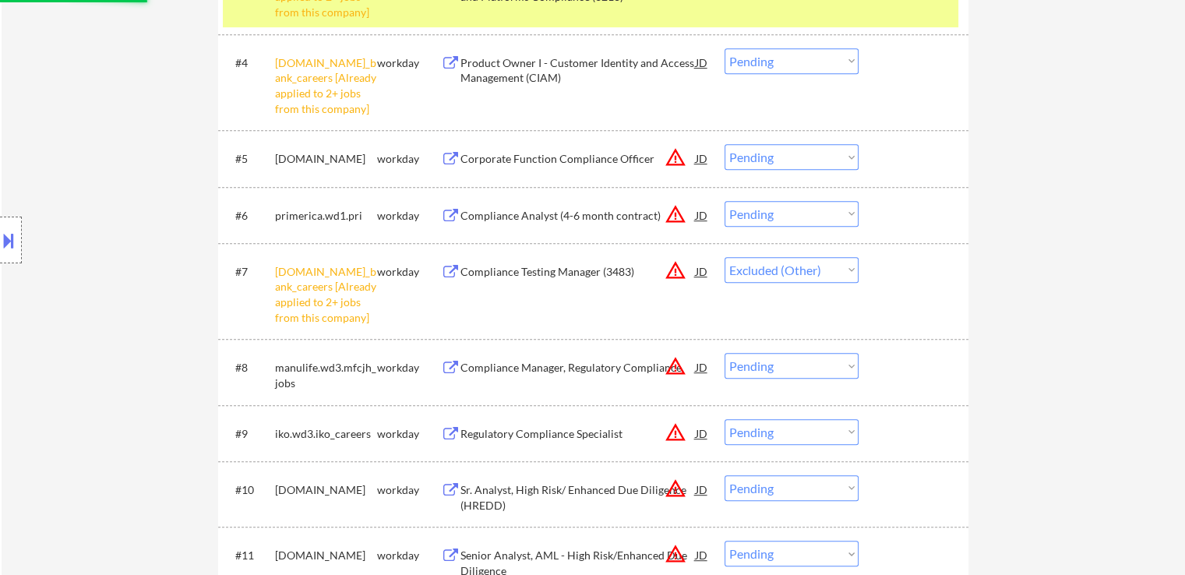
scroll to position [623, 0]
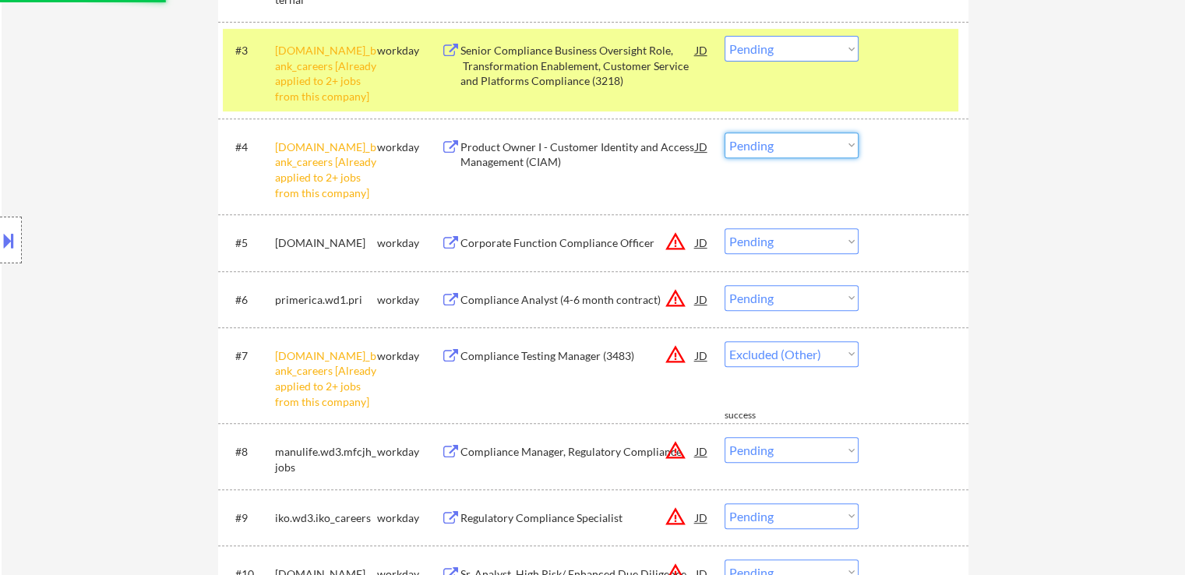
select select ""pending""
click at [758, 141] on select "Choose an option... Pending Applied Excluded (Questions) Excluded (Expired) Exc…" at bounding box center [792, 145] width 134 height 26
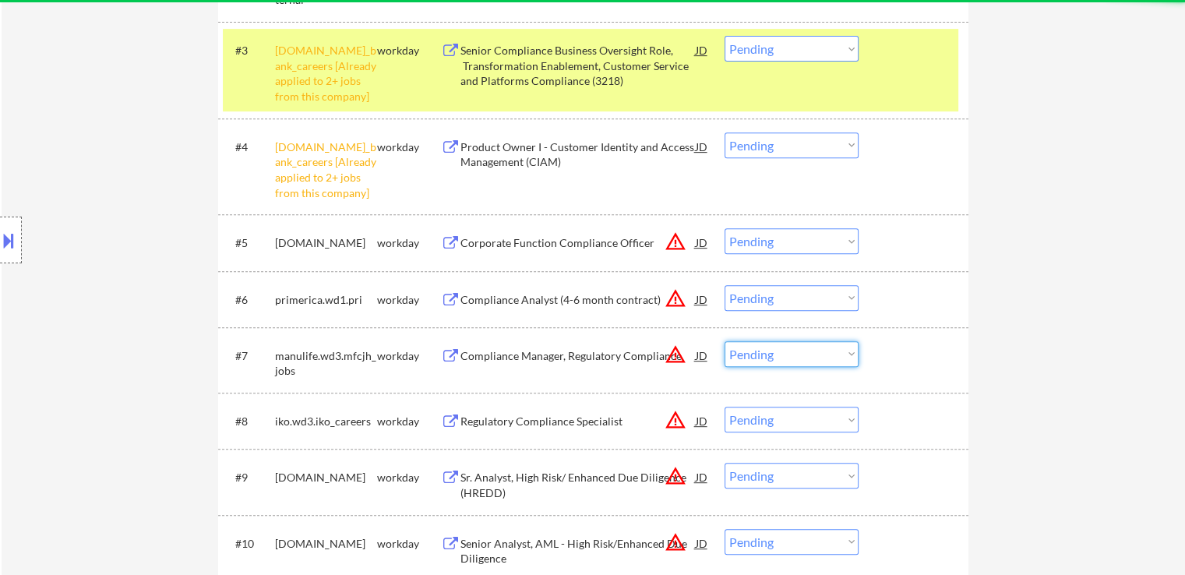
drag, startPoint x: 770, startPoint y: 352, endPoint x: 976, endPoint y: 239, distance: 234.7
click at [976, 239] on div "← Return to /applysquad Mailslurp Inbox Job Search Builder Simi Oduba User Emai…" at bounding box center [594, 71] width 778 height 1265
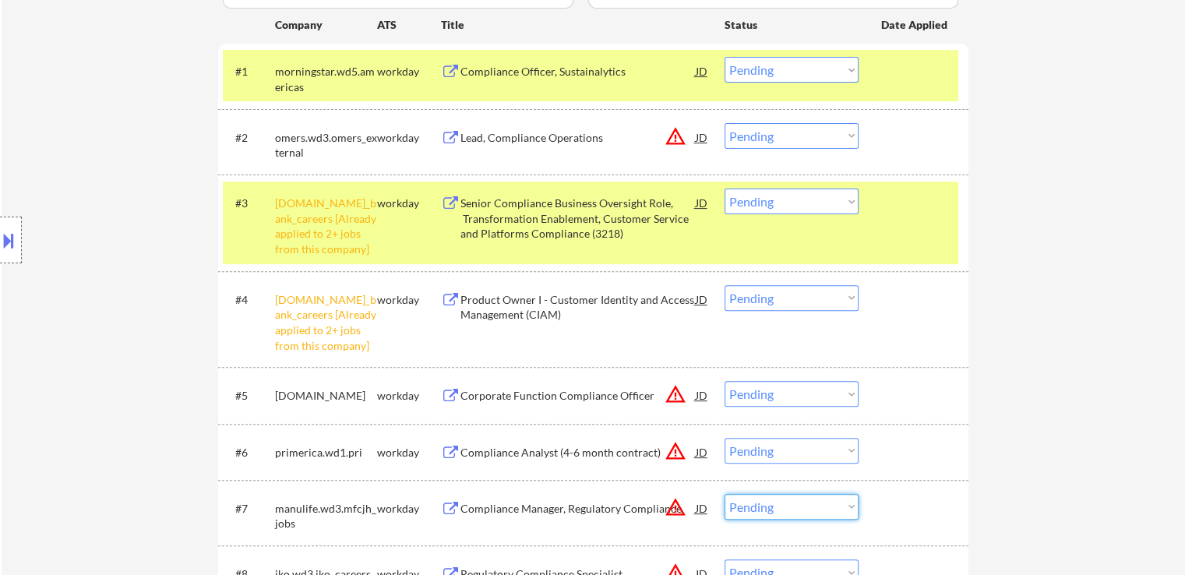
scroll to position [468, 0]
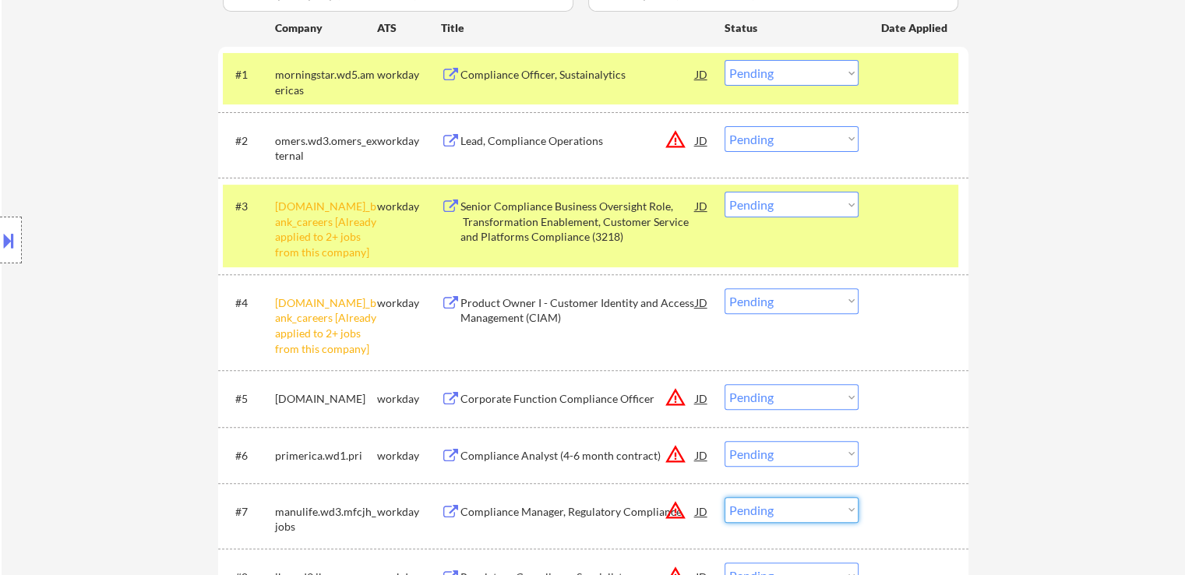
click at [786, 307] on select "Choose an option... Pending Applied Excluded (Questions) Excluded (Expired) Exc…" at bounding box center [792, 301] width 134 height 26
click at [725, 288] on select "Choose an option... Pending Applied Excluded (Questions) Excluded (Expired) Exc…" at bounding box center [792, 301] width 134 height 26
drag, startPoint x: 770, startPoint y: 203, endPoint x: 773, endPoint y: 216, distance: 12.9
click at [770, 203] on select "Choose an option... Pending Applied Excluded (Questions) Excluded (Expired) Exc…" at bounding box center [792, 205] width 134 height 26
select select ""pending""
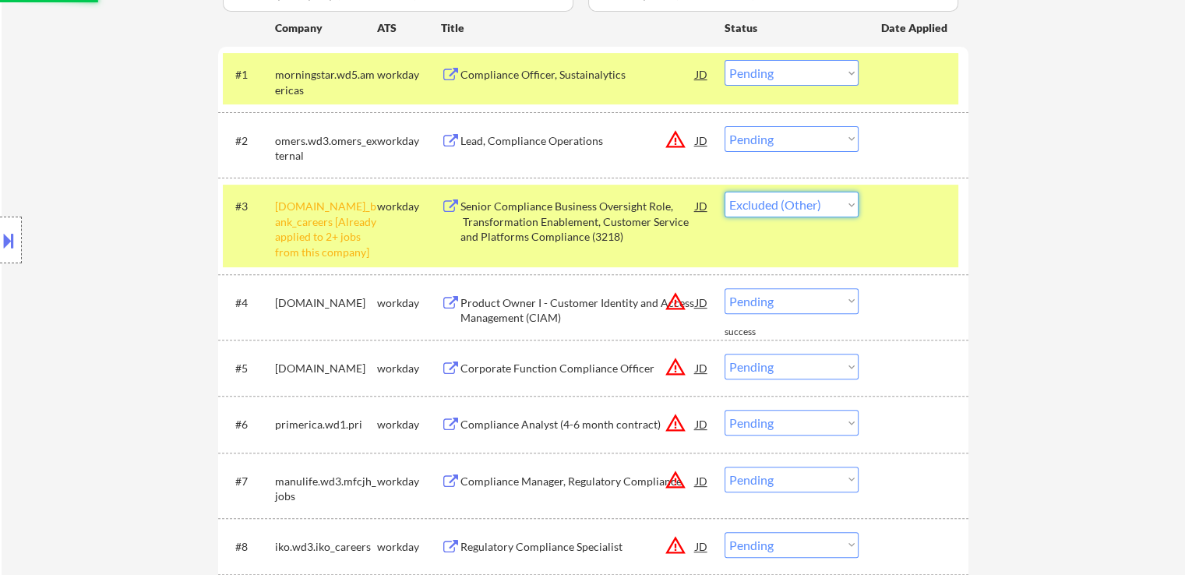
click at [725, 192] on select "Choose an option... Pending Applied Excluded (Questions) Excluded (Expired) Exc…" at bounding box center [792, 205] width 134 height 26
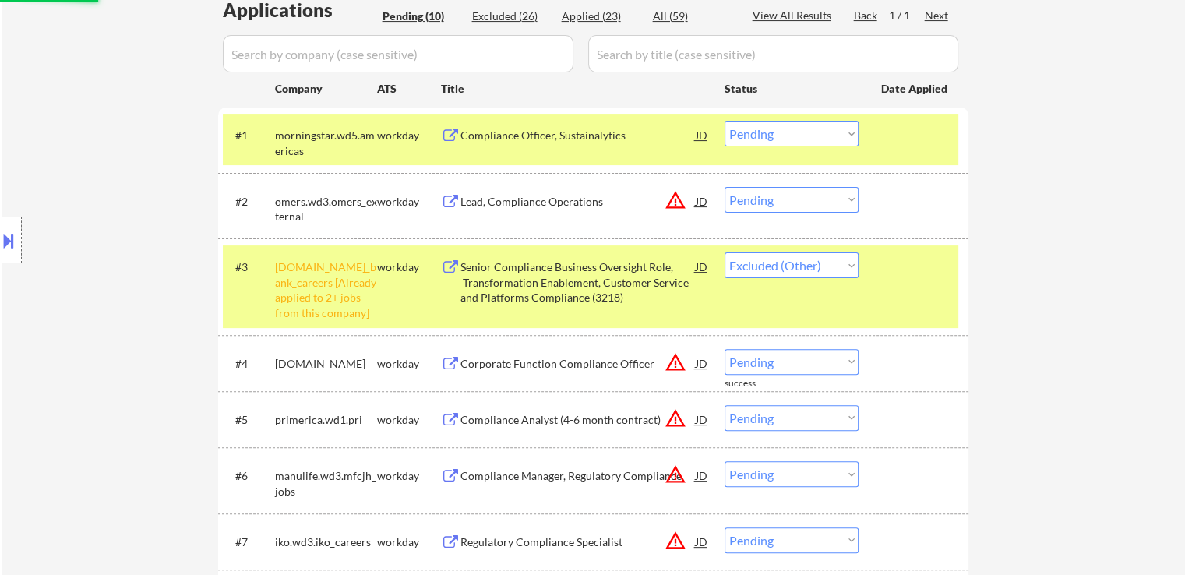
scroll to position [312, 0]
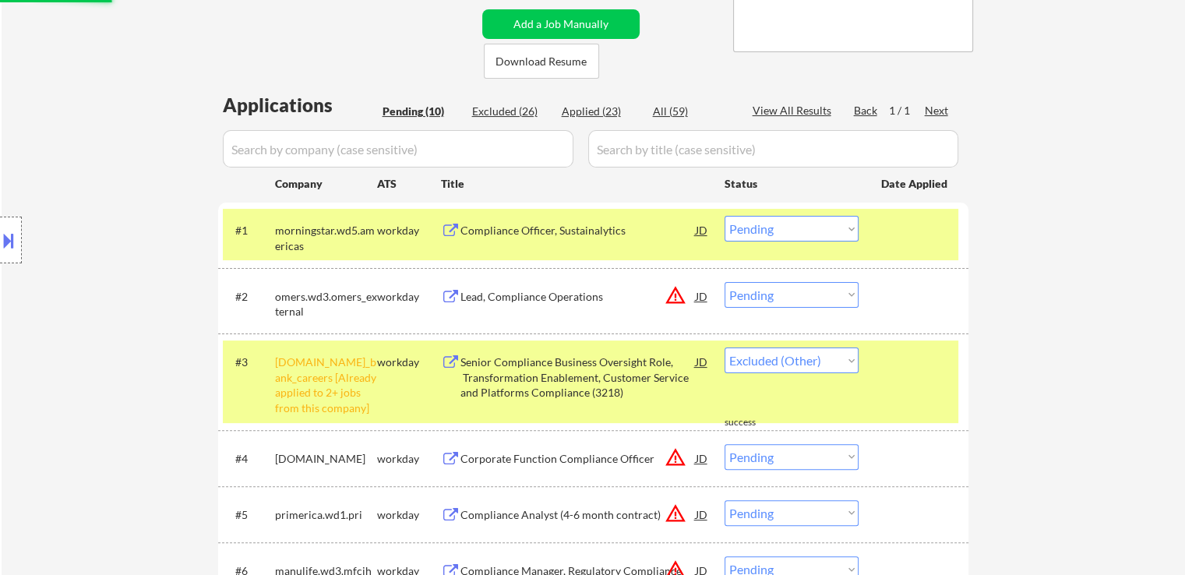
select select ""pending""
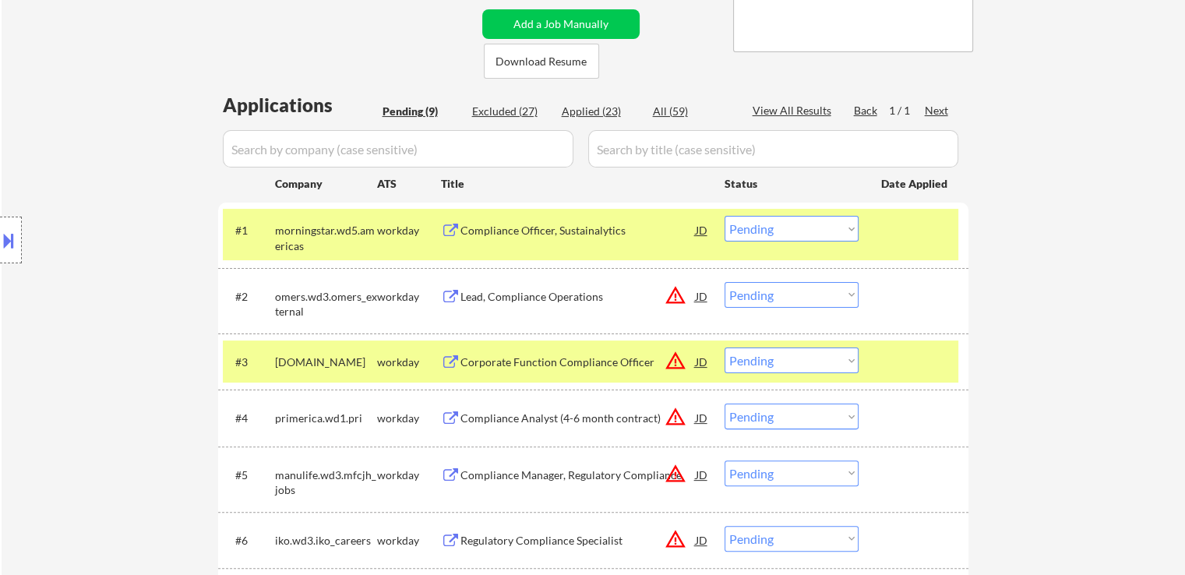
click at [488, 225] on div "Compliance Officer, Sustainalytics" at bounding box center [578, 231] width 235 height 16
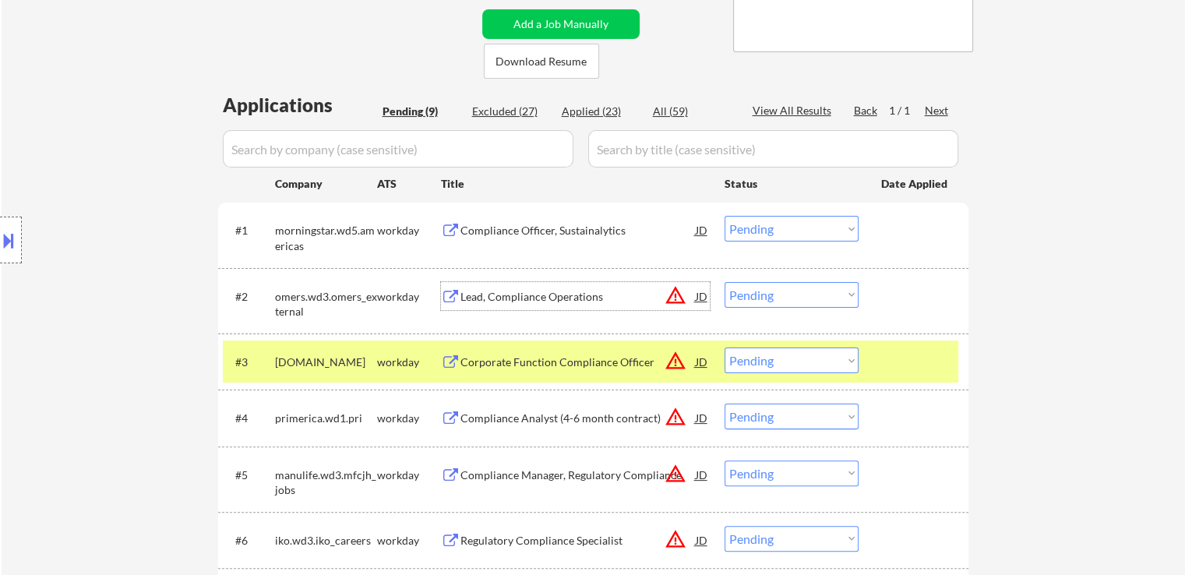
click at [511, 298] on div "Lead, Compliance Operations" at bounding box center [578, 297] width 235 height 16
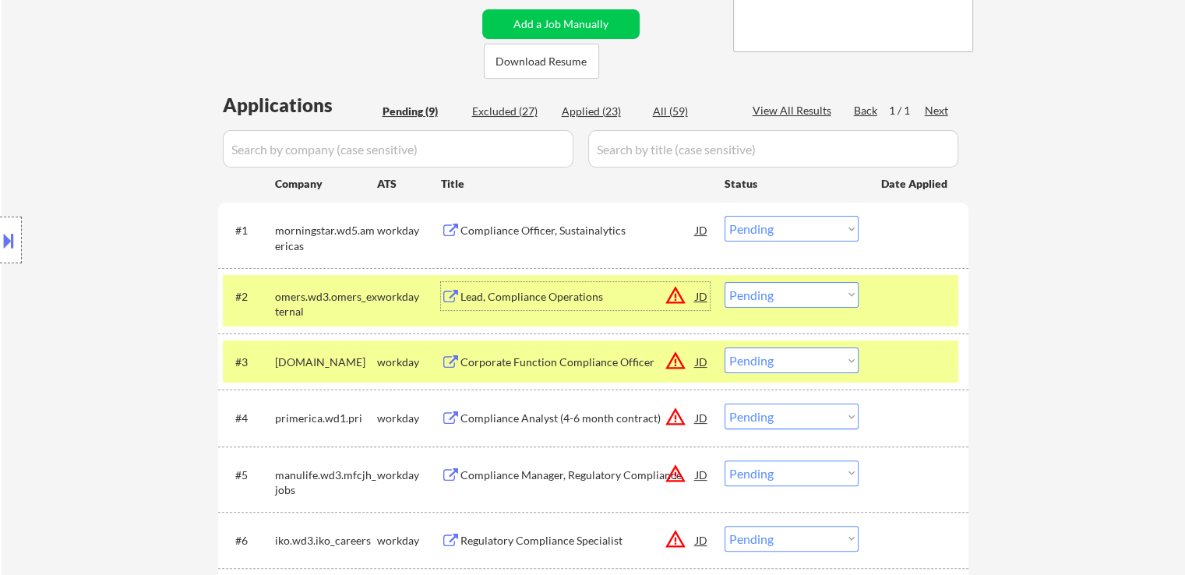
click at [505, 358] on div "Corporate Function Compliance Officer" at bounding box center [578, 363] width 235 height 16
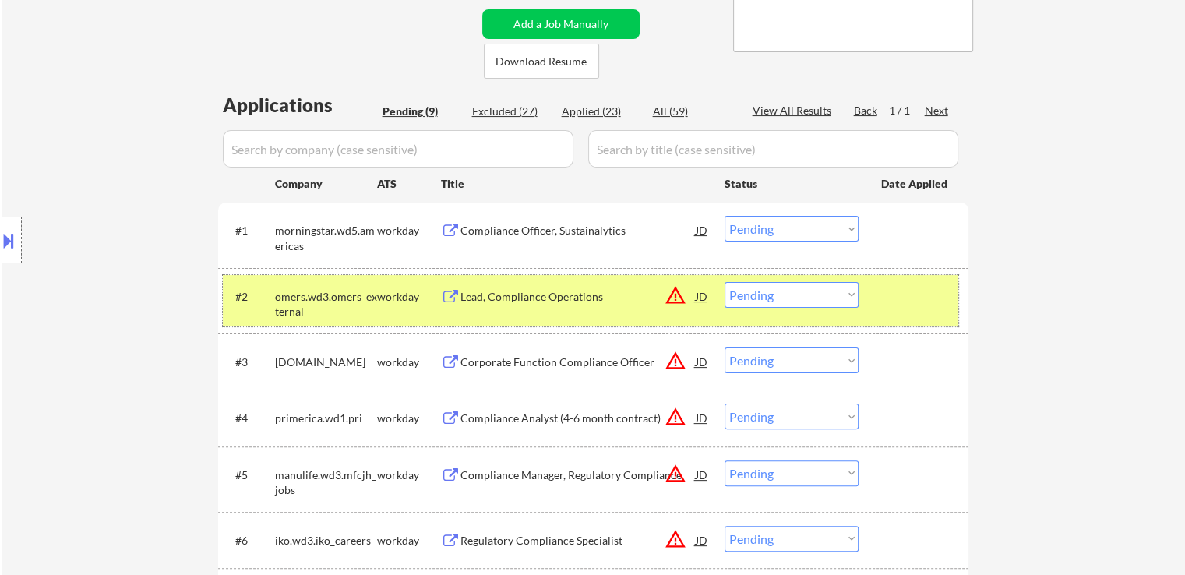
click at [888, 300] on div at bounding box center [915, 296] width 69 height 28
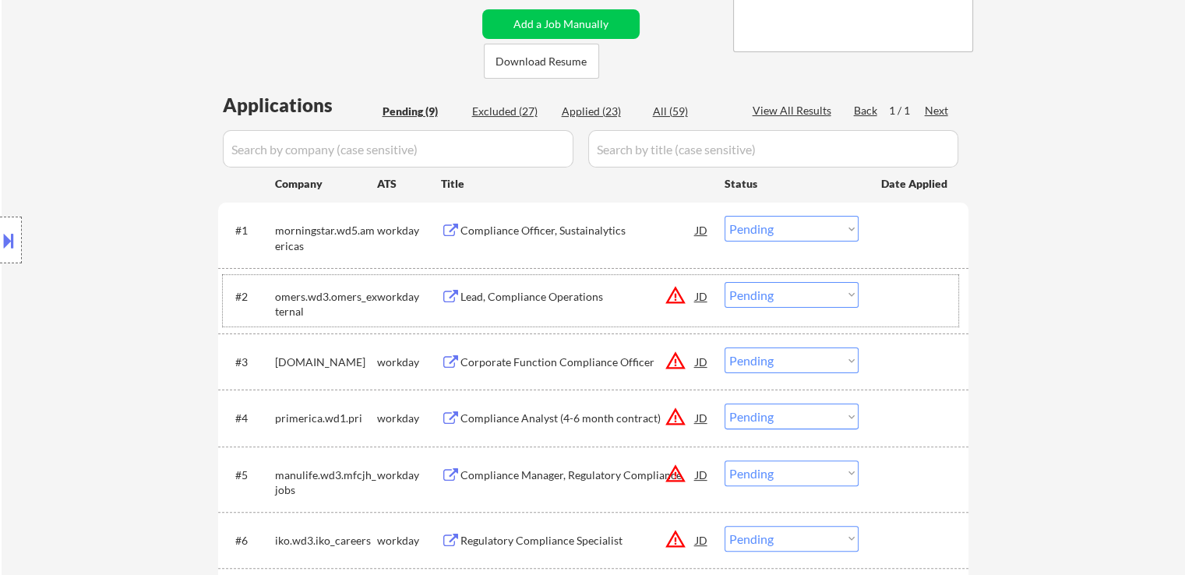
click at [776, 231] on select "Choose an option... Pending Applied Excluded (Questions) Excluded (Expired) Exc…" at bounding box center [792, 229] width 134 height 26
click at [725, 216] on select "Choose an option... Pending Applied Excluded (Questions) Excluded (Expired) Exc…" at bounding box center [792, 229] width 134 height 26
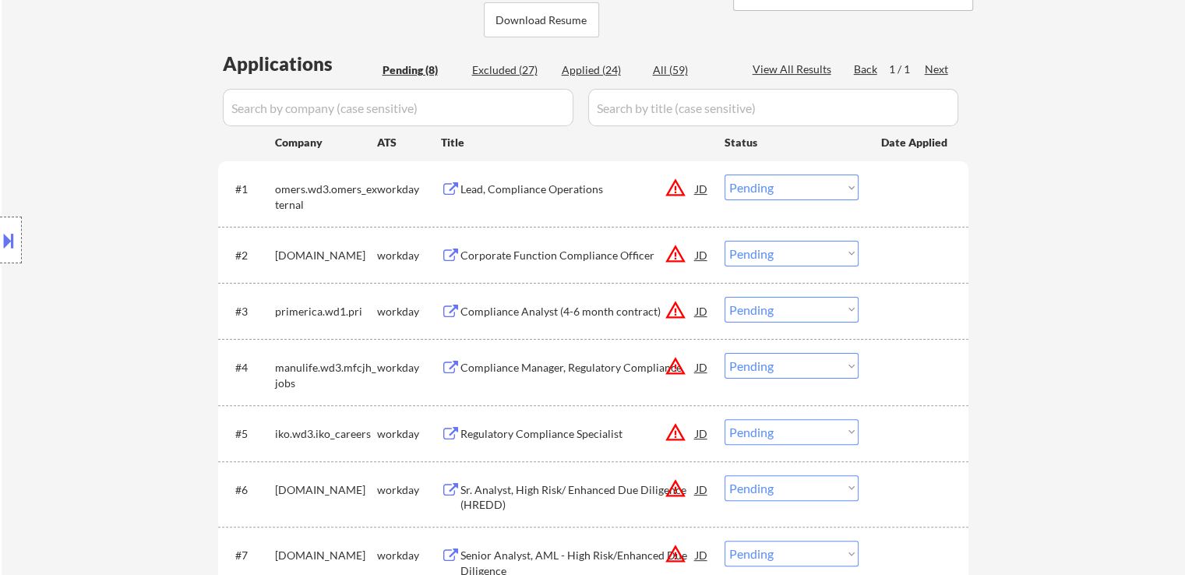
scroll to position [390, 0]
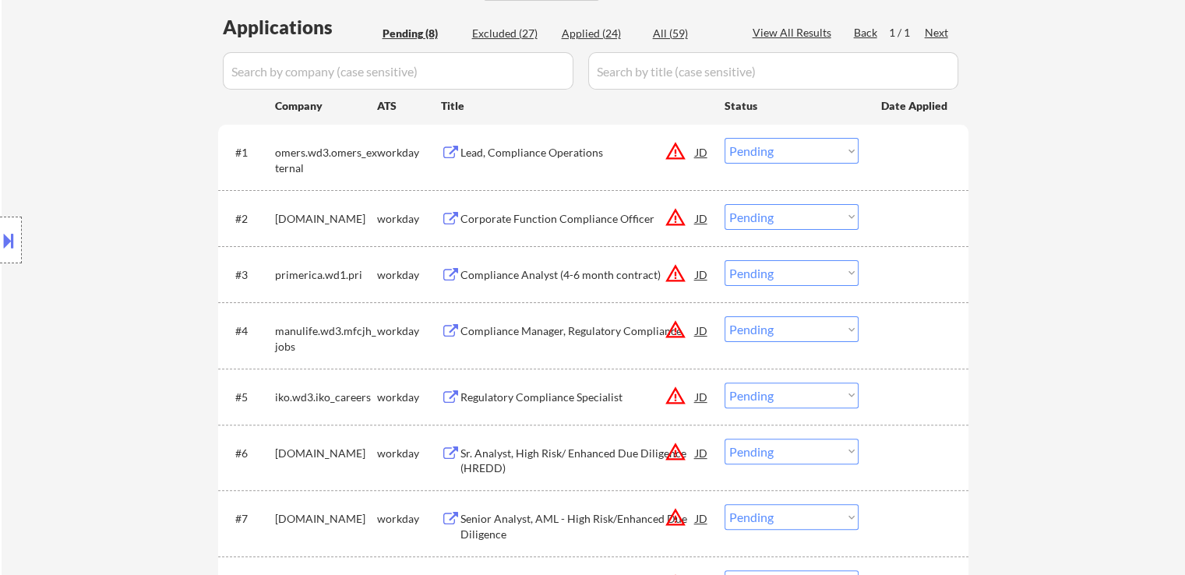
drag, startPoint x: 807, startPoint y: 149, endPoint x: 807, endPoint y: 157, distance: 8.6
click at [807, 149] on select "Choose an option... Pending Applied Excluded (Questions) Excluded (Expired) Exc…" at bounding box center [792, 151] width 134 height 26
click at [725, 138] on select "Choose an option... Pending Applied Excluded (Questions) Excluded (Expired) Exc…" at bounding box center [792, 151] width 134 height 26
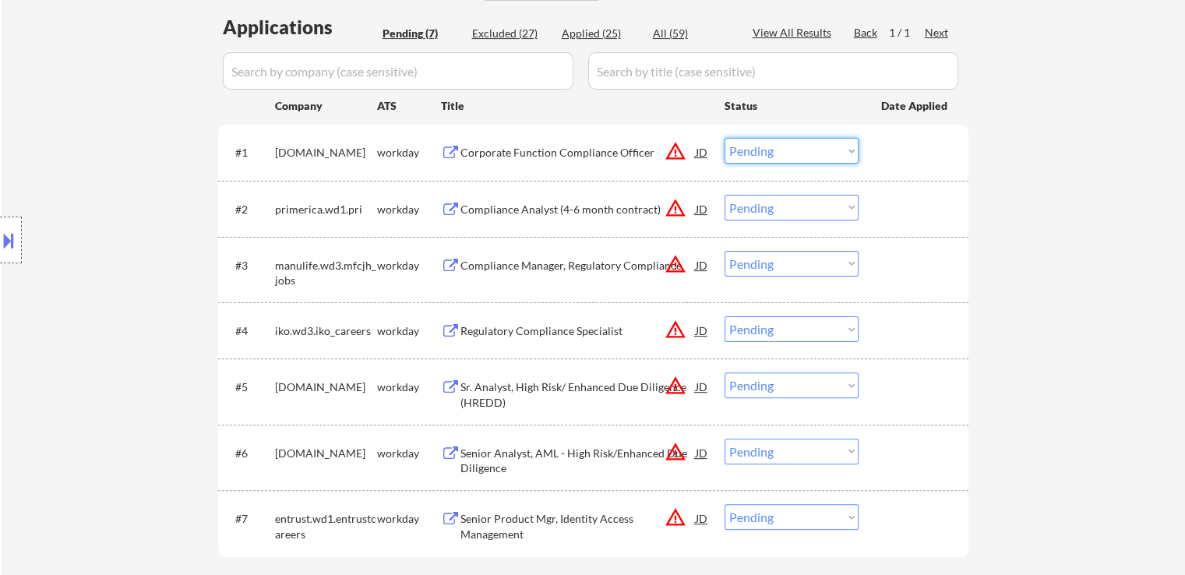
click at [769, 150] on select "Choose an option... Pending Applied Excluded (Questions) Excluded (Expired) Exc…" at bounding box center [792, 151] width 134 height 26
click at [725, 138] on select "Choose an option... Pending Applied Excluded (Questions) Excluded (Expired) Exc…" at bounding box center [792, 151] width 134 height 26
select select ""pending""
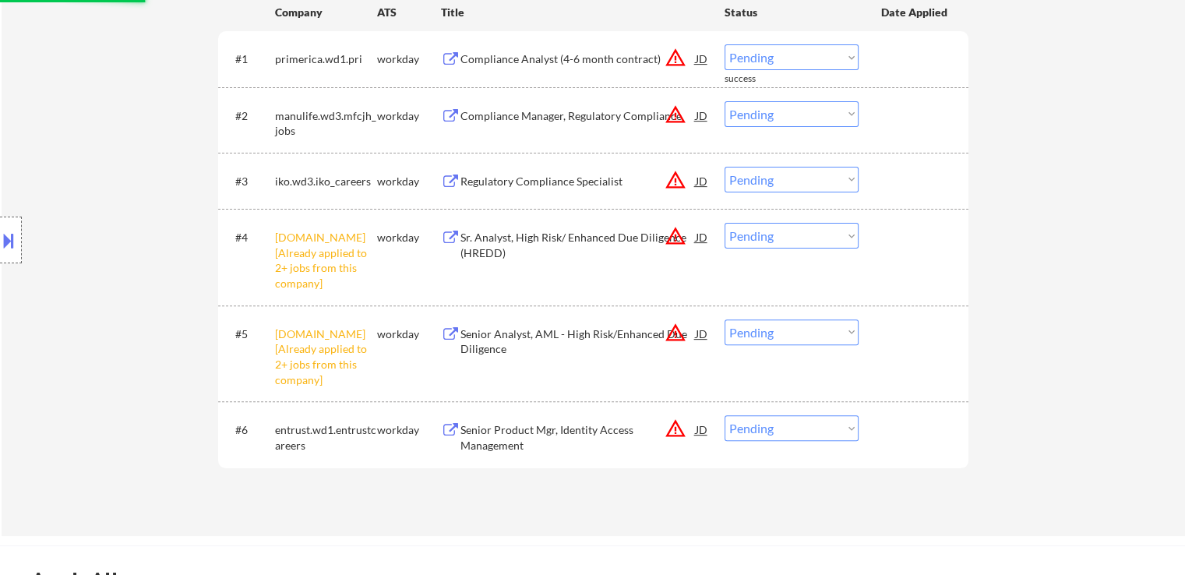
scroll to position [546, 0]
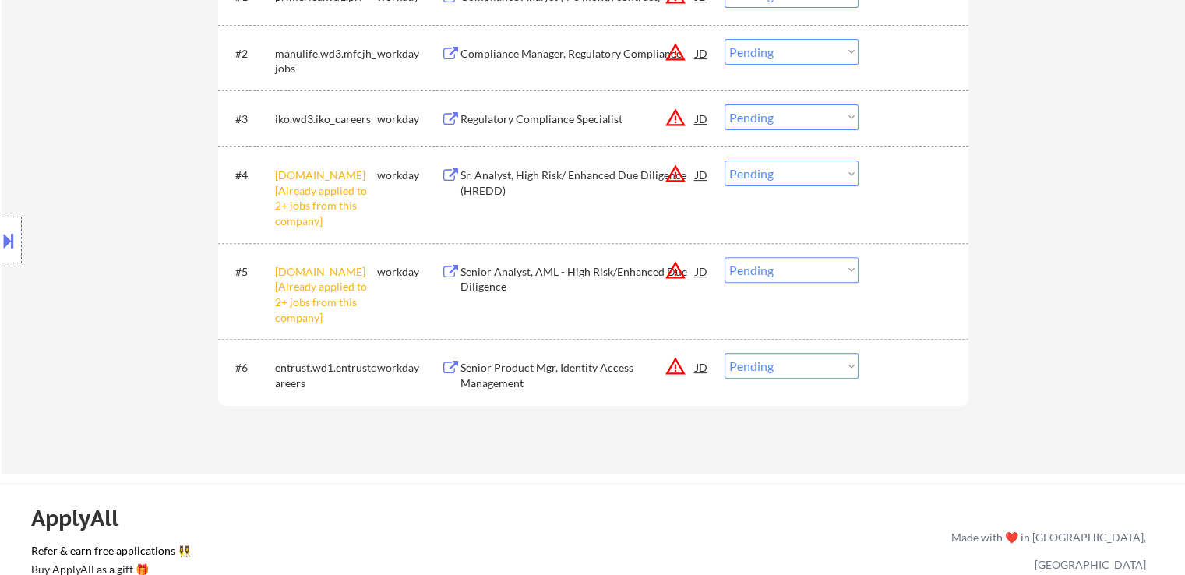
drag, startPoint x: 782, startPoint y: 263, endPoint x: 795, endPoint y: 280, distance: 21.2
click at [784, 263] on select "Choose an option... Pending Applied Excluded (Questions) Excluded (Expired) Exc…" at bounding box center [792, 270] width 134 height 26
click at [725, 257] on select "Choose an option... Pending Applied Excluded (Questions) Excluded (Expired) Exc…" at bounding box center [792, 270] width 134 height 26
click at [764, 157] on div "#4 [DOMAIN_NAME] [Already applied to 2+ jobs from this company] workday Sr. Ana…" at bounding box center [591, 195] width 736 height 82
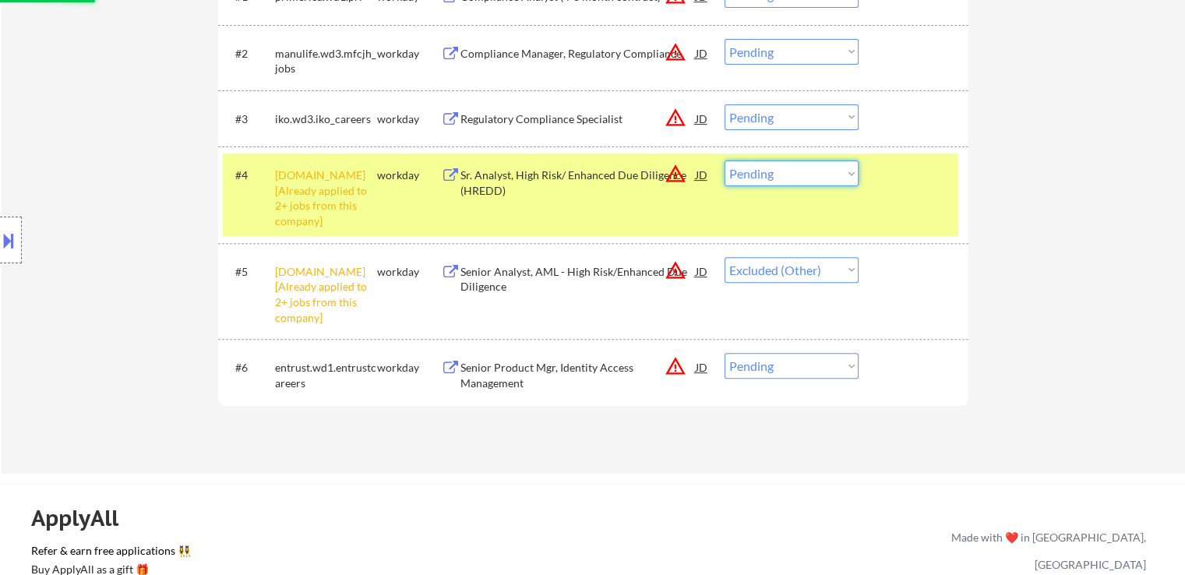
drag, startPoint x: 767, startPoint y: 171, endPoint x: 775, endPoint y: 182, distance: 13.4
click at [767, 171] on select "Choose an option... Pending Applied Excluded (Questions) Excluded (Expired) Exc…" at bounding box center [792, 174] width 134 height 26
select select ""pending""
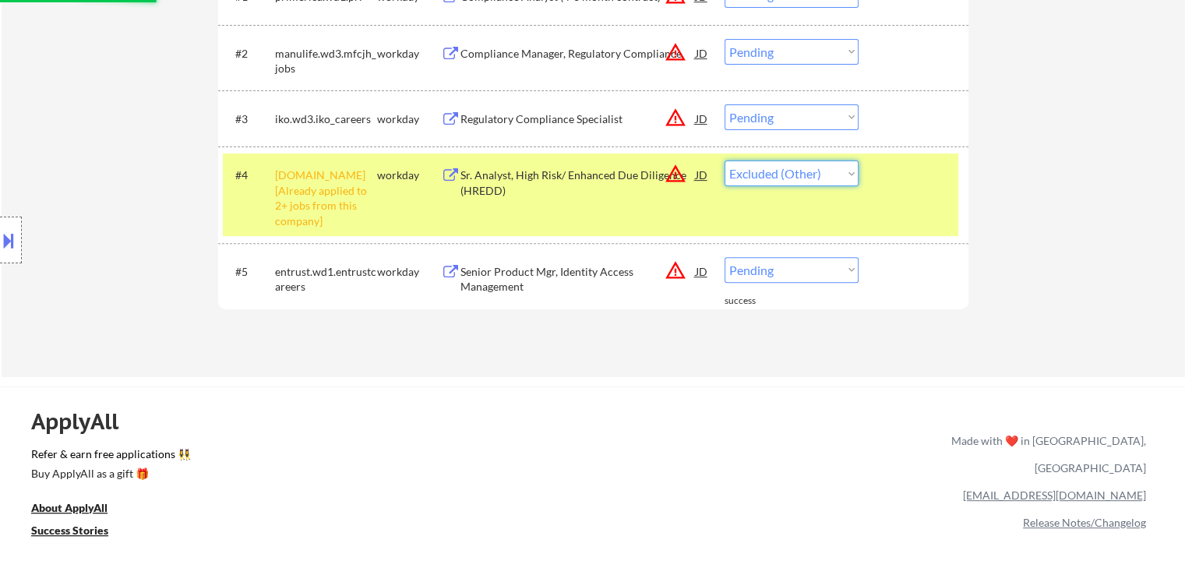
click at [725, 161] on select "Choose an option... Pending Applied Excluded (Questions) Excluded (Expired) Exc…" at bounding box center [792, 174] width 134 height 26
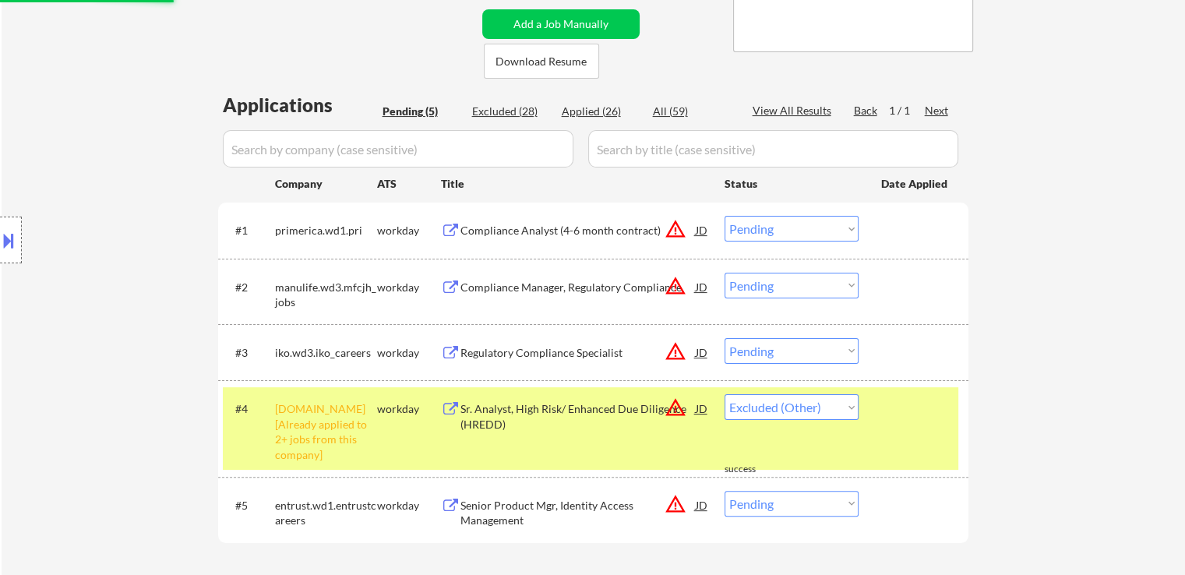
select select ""pending""
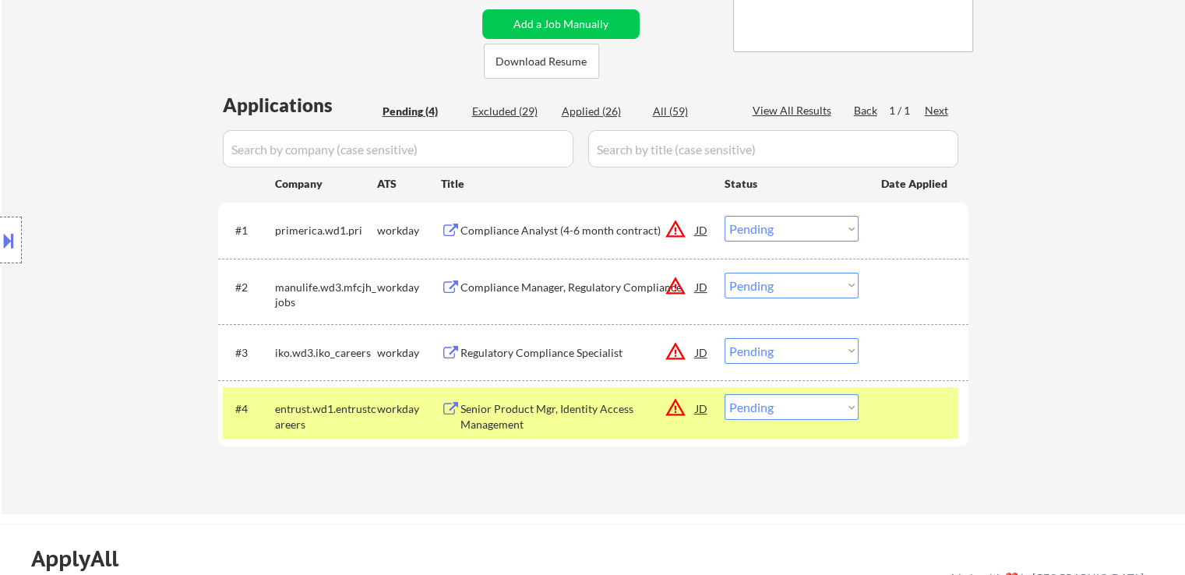
click at [510, 235] on div "Compliance Analyst (4-6 month contract)" at bounding box center [578, 231] width 235 height 16
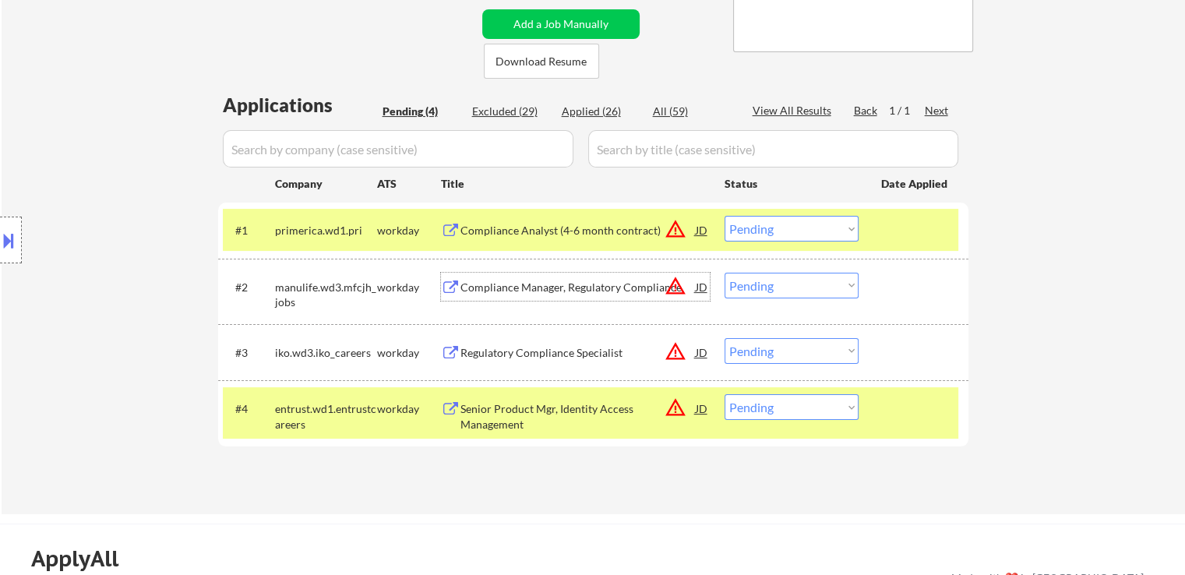
click at [510, 290] on div "Compliance Manager, Regulatory Compliance" at bounding box center [578, 288] width 235 height 16
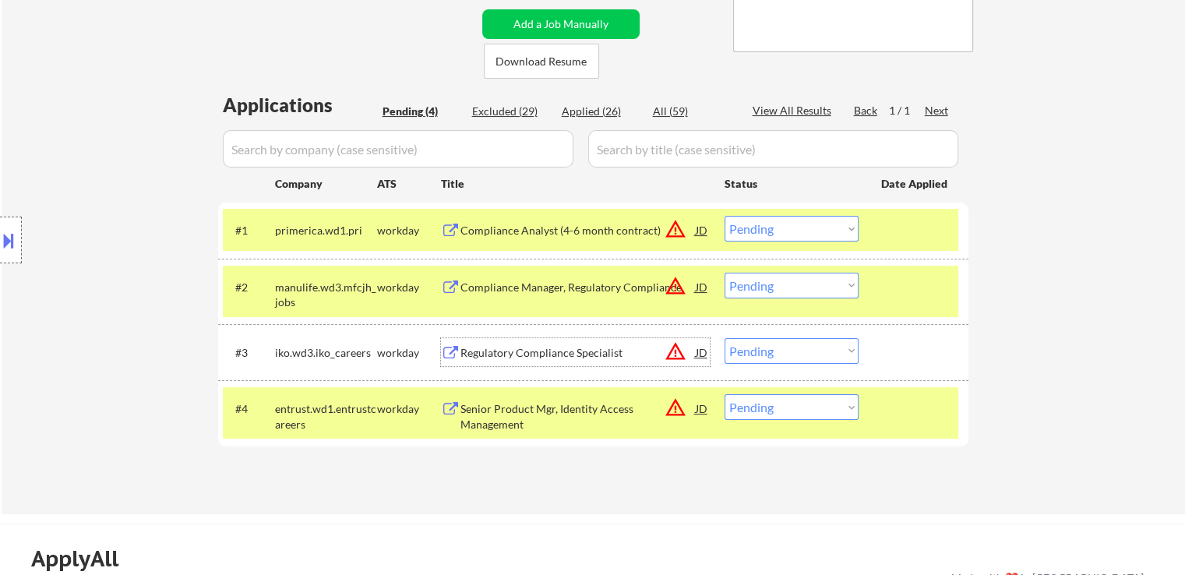
click at [501, 353] on div "Regulatory Compliance Specialist" at bounding box center [578, 353] width 235 height 16
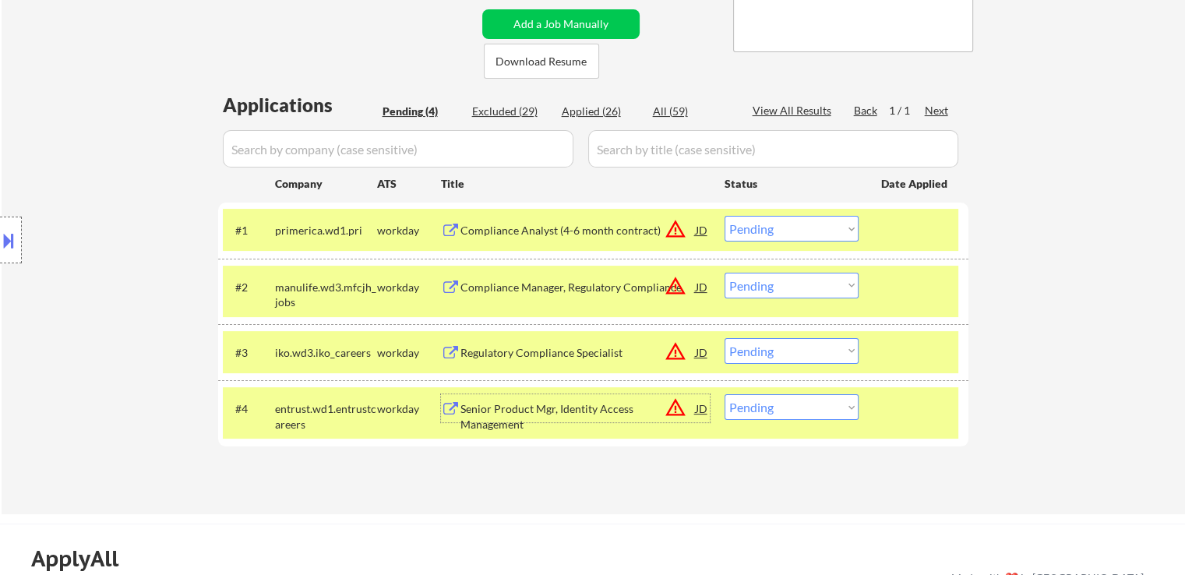
click at [507, 412] on div "Senior Product Mgr, Identity Access Management" at bounding box center [578, 416] width 235 height 30
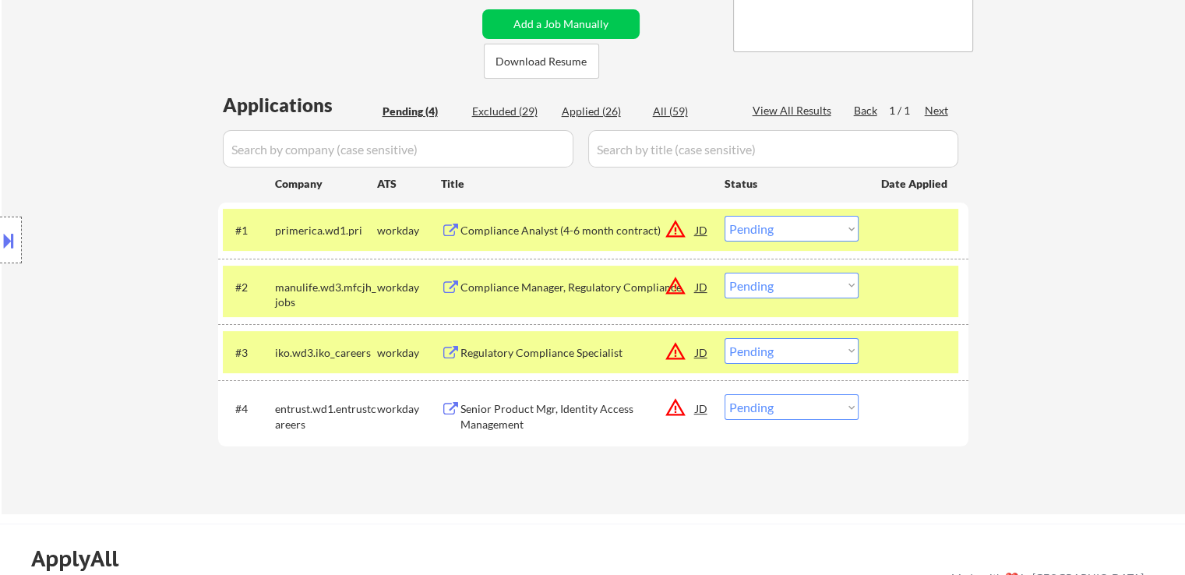
click at [489, 444] on div "#4 entrust.wd1.entrustcareers workday Senior Product Mgr, Identity Access Manag…" at bounding box center [593, 412] width 750 height 65
drag, startPoint x: 751, startPoint y: 277, endPoint x: 764, endPoint y: 296, distance: 23.1
click at [753, 277] on select "Choose an option... Pending Applied Excluded (Questions) Excluded (Expired) Exc…" at bounding box center [792, 286] width 134 height 26
click at [725, 273] on select "Choose an option... Pending Applied Excluded (Questions) Excluded (Expired) Exc…" at bounding box center [792, 286] width 134 height 26
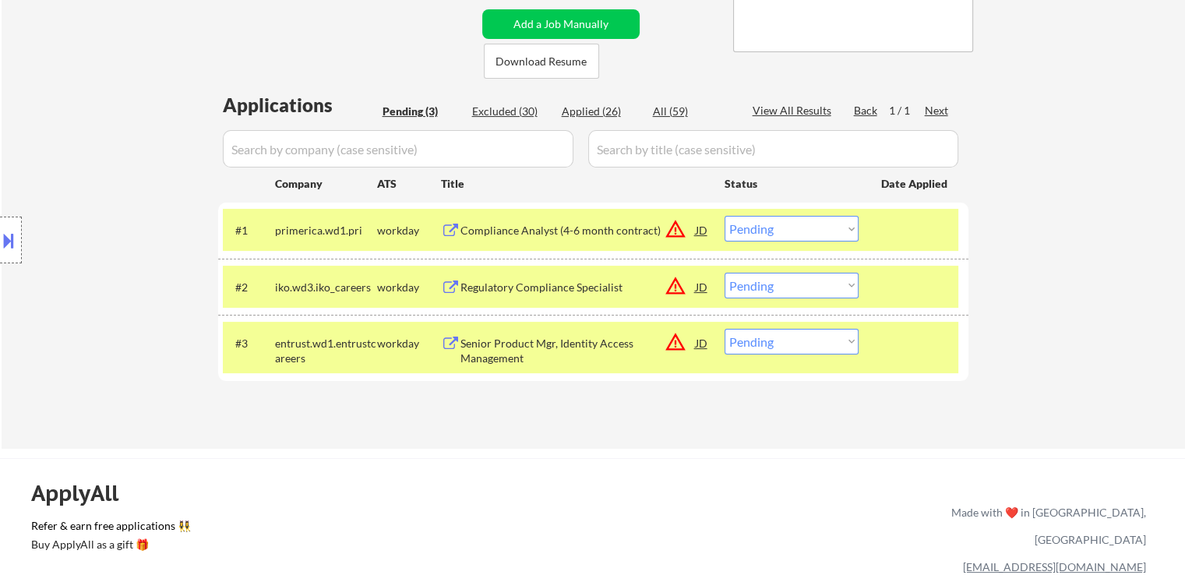
click at [767, 285] on select "Choose an option... Pending Applied Excluded (Questions) Excluded (Expired) Exc…" at bounding box center [792, 286] width 134 height 26
click at [725, 273] on select "Choose an option... Pending Applied Excluded (Questions) Excluded (Expired) Exc…" at bounding box center [792, 286] width 134 height 26
click at [771, 344] on select "Choose an option... Pending Applied Excluded (Questions) Excluded (Expired) Exc…" at bounding box center [792, 342] width 134 height 26
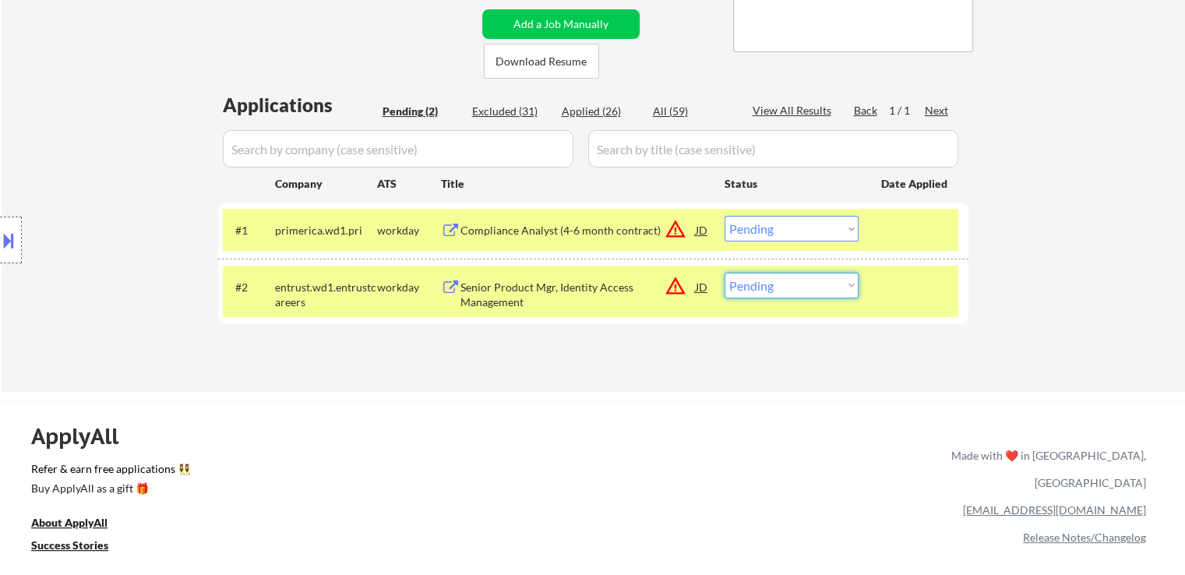
drag, startPoint x: 776, startPoint y: 284, endPoint x: 779, endPoint y: 296, distance: 11.9
click at [779, 285] on select "Choose an option... Pending Applied Excluded (Questions) Excluded (Expired) Exc…" at bounding box center [792, 286] width 134 height 26
select select ""excluded__expired_""
click at [725, 273] on select "Choose an option... Pending Applied Excluded (Questions) Excluded (Expired) Exc…" at bounding box center [792, 286] width 134 height 26
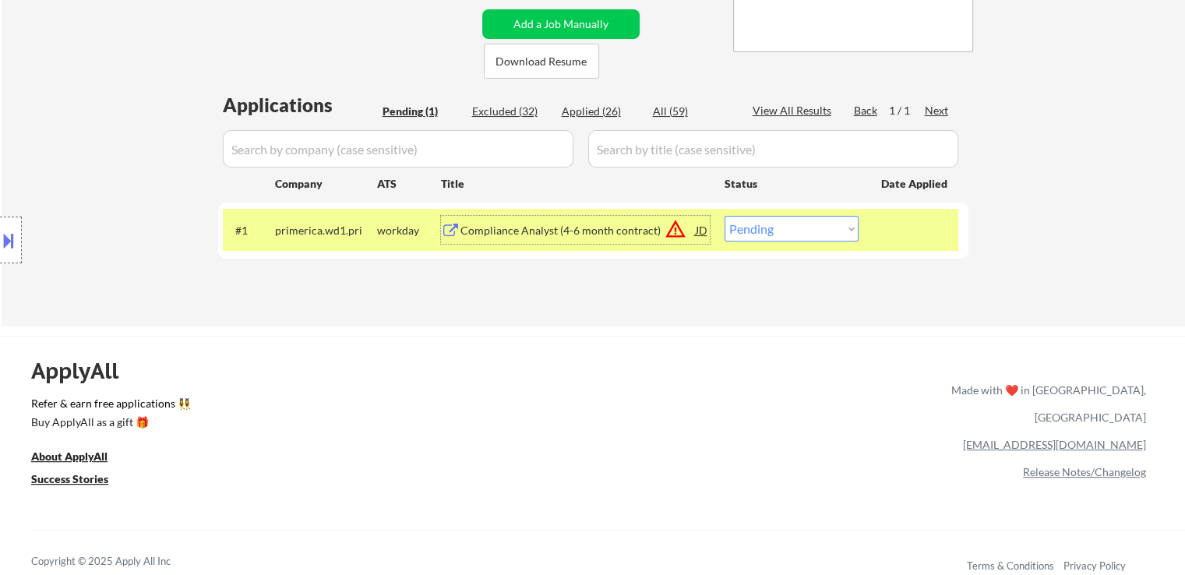
click at [558, 231] on div "Compliance Analyst (4-6 month contract)" at bounding box center [578, 231] width 235 height 16
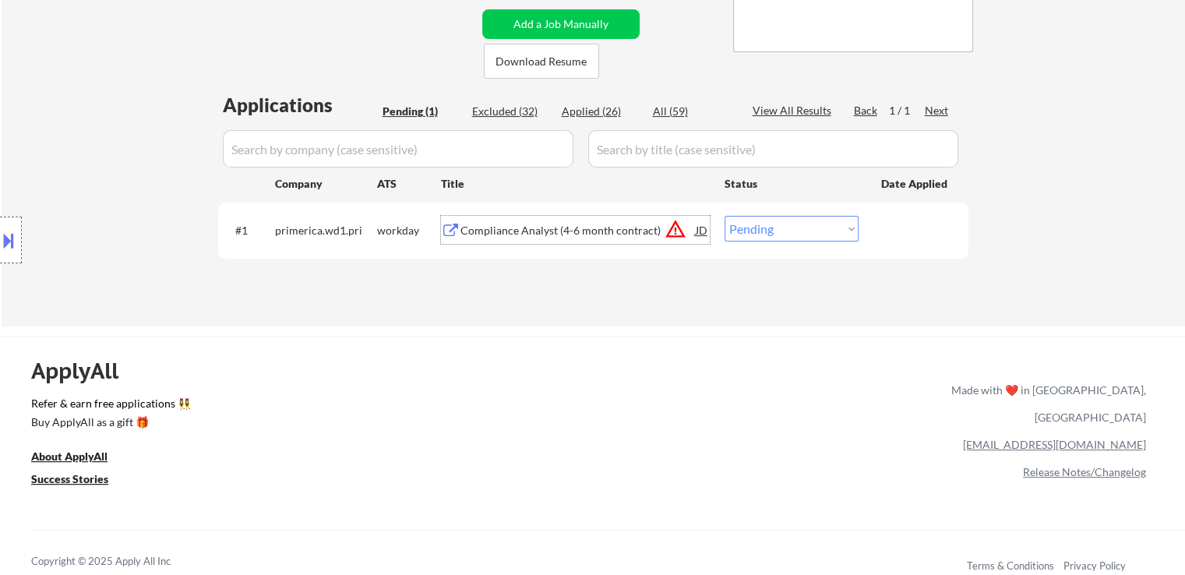
click at [758, 228] on select "Choose an option... Pending Applied Excluded (Questions) Excluded (Expired) Exc…" at bounding box center [792, 229] width 134 height 26
select select ""applied""
click at [725, 216] on select "Choose an option... Pending Applied Excluded (Questions) Excluded (Expired) Exc…" at bounding box center [792, 229] width 134 height 26
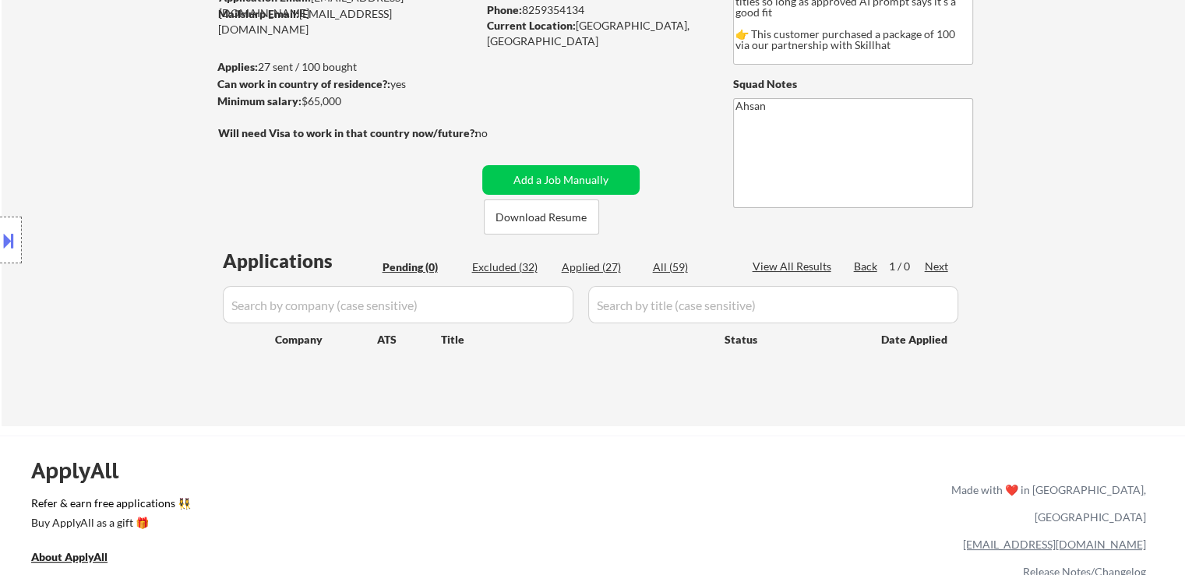
click at [1054, 57] on div "← Return to /applysquad Mailslurp Inbox Job Search Builder Simi Oduba User Emai…" at bounding box center [594, 166] width 1184 height 520
